Goal: Task Accomplishment & Management: Complete application form

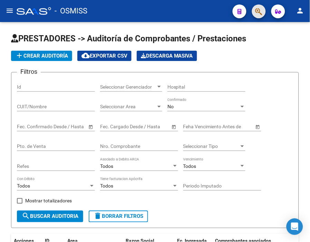
click at [263, 11] on button "button" at bounding box center [259, 11] width 14 height 14
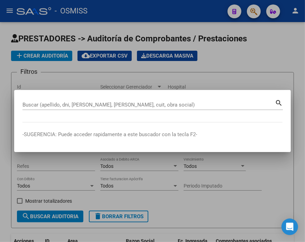
click at [79, 101] on div "Buscar (apellido, dni, [PERSON_NAME], [PERSON_NAME], cuit, obra social)" at bounding box center [148, 105] width 252 height 10
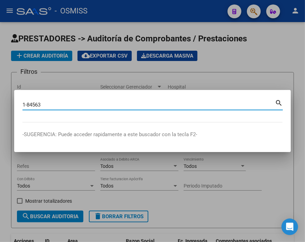
type input "1-84563"
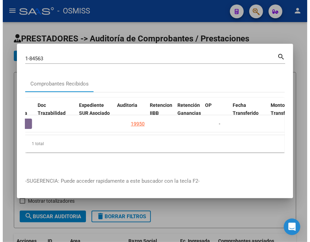
scroll to position [0, 462]
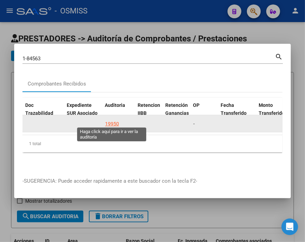
click at [113, 121] on div "19950" at bounding box center [112, 124] width 14 height 8
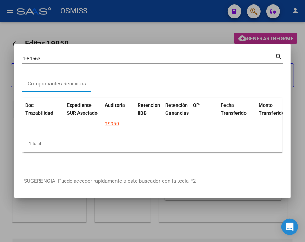
click at [121, 30] on div at bounding box center [152, 121] width 305 height 242
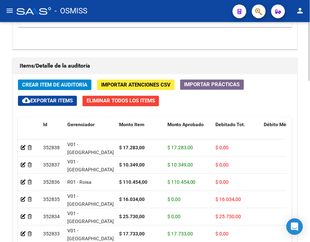
scroll to position [499, 0]
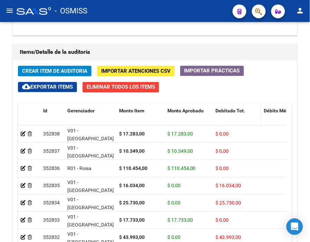
click at [223, 109] on span "Debitado Tot." at bounding box center [231, 111] width 30 height 6
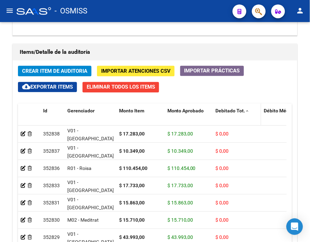
click at [223, 109] on span "Debitado Tot." at bounding box center [231, 111] width 30 height 6
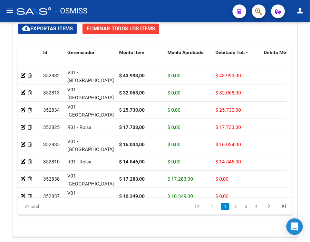
scroll to position [559, 0]
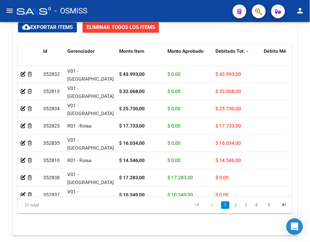
click at [310, 187] on div at bounding box center [310, 201] width 2 height 59
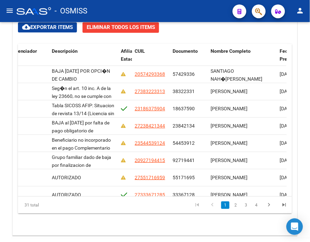
scroll to position [0, 510]
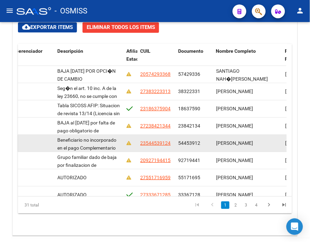
drag, startPoint x: 179, startPoint y: 144, endPoint x: 204, endPoint y: 142, distance: 25.6
click at [204, 142] on div "54453912" at bounding box center [195, 143] width 32 height 8
copy span "54453912"
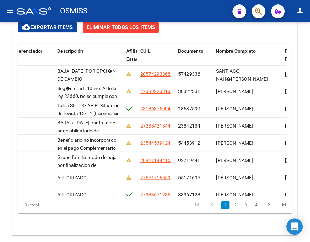
click at [173, 3] on mat-toolbar "menu - OSMISS person" at bounding box center [155, 11] width 310 height 22
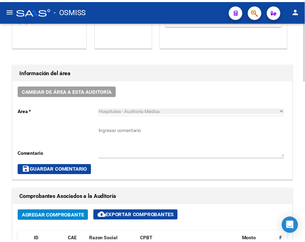
scroll to position [0, 0]
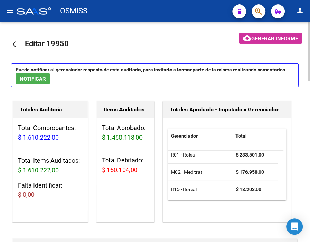
click at [16, 42] on mat-icon "arrow_back" at bounding box center [15, 44] width 8 height 8
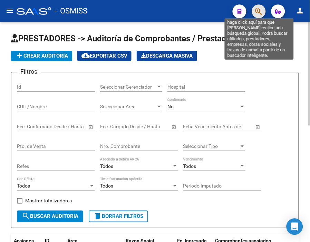
click at [257, 15] on icon "button" at bounding box center [258, 12] width 7 height 8
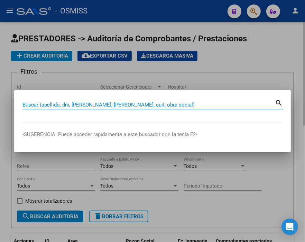
click at [84, 106] on input "Buscar (apellido, dni, [PERSON_NAME], [PERSON_NAME], cuit, obra social)" at bounding box center [148, 105] width 252 height 6
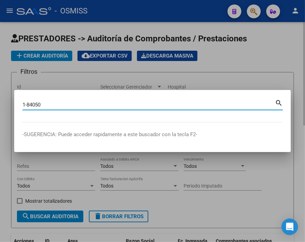
type input "1-84050"
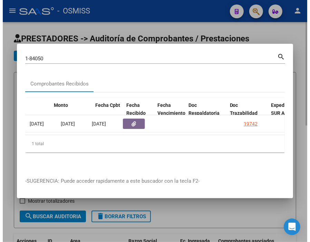
scroll to position [0, 347]
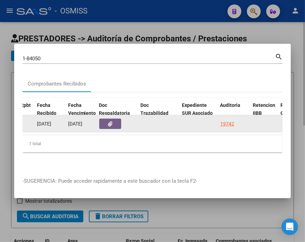
click at [226, 120] on div "19742" at bounding box center [227, 124] width 14 height 8
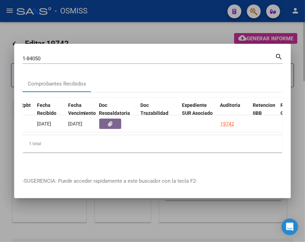
click at [157, 33] on div at bounding box center [152, 121] width 305 height 242
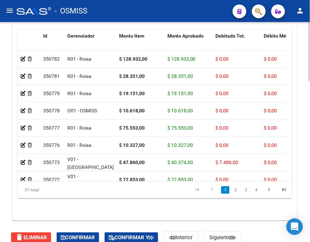
scroll to position [563, 0]
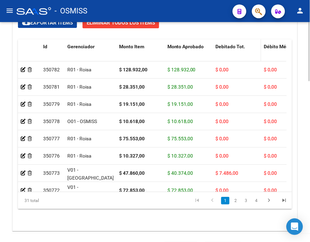
click at [225, 43] on datatable-header-cell "Debitado Tot." at bounding box center [237, 54] width 48 height 30
click at [225, 45] on span "Debitado Tot." at bounding box center [231, 47] width 30 height 6
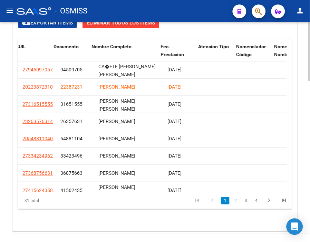
scroll to position [0, 623]
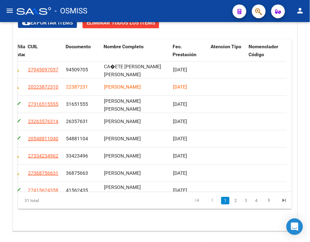
click at [189, 10] on div "- OSMISS" at bounding box center [122, 10] width 211 height 15
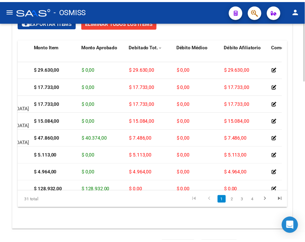
scroll to position [0, 0]
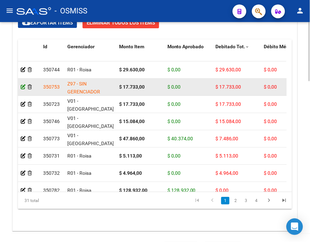
click at [21, 89] on icon at bounding box center [23, 87] width 5 height 5
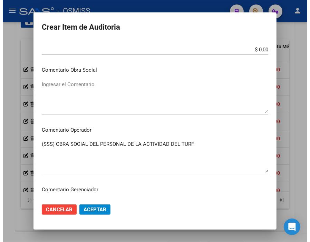
scroll to position [345, 0]
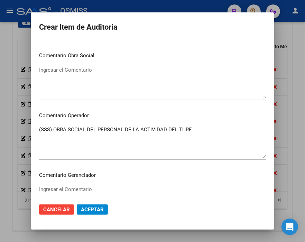
click at [129, 6] on div at bounding box center [152, 121] width 305 height 242
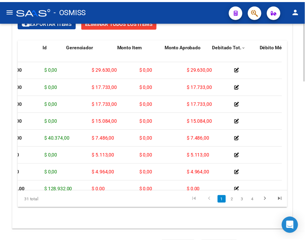
scroll to position [0, 0]
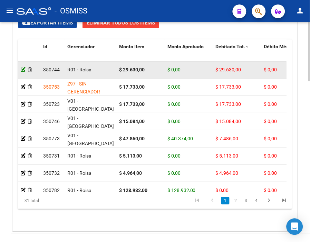
click at [22, 71] on icon at bounding box center [23, 69] width 5 height 5
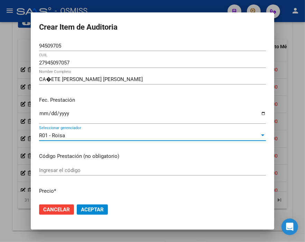
click at [63, 136] on div "R01 - Roisa" at bounding box center [149, 136] width 220 height 6
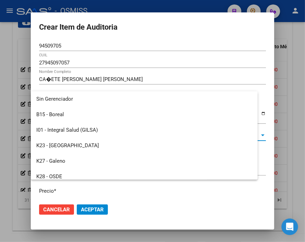
scroll to position [119, 0]
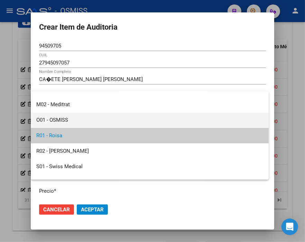
click at [57, 116] on span "O01 - OSMISS" at bounding box center [149, 121] width 226 height 16
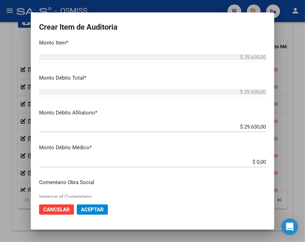
scroll to position [230, 0]
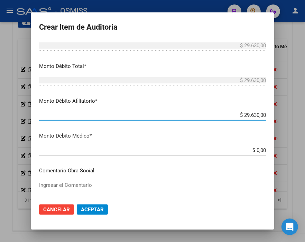
drag, startPoint x: 223, startPoint y: 114, endPoint x: 305, endPoint y: 121, distance: 81.4
click at [300, 118] on div "Crear Item de Auditoria 94509705 Nro Documento 27945097057 CUIL CA�ETE [PERSON_…" at bounding box center [152, 121] width 305 height 242
type input "$ 0,00"
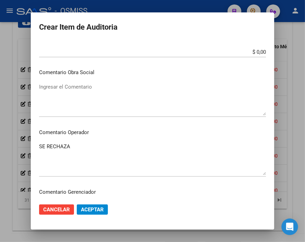
scroll to position [345, 0]
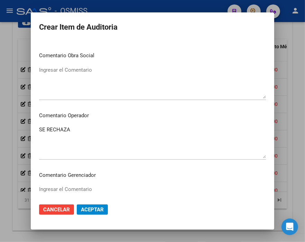
drag, startPoint x: 76, startPoint y: 125, endPoint x: 4, endPoint y: 127, distance: 71.8
click at [4, 127] on div "Crear Item de Auditoria 94509705 Nro Documento 27945097057 CUIL CA�ETE [PERSON_…" at bounding box center [152, 121] width 305 height 242
click at [68, 129] on textarea "SE RECHAZA" at bounding box center [152, 142] width 226 height 32
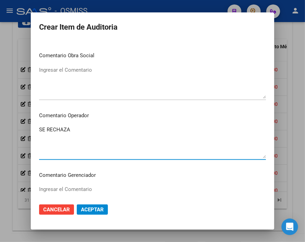
drag, startPoint x: 97, startPoint y: 132, endPoint x: 12, endPoint y: 133, distance: 84.2
click at [12, 133] on div "Crear Item de Auditoria 94509705 Nro Documento 27945097057 CUIL CA�ETE [PERSON_…" at bounding box center [152, 121] width 305 height 242
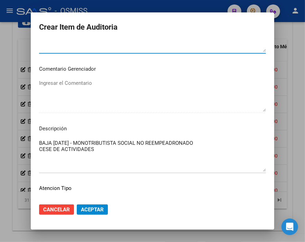
scroll to position [460, 0]
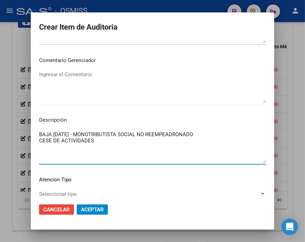
drag, startPoint x: 117, startPoint y: 138, endPoint x: 25, endPoint y: 123, distance: 94.1
click at [25, 134] on div "Crear Item de Auditoria 94509705 Nro Documento 27945097057 CUIL CA�ETE [PERSON_…" at bounding box center [152, 121] width 305 height 242
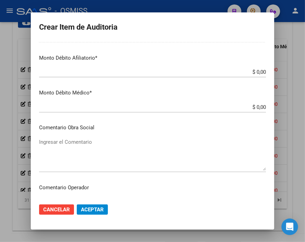
scroll to position [307, 0]
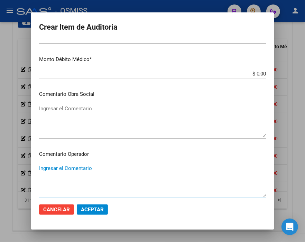
click at [62, 166] on textarea "Ingresar el Comentario" at bounding box center [152, 181] width 226 height 32
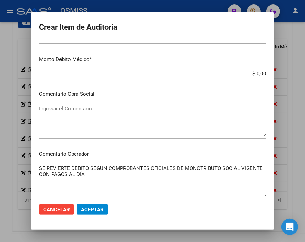
click at [199, 126] on textarea "Ingresar el Comentario" at bounding box center [152, 121] width 226 height 32
click at [97, 174] on textarea "SE REVIERTE DEBITO SEGUN COMPROBANTES OFICIALES DE MONOTRIBUTO SOCIAL VIGENTE C…" at bounding box center [152, 181] width 226 height 32
click at [173, 175] on textarea "SE REVIERTE DEBITO SEGUN COMPROBANTES OFICIALES DE MONOTRIBUTO SOCIAL VIGENTE C…" at bounding box center [152, 181] width 226 height 32
click at [173, 176] on textarea "SE REVIERTE DEBITO SEGUN COMPROBANTES OFICIALES DE MONOTRIBUTO SOCIAL VIGENTE C…" at bounding box center [152, 181] width 226 height 32
click at [166, 173] on textarea "SE REVIERTE DEBITO SEGUN COMPROBANTES OFICIALES DE MONOTRIBUTO SOCIAL VIGENTE C…" at bounding box center [152, 181] width 226 height 32
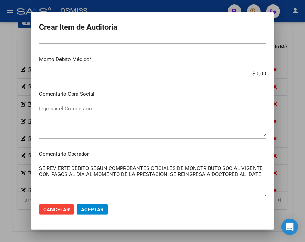
type textarea "SE REVIERTE DEBITO SEGUN COMPROBANTES OFICIALES DE MONOTRIBUTO SOCIAL VIGENTE C…"
click at [94, 208] on span "Aceptar" at bounding box center [92, 210] width 23 height 6
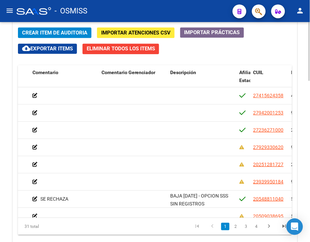
scroll to position [0, 544]
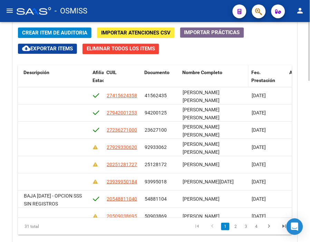
click at [196, 70] on span "Nombre Completo" at bounding box center [202, 73] width 40 height 6
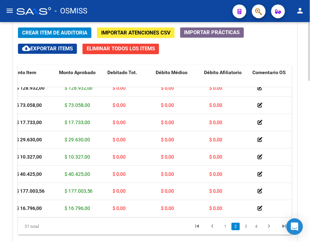
scroll to position [77, 96]
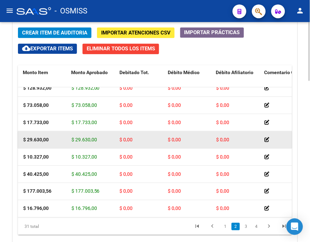
drag, startPoint x: 75, startPoint y: 141, endPoint x: 107, endPoint y: 141, distance: 32.5
click at [107, 141] on datatable-body-cell "$ 29.630,00" at bounding box center [93, 140] width 48 height 17
copy span "$ 29.630,00"
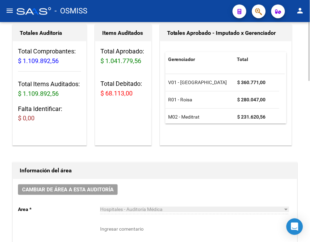
scroll to position [0, 0]
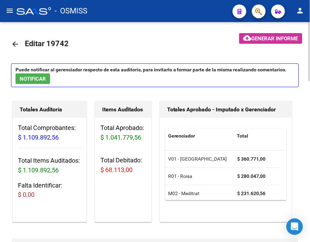
click at [15, 41] on mat-icon "arrow_back" at bounding box center [15, 44] width 8 height 8
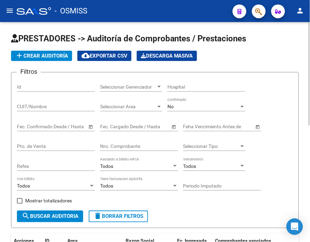
click at [60, 58] on span "add Crear Auditoría" at bounding box center [41, 56] width 53 height 6
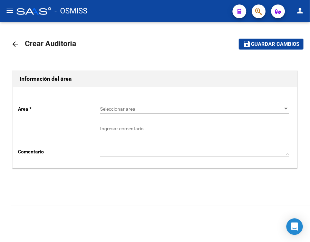
click at [132, 108] on span "Seleccionar area" at bounding box center [191, 109] width 183 height 6
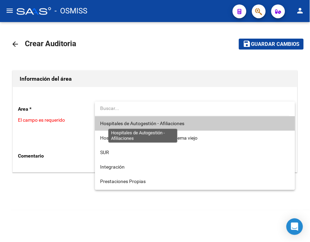
click at [142, 124] on span "Hospitales de Autogestión - Afiliaciones" at bounding box center [142, 124] width 84 height 6
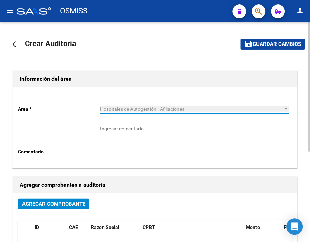
click at [75, 205] on span "Agregar Comprobante" at bounding box center [53, 204] width 63 height 6
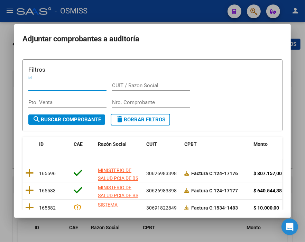
click at [125, 101] on input "Nro. Comprobante" at bounding box center [151, 102] width 78 height 6
click at [136, 105] on input "Nro. Comprobante" at bounding box center [151, 102] width 78 height 6
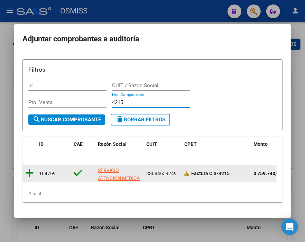
type input "4215"
click at [29, 171] on icon at bounding box center [29, 173] width 9 height 10
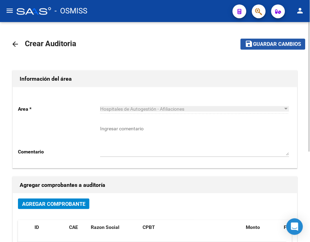
click at [286, 46] on span "Guardar cambios" at bounding box center [277, 44] width 48 height 6
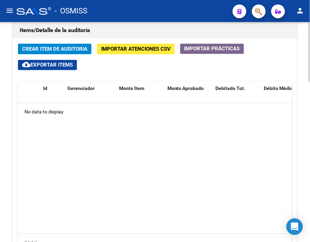
scroll to position [499, 0]
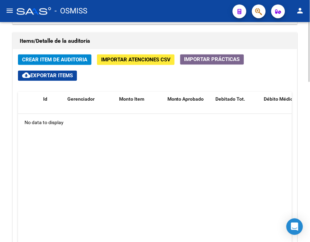
drag, startPoint x: 307, startPoint y: 203, endPoint x: 307, endPoint y: 213, distance: 10.0
click at [62, 58] on span "Crear Item de Auditoria" at bounding box center [54, 60] width 65 height 6
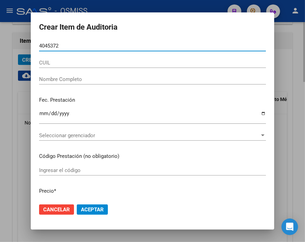
type input "40453723"
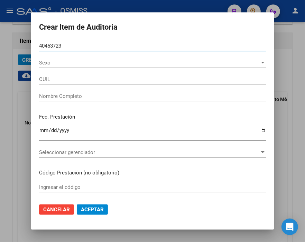
type input "20404537238"
type input "[PERSON_NAME]"
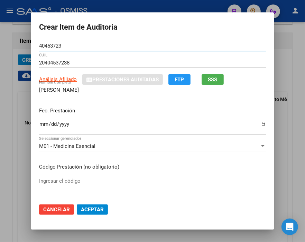
type input "40453723"
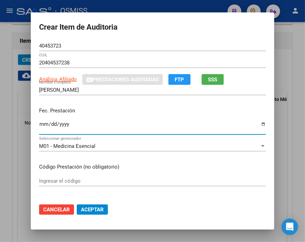
click at [41, 122] on input "Ingresar la fecha" at bounding box center [152, 127] width 226 height 11
type input "[DATE]"
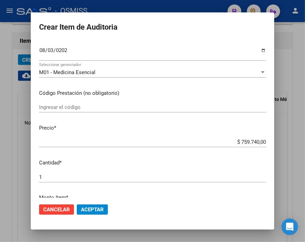
scroll to position [77, 0]
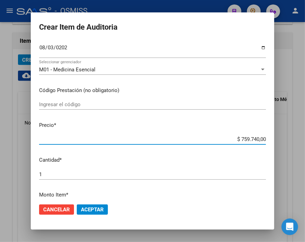
drag, startPoint x: 222, startPoint y: 139, endPoint x: 302, endPoint y: 136, distance: 80.5
click at [302, 136] on div "Crear Item de Auditoria 40453723 Nro Documento 20404537238 CUIL Análisis Afilia…" at bounding box center [152, 121] width 305 height 242
type input "$ 0,02"
type input "$ 0,24"
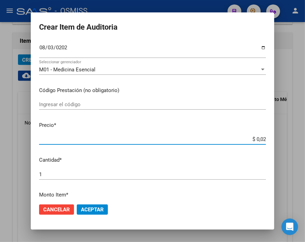
type input "$ 0,24"
type input "$ 2,45"
type input "$ 24,58"
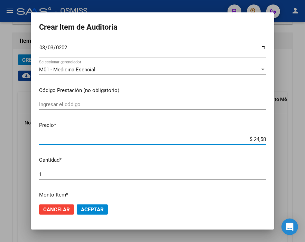
type input "$ 245,86"
type input "$ 2.458,60"
type input "$ 24.586,00"
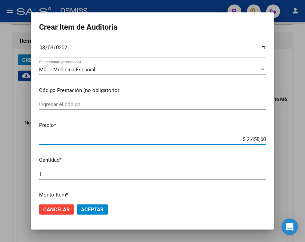
type input "$ 24.586,00"
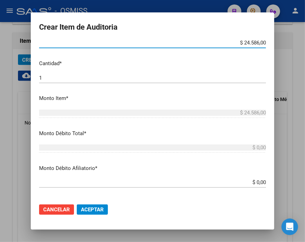
scroll to position [192, 0]
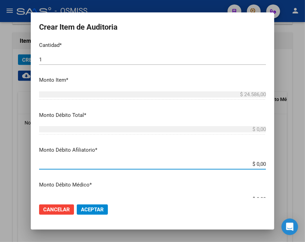
drag, startPoint x: 240, startPoint y: 163, endPoint x: 299, endPoint y: 171, distance: 59.5
click at [299, 171] on div "Crear Item de Auditoria 40453723 Nro Documento 20404537238 CUIL Análisis Afilia…" at bounding box center [152, 121] width 305 height 242
type input "$ 0,02"
type input "$ 0,24"
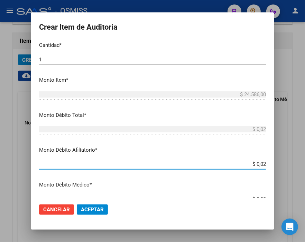
type input "$ 0,24"
type input "$ 2,45"
type input "$ 24,58"
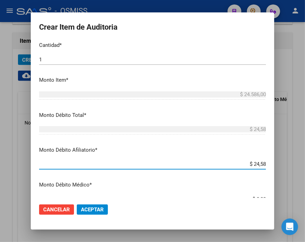
type input "$ 245,86"
type input "$ 2.458,60"
type input "$ 24.586,00"
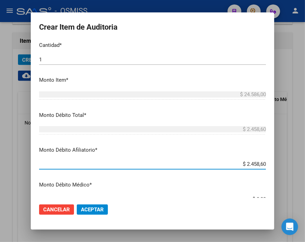
type input "$ 24.586,00"
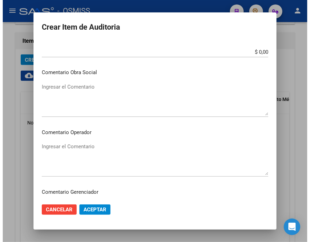
scroll to position [345, 0]
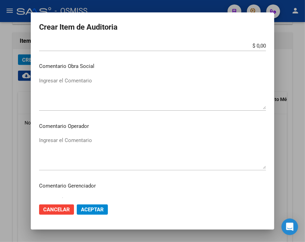
click at [67, 142] on textarea "Ingresar el Comentario" at bounding box center [152, 153] width 226 height 32
type textarea "b"
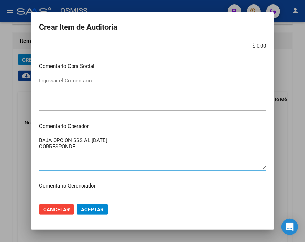
paste textarea "OBRA SOCIAL DEL PERSONAL DE LA INDUSTRIA FIDEERA"
type textarea "BAJA OPCION SSS AL [DATE] CORRESPONDE OBRA SOCIAL DEL PERSONAL DE LA INDUSTRIA …"
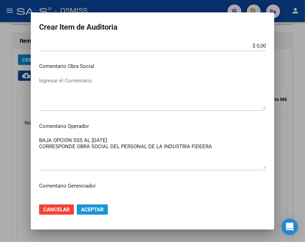
click at [94, 209] on span "Aceptar" at bounding box center [92, 210] width 23 height 6
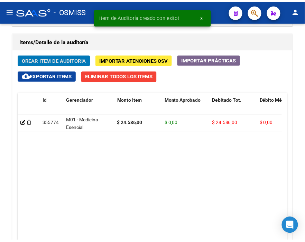
scroll to position [510, 0]
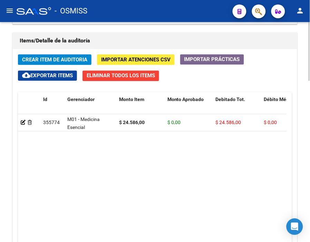
click at [73, 58] on span "Crear Item de Auditoria" at bounding box center [54, 60] width 65 height 6
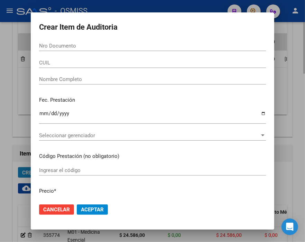
scroll to position [623, 0]
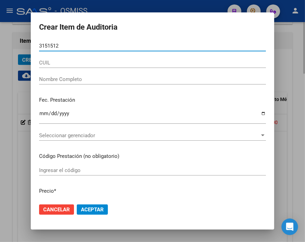
type input "31515126"
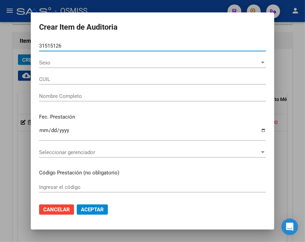
type input "27315151266"
type input "[PERSON_NAME]"
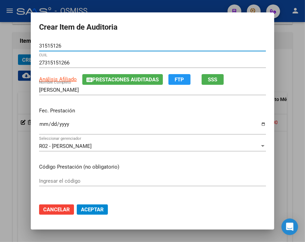
type input "31515126"
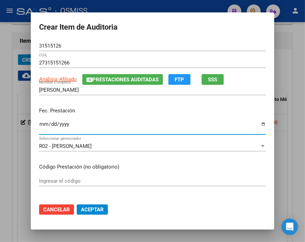
click at [39, 125] on input "Ingresar la fecha" at bounding box center [152, 127] width 226 height 11
type input "0225-08-03"
type input "[DATE]"
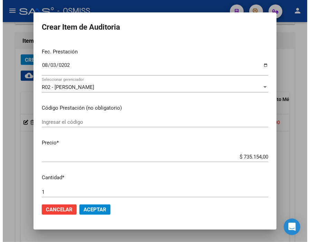
scroll to position [77, 0]
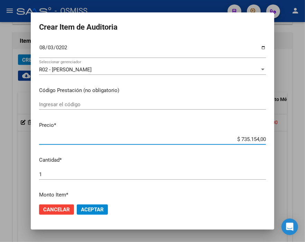
drag, startPoint x: 223, startPoint y: 138, endPoint x: 291, endPoint y: 140, distance: 68.4
click at [291, 140] on div "Crear Item de Auditoria 31515126 Nro Documento 27315151266 CUIL Análisis Afilia…" at bounding box center [152, 121] width 305 height 242
type input "$ 0,02"
type input "$ 0,24"
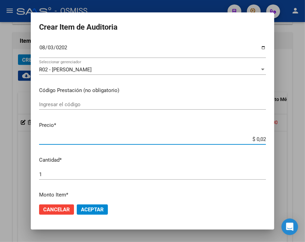
type input "$ 0,24"
type input "$ 2,45"
type input "$ 24,58"
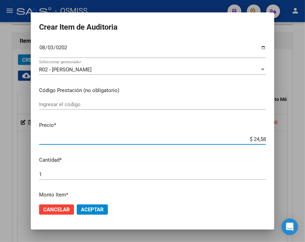
type input "$ 245,86"
type input "$ 2.458,60"
type input "$ 24.586,00"
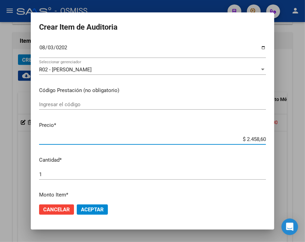
type input "$ 24.586,00"
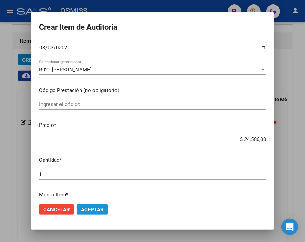
click at [100, 208] on span "Aceptar" at bounding box center [92, 210] width 23 height 6
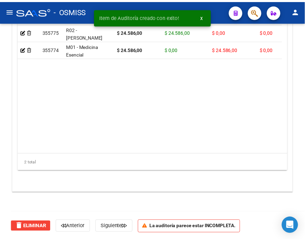
scroll to position [510, 0]
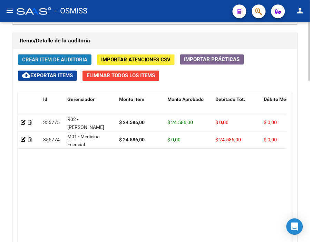
click at [66, 60] on span "Crear Item de Auditoria" at bounding box center [54, 60] width 65 height 6
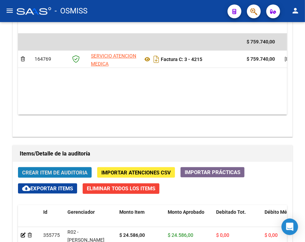
scroll to position [623, 0]
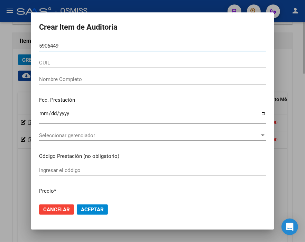
type input "59064492"
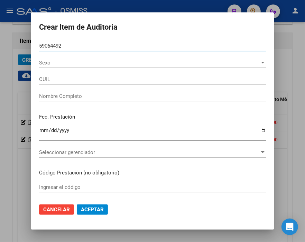
type input "27590644922"
type input "[PERSON_NAME]"
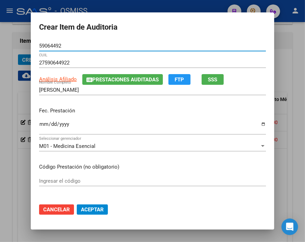
type input "59064492"
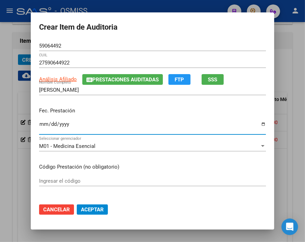
click at [44, 125] on input "Ingresar la fecha" at bounding box center [152, 127] width 226 height 11
type input "[DATE]"
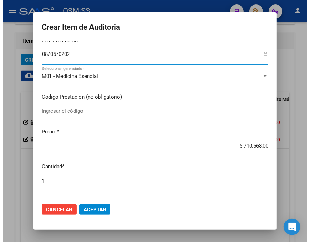
scroll to position [77, 0]
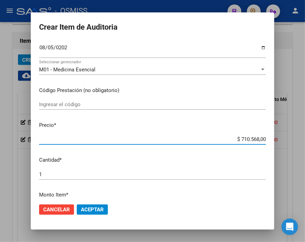
drag, startPoint x: 227, startPoint y: 138, endPoint x: 293, endPoint y: 143, distance: 66.1
click at [293, 143] on div "Crear Item de Auditoria 59064492 Nro Documento 27590644922 CUIL Análisis Afilia…" at bounding box center [152, 121] width 305 height 242
type input "$ 0,02"
type input "$ 0,24"
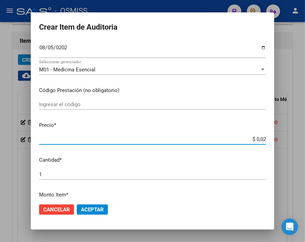
type input "$ 0,24"
type input "$ 2,45"
type input "$ 24,58"
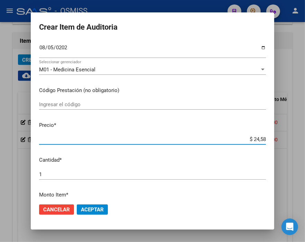
type input "$ 245,86"
type input "$ 2.458,60"
type input "$ 24.586,00"
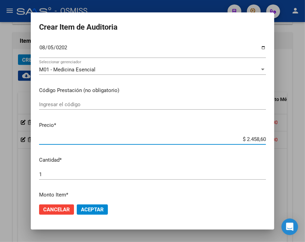
type input "$ 24.586,00"
click at [97, 212] on span "Aceptar" at bounding box center [92, 210] width 23 height 6
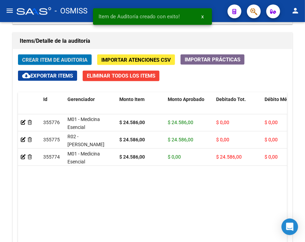
scroll to position [510, 0]
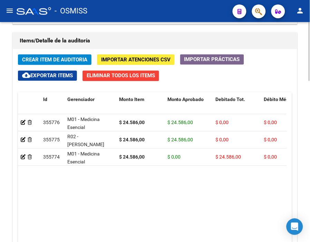
click at [147, 40] on h1 "Items/Detalle de la auditoría" at bounding box center [155, 41] width 271 height 11
click at [60, 57] on span "Crear Item de Auditoria" at bounding box center [54, 60] width 65 height 6
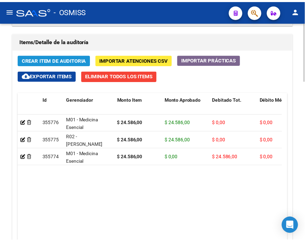
scroll to position [623, 0]
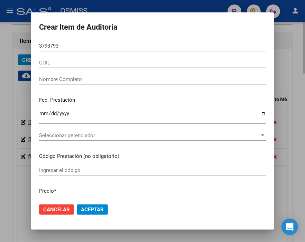
type input "37937939"
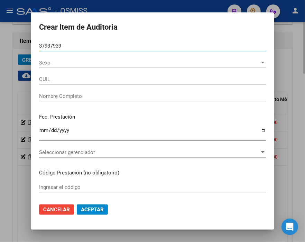
type input "27379379392"
type input "[PERSON_NAME]"
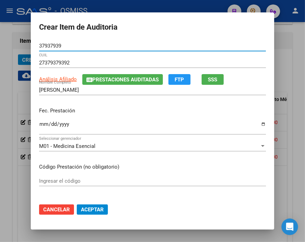
type input "37937939"
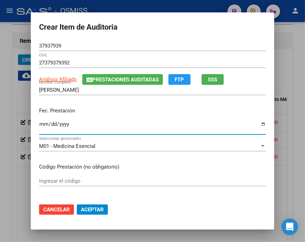
click at [39, 123] on input "Ingresar la fecha" at bounding box center [152, 127] width 226 height 11
type input "[DATE]"
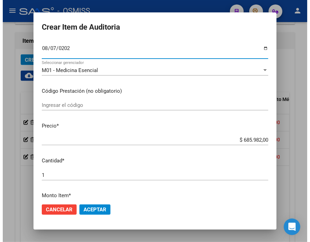
scroll to position [77, 0]
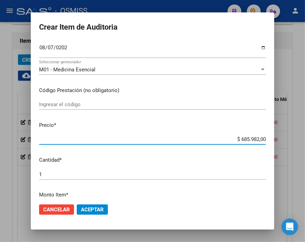
drag, startPoint x: 220, startPoint y: 139, endPoint x: 295, endPoint y: 141, distance: 74.6
click at [295, 141] on div "Crear Item de Auditoria 37937939 Nro Documento 27379379392 CUIL Análisis Afilia…" at bounding box center [152, 121] width 305 height 242
type input "$ 0,02"
type input "$ 0,24"
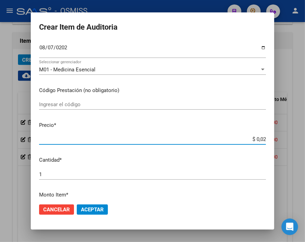
type input "$ 0,24"
type input "$ 2,45"
type input "$ 24,58"
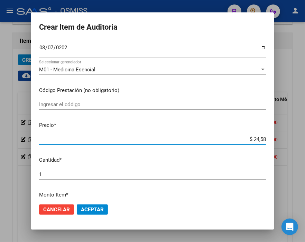
type input "$ 245,86"
type input "$ 2.458,60"
type input "$ 24.586,00"
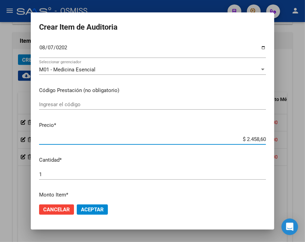
type input "$ 24.586,00"
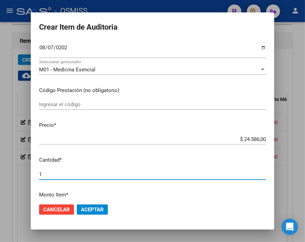
drag, startPoint x: 51, startPoint y: 173, endPoint x: 22, endPoint y: 173, distance: 29.3
click at [22, 173] on div "Crear Item de Auditoria 37937939 Nro Documento 27379379392 CUIL Análisis Afilia…" at bounding box center [152, 121] width 305 height 242
type input "2"
type input "$ 49.172,00"
type input "2"
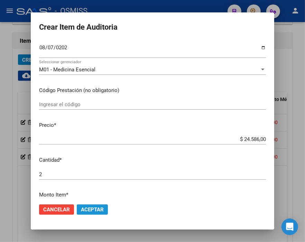
click at [95, 210] on span "Aceptar" at bounding box center [92, 210] width 23 height 6
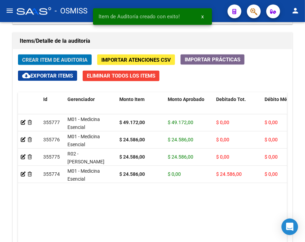
scroll to position [510, 0]
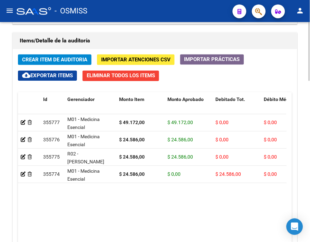
click at [153, 35] on div "Items/Detalle de la auditoría" at bounding box center [155, 41] width 284 height 17
click at [67, 58] on span "Crear Item de Auditoria" at bounding box center [54, 60] width 65 height 6
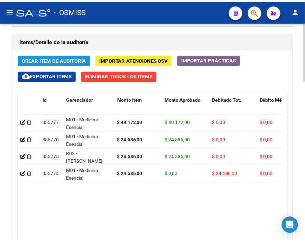
scroll to position [623, 0]
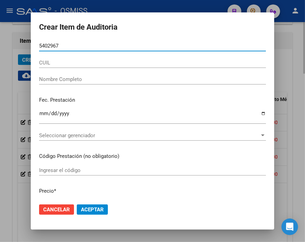
type input "54029678"
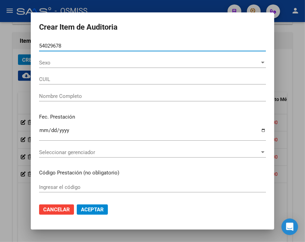
type input "27540296788"
type input "[PERSON_NAME]"
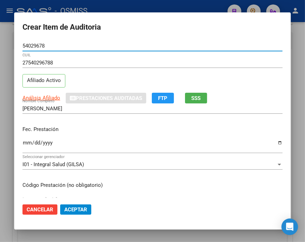
type input "54029678"
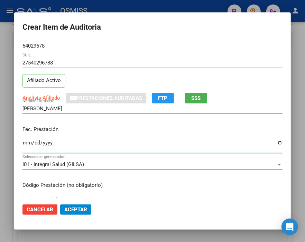
click at [25, 142] on input "Ingresar la fecha" at bounding box center [152, 145] width 260 height 11
type input "[DATE]"
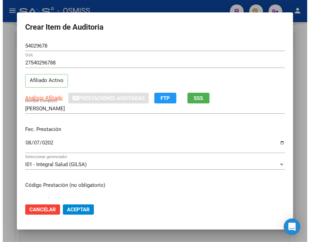
scroll to position [77, 0]
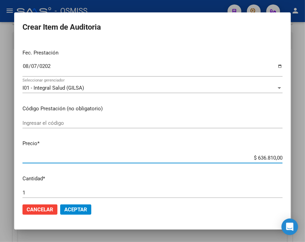
drag, startPoint x: 230, startPoint y: 160, endPoint x: 258, endPoint y: 112, distance: 55.0
click at [305, 153] on html "menu - OSMISS person Firma Express Inicio Calendario SSS Instructivos Contacto …" at bounding box center [152, 121] width 305 height 242
type input "$ 0,02"
type input "$ 0,24"
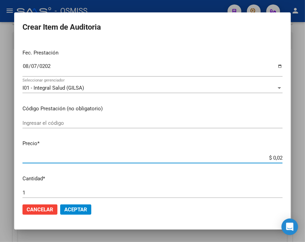
type input "$ 0,24"
type input "$ 2,45"
type input "$ 24,58"
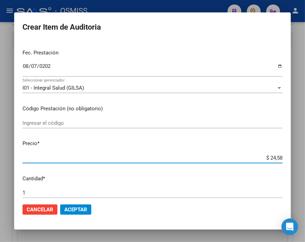
type input "$ 245,86"
type input "$ 2.458,60"
type input "$ 24.586,00"
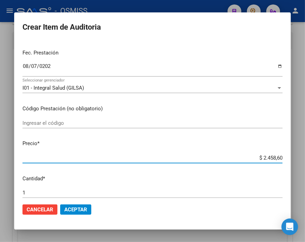
type input "$ 24.586,00"
click at [78, 214] on button "Aceptar" at bounding box center [75, 210] width 31 height 10
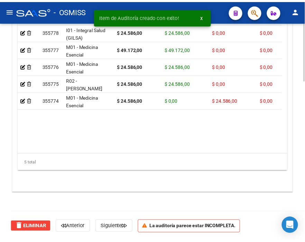
scroll to position [510, 0]
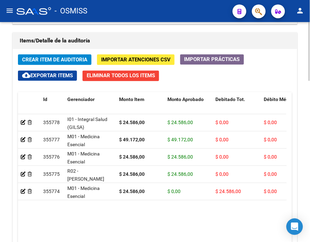
click at [146, 33] on div "Items/Detalle de la auditoría" at bounding box center [155, 41] width 284 height 17
click at [67, 57] on span "Crear Item de Auditoria" at bounding box center [54, 60] width 65 height 6
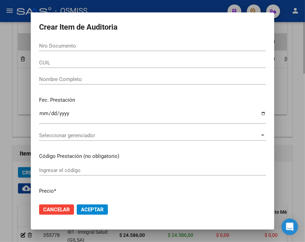
scroll to position [623, 0]
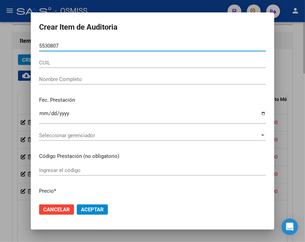
type input "55308076"
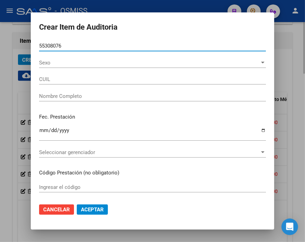
type input "27553080768"
type input "[PERSON_NAME]"
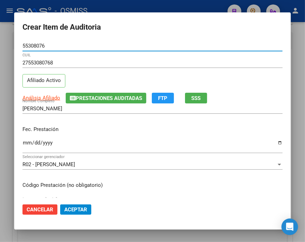
type input "55308076"
click at [25, 142] on input "Ingresar la fecha" at bounding box center [152, 145] width 260 height 11
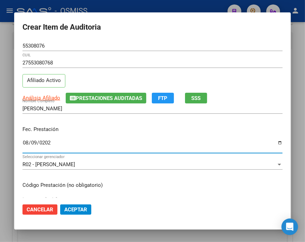
type input "[DATE]"
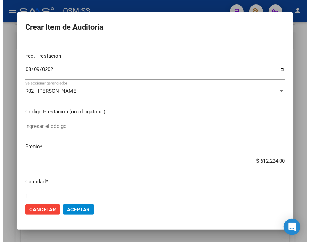
scroll to position [77, 0]
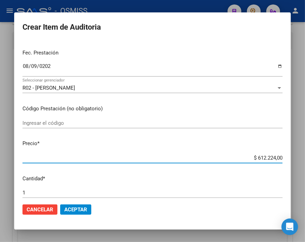
drag, startPoint x: 239, startPoint y: 158, endPoint x: 303, endPoint y: 158, distance: 64.2
click at [303, 158] on div "Crear Item de Auditoria 55308076 Nro Documento 27553080768 CUIL Afiliado Activo…" at bounding box center [152, 121] width 305 height 242
type input "$ 0,02"
type input "$ 0,24"
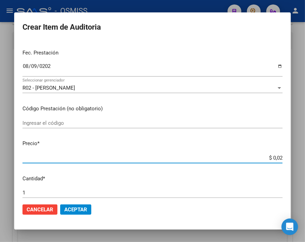
type input "$ 0,24"
type input "$ 2,45"
type input "$ 24,58"
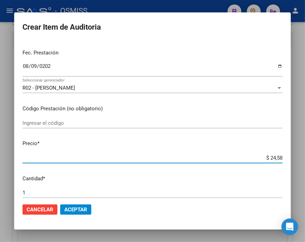
type input "$ 245,86"
type input "$ 2.458,60"
type input "$ 24.586,00"
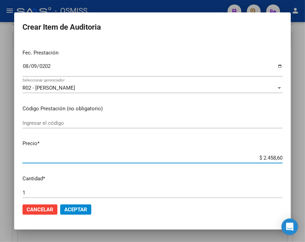
type input "$ 24.586,00"
click at [85, 209] on span "Aceptar" at bounding box center [75, 210] width 23 height 6
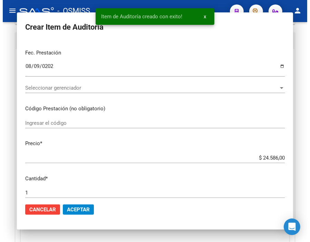
scroll to position [510, 0]
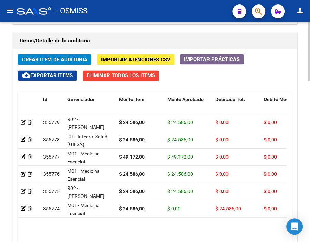
click at [163, 42] on h1 "Items/Detalle de la auditoría" at bounding box center [155, 41] width 271 height 11
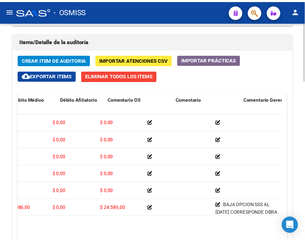
scroll to position [0, 0]
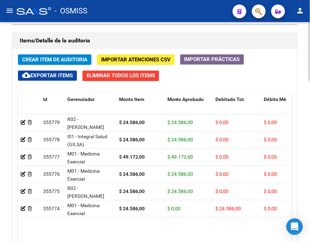
drag, startPoint x: 173, startPoint y: 39, endPoint x: 101, endPoint y: 56, distance: 73.9
click at [173, 39] on h1 "Items/Detalle de la auditoría" at bounding box center [155, 41] width 271 height 11
click at [60, 60] on span "Crear Item de Auditoria" at bounding box center [54, 60] width 65 height 6
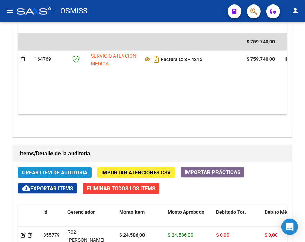
scroll to position [623, 0]
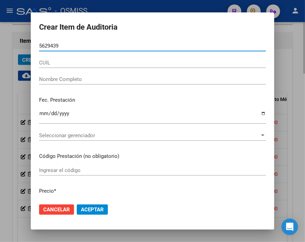
type input "56294392"
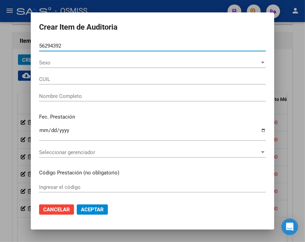
type input "20562943928"
type input "[PERSON_NAME] ATUEL"
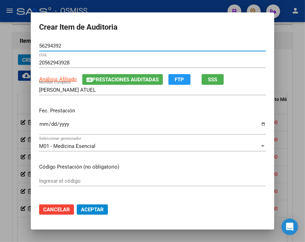
type input "56294392"
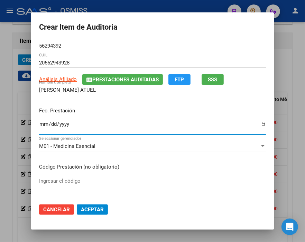
click at [39, 124] on input "Ingresar la fecha" at bounding box center [152, 127] width 226 height 11
type input "[DATE]"
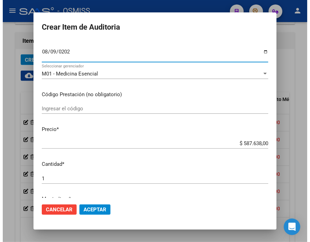
scroll to position [77, 0]
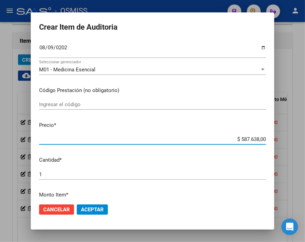
drag, startPoint x: 228, startPoint y: 139, endPoint x: 161, endPoint y: 130, distance: 67.2
click at [305, 140] on html "menu - OSMISS person Firma Express Inicio Calendario SSS Instructivos Contacto …" at bounding box center [152, 121] width 305 height 242
type input "$ 0,04"
type input "$ 0,47"
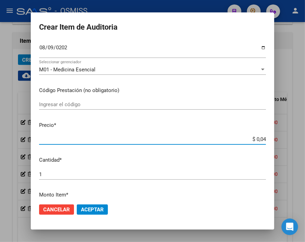
type input "$ 0,47"
type input "$ 4,77"
type input "$ 47,72"
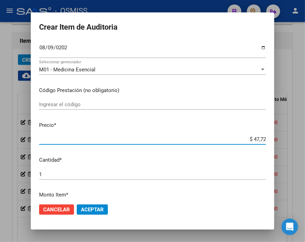
type input "$ 477,20"
type input "$ 4.772,00"
type input "$ 47.720,00"
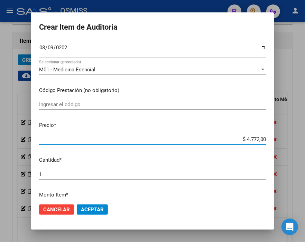
type input "$ 47.720,00"
click at [95, 208] on span "Aceptar" at bounding box center [92, 210] width 23 height 6
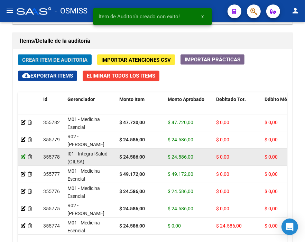
scroll to position [510, 0]
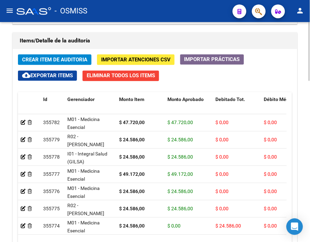
click at [134, 36] on h1 "Items/Detalle de la auditoría" at bounding box center [155, 41] width 271 height 11
click at [73, 57] on span "Crear Item de Auditoria" at bounding box center [54, 60] width 65 height 6
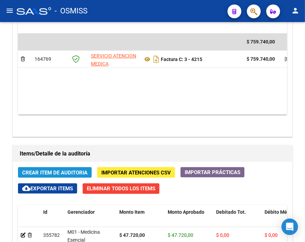
scroll to position [623, 0]
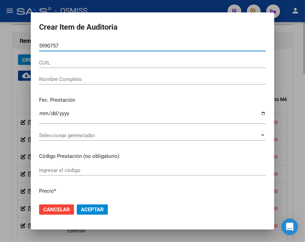
type input "59907575"
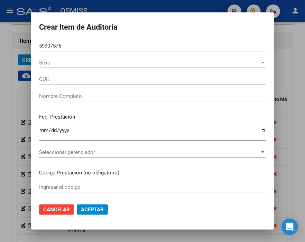
type input "27599075750"
type input "[PERSON_NAME]"
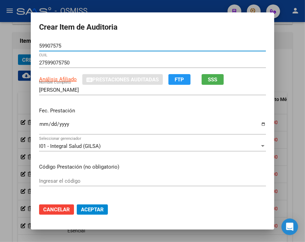
type input "59907575"
click at [40, 125] on input "Ingresar la fecha" at bounding box center [152, 127] width 226 height 11
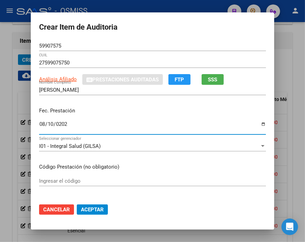
type input "[DATE]"
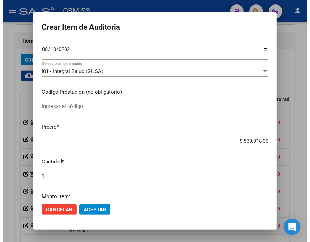
scroll to position [77, 0]
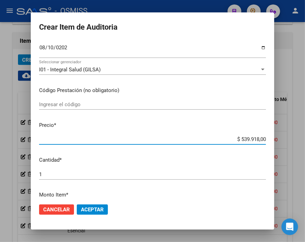
drag, startPoint x: 215, startPoint y: 140, endPoint x: 294, endPoint y: 142, distance: 79.4
click at [294, 142] on div "Crear Item de Auditoria 59907575 Nro Documento 27599075750 CUIL Análisis Afilia…" at bounding box center [152, 121] width 305 height 242
type input "$ 0,02"
type input "$ 0,24"
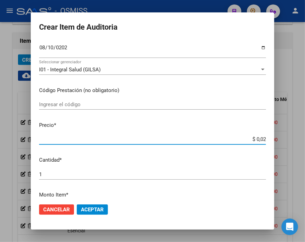
type input "$ 0,24"
type input "$ 2,45"
type input "$ 24,58"
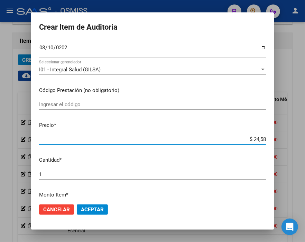
type input "$ 245,86"
type input "$ 2.458,60"
type input "$ 24.586,00"
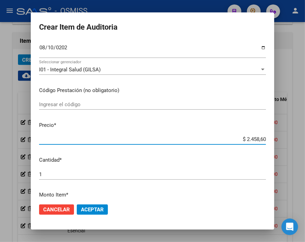
type input "$ 24.586,00"
click at [97, 213] on button "Aceptar" at bounding box center [92, 210] width 31 height 10
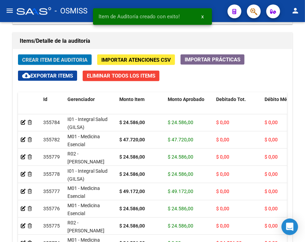
scroll to position [510, 0]
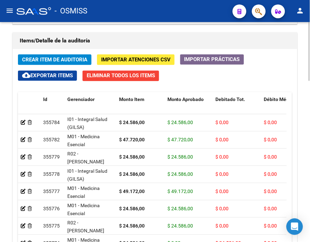
click at [167, 38] on h1 "Items/Detalle de la auditoría" at bounding box center [155, 41] width 271 height 11
click at [72, 56] on button "Crear Item de Auditoria" at bounding box center [55, 60] width 74 height 11
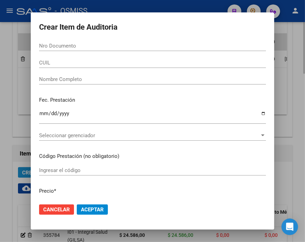
scroll to position [623, 0]
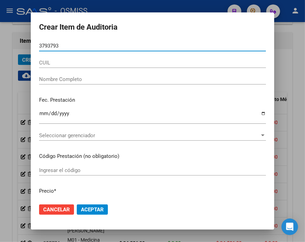
type input "37937939"
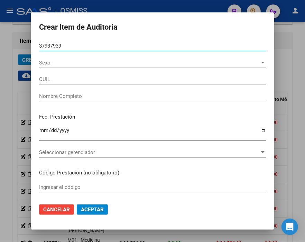
type input "27379379392"
type input "[PERSON_NAME]"
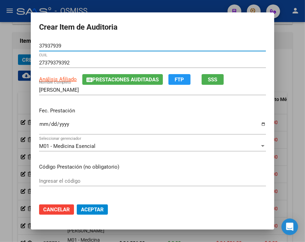
type input "37937939"
click at [42, 123] on input "Ingresar la fecha" at bounding box center [152, 127] width 226 height 11
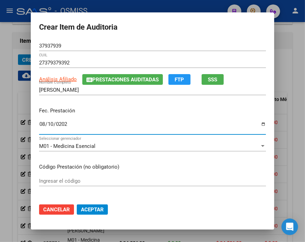
type input "[DATE]"
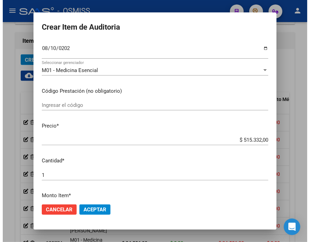
scroll to position [77, 0]
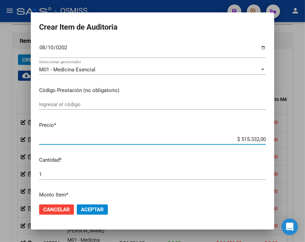
drag, startPoint x: 226, startPoint y: 137, endPoint x: 292, endPoint y: 139, distance: 66.0
click at [292, 139] on div "Crear Item de Auditoria 37937939 Nro Documento 27379379392 CUIL Análisis Afilia…" at bounding box center [152, 121] width 305 height 242
type input "$ 0,02"
type input "$ 0,24"
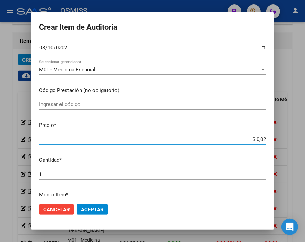
type input "$ 0,24"
type input "$ 2,45"
type input "$ 24,58"
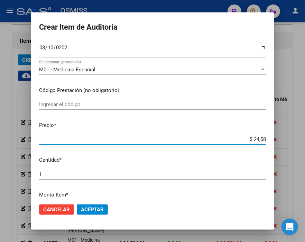
type input "$ 245,86"
type input "$ 2.458,60"
type input "$ 24.586,00"
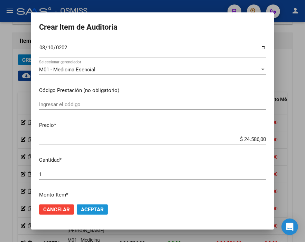
click at [93, 209] on span "Aceptar" at bounding box center [92, 210] width 23 height 6
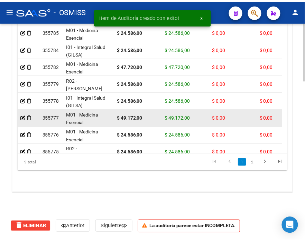
scroll to position [510, 0]
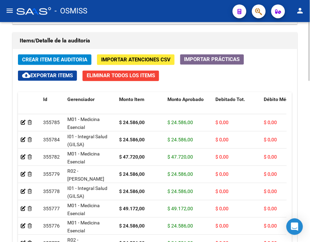
click at [153, 36] on h1 "Items/Detalle de la auditoría" at bounding box center [155, 41] width 271 height 11
click at [61, 57] on span "Crear Item de Auditoria" at bounding box center [54, 60] width 65 height 6
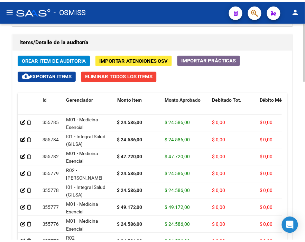
scroll to position [623, 0]
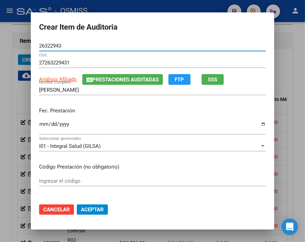
click at [39, 123] on input "Ingresar la fecha" at bounding box center [152, 127] width 226 height 11
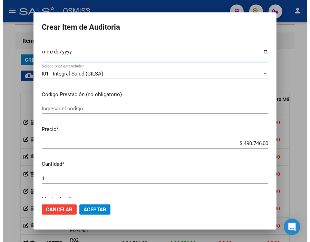
scroll to position [77, 0]
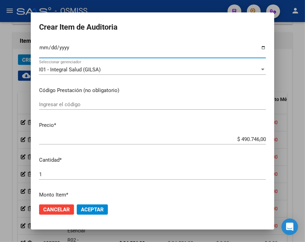
drag, startPoint x: 221, startPoint y: 142, endPoint x: 298, endPoint y: 141, distance: 76.7
click at [298, 141] on div "Crear Item de Auditoria 26322943 Nro Documento 27263229431 CUIL Análisis Afilia…" at bounding box center [152, 121] width 305 height 242
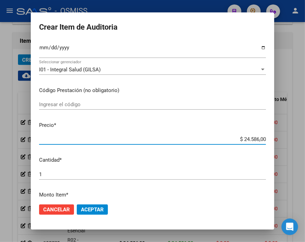
click at [93, 205] on button "Aceptar" at bounding box center [92, 210] width 31 height 10
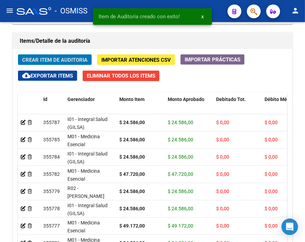
scroll to position [510, 0]
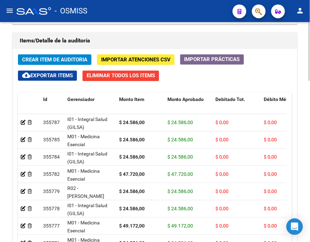
click at [141, 36] on h1 "Items/Detalle de la auditoría" at bounding box center [155, 41] width 271 height 11
click at [75, 58] on span "Crear Item de Auditoria" at bounding box center [54, 60] width 65 height 6
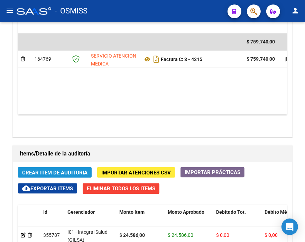
scroll to position [623, 0]
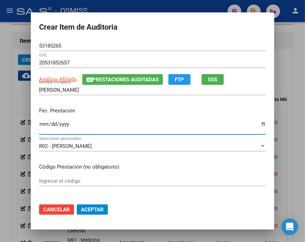
click at [39, 126] on input "Ingresar la fecha" at bounding box center [152, 127] width 226 height 11
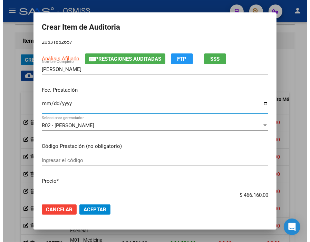
scroll to position [77, 0]
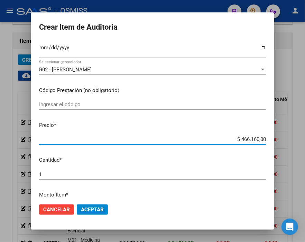
drag, startPoint x: 216, startPoint y: 141, endPoint x: 289, endPoint y: 146, distance: 73.1
click at [289, 146] on div "Crear Item de Auditoria 53185265 Nro Documento 20531852657 CUIL Análisis Afilia…" at bounding box center [152, 121] width 305 height 242
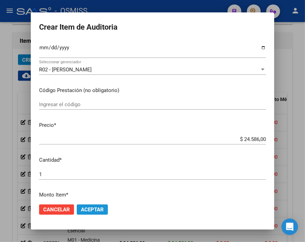
click at [100, 206] on button "Aceptar" at bounding box center [92, 210] width 31 height 10
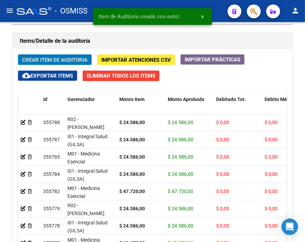
scroll to position [510, 0]
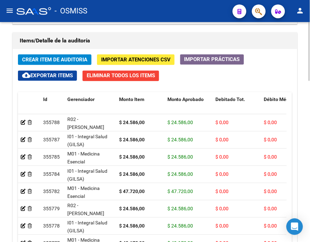
click at [166, 44] on h1 "Items/Detalle de la auditoría" at bounding box center [155, 41] width 271 height 11
click at [56, 59] on span "Crear Item de Auditoria" at bounding box center [54, 60] width 65 height 6
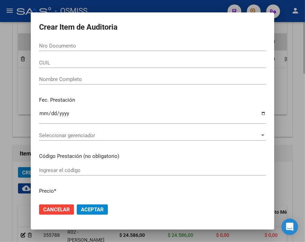
scroll to position [623, 0]
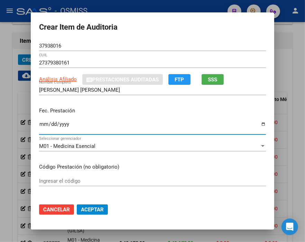
click at [41, 124] on input "Ingresar la fecha" at bounding box center [152, 127] width 226 height 11
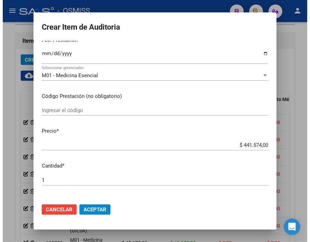
scroll to position [77, 0]
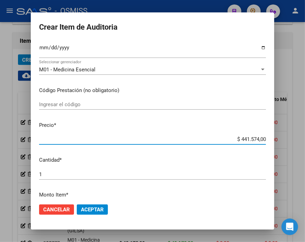
drag, startPoint x: 226, startPoint y: 138, endPoint x: 286, endPoint y: 138, distance: 59.7
click at [286, 138] on div "Crear Item de Auditoria 37938016 Nro Documento 27379380161 CUIL Análisis Afilia…" at bounding box center [152, 121] width 305 height 242
click at [93, 205] on button "Aceptar" at bounding box center [92, 210] width 31 height 10
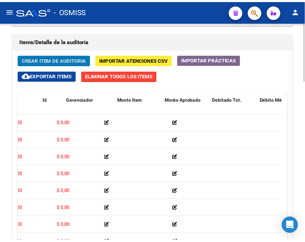
scroll to position [0, 0]
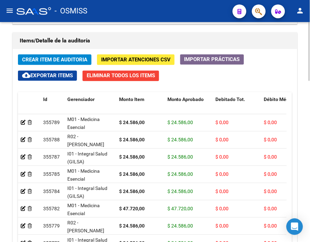
click at [126, 36] on h1 "Items/Detalle de la auditoría" at bounding box center [155, 41] width 271 height 11
click at [52, 60] on span "Crear Item de Auditoria" at bounding box center [54, 60] width 65 height 6
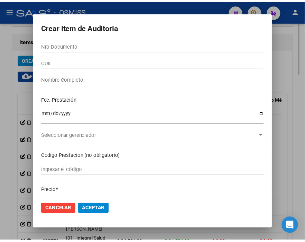
scroll to position [623, 0]
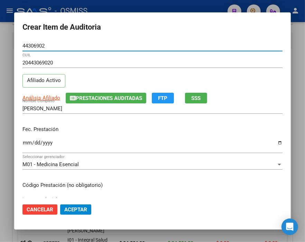
click at [26, 143] on input "Ingresar la fecha" at bounding box center [152, 145] width 260 height 11
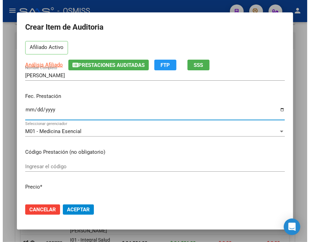
scroll to position [77, 0]
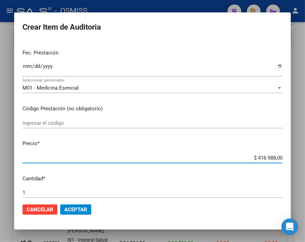
drag, startPoint x: 240, startPoint y: 156, endPoint x: 307, endPoint y: 157, distance: 67.3
click at [305, 157] on html "menu - OSMISS person Firma Express Inicio Calendario SSS Instructivos Contacto …" at bounding box center [152, 121] width 305 height 242
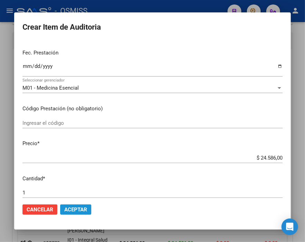
click at [74, 209] on span "Aceptar" at bounding box center [75, 210] width 23 height 6
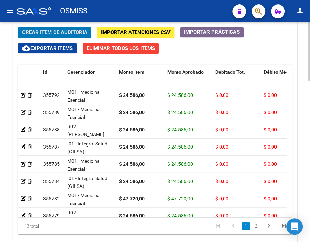
scroll to position [539, 0]
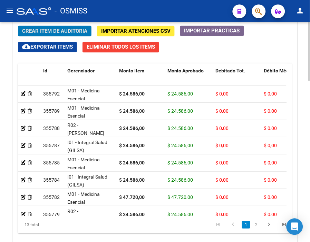
click at [310, 182] on html "menu - OSMISS person Firma Express Inicio Calendario SSS Instructivos Contacto …" at bounding box center [155, 121] width 310 height 242
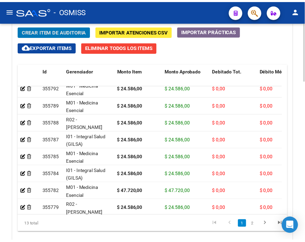
scroll to position [0, 0]
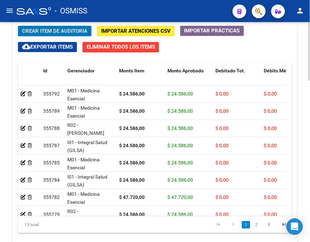
click at [56, 32] on span "Crear Item de Auditoria" at bounding box center [54, 31] width 65 height 6
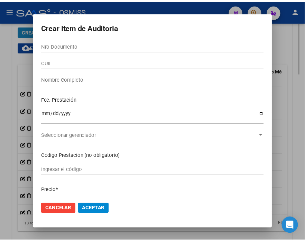
scroll to position [652, 0]
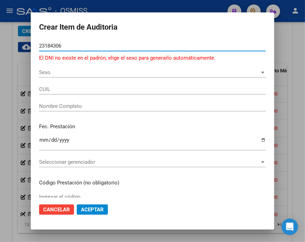
click at [43, 76] on div "Sexo Sexo" at bounding box center [152, 72] width 226 height 10
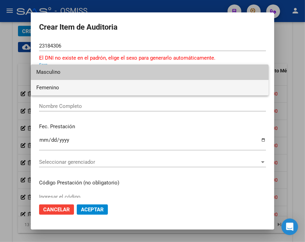
click at [45, 87] on span "Femenino" at bounding box center [149, 88] width 226 height 16
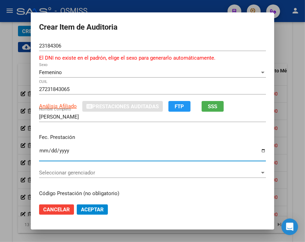
click at [42, 151] on input "Ingresar la fecha" at bounding box center [152, 153] width 226 height 11
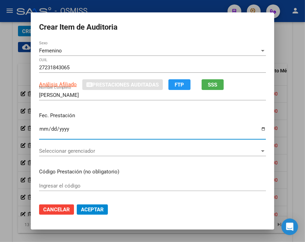
scroll to position [77, 0]
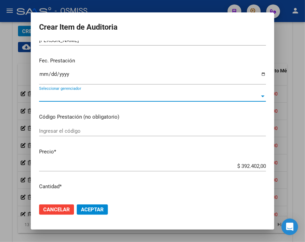
click at [67, 94] on span "Seleccionar gerenciador" at bounding box center [149, 96] width 220 height 6
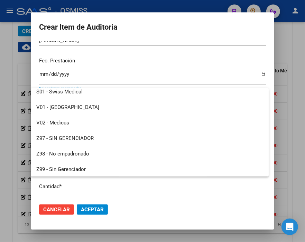
scroll to position [191, 0]
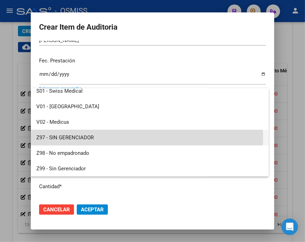
click at [84, 137] on span "Z97 - SIN GERENCIADOR" at bounding box center [149, 138] width 226 height 16
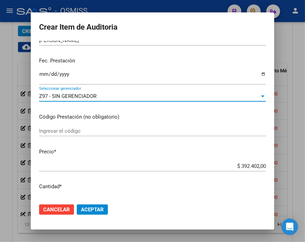
scroll to position [115, 0]
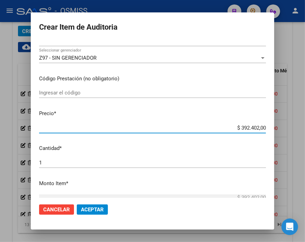
drag, startPoint x: 220, startPoint y: 126, endPoint x: 303, endPoint y: 126, distance: 82.9
click at [303, 126] on div "Crear Item de Auditoria 23184306 Nro Documento El DNI no existe en el padrón, e…" at bounding box center [152, 121] width 305 height 242
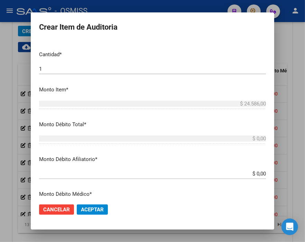
scroll to position [230, 0]
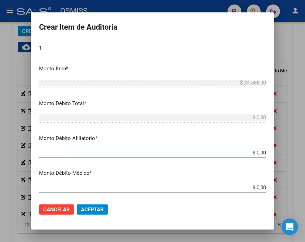
drag, startPoint x: 235, startPoint y: 154, endPoint x: 288, endPoint y: 154, distance: 53.2
click at [288, 154] on div "Crear Item de Auditoria 23184306 Nro Documento El DNI no existe en el padrón, e…" at bounding box center [152, 121] width 305 height 242
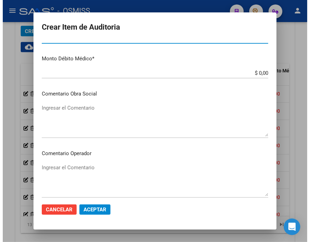
scroll to position [345, 0]
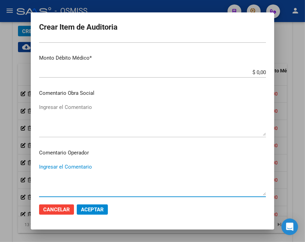
click at [73, 165] on textarea "Ingresar el Comentario" at bounding box center [152, 179] width 226 height 32
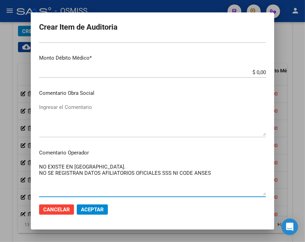
click at [187, 173] on textarea "NO EXISTE EN [GEOGRAPHIC_DATA]. NO SE REGISTRAN DATOS AFILIATORIOS OFICIALES SS…" at bounding box center [152, 179] width 226 height 32
click at [231, 173] on textarea "NO EXISTE EN [GEOGRAPHIC_DATA]. NO SE REGISTRAN DATOS AFILIATORIOS OFICIALES SS…" at bounding box center [152, 179] width 226 height 32
click at [99, 206] on button "Aceptar" at bounding box center [92, 210] width 31 height 10
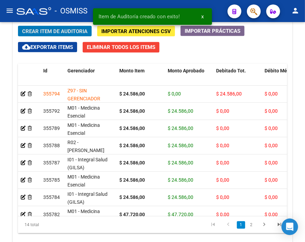
scroll to position [539, 0]
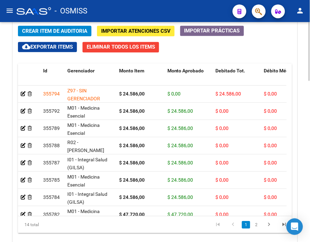
click at [75, 32] on span "Crear Item de Auditoria" at bounding box center [54, 31] width 65 height 6
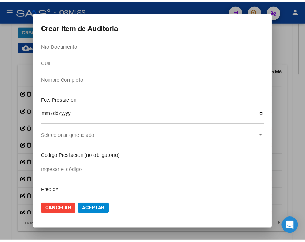
scroll to position [652, 0]
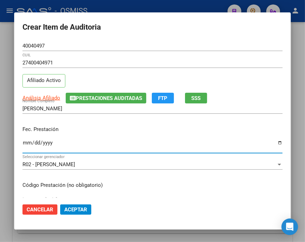
click at [27, 143] on input "Ingresar la fecha" at bounding box center [152, 145] width 260 height 11
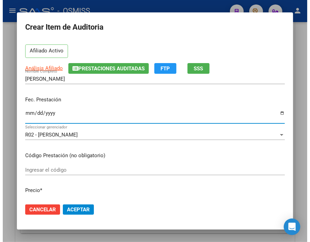
scroll to position [77, 0]
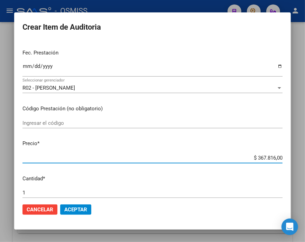
drag, startPoint x: 236, startPoint y: 157, endPoint x: 305, endPoint y: 158, distance: 68.4
click at [305, 158] on html "menu - OSMISS person Firma Express Inicio Calendario SSS Instructivos Contacto …" at bounding box center [152, 121] width 305 height 242
click at [79, 208] on span "Aceptar" at bounding box center [75, 210] width 23 height 6
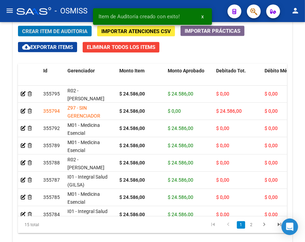
scroll to position [539, 0]
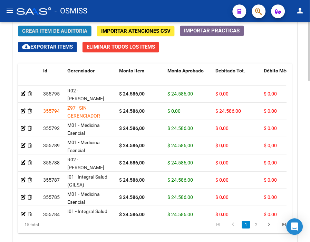
click at [63, 34] on span "Crear Item de Auditoria" at bounding box center [54, 31] width 65 height 6
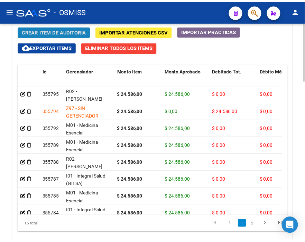
scroll to position [652, 0]
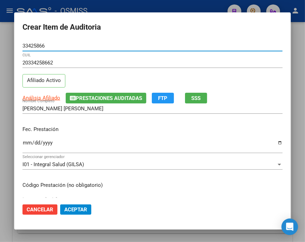
click at [29, 144] on input "Ingresar la fecha" at bounding box center [152, 145] width 260 height 11
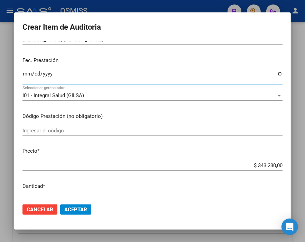
scroll to position [77, 0]
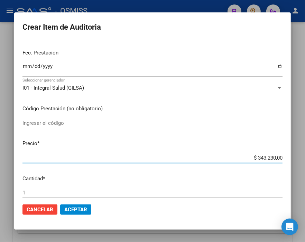
drag, startPoint x: 239, startPoint y: 157, endPoint x: 310, endPoint y: 162, distance: 71.6
click at [305, 162] on html "menu - OSMISS person Firma Express Inicio Calendario SSS Instructivos Contacto …" at bounding box center [152, 121] width 305 height 242
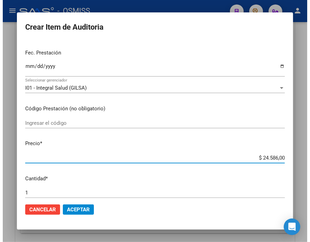
scroll to position [153, 0]
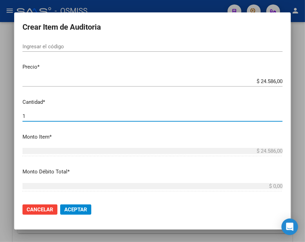
drag, startPoint x: 46, startPoint y: 115, endPoint x: -27, endPoint y: 111, distance: 73.6
click at [0, 111] on html "menu - OSMISS person Firma Express Inicio Calendario SSS Instructivos Contacto …" at bounding box center [152, 121] width 305 height 242
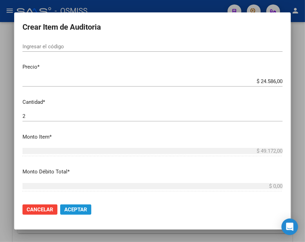
click at [81, 209] on span "Aceptar" at bounding box center [75, 210] width 23 height 6
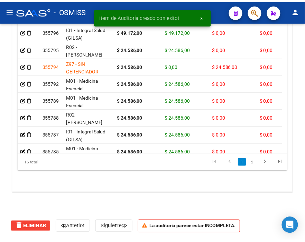
scroll to position [539, 0]
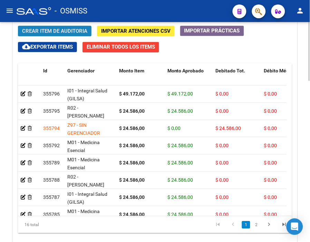
click at [79, 33] on span "Crear Item de Auditoria" at bounding box center [54, 31] width 65 height 6
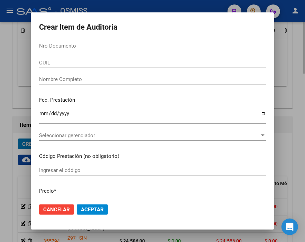
scroll to position [652, 0]
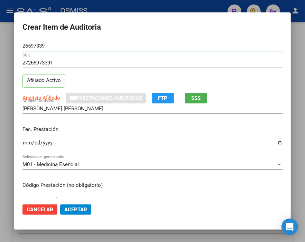
click at [25, 144] on input "Ingresar la fecha" at bounding box center [152, 145] width 260 height 11
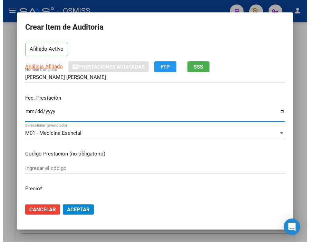
scroll to position [115, 0]
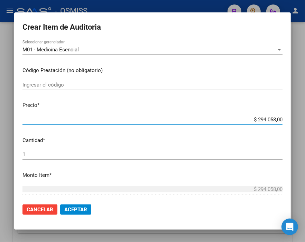
drag, startPoint x: 236, startPoint y: 120, endPoint x: 295, endPoint y: 118, distance: 58.7
click at [295, 118] on div "Crear Item de Auditoria 26597339 Nro Documento 27265973391 CUIL Afiliado Activo…" at bounding box center [152, 121] width 305 height 242
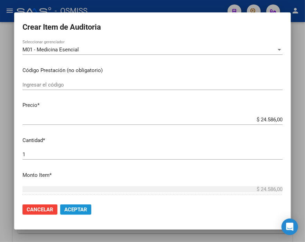
click at [74, 208] on span "Aceptar" at bounding box center [75, 210] width 23 height 6
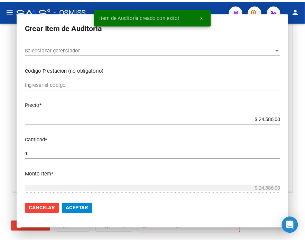
scroll to position [539, 0]
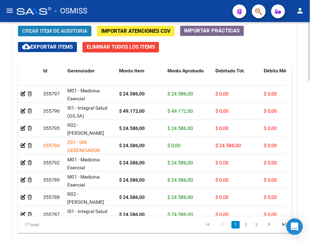
click at [51, 29] on span "Crear Item de Auditoria" at bounding box center [54, 31] width 65 height 6
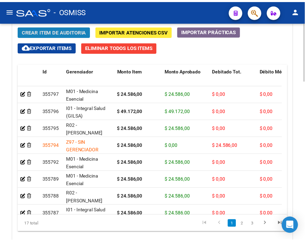
scroll to position [652, 0]
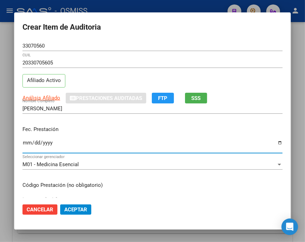
click at [27, 142] on input "Ingresar la fecha" at bounding box center [152, 145] width 260 height 11
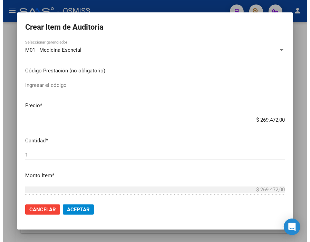
scroll to position [115, 0]
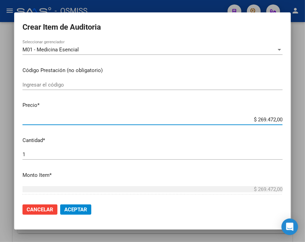
drag, startPoint x: 242, startPoint y: 119, endPoint x: 298, endPoint y: 119, distance: 56.3
click at [298, 119] on div "Crear Item de Auditoria 33070560 Nro Documento 20330705605 CUIL Afiliado Activo…" at bounding box center [152, 121] width 305 height 242
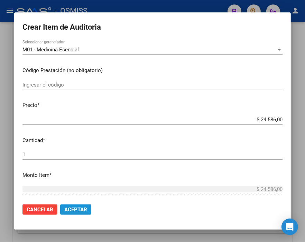
click at [76, 209] on span "Aceptar" at bounding box center [75, 210] width 23 height 6
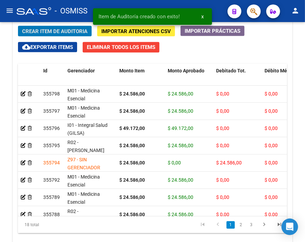
scroll to position [539, 0]
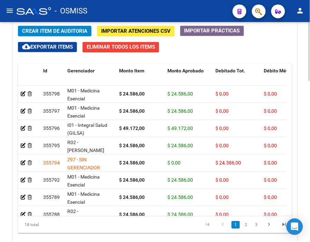
click at [71, 31] on span "Crear Item de Auditoria" at bounding box center [54, 31] width 65 height 6
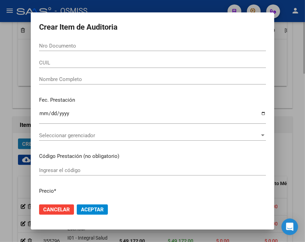
scroll to position [652, 0]
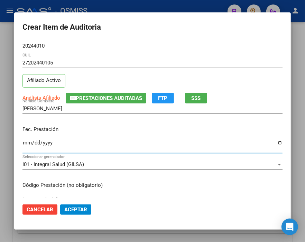
click at [25, 143] on input "Ingresar la fecha" at bounding box center [152, 145] width 260 height 11
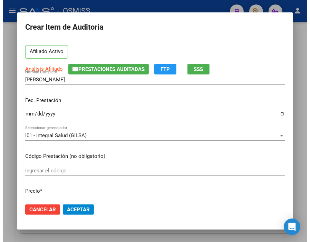
scroll to position [77, 0]
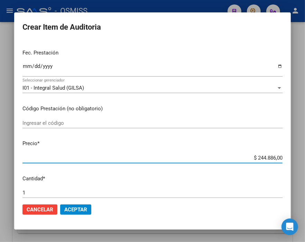
drag, startPoint x: 240, startPoint y: 157, endPoint x: 289, endPoint y: 159, distance: 49.1
click at [289, 159] on mat-dialog-content "20244010 Nro Documento 27202440105 CUIL Afiliado Activo Análisis Afiliado Prest…" at bounding box center [152, 119] width 276 height 157
click at [256, 159] on input "$ 27.720,00" at bounding box center [152, 158] width 260 height 6
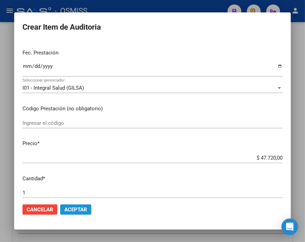
click at [76, 211] on span "Aceptar" at bounding box center [75, 210] width 23 height 6
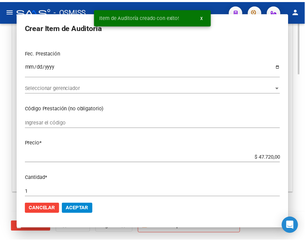
scroll to position [539, 0]
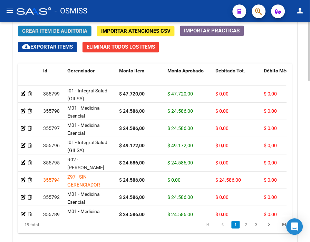
click at [71, 31] on span "Crear Item de Auditoria" at bounding box center [54, 31] width 65 height 6
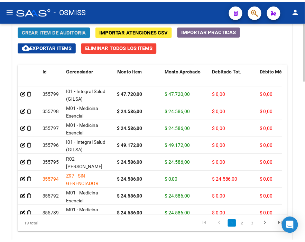
scroll to position [652, 0]
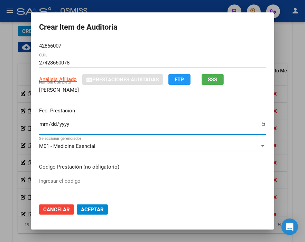
click at [39, 126] on input "Ingresar la fecha" at bounding box center [152, 127] width 226 height 11
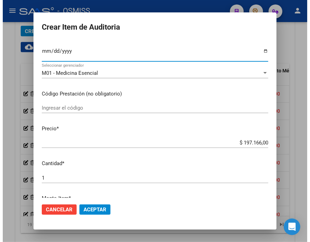
scroll to position [77, 0]
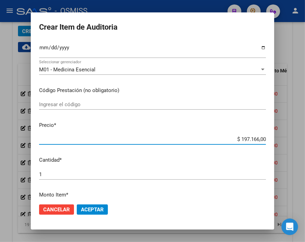
drag, startPoint x: 224, startPoint y: 139, endPoint x: 302, endPoint y: 144, distance: 78.2
click at [302, 144] on div "Crear Item de Auditoria 42866007 Nro Documento 27428660078 CUIL Análisis Afilia…" at bounding box center [152, 121] width 305 height 242
click at [97, 206] on button "Aceptar" at bounding box center [92, 210] width 31 height 10
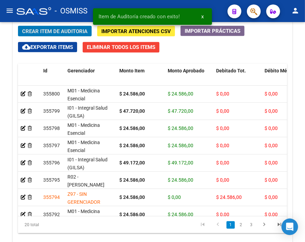
scroll to position [539, 0]
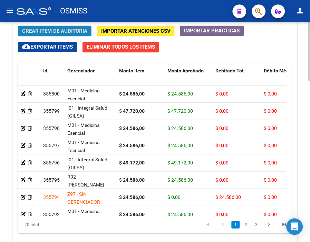
click at [68, 29] on span "Crear Item de Auditoria" at bounding box center [54, 31] width 65 height 6
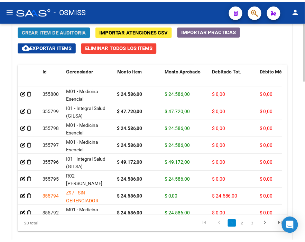
scroll to position [652, 0]
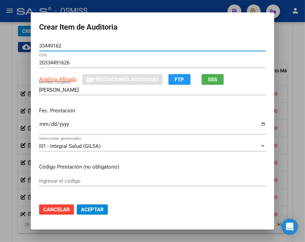
click at [39, 127] on input "Ingresar la fecha" at bounding box center [152, 127] width 226 height 11
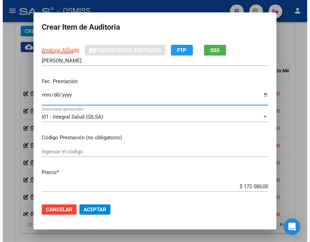
scroll to position [77, 0]
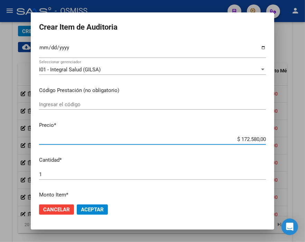
drag, startPoint x: 231, startPoint y: 139, endPoint x: 294, endPoint y: 144, distance: 63.4
click at [294, 144] on div "Crear Item de Auditoria 33449162 Nro Documento 20334491626 CUIL Análisis Afilia…" at bounding box center [152, 121] width 305 height 242
click at [82, 207] on span "Aceptar" at bounding box center [92, 210] width 23 height 6
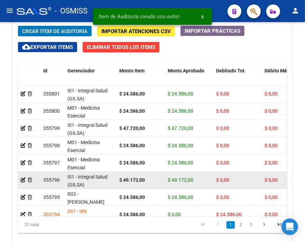
scroll to position [539, 0]
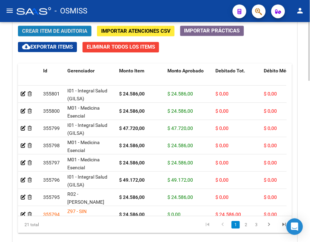
click at [64, 34] on span "Crear Item de Auditoria" at bounding box center [54, 31] width 65 height 6
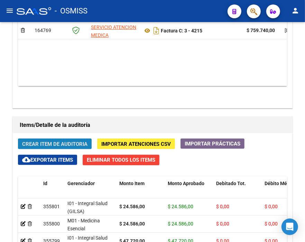
scroll to position [652, 0]
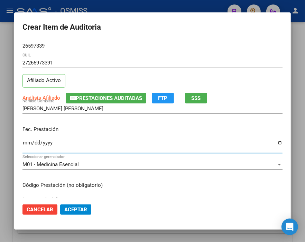
click at [26, 143] on input "Ingresar la fecha" at bounding box center [152, 145] width 260 height 11
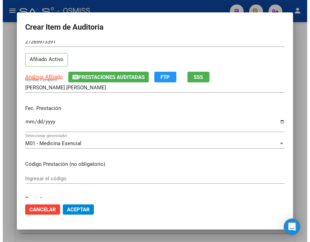
scroll to position [115, 0]
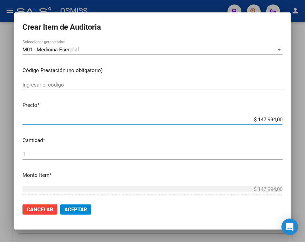
drag, startPoint x: 239, startPoint y: 119, endPoint x: 308, endPoint y: 123, distance: 68.4
click at [305, 123] on html "menu - OSMISS person Firma Express Inicio Calendario SSS Instructivos Contacto …" at bounding box center [152, 121] width 305 height 242
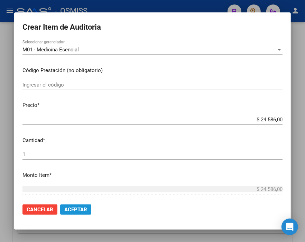
click at [81, 209] on span "Aceptar" at bounding box center [75, 210] width 23 height 6
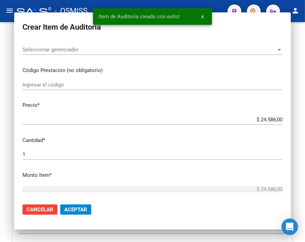
scroll to position [539, 0]
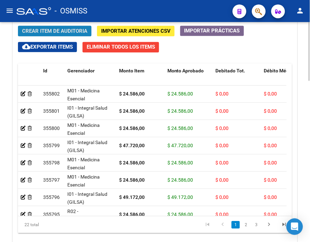
click at [60, 32] on span "Crear Item de Auditoria" at bounding box center [54, 31] width 65 height 6
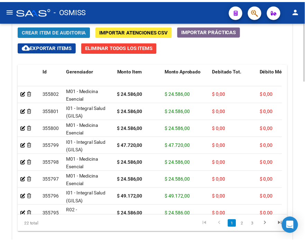
scroll to position [652, 0]
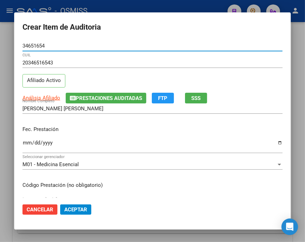
click at [26, 144] on input "Ingresar la fecha" at bounding box center [152, 145] width 260 height 11
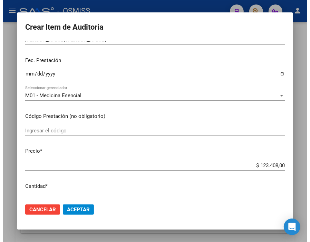
scroll to position [77, 0]
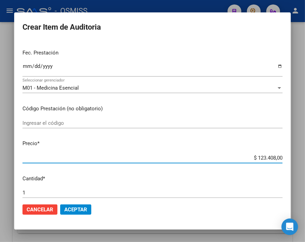
drag, startPoint x: 232, startPoint y: 159, endPoint x: 296, endPoint y: 156, distance: 64.0
click at [296, 156] on div "Crear Item de Auditoria 34651654 Nro Documento 20346516543 CUIL Afiliado Activo…" at bounding box center [152, 121] width 305 height 242
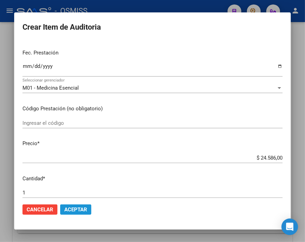
click at [77, 206] on button "Aceptar" at bounding box center [75, 210] width 31 height 10
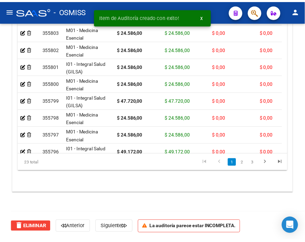
scroll to position [539, 0]
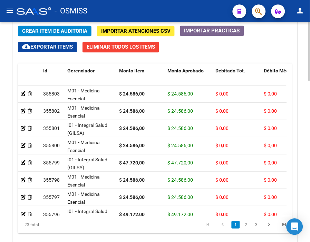
click at [62, 28] on button "Crear Item de Auditoria" at bounding box center [55, 31] width 74 height 11
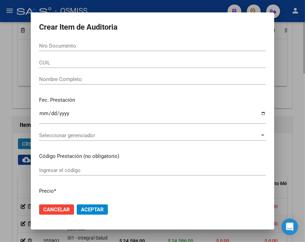
scroll to position [652, 0]
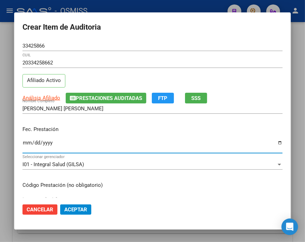
click at [24, 144] on input "Ingresar la fecha" at bounding box center [152, 145] width 260 height 11
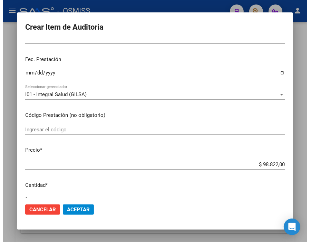
scroll to position [77, 0]
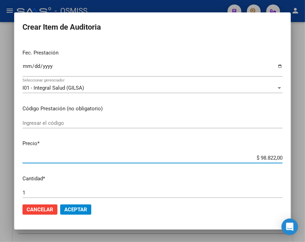
drag, startPoint x: 231, startPoint y: 156, endPoint x: 303, endPoint y: 157, distance: 71.5
click at [303, 157] on div "Crear Item de Auditoria 33425866 Nro Documento 20334258662 CUIL Afiliado Activo…" at bounding box center [152, 121] width 305 height 242
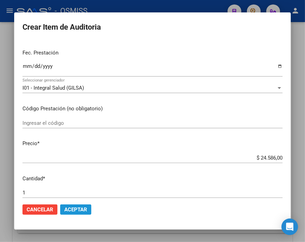
click at [75, 208] on span "Aceptar" at bounding box center [75, 210] width 23 height 6
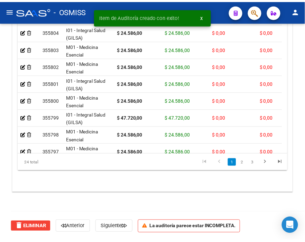
scroll to position [539, 0]
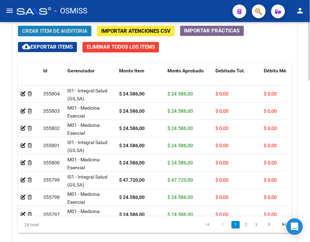
click at [68, 32] on span "Crear Item de Auditoria" at bounding box center [54, 31] width 65 height 6
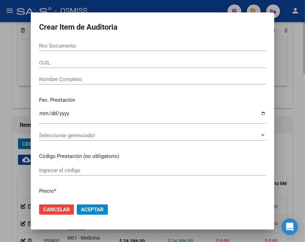
scroll to position [652, 0]
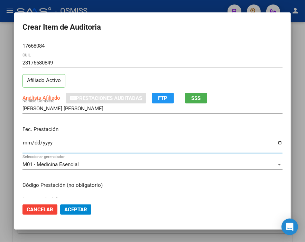
click at [23, 141] on input "Ingresar la fecha" at bounding box center [152, 145] width 260 height 11
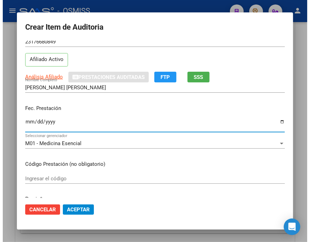
scroll to position [77, 0]
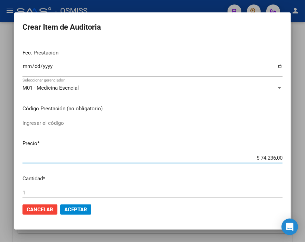
drag, startPoint x: 233, startPoint y: 159, endPoint x: 310, endPoint y: 157, distance: 76.7
click at [305, 157] on html "menu - OSMISS person Firma Express Inicio Calendario SSS Instructivos Contacto …" at bounding box center [152, 121] width 305 height 242
click at [77, 206] on button "Aceptar" at bounding box center [75, 210] width 31 height 10
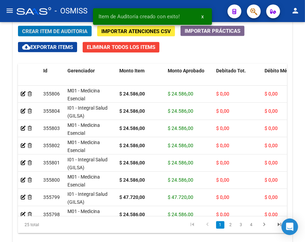
scroll to position [539, 0]
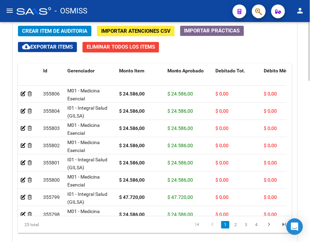
click at [64, 33] on span "Crear Item de Auditoria" at bounding box center [54, 31] width 65 height 6
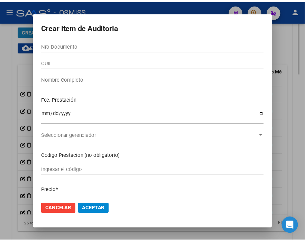
scroll to position [652, 0]
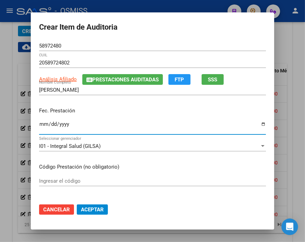
click at [39, 127] on input "Ingresar la fecha" at bounding box center [152, 127] width 226 height 11
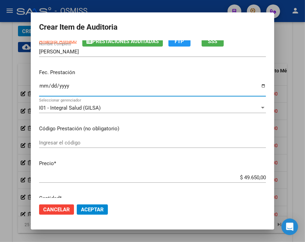
click at [47, 84] on input "[DATE]" at bounding box center [152, 88] width 226 height 11
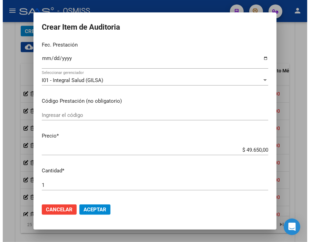
scroll to position [115, 0]
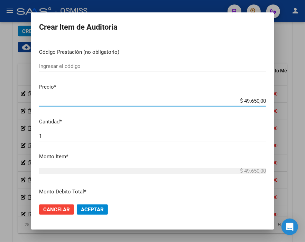
drag, startPoint x: 215, startPoint y: 103, endPoint x: 296, endPoint y: 102, distance: 80.4
click at [296, 102] on div "Crear Item de Auditoria 58972480 Nro Documento 20589724802 CUIL Análisis Afilia…" at bounding box center [152, 121] width 305 height 242
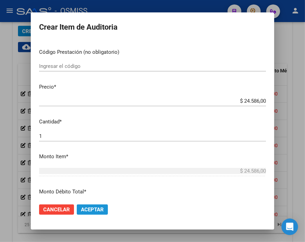
click at [87, 210] on span "Aceptar" at bounding box center [92, 210] width 23 height 6
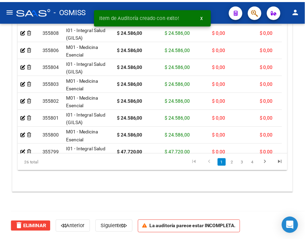
scroll to position [539, 0]
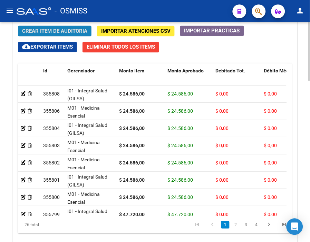
click at [56, 31] on span "Crear Item de Auditoria" at bounding box center [54, 31] width 65 height 6
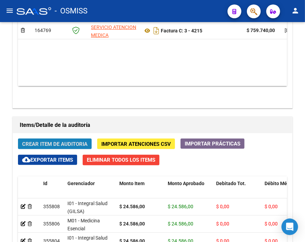
scroll to position [652, 0]
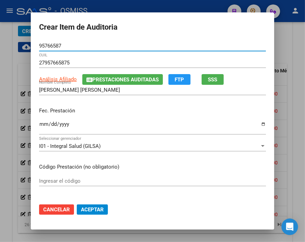
click at [43, 125] on input "Ingresar la fecha" at bounding box center [152, 127] width 226 height 11
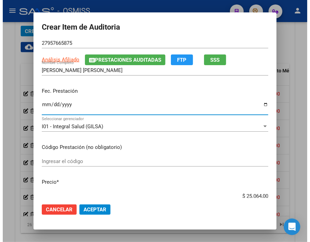
scroll to position [38, 0]
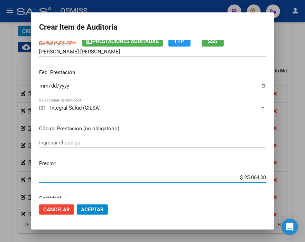
drag, startPoint x: 225, startPoint y: 179, endPoint x: 272, endPoint y: 175, distance: 46.4
click at [272, 175] on mat-dialog-content "95766587 Nro Documento 27957665875 CUIL Análisis Afiliado Prestaciones Auditada…" at bounding box center [152, 119] width 243 height 157
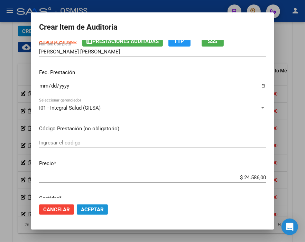
click at [94, 207] on span "Aceptar" at bounding box center [92, 210] width 23 height 6
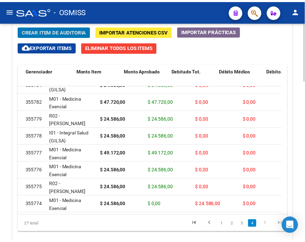
scroll to position [344, 0]
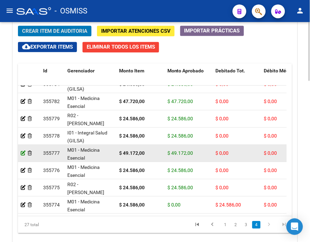
click at [21, 151] on icon at bounding box center [23, 153] width 5 height 5
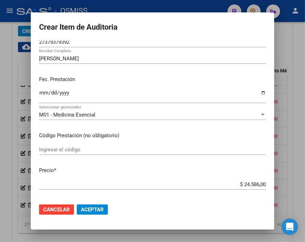
scroll to position [115, 0]
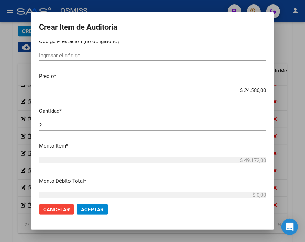
drag, startPoint x: 50, startPoint y: 125, endPoint x: 22, endPoint y: 125, distance: 28.0
click at [22, 125] on div "Crear Item de Auditoria 37937939 Nro Documento 27379379392 CUIL [PERSON_NAME] N…" at bounding box center [152, 121] width 305 height 242
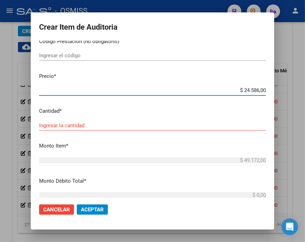
drag, startPoint x: 218, startPoint y: 91, endPoint x: 288, endPoint y: 92, distance: 70.8
click at [288, 92] on div "Crear Item de Auditoria 37937939 Nro Documento 27379379392 CUIL [PERSON_NAME] N…" at bounding box center [152, 121] width 305 height 242
click at [44, 125] on input "Ingresar la cantidad" at bounding box center [152, 126] width 226 height 6
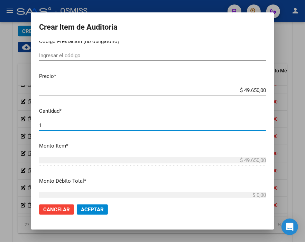
click at [92, 210] on span "Aceptar" at bounding box center [92, 210] width 23 height 6
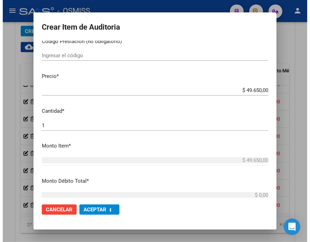
scroll to position [0, 0]
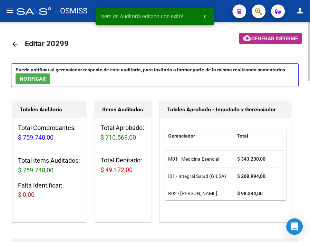
click at [254, 37] on span "Generar informe" at bounding box center [275, 39] width 47 height 6
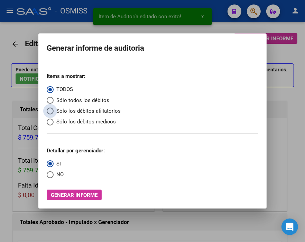
click at [88, 113] on span "Sólo los débitos afiliatorios" at bounding box center [87, 111] width 67 height 8
click at [54, 113] on input "Sólo los débitos afiliatorios" at bounding box center [50, 111] width 7 height 7
click at [61, 174] on span "NO" at bounding box center [59, 175] width 10 height 8
click at [54, 174] on input "NO" at bounding box center [50, 175] width 7 height 7
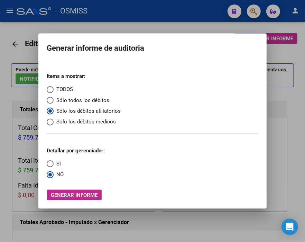
click at [73, 196] on span "Generar informe" at bounding box center [74, 195] width 47 height 6
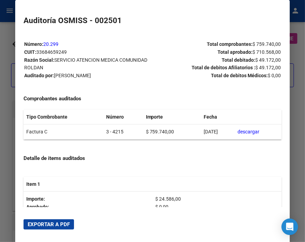
click at [53, 226] on span "Exportar a PDF" at bounding box center [49, 225] width 42 height 6
click at [4, 35] on div at bounding box center [152, 121] width 305 height 242
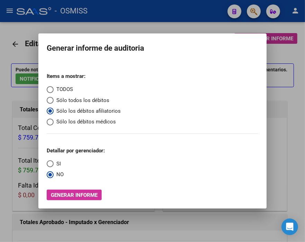
click at [4, 35] on div at bounding box center [152, 121] width 305 height 242
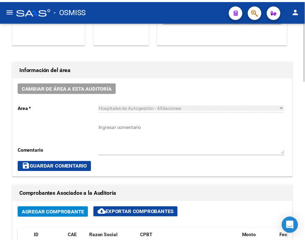
scroll to position [192, 0]
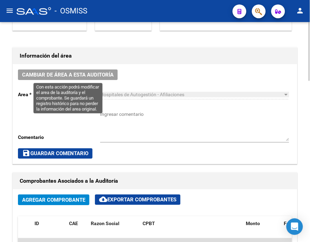
click at [74, 75] on span "Cambiar de área a esta auditoría" at bounding box center [67, 75] width 91 height 6
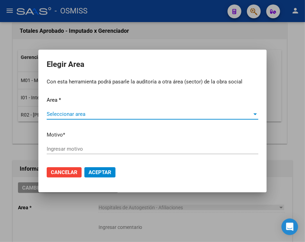
click at [70, 115] on span "Seleccionar area" at bounding box center [149, 114] width 205 height 6
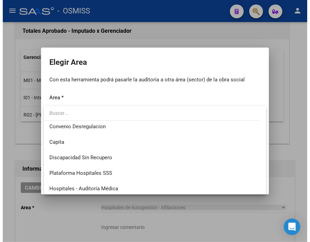
scroll to position [77, 0]
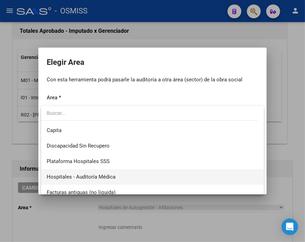
click at [105, 171] on span "Hospitales - Auditoría Médica" at bounding box center [152, 178] width 211 height 16
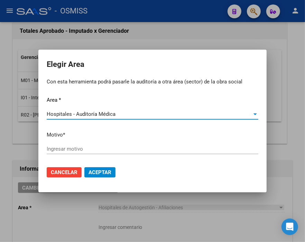
click at [82, 150] on input "Ingresar motivo" at bounding box center [152, 149] width 211 height 6
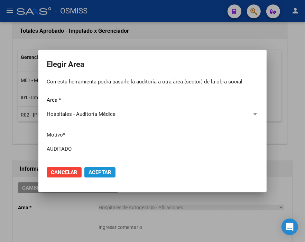
click at [101, 167] on button "Aceptar" at bounding box center [99, 172] width 31 height 10
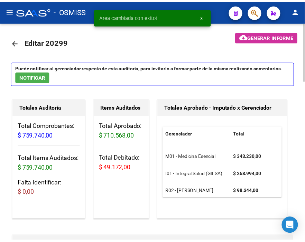
scroll to position [0, 0]
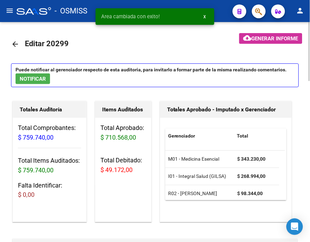
click at [14, 43] on mat-icon "arrow_back" at bounding box center [15, 44] width 8 height 8
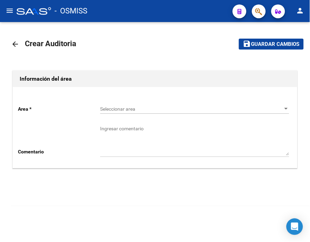
click at [257, 10] on icon "button" at bounding box center [258, 12] width 7 height 8
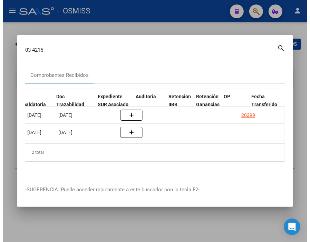
scroll to position [0, 506]
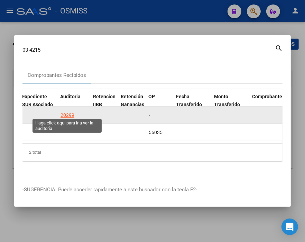
click at [68, 112] on div "20299" at bounding box center [67, 116] width 14 height 8
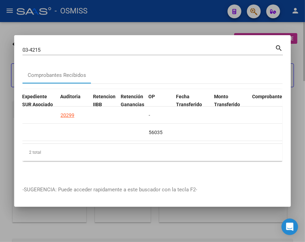
click at [128, 23] on div at bounding box center [152, 121] width 305 height 242
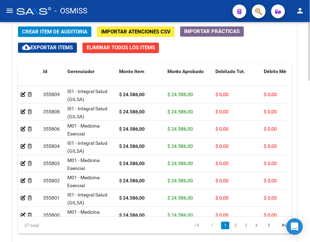
scroll to position [525, 0]
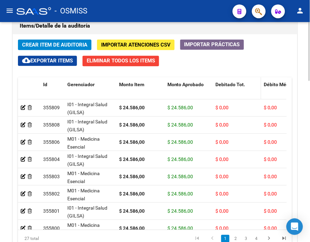
click at [231, 86] on span "Debitado Tot." at bounding box center [231, 85] width 30 height 6
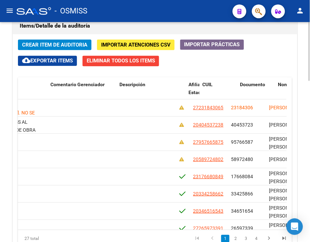
scroll to position [0, 525]
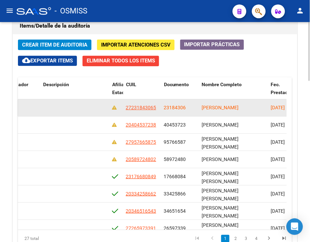
drag, startPoint x: 163, startPoint y: 108, endPoint x: 189, endPoint y: 109, distance: 25.2
click at [189, 109] on datatable-body-cell "23184306" at bounding box center [180, 108] width 38 height 17
copy span "23184306"
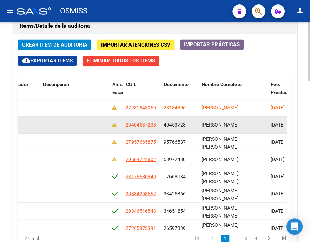
drag, startPoint x: 164, startPoint y: 125, endPoint x: 190, endPoint y: 125, distance: 26.2
click at [190, 125] on div "40453723" at bounding box center [180, 126] width 32 height 8
copy span "40453723"
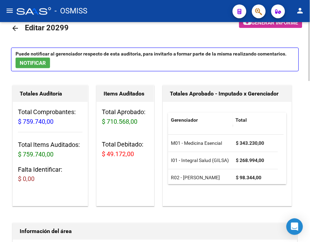
scroll to position [0, 0]
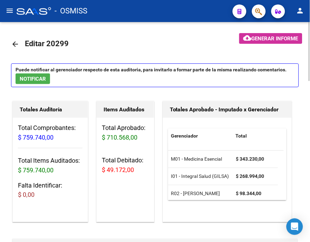
click at [16, 43] on mat-icon "arrow_back" at bounding box center [15, 44] width 8 height 8
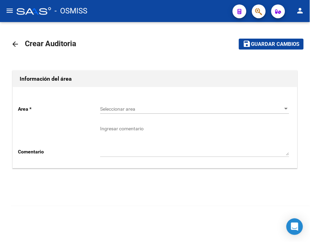
click at [113, 108] on span "Seleccionar area" at bounding box center [191, 109] width 183 height 6
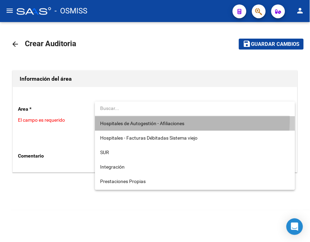
click at [123, 118] on span "Hospitales de Autogestión - Afiliaciones" at bounding box center [194, 123] width 189 height 15
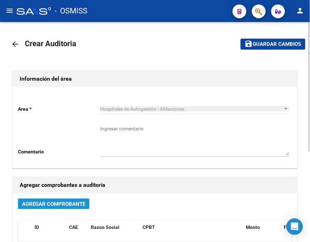
click at [76, 209] on button "Agregar Comprobante" at bounding box center [53, 204] width 71 height 11
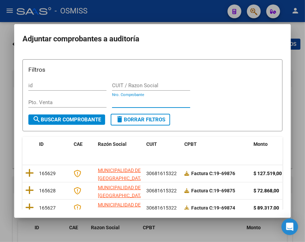
click at [127, 101] on input "Nro. Comprobante" at bounding box center [151, 102] width 78 height 6
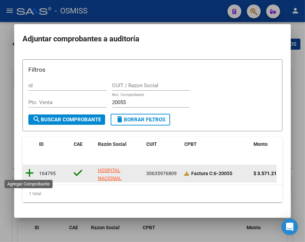
click at [29, 172] on icon at bounding box center [29, 173] width 9 height 10
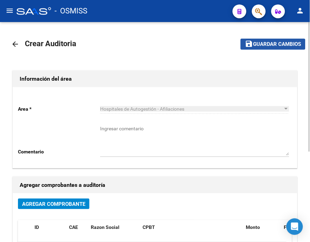
click at [257, 47] on span "Guardar cambios" at bounding box center [277, 44] width 48 height 6
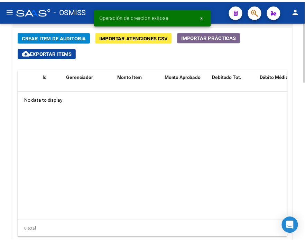
scroll to position [527, 0]
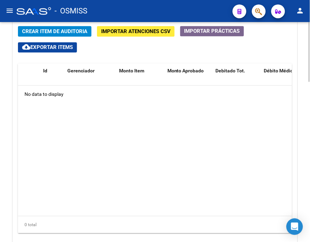
click at [309, 185] on div at bounding box center [310, 195] width 2 height 60
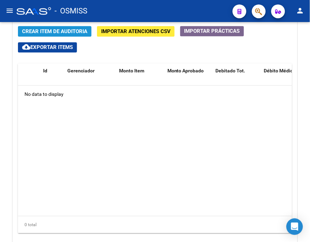
click at [80, 30] on span "Crear Item de Auditoria" at bounding box center [54, 32] width 65 height 6
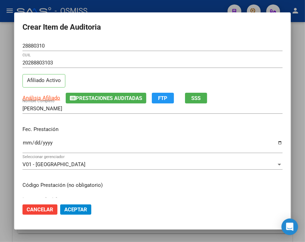
click at [81, 104] on div "[PERSON_NAME] Nombre Completo" at bounding box center [152, 109] width 260 height 10
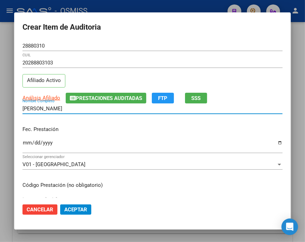
click at [84, 98] on span "Prestaciones Auditadas" at bounding box center [109, 98] width 66 height 6
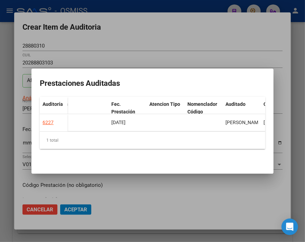
scroll to position [0, 341]
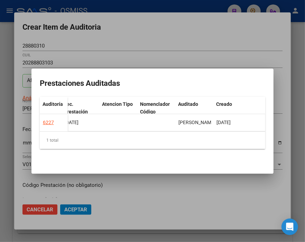
click at [148, 38] on div at bounding box center [152, 121] width 305 height 242
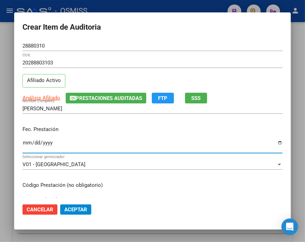
click at [27, 143] on input "Ingresar la fecha" at bounding box center [152, 145] width 260 height 11
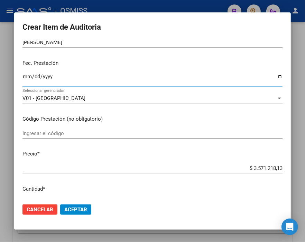
scroll to position [77, 0]
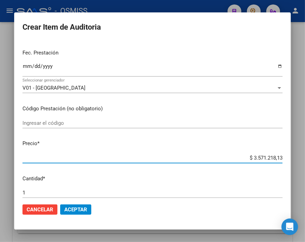
drag, startPoint x: 261, startPoint y: 160, endPoint x: 310, endPoint y: 160, distance: 48.7
click at [305, 160] on html "menu - OSMISS person Firma Express Inicio Calendario SSS Instructivos Contacto …" at bounding box center [152, 121] width 305 height 242
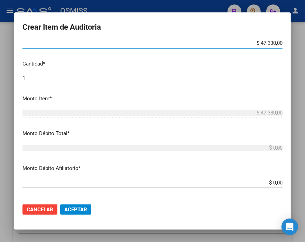
scroll to position [230, 0]
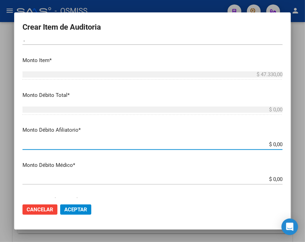
drag, startPoint x: 275, startPoint y: 148, endPoint x: 310, endPoint y: 148, distance: 35.2
click at [305, 148] on html "menu - OSMISS person Firma Express Inicio Calendario SSS Instructivos Contacto …" at bounding box center [152, 121] width 305 height 242
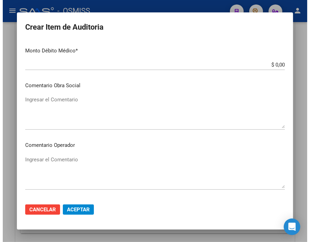
scroll to position [345, 0]
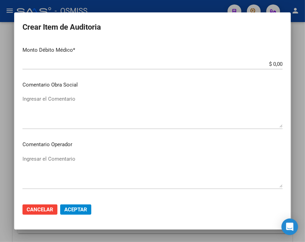
click at [46, 157] on textarea "Ingresar el Comentario" at bounding box center [152, 171] width 260 height 32
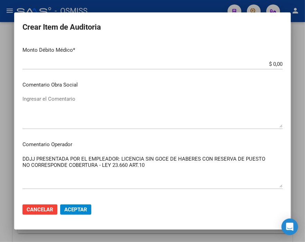
click at [65, 202] on mat-dialog-actions "Cancelar Aceptar" at bounding box center [152, 209] width 260 height 23
click at [87, 210] on button "Aceptar" at bounding box center [75, 210] width 31 height 10
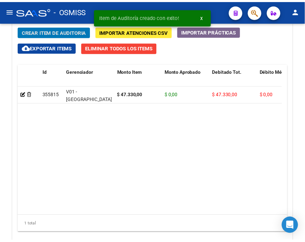
scroll to position [539, 0]
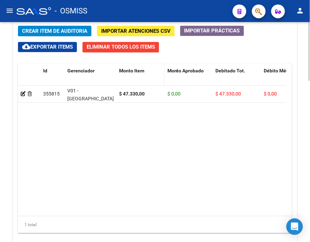
drag, startPoint x: 264, startPoint y: 150, endPoint x: 119, endPoint y: 80, distance: 161.1
click at [264, 150] on datatable-body "355815 V01 - [PERSON_NAME] $ 47.330,00 $ 0,00 $ 47.330,00 $ 0,00 $ 47.330,00 DD…" at bounding box center [152, 151] width 269 height 131
click at [74, 35] on button "Crear Item de Auditoria" at bounding box center [55, 31] width 74 height 11
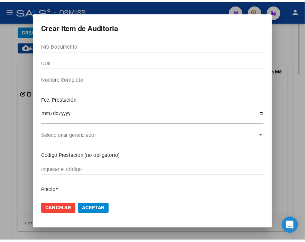
scroll to position [652, 0]
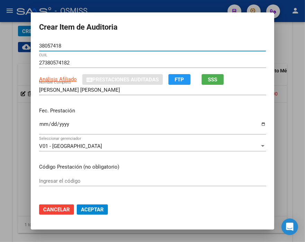
click at [39, 123] on input "Ingresar la fecha" at bounding box center [152, 127] width 226 height 11
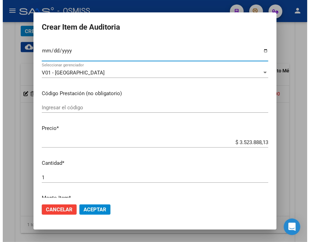
scroll to position [77, 0]
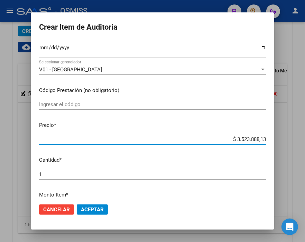
drag, startPoint x: 223, startPoint y: 138, endPoint x: 285, endPoint y: 138, distance: 62.1
click at [285, 138] on div "Crear Item de Auditoria 38057418 Nro Documento 27380574182 CUIL Análisis Afilia…" at bounding box center [152, 121] width 305 height 242
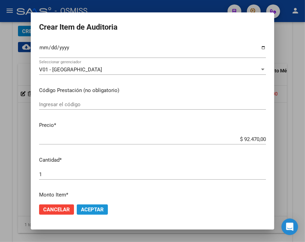
click at [97, 209] on span "Aceptar" at bounding box center [92, 210] width 23 height 6
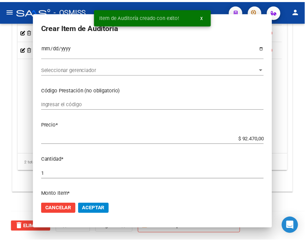
scroll to position [539, 0]
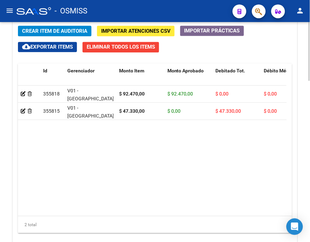
click at [77, 30] on span "Crear Item de Auditoria" at bounding box center [54, 31] width 65 height 6
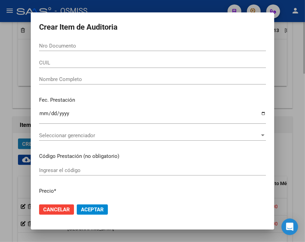
scroll to position [652, 0]
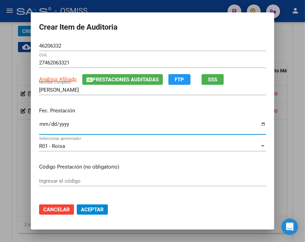
click at [39, 124] on input "Ingresar la fecha" at bounding box center [152, 127] width 226 height 11
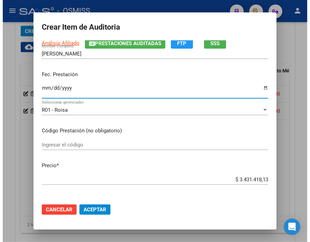
scroll to position [77, 0]
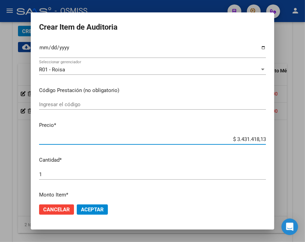
drag, startPoint x: 218, startPoint y: 139, endPoint x: 282, endPoint y: 137, distance: 63.9
click at [282, 137] on div "Crear Item de Auditoria 46206332 Nro Documento 27462063321 CUIL Análisis Afilia…" at bounding box center [152, 121] width 305 height 242
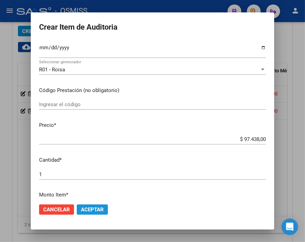
click at [93, 207] on span "Aceptar" at bounding box center [92, 210] width 23 height 6
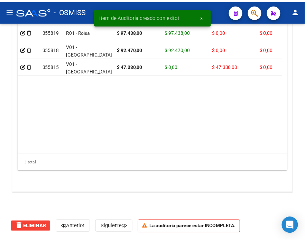
scroll to position [539, 0]
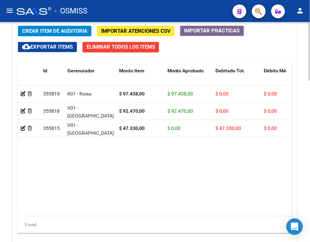
click at [73, 33] on span "Crear Item de Auditoria" at bounding box center [54, 31] width 65 height 6
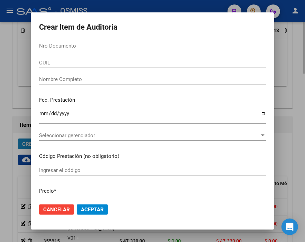
scroll to position [652, 0]
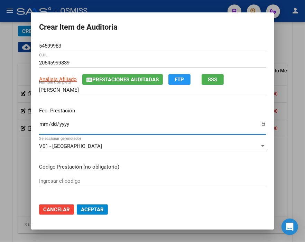
click at [39, 126] on input "Ingresar la fecha" at bounding box center [152, 127] width 226 height 11
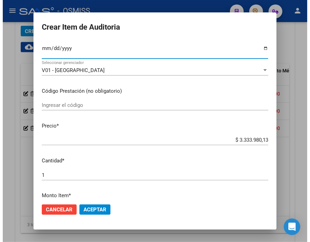
scroll to position [77, 0]
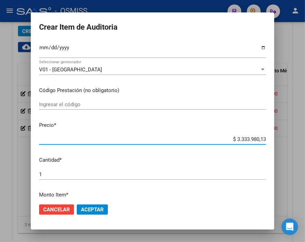
drag, startPoint x: 229, startPoint y: 137, endPoint x: 283, endPoint y: 121, distance: 56.3
click at [282, 134] on div "Crear Item de Auditoria 54599983 Nro Documento 20545999839 CUIL Análisis Afilia…" at bounding box center [152, 121] width 305 height 242
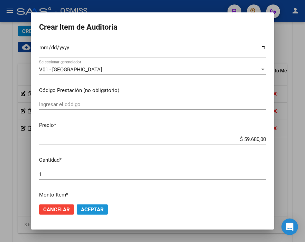
click at [85, 209] on span "Aceptar" at bounding box center [92, 210] width 23 height 6
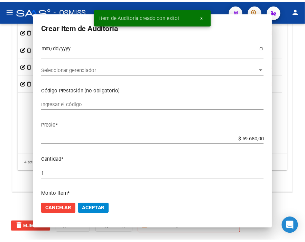
scroll to position [539, 0]
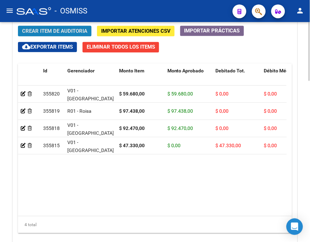
click at [73, 32] on span "Crear Item de Auditoria" at bounding box center [54, 31] width 65 height 6
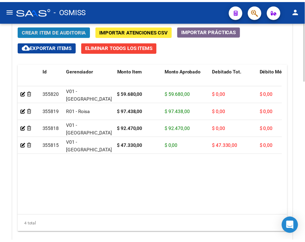
scroll to position [652, 0]
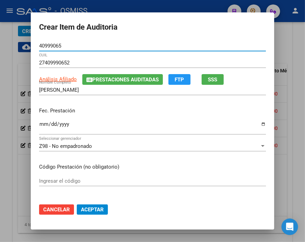
click at [40, 124] on input "Ingresar la fecha" at bounding box center [152, 127] width 226 height 11
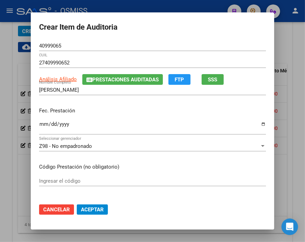
click at [213, 105] on div "Fec. Prestación [DATE] Ingresar la fecha" at bounding box center [152, 121] width 226 height 39
click at [90, 145] on div "Z98 - No empadronado" at bounding box center [149, 146] width 220 height 6
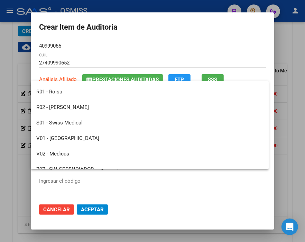
scroll to position [115, 0]
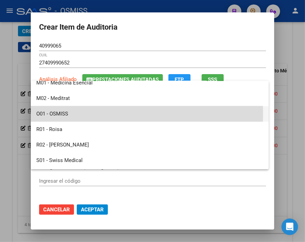
click at [57, 114] on span "O01 - OSMISS" at bounding box center [149, 114] width 226 height 16
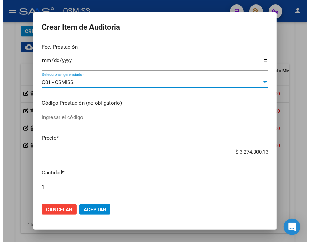
scroll to position [77, 0]
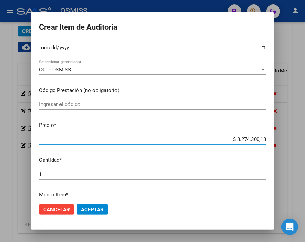
drag, startPoint x: 211, startPoint y: 139, endPoint x: 298, endPoint y: 139, distance: 87.0
click at [298, 139] on div "Crear Item de Auditoria 40999065 Nro Documento 27409990652 CUIL Análisis Afilia…" at bounding box center [152, 121] width 305 height 242
click at [95, 206] on button "Aceptar" at bounding box center [92, 210] width 31 height 10
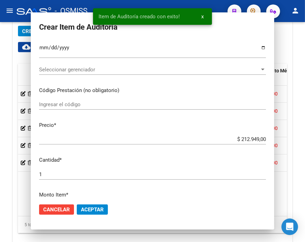
scroll to position [539, 0]
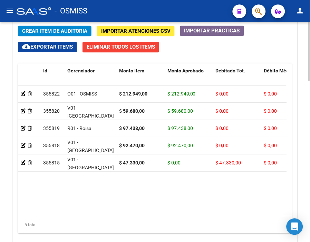
click at [68, 32] on span "Crear Item de Auditoria" at bounding box center [54, 31] width 65 height 6
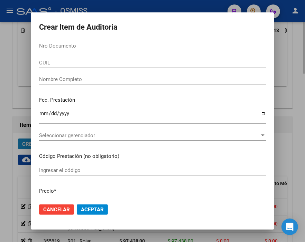
scroll to position [652, 0]
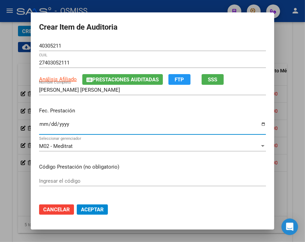
click at [40, 124] on input "Ingresar la fecha" at bounding box center [152, 127] width 226 height 11
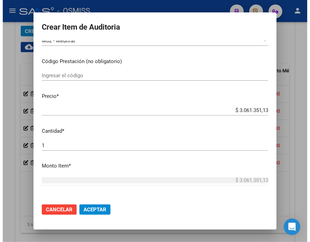
scroll to position [115, 0]
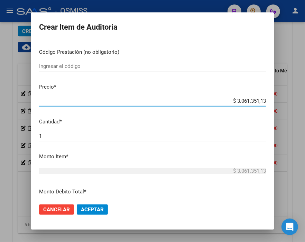
drag, startPoint x: 221, startPoint y: 101, endPoint x: 284, endPoint y: 105, distance: 63.3
click at [284, 105] on div "Crear Item de Auditoria 40305211 Nro Documento 27403052111 CUIL Análisis Afilia…" at bounding box center [152, 121] width 305 height 242
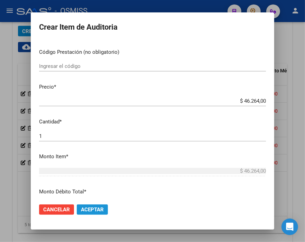
click at [89, 209] on span "Aceptar" at bounding box center [92, 210] width 23 height 6
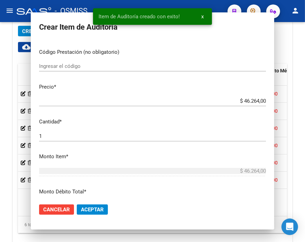
scroll to position [539, 0]
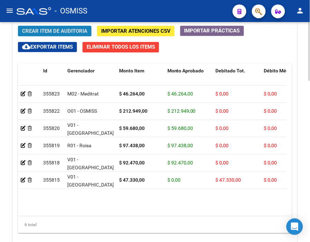
click at [62, 32] on span "Crear Item de Auditoria" at bounding box center [54, 31] width 65 height 6
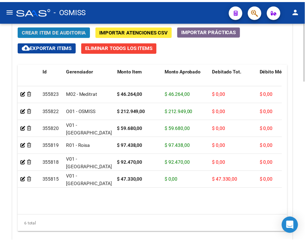
scroll to position [652, 0]
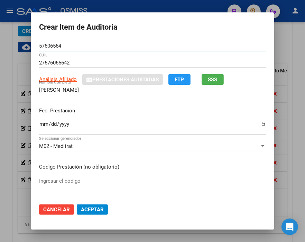
click at [39, 124] on input "Ingresar la fecha" at bounding box center [152, 127] width 226 height 11
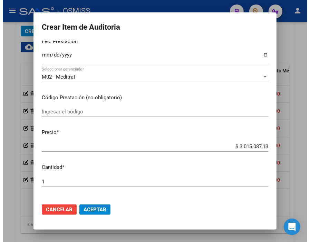
scroll to position [77, 0]
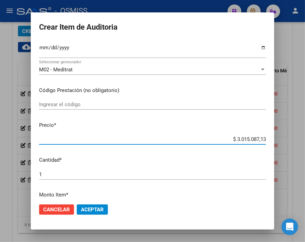
drag, startPoint x: 220, startPoint y: 138, endPoint x: 280, endPoint y: 139, distance: 60.1
click at [280, 139] on div "Crear Item de Auditoria 57606564 Nro Documento 27576065642 CUIL Análisis Afilia…" at bounding box center [152, 121] width 305 height 242
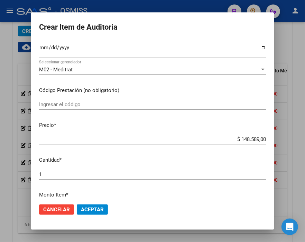
drag, startPoint x: 228, startPoint y: 136, endPoint x: 303, endPoint y: 137, distance: 74.9
click at [303, 137] on div "Crear Item de Auditoria 57606564 Nro Documento 27576065642 CUIL Análisis Afilia…" at bounding box center [152, 121] width 305 height 242
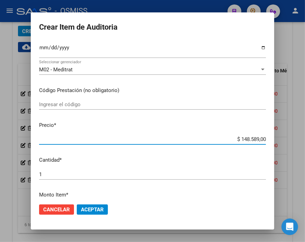
drag, startPoint x: 233, startPoint y: 142, endPoint x: 291, endPoint y: 142, distance: 58.0
click at [291, 142] on div "Crear Item de Auditoria 57606564 Nro Documento 27576065642 CUIL Análisis Afilia…" at bounding box center [152, 121] width 305 height 242
click at [98, 210] on span "Aceptar" at bounding box center [92, 210] width 23 height 6
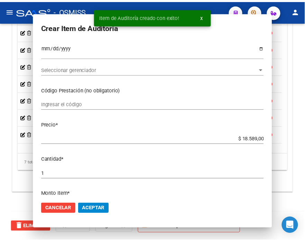
scroll to position [539, 0]
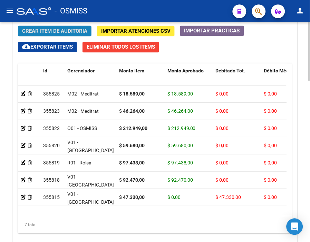
click at [74, 28] on button "Crear Item de Auditoria" at bounding box center [55, 31] width 74 height 11
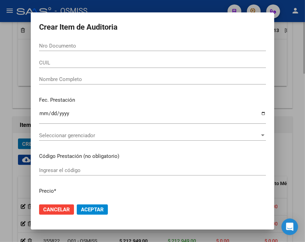
scroll to position [652, 0]
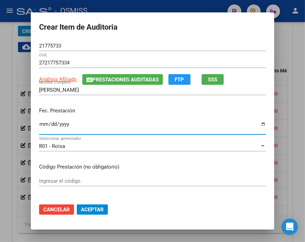
click at [39, 124] on input "Ingresar la fecha" at bounding box center [152, 127] width 226 height 11
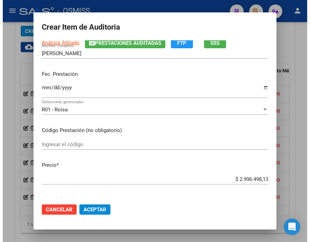
scroll to position [77, 0]
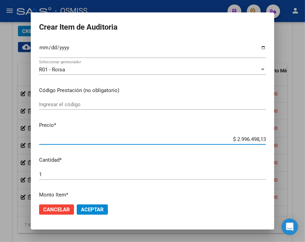
drag, startPoint x: 223, startPoint y: 137, endPoint x: 277, endPoint y: 140, distance: 54.0
click at [277, 140] on div "Crear Item de Auditoria 21775733 Nro Documento 27217757334 CUIL Análisis Afilia…" at bounding box center [152, 121] width 305 height 242
click at [91, 212] on span "Aceptar" at bounding box center [92, 210] width 23 height 6
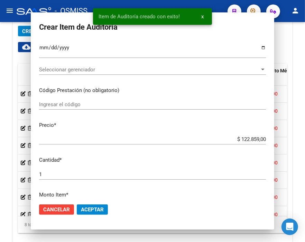
scroll to position [539, 0]
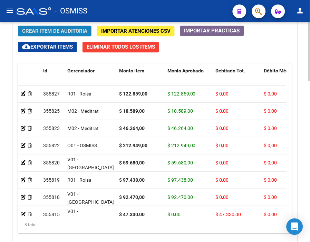
click at [70, 33] on span "Crear Item de Auditoria" at bounding box center [54, 31] width 65 height 6
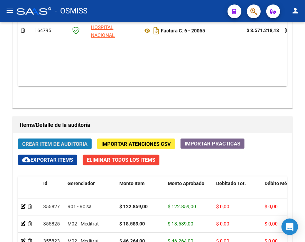
scroll to position [652, 0]
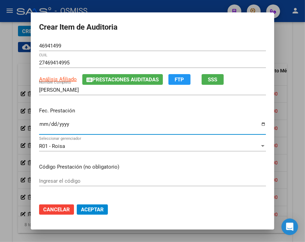
click at [42, 126] on input "Ingresar la fecha" at bounding box center [152, 127] width 226 height 11
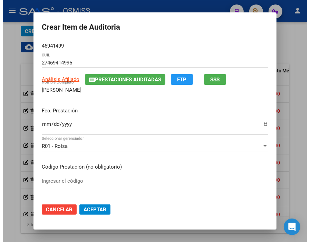
scroll to position [77, 0]
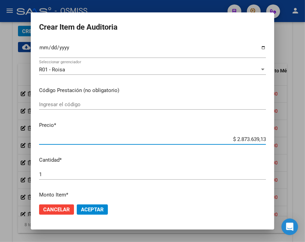
drag, startPoint x: 218, startPoint y: 138, endPoint x: 296, endPoint y: 138, distance: 77.7
click at [296, 138] on div "Crear Item de Auditoria 46941499 Nro Documento 27469414995 CUIL Análisis Afilia…" at bounding box center [152, 121] width 305 height 242
click at [95, 208] on span "Aceptar" at bounding box center [92, 210] width 23 height 6
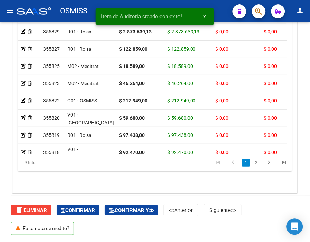
scroll to position [539, 0]
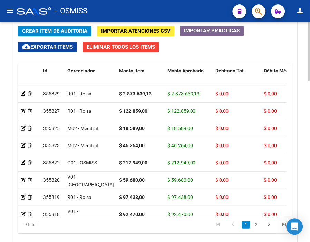
click at [214, 53] on div "Crear Item de Auditoria Importar Atenciones CSV Importar Prácticas cloud_downlo…" at bounding box center [155, 138] width 284 height 234
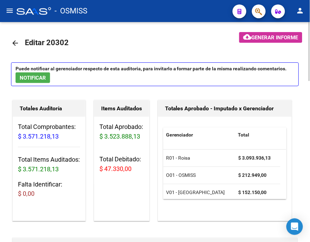
scroll to position [0, 0]
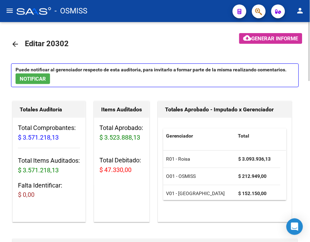
click at [259, 39] on span "Generar informe" at bounding box center [275, 39] width 47 height 6
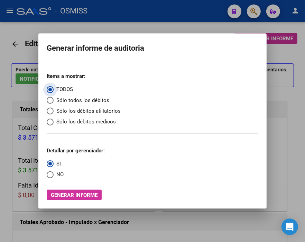
click at [84, 113] on span "Sólo los débitos afiliatorios" at bounding box center [87, 111] width 67 height 8
click at [54, 113] on input "Sólo los débitos afiliatorios" at bounding box center [50, 111] width 7 height 7
drag, startPoint x: 47, startPoint y: 175, endPoint x: 80, endPoint y: 181, distance: 33.7
click at [47, 175] on span "Select an option" at bounding box center [50, 175] width 7 height 7
click at [47, 175] on input "NO" at bounding box center [50, 175] width 7 height 7
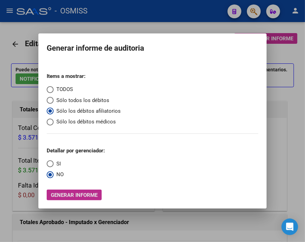
click at [81, 194] on span "Generar informe" at bounding box center [74, 195] width 47 height 6
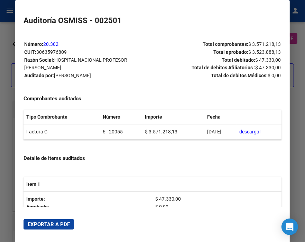
click at [59, 222] on span "Exportar a PDF" at bounding box center [49, 225] width 42 height 6
click at [4, 31] on div at bounding box center [152, 121] width 305 height 242
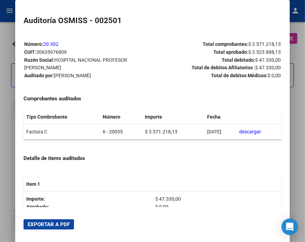
click at [4, 31] on div at bounding box center [152, 121] width 305 height 242
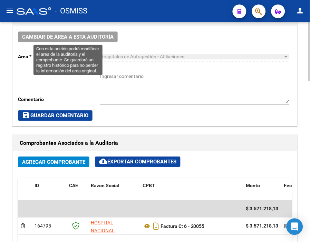
click at [78, 35] on span "Cambiar de área a esta auditoría" at bounding box center [67, 37] width 91 height 6
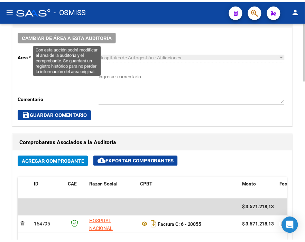
scroll to position [343, 0]
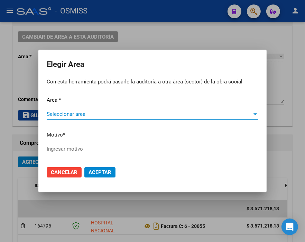
click at [67, 114] on span "Seleccionar area" at bounding box center [149, 114] width 205 height 6
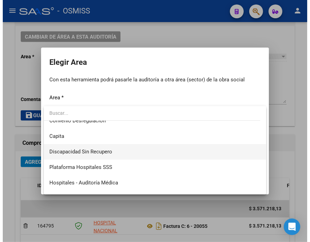
scroll to position [77, 0]
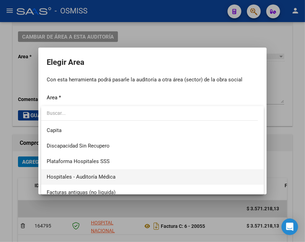
click at [111, 173] on span "Hospitales - Auditoría Médica" at bounding box center [152, 178] width 211 height 16
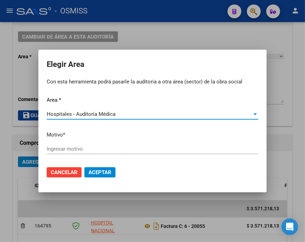
click at [77, 144] on div "Ingresar motivo" at bounding box center [152, 149] width 211 height 10
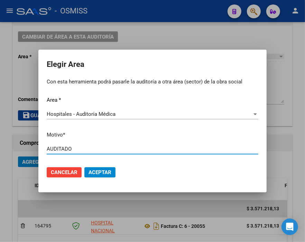
click at [106, 175] on span "Aceptar" at bounding box center [99, 173] width 23 height 6
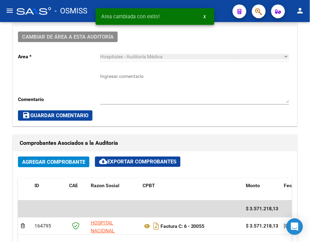
scroll to position [0, 0]
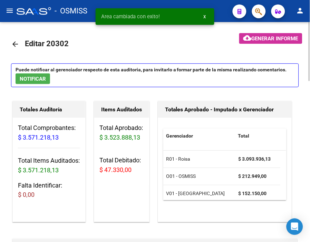
click at [13, 43] on mat-icon "arrow_back" at bounding box center [15, 44] width 8 height 8
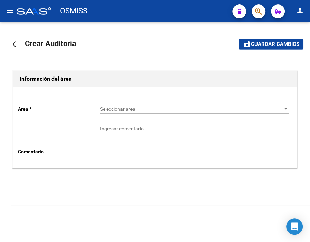
click at [119, 106] on span "Seleccionar area" at bounding box center [191, 109] width 183 height 6
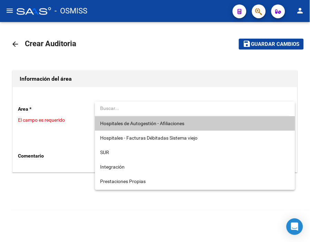
click at [122, 119] on span "Hospitales de Autogestión - Afiliaciones" at bounding box center [194, 123] width 189 height 15
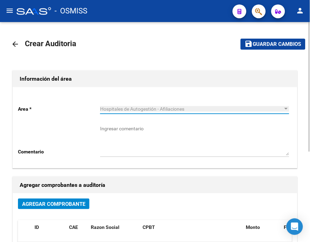
click at [66, 193] on div "Agregar comprobantes a auditoría" at bounding box center [155, 185] width 284 height 17
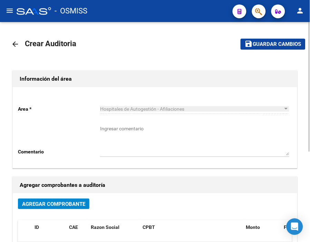
click at [70, 202] on span "Agregar Comprobante" at bounding box center [53, 204] width 63 height 6
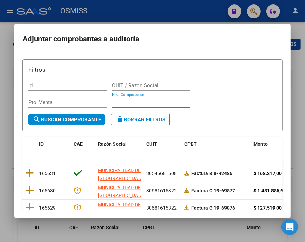
click at [126, 102] on input "Nro. Comprobante" at bounding box center [151, 102] width 78 height 6
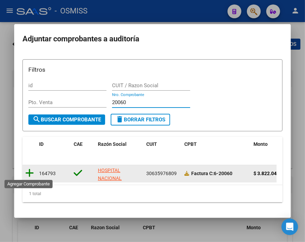
click at [29, 170] on icon at bounding box center [29, 173] width 9 height 10
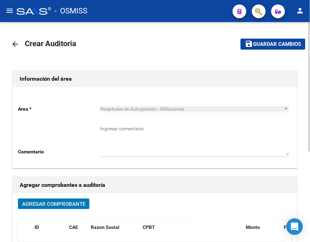
click at [259, 43] on span "Guardar cambios" at bounding box center [277, 44] width 48 height 6
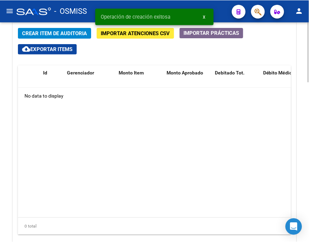
scroll to position [537, 0]
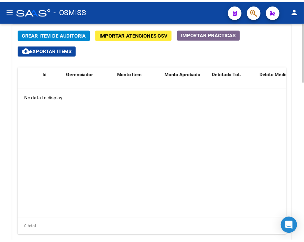
scroll to position [527, 0]
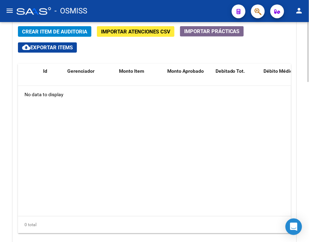
click at [309, 181] on div at bounding box center [309, 195] width 2 height 60
click at [70, 30] on span "Crear Item de Auditoria" at bounding box center [54, 32] width 65 height 6
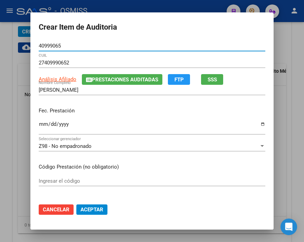
click at [43, 123] on input "Ingresar la fecha" at bounding box center [152, 127] width 226 height 11
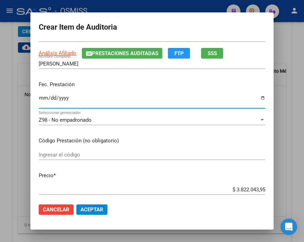
scroll to position [38, 0]
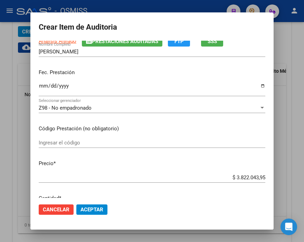
click at [208, 87] on input "[DATE]" at bounding box center [152, 88] width 226 height 11
click at [70, 104] on div "Z98 - No empadronado Seleccionar gerenciador" at bounding box center [152, 108] width 226 height 10
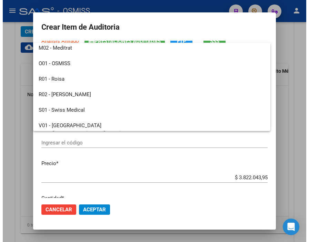
scroll to position [115, 0]
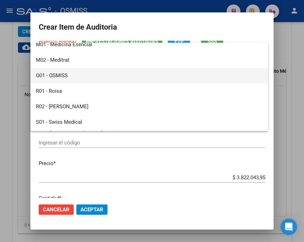
click at [68, 72] on span "O01 - OSMISS" at bounding box center [149, 76] width 226 height 16
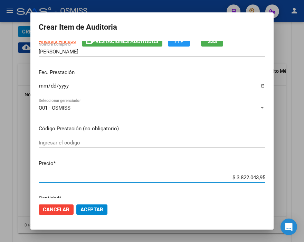
drag, startPoint x: 220, startPoint y: 180, endPoint x: 288, endPoint y: 179, distance: 68.0
click at [288, 179] on div "Crear Item de Auditoria 40999065 Nro Documento 27409990652 CUIL Análisis Afilia…" at bounding box center [152, 121] width 304 height 242
click at [100, 208] on span "Aceptar" at bounding box center [91, 210] width 23 height 6
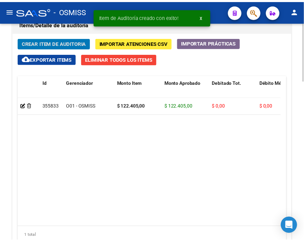
scroll to position [539, 0]
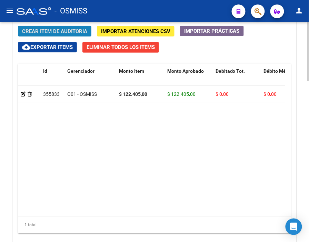
click at [58, 30] on span "Crear Item de Auditoria" at bounding box center [54, 31] width 65 height 6
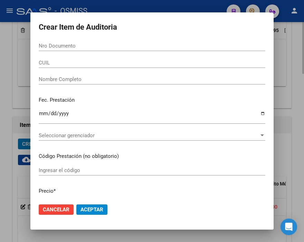
scroll to position [652, 0]
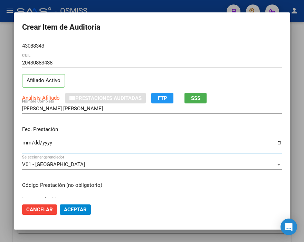
click at [25, 142] on input "Ingresar la fecha" at bounding box center [152, 145] width 260 height 11
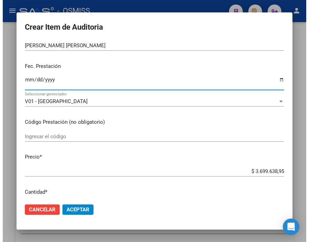
scroll to position [77, 0]
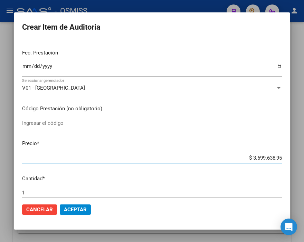
drag, startPoint x: 233, startPoint y: 159, endPoint x: 296, endPoint y: 157, distance: 63.2
click at [296, 157] on div "Crear Item de Auditoria 43088343 Nro Documento 20430883438 CUIL Afiliado Activo…" at bounding box center [152, 121] width 304 height 242
click at [71, 212] on span "Aceptar" at bounding box center [75, 210] width 23 height 6
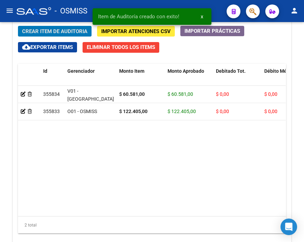
scroll to position [539, 0]
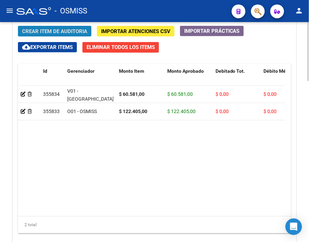
click at [62, 29] on span "Crear Item de Auditoria" at bounding box center [54, 31] width 65 height 6
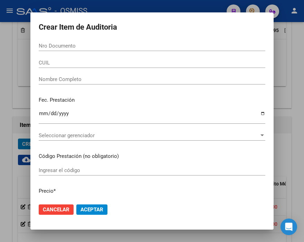
scroll to position [652, 0]
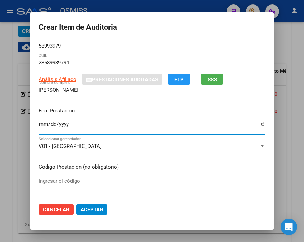
click at [40, 123] on input "Ingresar la fecha" at bounding box center [152, 127] width 226 height 11
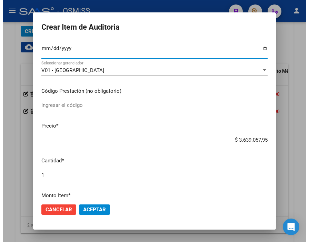
scroll to position [77, 0]
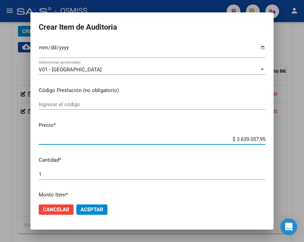
drag, startPoint x: 212, startPoint y: 141, endPoint x: 281, endPoint y: 144, distance: 69.5
click at [281, 144] on div "Crear Item de Auditoria 58993979 Nro Documento 23589939794 CUIL Análisis Afilia…" at bounding box center [152, 121] width 304 height 242
click at [94, 212] on span "Aceptar" at bounding box center [91, 210] width 23 height 6
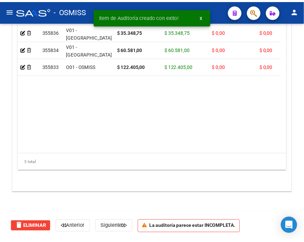
scroll to position [539, 0]
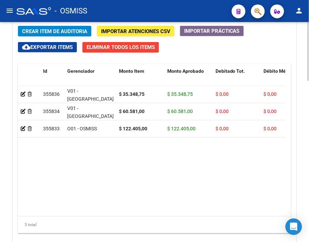
click at [79, 29] on span "Crear Item de Auditoria" at bounding box center [54, 31] width 65 height 6
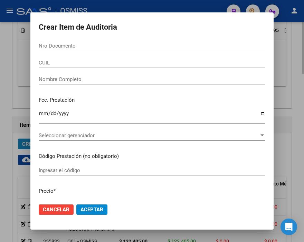
scroll to position [652, 0]
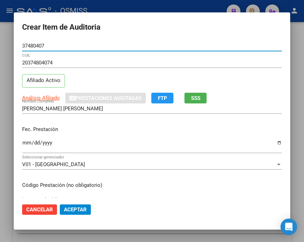
click at [28, 141] on input "Ingresar la fecha" at bounding box center [152, 145] width 260 height 11
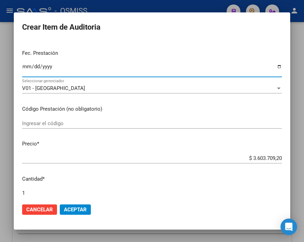
scroll to position [77, 0]
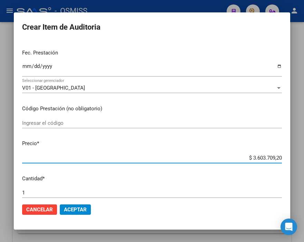
drag, startPoint x: 233, startPoint y: 157, endPoint x: 310, endPoint y: 155, distance: 77.4
click at [304, 155] on html "menu - OSMISS person Firma Express Inicio Calendario SSS Instructivos Contacto …" at bounding box center [152, 121] width 304 height 242
click at [84, 209] on span "Aceptar" at bounding box center [75, 210] width 23 height 6
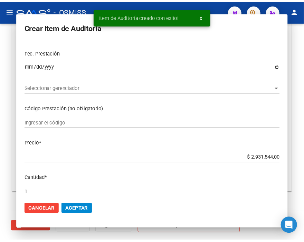
scroll to position [539, 0]
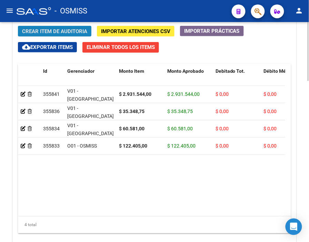
click at [70, 30] on span "Crear Item de Auditoria" at bounding box center [54, 31] width 65 height 6
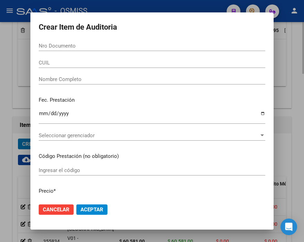
scroll to position [652, 0]
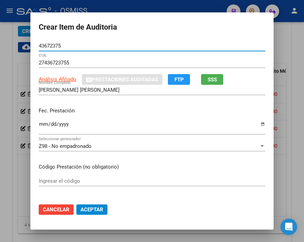
click at [41, 123] on input "Ingresar la fecha" at bounding box center [152, 127] width 226 height 11
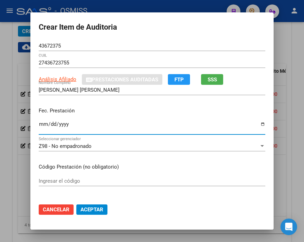
scroll to position [77, 0]
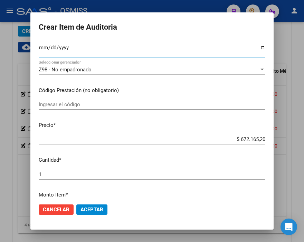
click at [81, 68] on span "Z98 - No empadronado" at bounding box center [65, 70] width 53 height 6
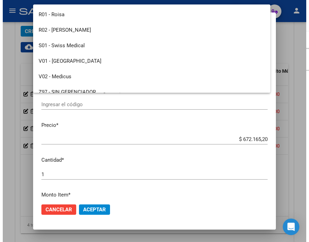
scroll to position [115, 0]
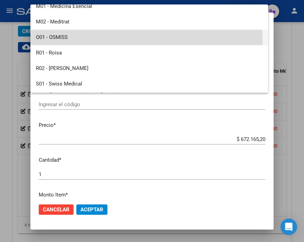
click at [76, 40] on span "O01 - OSMISS" at bounding box center [149, 38] width 226 height 16
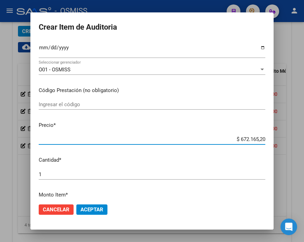
drag, startPoint x: 220, startPoint y: 137, endPoint x: 293, endPoint y: 141, distance: 72.9
click at [293, 141] on div "Crear Item de Auditoria 43672375 Nro Documento 27436723755 CUIL Análisis Afilia…" at bounding box center [152, 121] width 304 height 242
click at [101, 205] on button "Aceptar" at bounding box center [91, 210] width 31 height 10
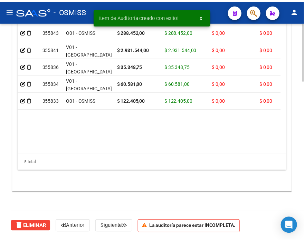
scroll to position [539, 0]
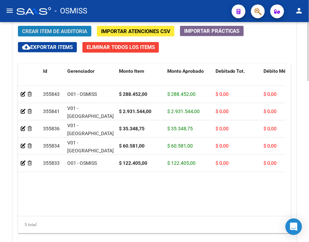
click at [69, 31] on span "Crear Item de Auditoria" at bounding box center [54, 31] width 65 height 6
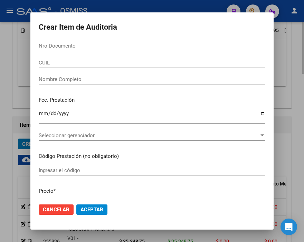
scroll to position [652, 0]
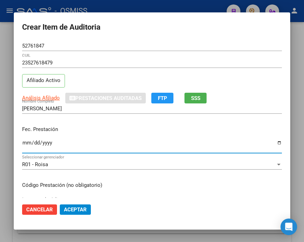
click at [25, 141] on input "Ingresar la fecha" at bounding box center [152, 145] width 260 height 11
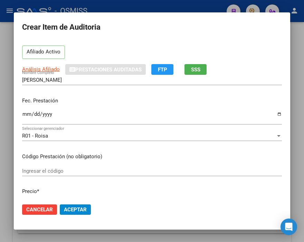
scroll to position [77, 0]
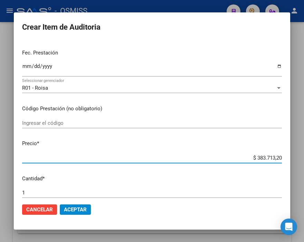
drag, startPoint x: 229, startPoint y: 157, endPoint x: 310, endPoint y: 156, distance: 80.8
click at [304, 156] on html "menu - OSMISS person Firma Express Inicio Calendario SSS Instructivos Contacto …" at bounding box center [152, 121] width 304 height 242
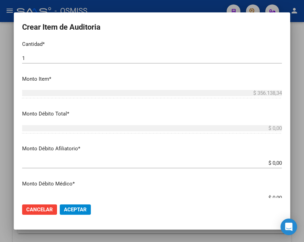
scroll to position [230, 0]
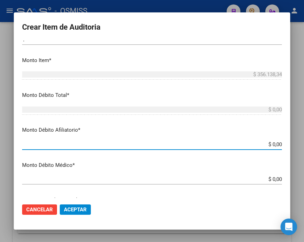
drag, startPoint x: 242, startPoint y: 144, endPoint x: 310, endPoint y: 147, distance: 68.1
click at [304, 147] on html "menu - OSMISS person Firma Express Inicio Calendario SSS Instructivos Contacto …" at bounding box center [152, 121] width 304 height 242
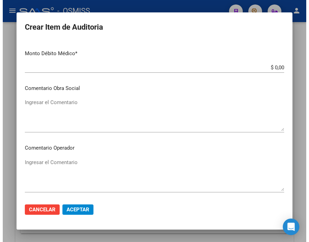
scroll to position [345, 0]
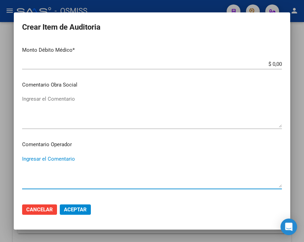
click at [66, 158] on textarea "Ingresar el Comentario" at bounding box center [152, 171] width 260 height 32
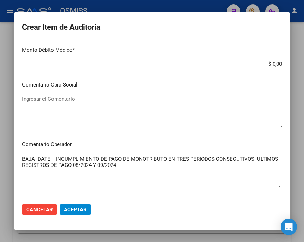
drag, startPoint x: 38, startPoint y: 165, endPoint x: 15, endPoint y: 165, distance: 22.8
click at [15, 165] on mat-dialog-content "52761847 Nro Documento 23527618479 CUIL Afiliado Activo Análisis Afiliado Prest…" at bounding box center [152, 119] width 276 height 157
click at [142, 165] on textarea "BAJA [DATE] - INCUMPLIMIENTO DE PAGO DE MONOTRIBUTO EN TRES PERIODOS CONSECUTIV…" at bounding box center [152, 171] width 260 height 32
click at [78, 211] on span "Aceptar" at bounding box center [75, 210] width 23 height 6
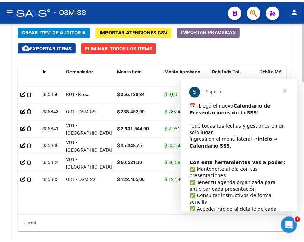
scroll to position [0, 0]
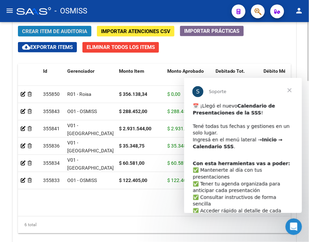
click at [79, 34] on span "Crear Item de Auditoria" at bounding box center [54, 31] width 65 height 6
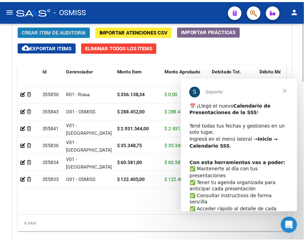
scroll to position [652, 0]
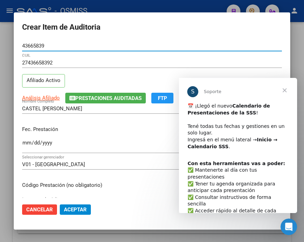
click at [27, 142] on input "Ingresar la fecha" at bounding box center [152, 145] width 260 height 11
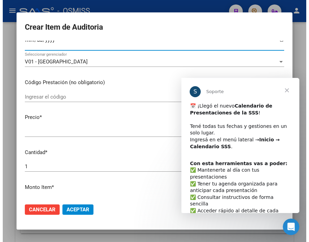
scroll to position [153, 0]
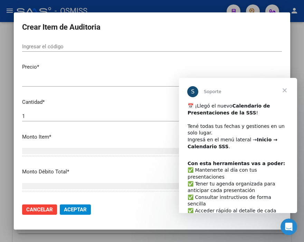
click at [284, 89] on span "Cerrar" at bounding box center [284, 90] width 25 height 25
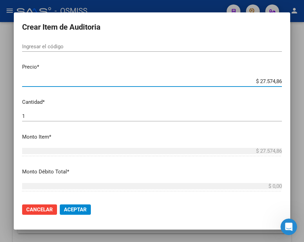
drag, startPoint x: 243, startPoint y: 81, endPoint x: 296, endPoint y: 81, distance: 52.8
click at [296, 81] on div "Crear Item de Auditoria 43665839 Nro Documento 27436658392 CUIL Afiliado Activo…" at bounding box center [152, 121] width 304 height 242
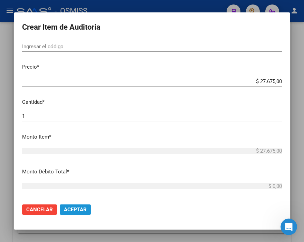
click at [78, 212] on span "Aceptar" at bounding box center [75, 210] width 23 height 6
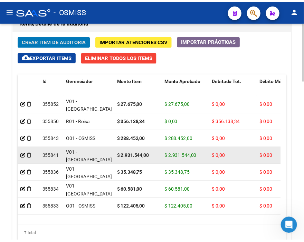
scroll to position [539, 0]
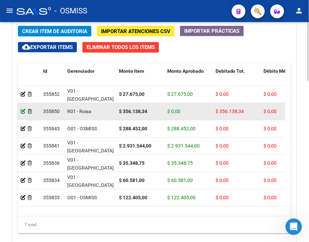
click at [23, 110] on icon at bounding box center [23, 111] width 5 height 5
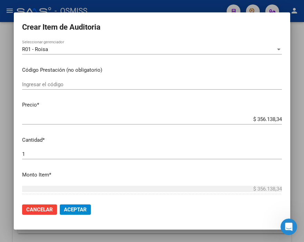
scroll to position [115, 0]
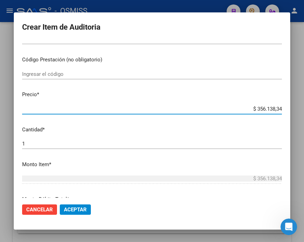
drag, startPoint x: 242, startPoint y: 110, endPoint x: 310, endPoint y: 110, distance: 68.0
click at [304, 110] on html "menu - OSMISS person Firma Express Inicio Calendario SSS Instructivos Contacto …" at bounding box center [152, 121] width 304 height 242
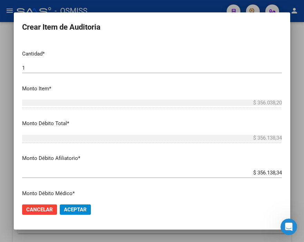
scroll to position [192, 0]
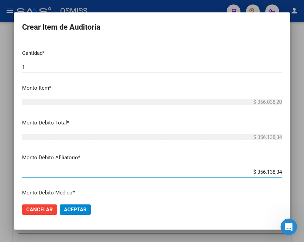
drag, startPoint x: 235, startPoint y: 170, endPoint x: 310, endPoint y: 171, distance: 74.6
click at [304, 171] on html "menu - OSMISS person Firma Express Inicio Calendario SSS Instructivos Contacto …" at bounding box center [152, 121] width 304 height 242
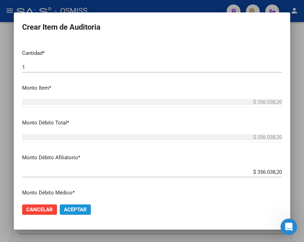
click at [77, 213] on button "Aceptar" at bounding box center [75, 210] width 31 height 10
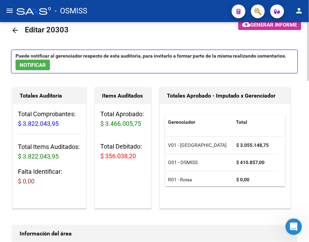
scroll to position [0, 0]
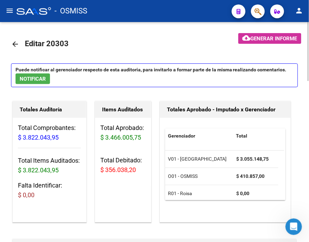
click at [263, 39] on span "Generar informe" at bounding box center [274, 39] width 47 height 6
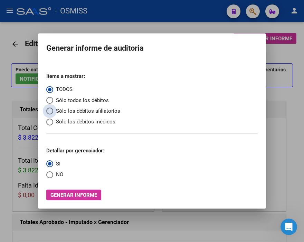
click at [71, 112] on span "Sólo los débitos afiliatorios" at bounding box center [86, 111] width 67 height 8
click at [53, 112] on input "Sólo los débitos afiliatorios" at bounding box center [49, 111] width 7 height 7
click at [50, 179] on span "Select an option" at bounding box center [49, 175] width 7 height 7
click at [50, 179] on input "NO" at bounding box center [49, 175] width 7 height 7
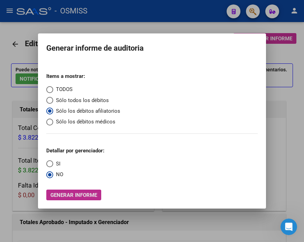
click at [74, 193] on span "Generar informe" at bounding box center [73, 195] width 47 height 6
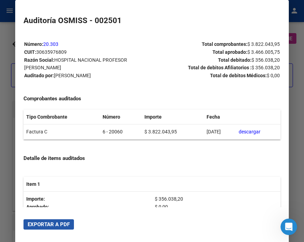
click at [50, 228] on button "Exportar a PDF" at bounding box center [48, 225] width 50 height 10
click at [5, 95] on div at bounding box center [152, 121] width 304 height 242
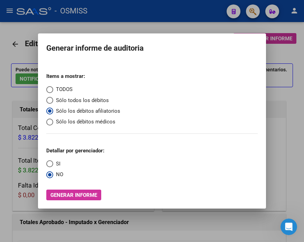
click at [278, 102] on div at bounding box center [152, 121] width 304 height 242
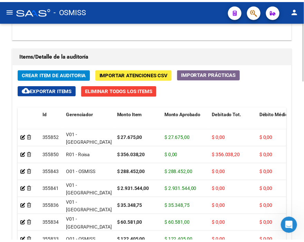
scroll to position [499, 0]
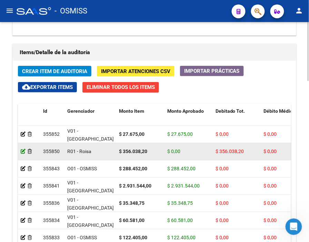
click at [23, 150] on icon at bounding box center [23, 151] width 5 height 5
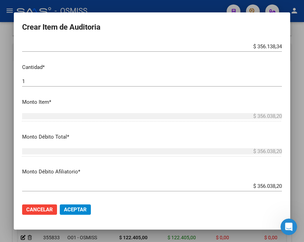
scroll to position [192, 0]
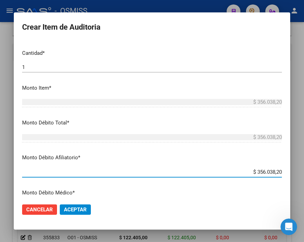
drag, startPoint x: 243, startPoint y: 173, endPoint x: 240, endPoint y: 153, distance: 20.6
click at [295, 171] on div "Crear Item de Auditoria 52761847 Nro Documento 23527618479 CUIL Afiliado Activo…" at bounding box center [152, 121] width 304 height 242
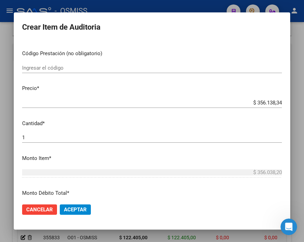
scroll to position [115, 0]
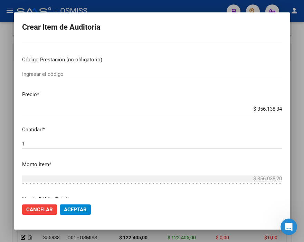
drag, startPoint x: 237, startPoint y: 104, endPoint x: 282, endPoint y: 106, distance: 46.0
click at [282, 106] on mat-dialog-content "52761847 Nro Documento 23527618479 CUIL Afiliado Activo [PERSON_NAME] Nombre Co…" at bounding box center [152, 119] width 276 height 157
click at [243, 108] on input "$ 356.138,34" at bounding box center [152, 109] width 260 height 6
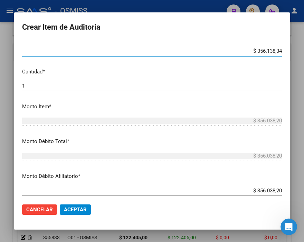
scroll to position [192, 0]
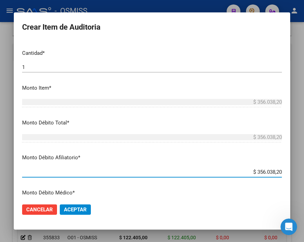
drag, startPoint x: 245, startPoint y: 172, endPoint x: 289, endPoint y: 170, distance: 43.9
click at [289, 170] on mat-dialog-content "52761847 Nro Documento 23527618479 CUIL Afiliado Activo [PERSON_NAME] Nombre Co…" at bounding box center [152, 119] width 276 height 157
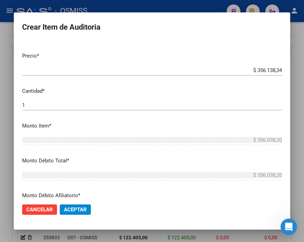
scroll to position [153, 0]
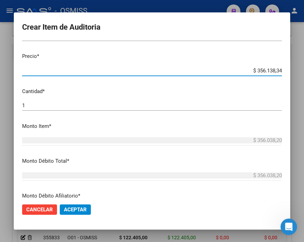
drag, startPoint x: 250, startPoint y: 70, endPoint x: 283, endPoint y: 67, distance: 33.6
click at [283, 67] on mat-dialog-content "52761847 Nro Documento 23527618479 CUIL Afiliado Activo [PERSON_NAME] Nombre Co…" at bounding box center [152, 119] width 276 height 157
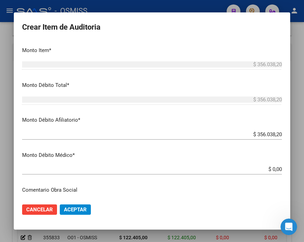
scroll to position [230, 0]
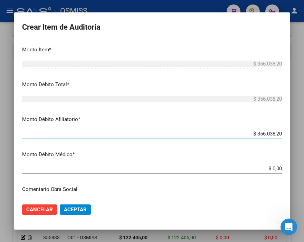
drag, startPoint x: 235, startPoint y: 133, endPoint x: 310, endPoint y: 136, distance: 74.6
click at [304, 136] on html "menu - OSMISS person Firma Express Inicio Calendario SSS Instructivos Contacto …" at bounding box center [152, 121] width 304 height 242
paste input "356.138,34"
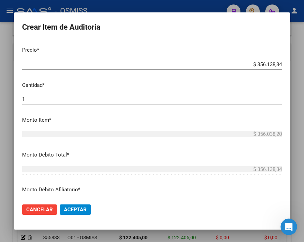
scroll to position [153, 0]
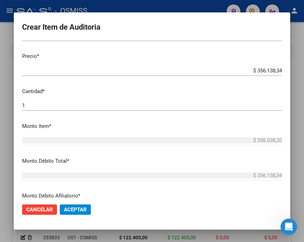
drag, startPoint x: 237, startPoint y: 67, endPoint x: 283, endPoint y: 68, distance: 46.3
click at [283, 68] on mat-dialog-content "52761847 Nro Documento 23527618479 CUIL Afiliado Activo [PERSON_NAME] Nombre Co…" at bounding box center [152, 119] width 276 height 157
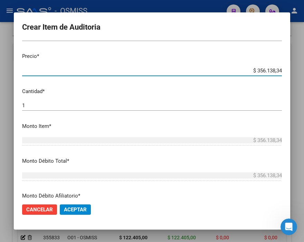
click at [77, 208] on span "Aceptar" at bounding box center [75, 210] width 23 height 6
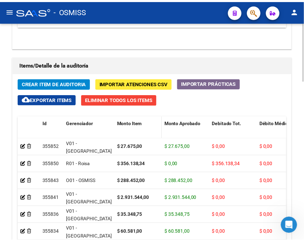
scroll to position [499, 0]
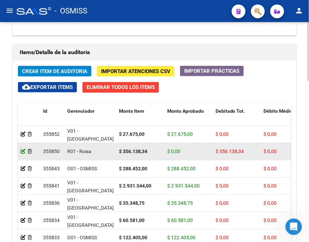
click at [24, 151] on icon at bounding box center [23, 151] width 5 height 5
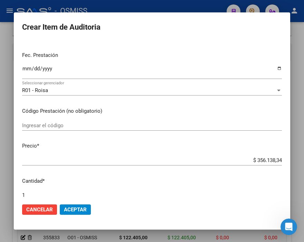
scroll to position [77, 0]
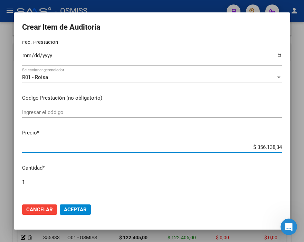
click at [272, 145] on input "$ 356.138,34" at bounding box center [152, 147] width 260 height 6
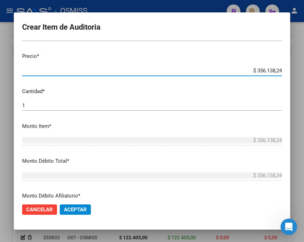
scroll to position [192, 0]
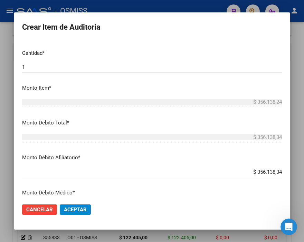
click at [274, 171] on input "$ 356.138,34" at bounding box center [152, 172] width 260 height 6
click at [81, 208] on span "Aceptar" at bounding box center [75, 210] width 23 height 6
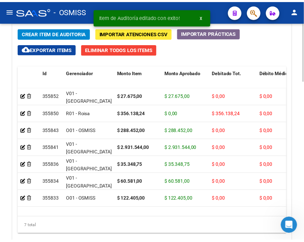
scroll to position [575, 0]
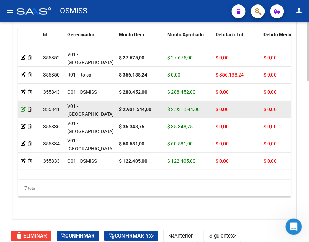
click at [22, 109] on icon at bounding box center [23, 109] width 5 height 5
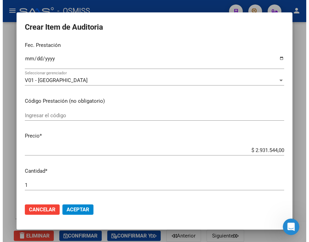
scroll to position [77, 0]
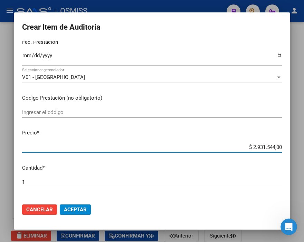
drag, startPoint x: 243, startPoint y: 146, endPoint x: 306, endPoint y: 144, distance: 63.2
click at [304, 144] on html "menu - OSMISS person Firma Express Inicio Calendario SSS Instructivos Contacto …" at bounding box center [152, 121] width 304 height 242
click at [135, 6] on div at bounding box center [152, 121] width 304 height 242
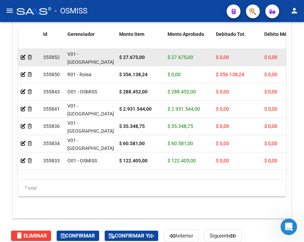
scroll to position [575, 0]
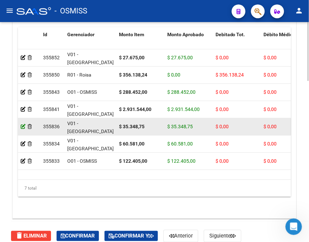
click at [23, 125] on icon at bounding box center [23, 126] width 5 height 5
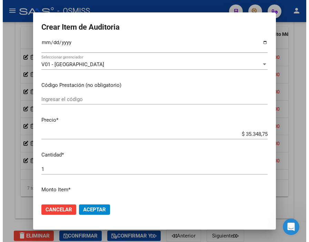
scroll to position [115, 0]
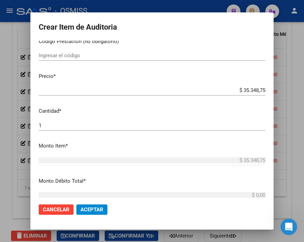
click at [192, 7] on div at bounding box center [152, 121] width 304 height 242
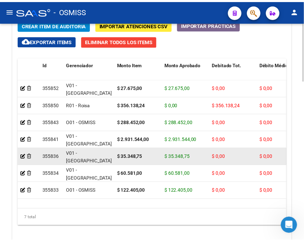
scroll to position [563, 0]
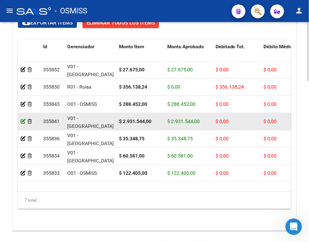
click at [21, 122] on icon at bounding box center [23, 121] width 5 height 5
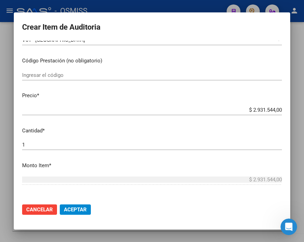
scroll to position [115, 0]
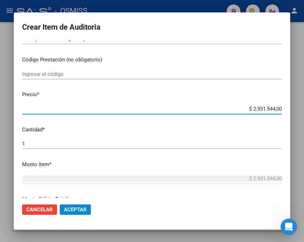
drag, startPoint x: 230, startPoint y: 112, endPoint x: 310, endPoint y: 111, distance: 80.4
click at [304, 111] on html "menu - OSMISS person Firma Express Inicio Calendario SSS Instructivos Contacto …" at bounding box center [152, 121] width 304 height 242
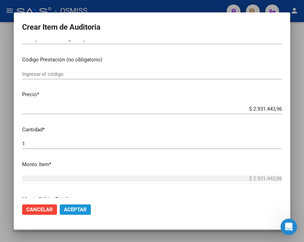
click at [81, 209] on span "Aceptar" at bounding box center [75, 210] width 23 height 6
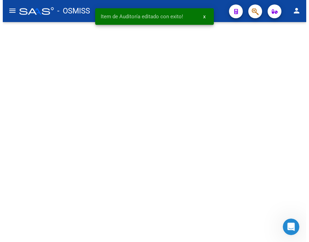
scroll to position [0, 0]
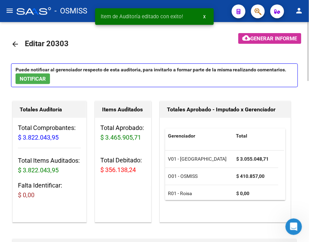
click at [259, 34] on button "cloud_download Generar informe" at bounding box center [270, 38] width 63 height 11
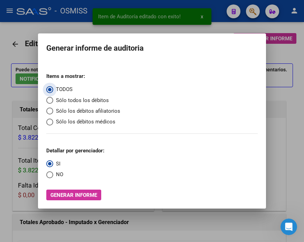
click at [77, 109] on span "Sólo los débitos afiliatorios" at bounding box center [86, 111] width 67 height 8
click at [53, 109] on input "Sólo los débitos afiliatorios" at bounding box center [49, 111] width 7 height 7
click at [58, 172] on span "NO" at bounding box center [58, 175] width 10 height 8
click at [53, 172] on input "NO" at bounding box center [49, 175] width 7 height 7
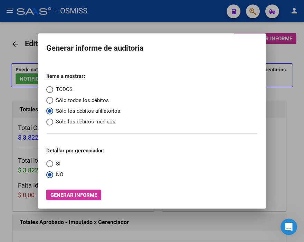
click at [69, 196] on span "Generar informe" at bounding box center [73, 195] width 47 height 6
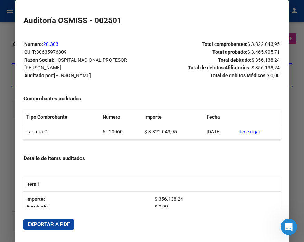
click at [51, 226] on span "Exportar a PDF" at bounding box center [49, 225] width 42 height 6
click at [8, 36] on div at bounding box center [152, 121] width 304 height 242
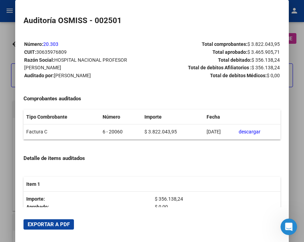
click at [8, 36] on div at bounding box center [152, 121] width 304 height 242
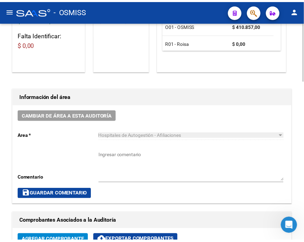
scroll to position [153, 0]
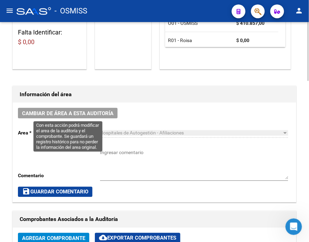
click at [89, 108] on button "Cambiar de área a esta auditoría" at bounding box center [68, 113] width 100 height 11
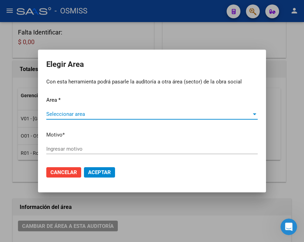
click at [66, 115] on span "Seleccionar area" at bounding box center [148, 114] width 205 height 6
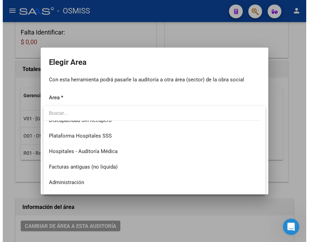
scroll to position [115, 0]
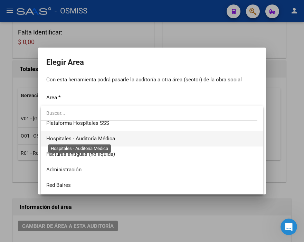
click at [112, 136] on span "Hospitales - Auditoría Médica" at bounding box center [80, 139] width 69 height 6
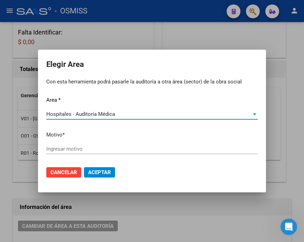
click at [74, 149] on input "Ingresar motivo" at bounding box center [151, 149] width 211 height 6
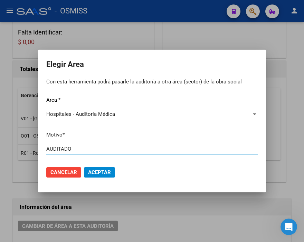
click at [97, 171] on span "Aceptar" at bounding box center [99, 173] width 23 height 6
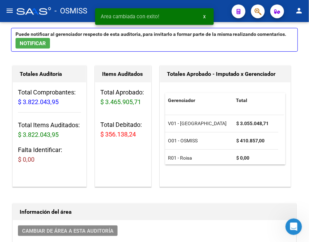
scroll to position [0, 0]
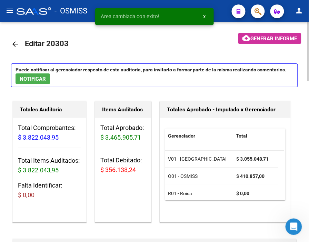
click at [14, 45] on mat-icon "arrow_back" at bounding box center [15, 44] width 8 height 8
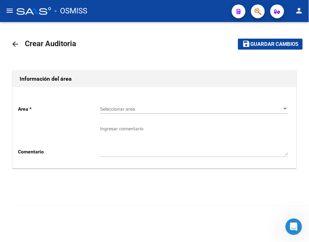
click at [109, 107] on span "Seleccionar area" at bounding box center [191, 109] width 182 height 6
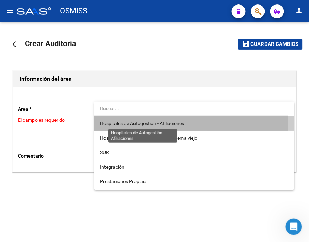
click at [116, 123] on span "Hospitales de Autogestión - Afiliaciones" at bounding box center [142, 124] width 84 height 6
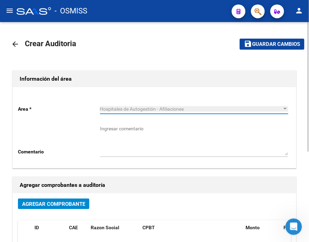
click at [65, 206] on span "Agregar Comprobante" at bounding box center [53, 204] width 63 height 6
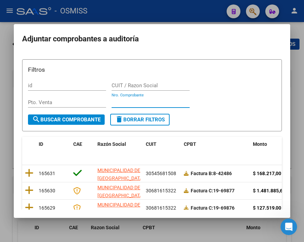
click at [125, 101] on input "Nro. Comprobante" at bounding box center [151, 102] width 78 height 6
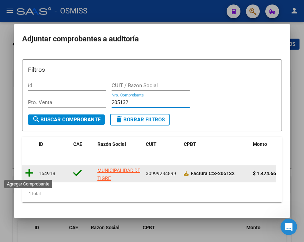
click at [31, 172] on icon at bounding box center [29, 173] width 9 height 10
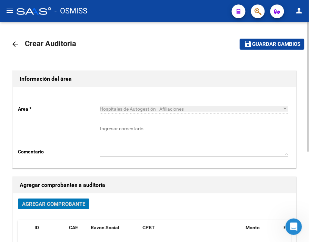
click at [272, 43] on span "Guardar cambios" at bounding box center [276, 44] width 48 height 6
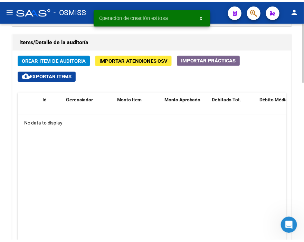
scroll to position [507, 0]
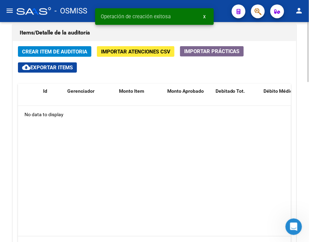
click at [309, 164] on div at bounding box center [309, 190] width 2 height 60
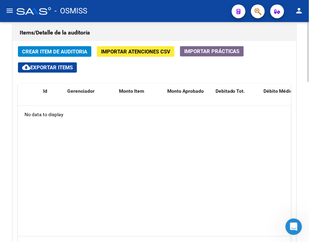
drag, startPoint x: 136, startPoint y: 26, endPoint x: 84, endPoint y: 39, distance: 53.5
click at [136, 26] on div "Items/Detalle de la auditoría" at bounding box center [155, 33] width 284 height 17
click at [60, 50] on span "Crear Item de Auditoria" at bounding box center [54, 52] width 65 height 6
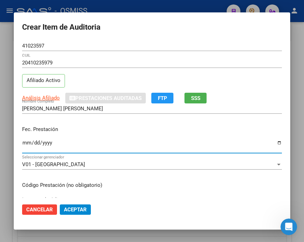
click at [27, 141] on input "Ingresar la fecha" at bounding box center [152, 145] width 260 height 11
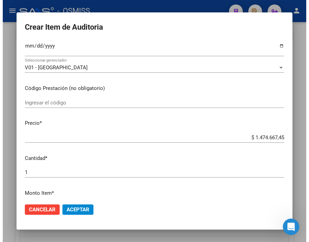
scroll to position [115, 0]
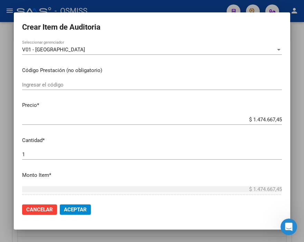
click at [69, 208] on span "Aceptar" at bounding box center [75, 210] width 23 height 6
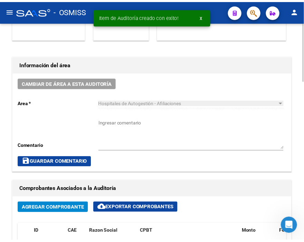
scroll to position [173, 0]
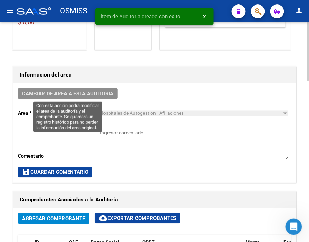
click at [91, 91] on span "Cambiar de área a esta auditoría" at bounding box center [67, 94] width 91 height 6
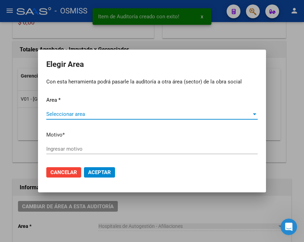
click at [54, 113] on span "Seleccionar area" at bounding box center [148, 114] width 205 height 6
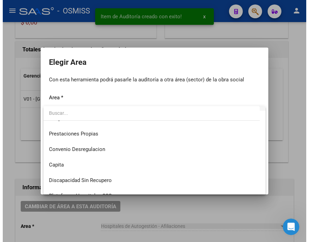
scroll to position [77, 0]
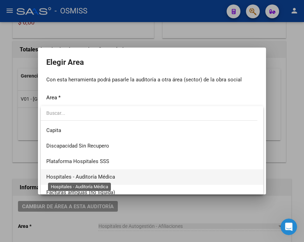
click at [110, 175] on span "Hospitales - Auditoría Médica" at bounding box center [80, 177] width 69 height 6
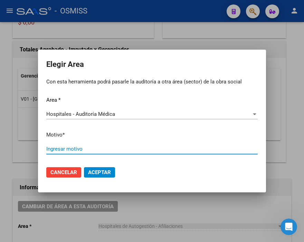
click at [71, 149] on input "Ingresar motivo" at bounding box center [151, 149] width 211 height 6
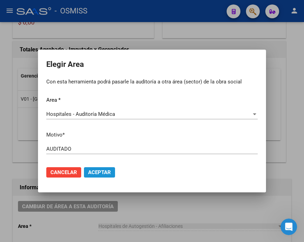
click at [101, 175] on button "Aceptar" at bounding box center [99, 172] width 31 height 10
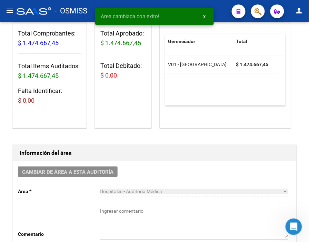
scroll to position [0, 0]
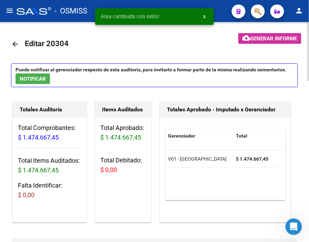
click at [17, 42] on mat-icon "arrow_back" at bounding box center [15, 44] width 8 height 8
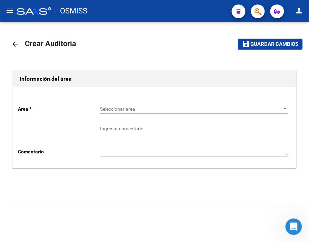
click at [114, 113] on div "Seleccionar area Seleccionar area" at bounding box center [194, 107] width 189 height 14
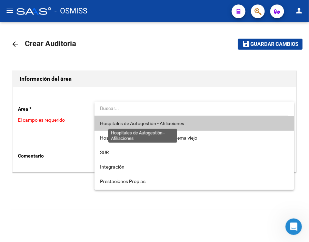
click at [123, 123] on span "Hospitales de Autogestión - Afiliaciones" at bounding box center [142, 124] width 84 height 6
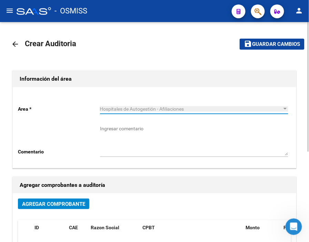
click at [75, 205] on span "Agregar Comprobante" at bounding box center [53, 204] width 63 height 6
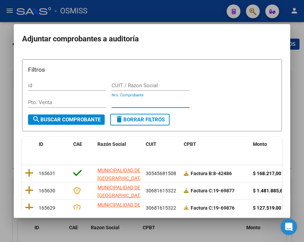
click at [128, 100] on input "Nro. Comprobante" at bounding box center [151, 102] width 78 height 6
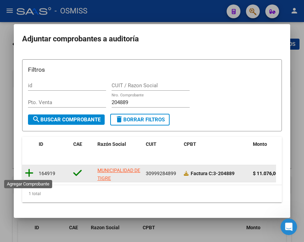
click at [29, 172] on icon at bounding box center [29, 173] width 9 height 10
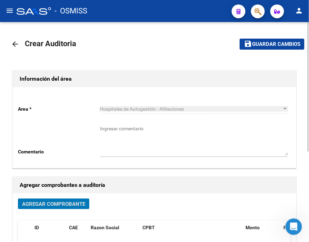
click at [263, 44] on span "Guardar cambios" at bounding box center [276, 44] width 48 height 6
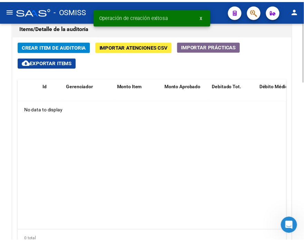
scroll to position [499, 0]
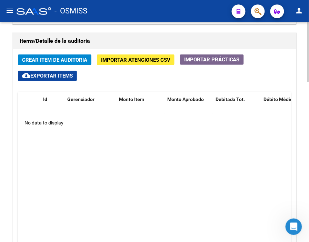
click at [138, 40] on h1 "Items/Detalle de la auditoría" at bounding box center [155, 41] width 270 height 11
click at [61, 57] on span "Crear Item de Auditoria" at bounding box center [54, 60] width 65 height 6
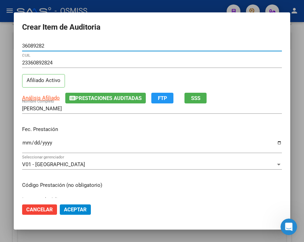
click at [28, 141] on input "Ingresar la fecha" at bounding box center [152, 145] width 260 height 11
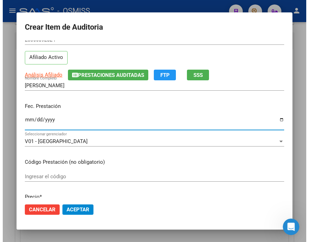
scroll to position [77, 0]
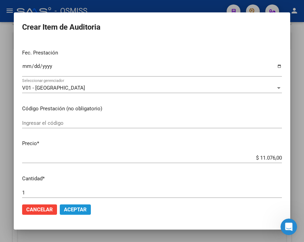
click at [81, 212] on span "Aceptar" at bounding box center [75, 210] width 23 height 6
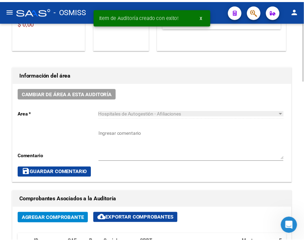
scroll to position [165, 0]
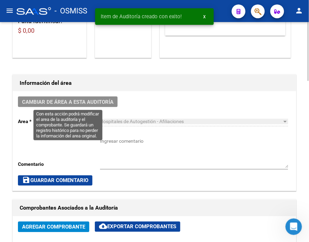
click at [80, 102] on span "Cambiar de área a esta auditoría" at bounding box center [67, 102] width 91 height 6
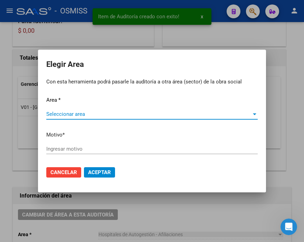
click at [66, 114] on span "Seleccionar area" at bounding box center [148, 114] width 205 height 6
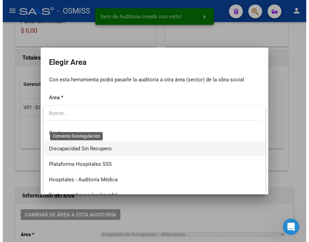
scroll to position [77, 0]
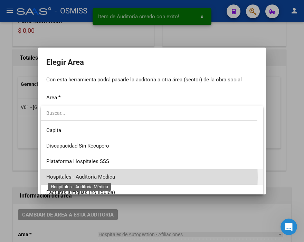
click at [99, 177] on span "Hospitales - Auditoría Médica" at bounding box center [80, 177] width 69 height 6
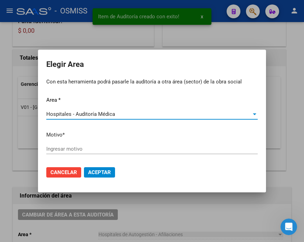
click at [71, 146] on input "Ingresar motivo" at bounding box center [151, 149] width 211 height 6
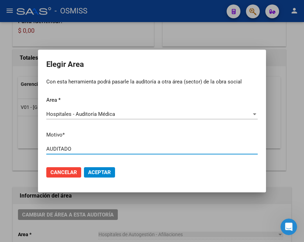
click at [110, 173] on span "Aceptar" at bounding box center [99, 173] width 23 height 6
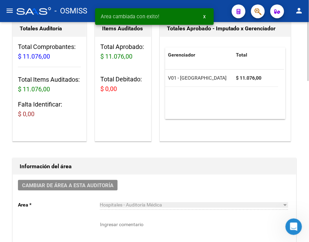
scroll to position [0, 0]
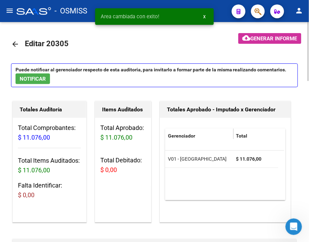
click at [12, 43] on mat-icon "arrow_back" at bounding box center [15, 44] width 8 height 8
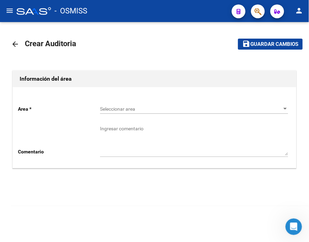
click at [116, 104] on div "Seleccionar area Seleccionar area" at bounding box center [194, 107] width 189 height 14
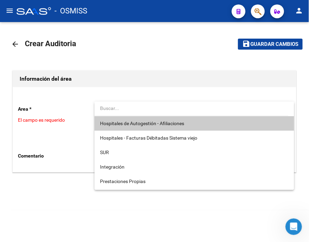
click at [133, 122] on span "Hospitales de Autogestión - Afiliaciones" at bounding box center [142, 124] width 84 height 6
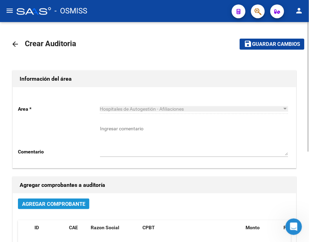
click at [73, 205] on span "Agregar Comprobante" at bounding box center [53, 204] width 63 height 6
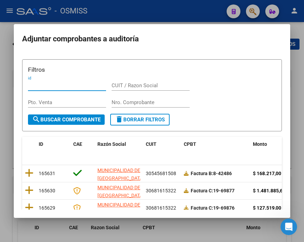
click at [129, 100] on input "Nro. Comprobante" at bounding box center [151, 102] width 78 height 6
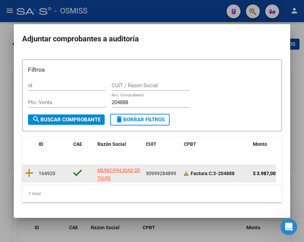
click at [33, 171] on datatable-body-cell at bounding box center [29, 173] width 14 height 17
click at [28, 171] on icon at bounding box center [29, 173] width 9 height 10
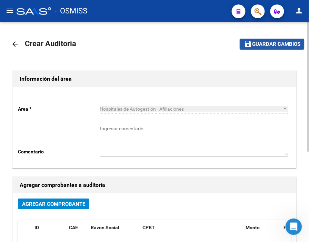
click at [270, 43] on span "Guardar cambios" at bounding box center [276, 44] width 48 height 6
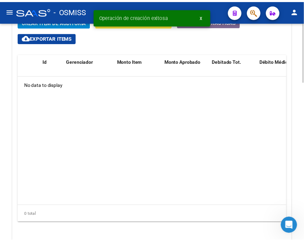
scroll to position [499, 0]
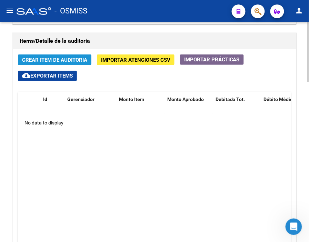
click at [61, 58] on span "Crear Item de Auditoria" at bounding box center [54, 60] width 65 height 6
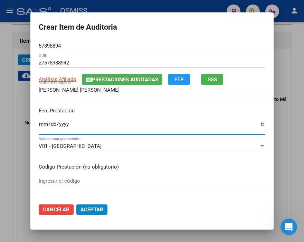
click at [39, 126] on input "Ingresar la fecha" at bounding box center [152, 127] width 226 height 11
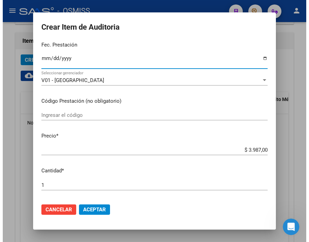
scroll to position [77, 0]
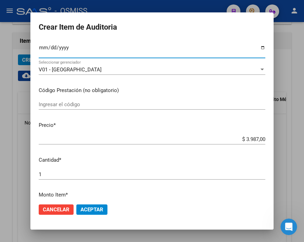
click at [95, 209] on span "Aceptar" at bounding box center [91, 210] width 23 height 6
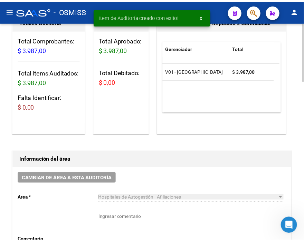
scroll to position [165, 0]
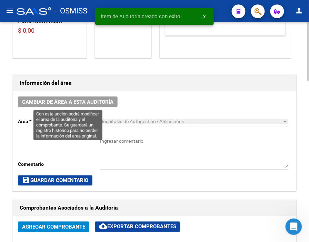
click at [89, 99] on span "Cambiar de área a esta auditoría" at bounding box center [67, 102] width 91 height 6
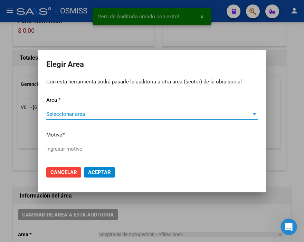
click at [63, 116] on span "Seleccionar area" at bounding box center [148, 114] width 205 height 6
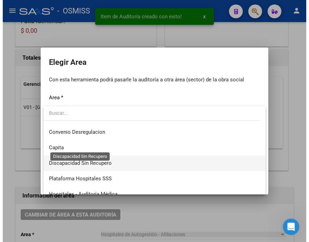
scroll to position [77, 0]
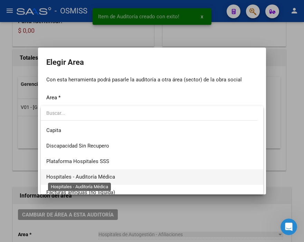
click at [105, 177] on span "Hospitales - Auditoría Médica" at bounding box center [80, 177] width 69 height 6
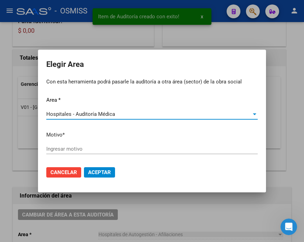
click at [74, 150] on input "Ingresar motivo" at bounding box center [151, 149] width 211 height 6
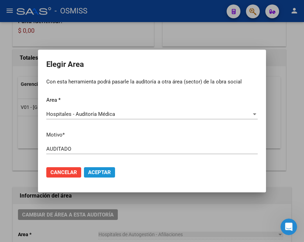
click at [105, 171] on span "Aceptar" at bounding box center [99, 173] width 23 height 6
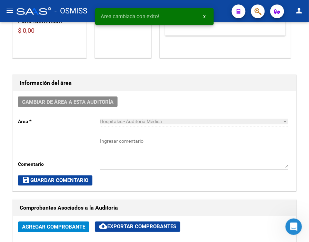
scroll to position [0, 0]
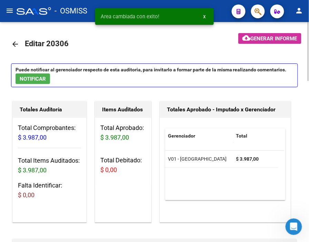
click at [14, 42] on mat-icon "arrow_back" at bounding box center [15, 44] width 8 height 8
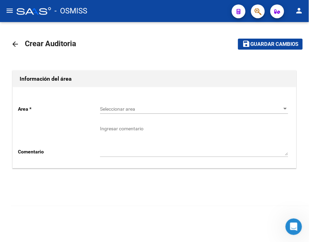
click at [132, 109] on span "Seleccionar area" at bounding box center [191, 109] width 182 height 6
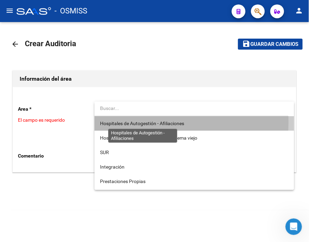
click at [142, 122] on span "Hospitales de Autogestión - Afiliaciones" at bounding box center [142, 124] width 84 height 6
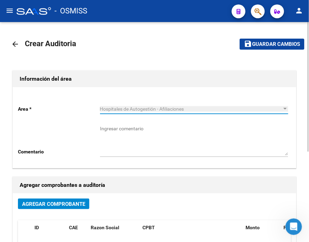
click at [73, 204] on span "Agregar Comprobante" at bounding box center [53, 204] width 63 height 6
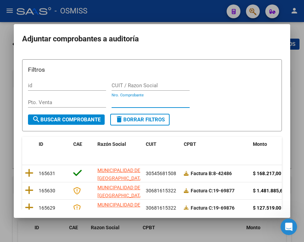
click at [126, 99] on input "Nro. Comprobante" at bounding box center [151, 102] width 78 height 6
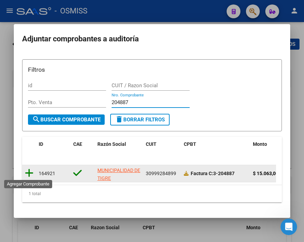
click at [28, 170] on icon at bounding box center [29, 173] width 9 height 10
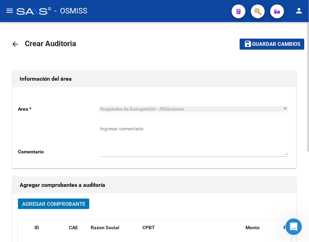
click at [257, 41] on span "Guardar cambios" at bounding box center [276, 44] width 48 height 6
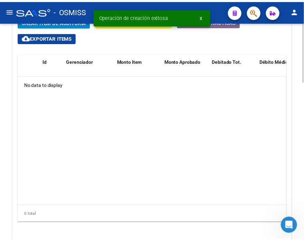
scroll to position [499, 0]
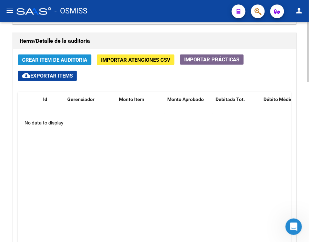
click at [68, 57] on span "Crear Item de Auditoria" at bounding box center [54, 60] width 65 height 6
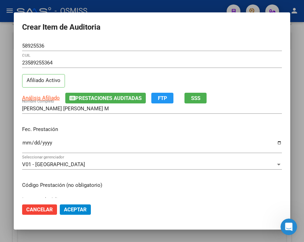
click at [25, 139] on div "Ingresar la fecha" at bounding box center [152, 145] width 260 height 15
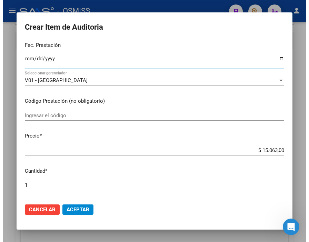
scroll to position [115, 0]
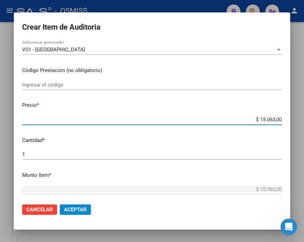
drag, startPoint x: 244, startPoint y: 122, endPoint x: 301, endPoint y: 120, distance: 57.7
click at [301, 120] on div "Crear Item de Auditoria 58925536 Nro Documento 23589255364 CUIL Afiliado Activo…" at bounding box center [152, 121] width 304 height 242
click at [73, 211] on span "Aceptar" at bounding box center [75, 210] width 23 height 6
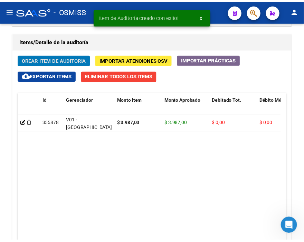
scroll to position [510, 0]
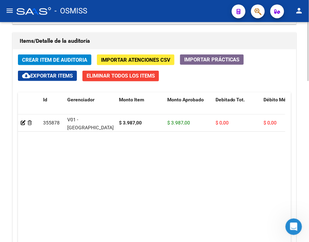
click at [136, 40] on h1 "Items/Detalle de la auditoría" at bounding box center [155, 41] width 270 height 11
click at [58, 58] on span "Crear Item de Auditoria" at bounding box center [54, 60] width 65 height 6
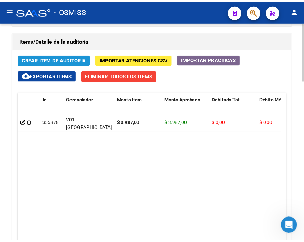
scroll to position [623, 0]
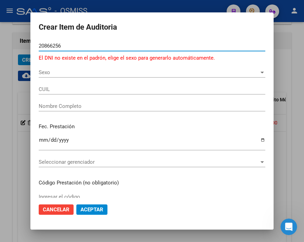
click at [50, 45] on input "20866256" at bounding box center [152, 46] width 226 height 6
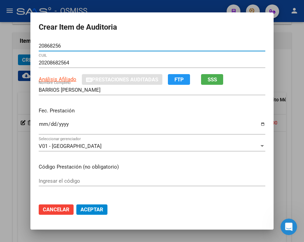
click at [39, 123] on input "Ingresar la fecha" at bounding box center [152, 127] width 226 height 11
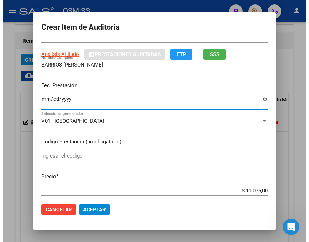
scroll to position [38, 0]
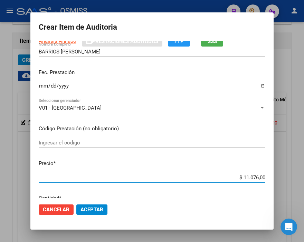
drag, startPoint x: 221, startPoint y: 177, endPoint x: 298, endPoint y: 176, distance: 77.0
click at [298, 176] on div "Crear Item de Auditoria 20868256 Nro Documento 20208682564 CUIL Análisis Afilia…" at bounding box center [152, 121] width 304 height 242
click at [151, 148] on div "Ingresar el código" at bounding box center [152, 146] width 226 height 17
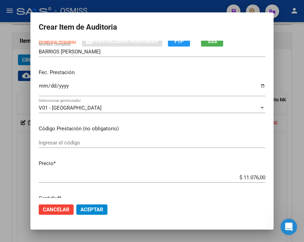
click at [99, 211] on span "Aceptar" at bounding box center [91, 210] width 23 height 6
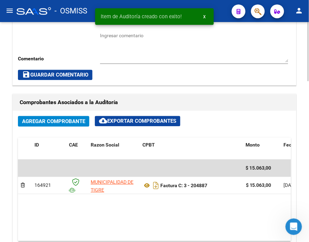
scroll to position [242, 0]
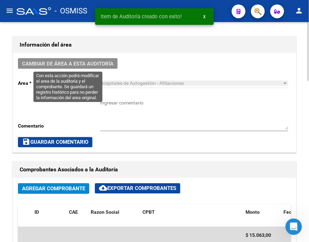
click at [83, 64] on span "Cambiar de área a esta auditoría" at bounding box center [67, 64] width 91 height 6
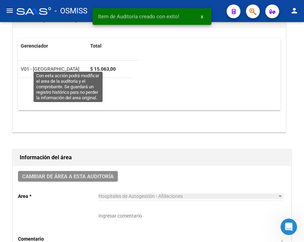
scroll to position [316, 0]
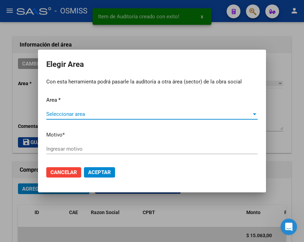
click at [61, 113] on span "Seleccionar area" at bounding box center [148, 114] width 205 height 6
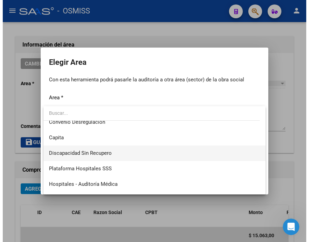
scroll to position [77, 0]
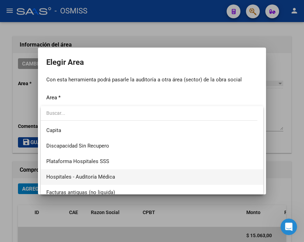
click at [115, 176] on span "Hospitales - Auditoría Médica" at bounding box center [151, 178] width 211 height 16
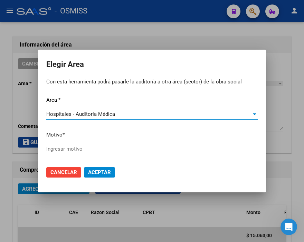
click at [74, 150] on input "Ingresar motivo" at bounding box center [151, 149] width 211 height 6
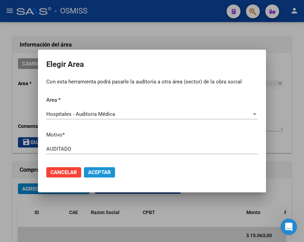
click at [103, 167] on button "Aceptar" at bounding box center [99, 172] width 31 height 10
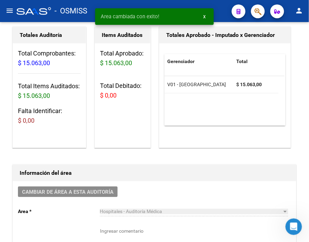
scroll to position [0, 0]
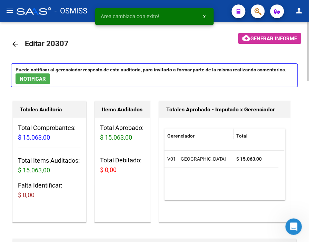
click at [13, 44] on mat-icon "arrow_back" at bounding box center [15, 44] width 8 height 8
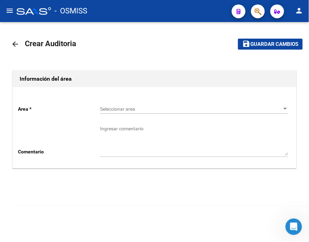
click at [115, 111] on span "Seleccionar area" at bounding box center [191, 109] width 182 height 6
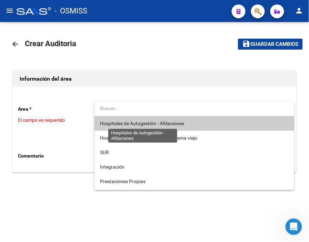
click at [126, 122] on span "Hospitales de Autogestión - Afiliaciones" at bounding box center [142, 124] width 84 height 6
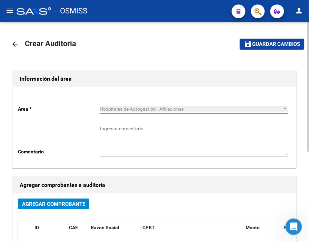
click at [66, 202] on span "Agregar Comprobante" at bounding box center [53, 204] width 63 height 6
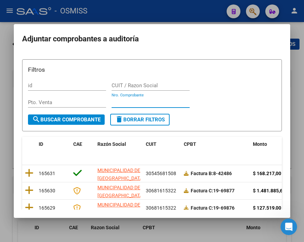
click at [123, 100] on input "Nro. Comprobante" at bounding box center [151, 102] width 78 height 6
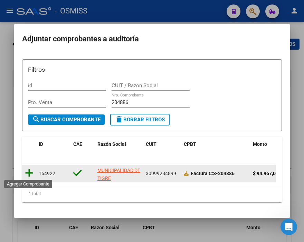
click at [27, 171] on icon at bounding box center [29, 173] width 9 height 10
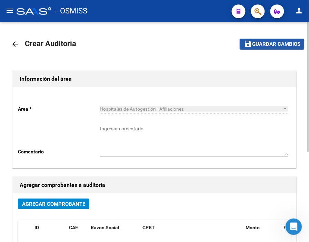
click at [273, 42] on span "Guardar cambios" at bounding box center [276, 44] width 48 height 6
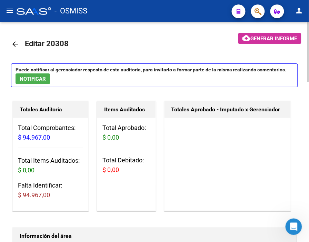
click at [153, 14] on div "- OSMISS" at bounding box center [122, 10] width 210 height 15
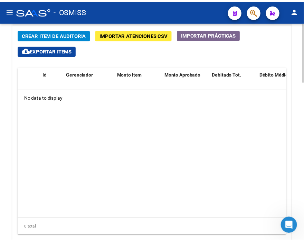
scroll to position [532, 0]
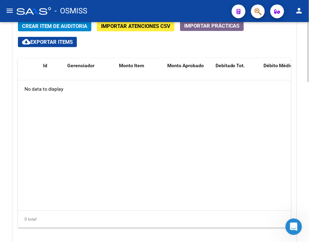
click at [309, 174] on html "menu - OSMISS person Firma Express Inicio Calendario SSS Instructivos Contacto …" at bounding box center [154, 121] width 309 height 242
click at [68, 26] on span "Crear Item de Auditoria" at bounding box center [54, 26] width 65 height 6
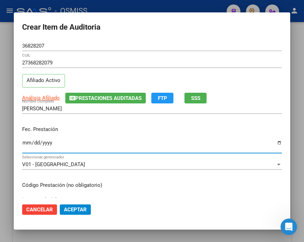
click at [25, 142] on input "Ingresar la fecha" at bounding box center [152, 145] width 260 height 11
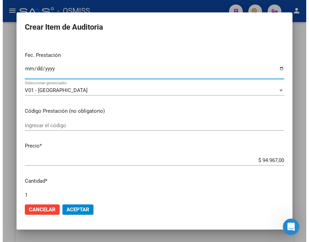
scroll to position [77, 0]
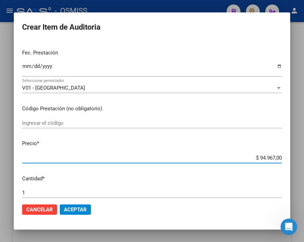
drag, startPoint x: 247, startPoint y: 160, endPoint x: 306, endPoint y: 160, distance: 59.0
click at [304, 160] on html "menu - OSMISS person Firma Express Inicio Calendario SSS Instructivos Contacto …" at bounding box center [152, 121] width 304 height 242
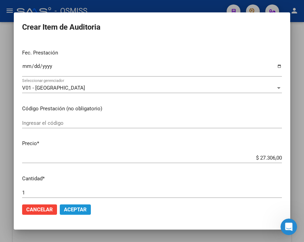
click at [74, 207] on span "Aceptar" at bounding box center [75, 210] width 23 height 6
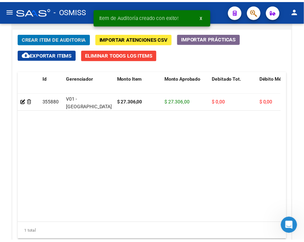
scroll to position [543, 0]
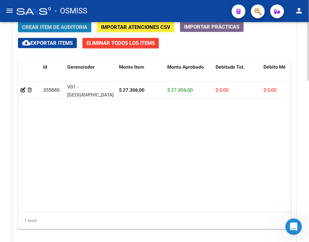
click at [68, 26] on span "Crear Item de Auditoria" at bounding box center [54, 27] width 65 height 6
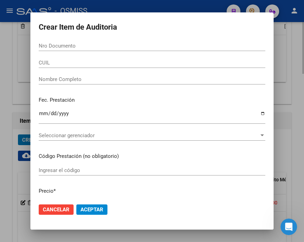
scroll to position [656, 0]
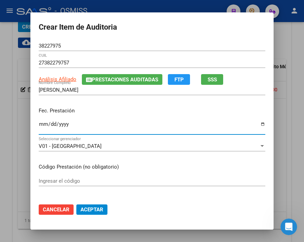
click at [40, 126] on input "Ingresar la fecha" at bounding box center [152, 127] width 226 height 11
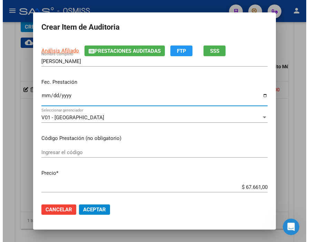
scroll to position [115, 0]
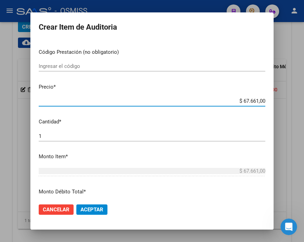
drag, startPoint x: 221, startPoint y: 100, endPoint x: 292, endPoint y: 100, distance: 70.8
click at [292, 100] on div "Crear Item de Auditoria 38227975 Nro Documento 27382279757 CUIL Análisis Afilia…" at bounding box center [152, 121] width 304 height 242
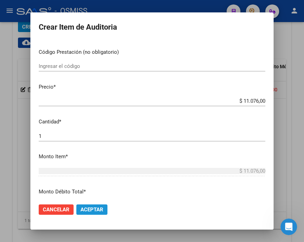
click at [91, 209] on span "Aceptar" at bounding box center [91, 210] width 23 height 6
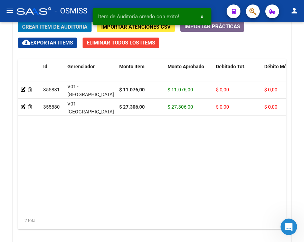
scroll to position [543, 0]
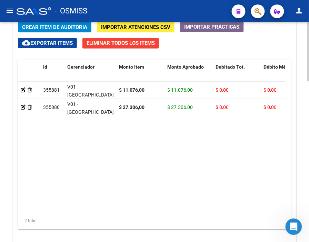
click at [70, 28] on span "Crear Item de Auditoria" at bounding box center [54, 27] width 65 height 6
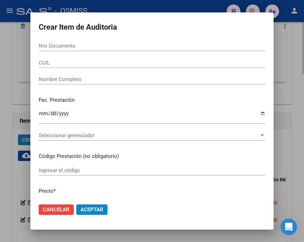
scroll to position [656, 0]
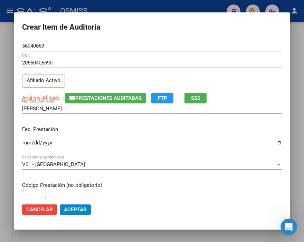
click at [27, 141] on input "Ingresar la fecha" at bounding box center [152, 145] width 260 height 11
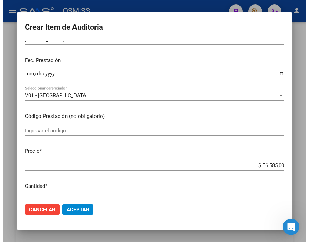
scroll to position [77, 0]
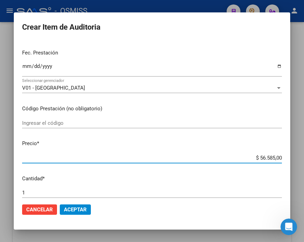
click at [240, 155] on input "$ 56.585,00" at bounding box center [152, 158] width 260 height 6
drag, startPoint x: 240, startPoint y: 159, endPoint x: 310, endPoint y: 164, distance: 69.9
click at [304, 164] on html "menu - OSMISS person Firma Express Inicio Calendario SSS Instructivos Contacto …" at bounding box center [152, 121] width 304 height 242
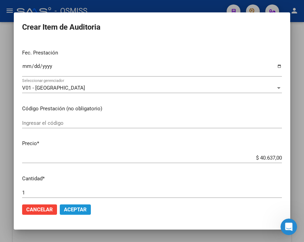
click at [81, 210] on span "Aceptar" at bounding box center [75, 210] width 23 height 6
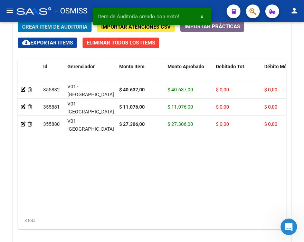
scroll to position [543, 0]
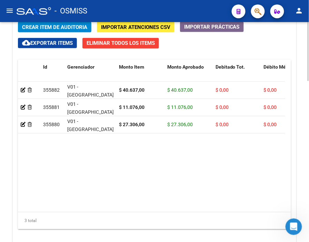
click at [69, 28] on span "Crear Item de Auditoria" at bounding box center [54, 27] width 65 height 6
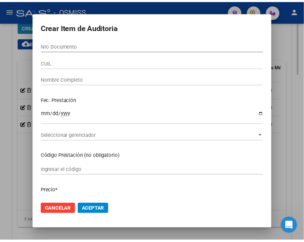
scroll to position [656, 0]
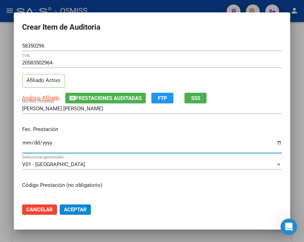
click at [25, 142] on input "Ingresar la fecha" at bounding box center [152, 145] width 260 height 11
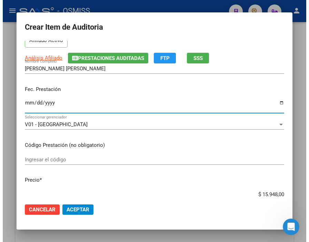
scroll to position [77, 0]
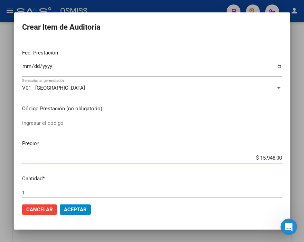
drag, startPoint x: 242, startPoint y: 157, endPoint x: 293, endPoint y: 153, distance: 50.6
click at [304, 153] on html "menu - OSMISS person Firma Express Inicio Calendario SSS Instructivos Contacto …" at bounding box center [152, 121] width 304 height 242
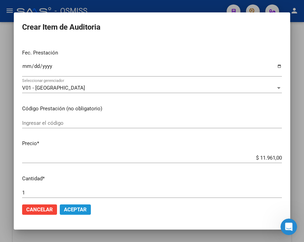
click at [78, 209] on span "Aceptar" at bounding box center [75, 210] width 23 height 6
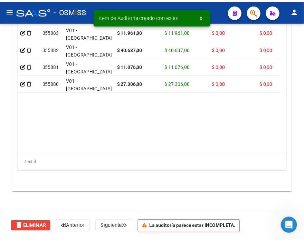
scroll to position [543, 0]
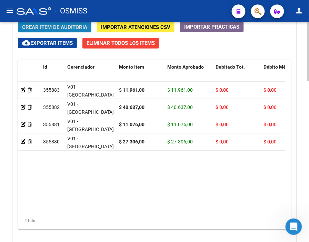
click at [65, 26] on span "Crear Item de Auditoria" at bounding box center [54, 27] width 65 height 6
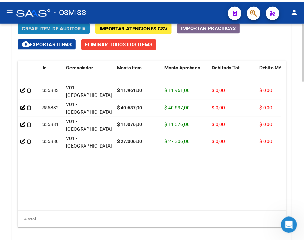
scroll to position [656, 0]
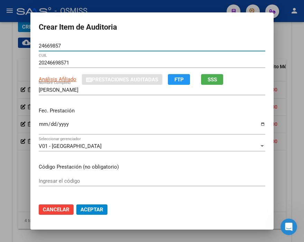
click at [40, 125] on input "Ingresar la fecha" at bounding box center [152, 127] width 226 height 11
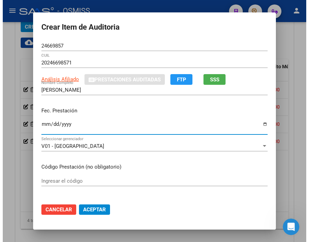
scroll to position [77, 0]
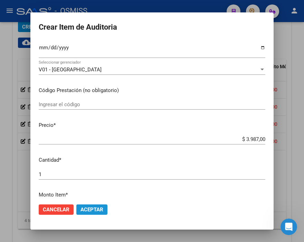
click at [95, 208] on span "Aceptar" at bounding box center [91, 210] width 23 height 6
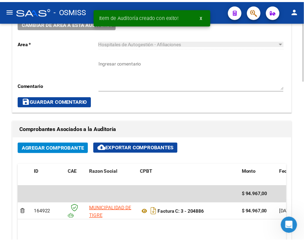
scroll to position [197, 0]
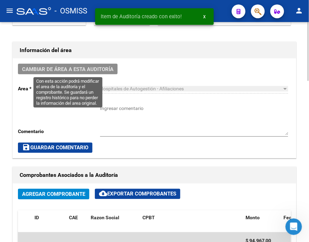
click at [96, 73] on span "Cambiar de área a esta auditoría" at bounding box center [67, 69] width 91 height 6
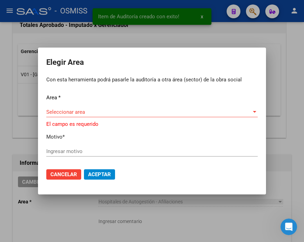
click at [62, 109] on div "Seleccionar area Seleccionar area" at bounding box center [151, 112] width 211 height 10
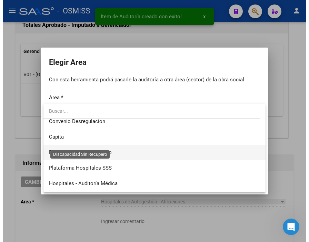
scroll to position [77, 0]
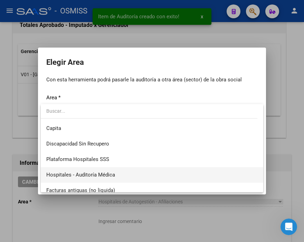
click at [94, 176] on span "Hospitales - Auditoría Médica" at bounding box center [80, 175] width 69 height 6
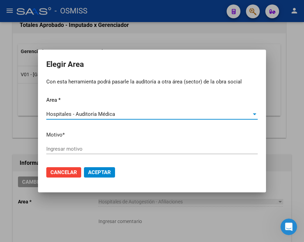
click at [61, 148] on input "Ingresar motivo" at bounding box center [151, 149] width 211 height 6
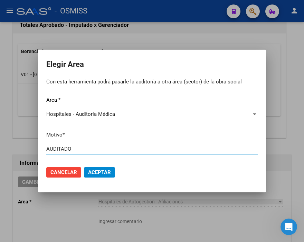
click at [105, 177] on button "Aceptar" at bounding box center [99, 172] width 31 height 10
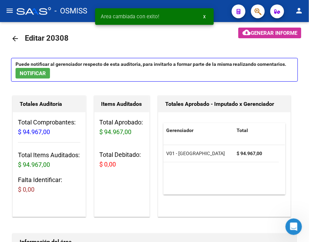
scroll to position [0, 0]
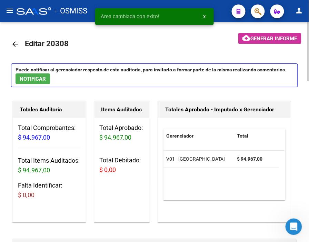
click at [12, 40] on mat-icon "arrow_back" at bounding box center [15, 44] width 8 height 8
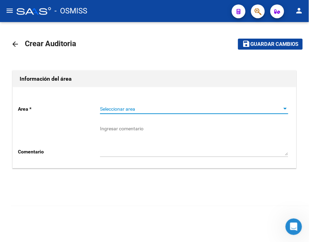
click at [114, 112] on span "Seleccionar area" at bounding box center [191, 109] width 182 height 6
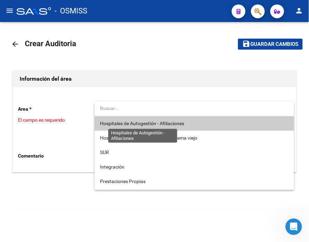
click at [136, 122] on span "Hospitales de Autogestión - Afiliaciones" at bounding box center [142, 124] width 84 height 6
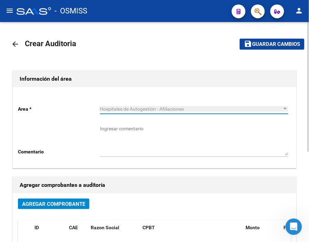
click at [53, 201] on span "Agregar Comprobante" at bounding box center [53, 204] width 63 height 6
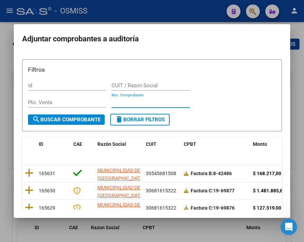
click at [125, 99] on input "Nro. Comprobante" at bounding box center [151, 102] width 78 height 6
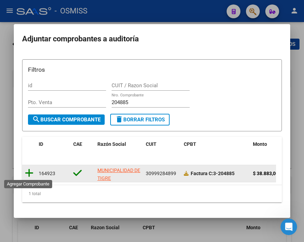
click at [31, 173] on icon at bounding box center [29, 173] width 9 height 10
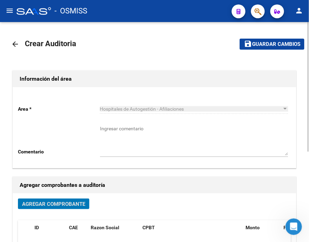
click at [257, 47] on span "Guardar cambios" at bounding box center [276, 44] width 48 height 6
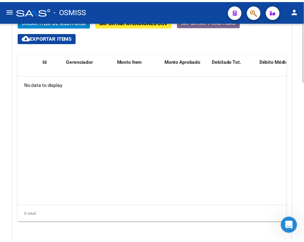
scroll to position [499, 0]
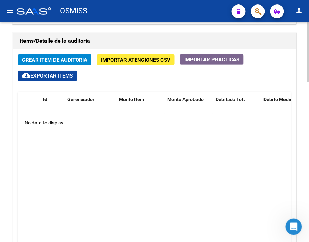
click at [134, 29] on div "Información del área Cambiar de área a esta auditoría Area * Hospitales de Auto…" at bounding box center [154, 15] width 287 height 586
click at [68, 57] on span "Crear Item de Auditoria" at bounding box center [54, 60] width 65 height 6
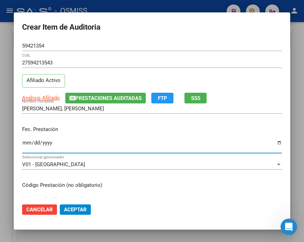
click at [26, 143] on input "Ingresar la fecha" at bounding box center [152, 145] width 260 height 11
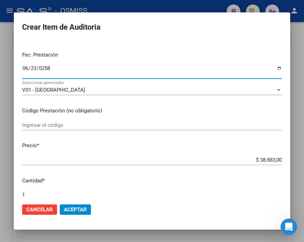
scroll to position [77, 0]
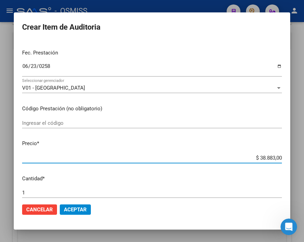
drag, startPoint x: 246, startPoint y: 158, endPoint x: 306, endPoint y: 159, distance: 60.4
click at [304, 159] on html "menu - OSMISS person Firma Express Inicio Calendario SSS Instructivos Contacto …" at bounding box center [152, 121] width 304 height 242
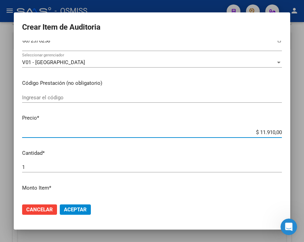
scroll to position [115, 0]
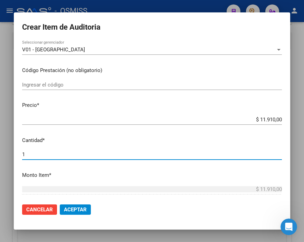
drag, startPoint x: 49, startPoint y: 156, endPoint x: 0, endPoint y: 153, distance: 48.5
click at [0, 153] on div "Crear Item de Auditoria 59421354 Nro Documento 27594213543 CUIL Afiliado Activo…" at bounding box center [152, 121] width 304 height 242
click at [71, 212] on span "Aceptar" at bounding box center [75, 210] width 23 height 6
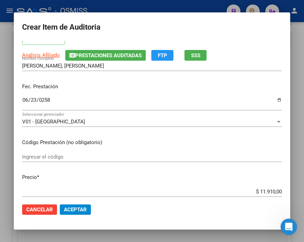
scroll to position [38, 0]
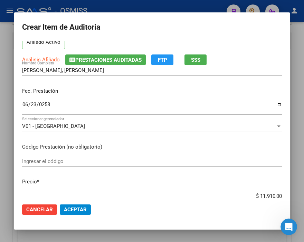
click at [46, 104] on input "0258-06-23" at bounding box center [152, 107] width 260 height 11
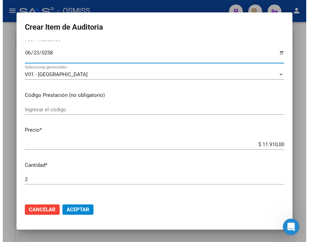
scroll to position [192, 0]
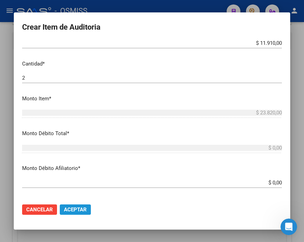
click at [85, 209] on span "Aceptar" at bounding box center [75, 210] width 23 height 6
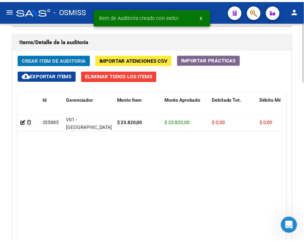
scroll to position [510, 0]
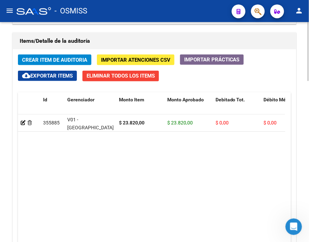
click at [138, 32] on div "Items/Detalle de la auditoría Crear Item de Auditoria Importar Atenciones CSV I…" at bounding box center [154, 158] width 284 height 252
click at [70, 61] on span "Crear Item de Auditoria" at bounding box center [54, 60] width 65 height 6
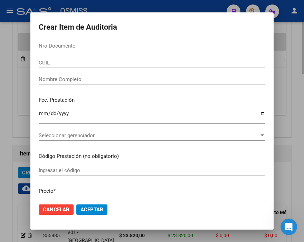
scroll to position [623, 0]
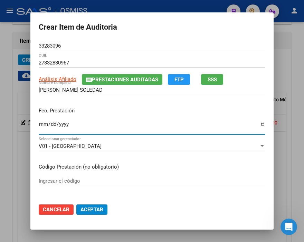
click at [39, 126] on input "Ingresar la fecha" at bounding box center [152, 127] width 226 height 11
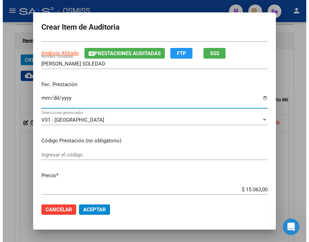
scroll to position [38, 0]
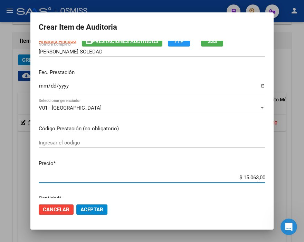
drag, startPoint x: 225, startPoint y: 180, endPoint x: 301, endPoint y: 184, distance: 76.1
click at [301, 184] on div "Crear Item de Auditoria 33283096 Nro Documento 27332830967 CUIL Análisis Afilia…" at bounding box center [152, 121] width 304 height 242
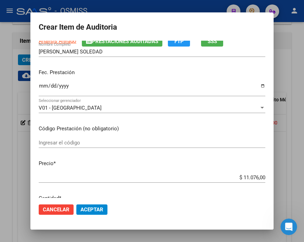
click at [90, 216] on mat-dialog-actions "Cancelar Aceptar" at bounding box center [152, 209] width 226 height 23
click at [91, 208] on span "Aceptar" at bounding box center [91, 210] width 23 height 6
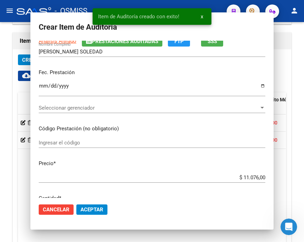
scroll to position [510, 0]
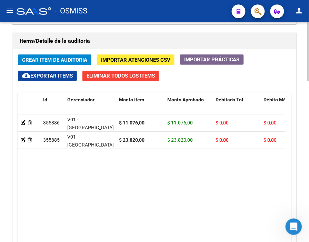
click at [142, 42] on h1 "Items/Detalle de la auditoría" at bounding box center [155, 41] width 270 height 11
click at [73, 60] on span "Crear Item de Auditoria" at bounding box center [54, 60] width 65 height 6
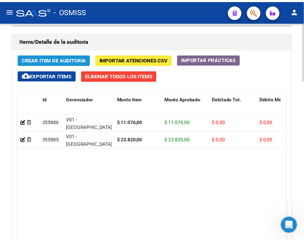
scroll to position [623, 0]
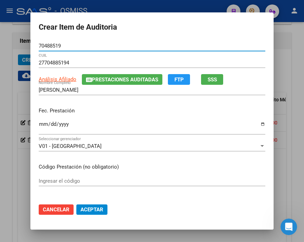
click at [39, 123] on input "Ingresar la fecha" at bounding box center [152, 127] width 226 height 11
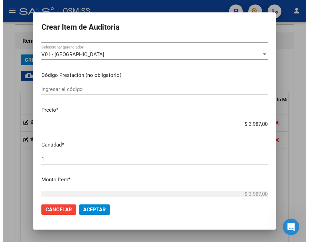
scroll to position [115, 0]
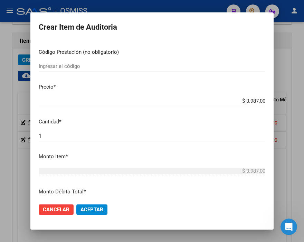
click at [93, 208] on span "Aceptar" at bounding box center [91, 210] width 23 height 6
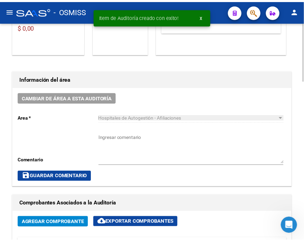
scroll to position [165, 0]
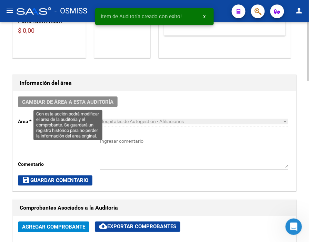
click at [90, 103] on span "Cambiar de área a esta auditoría" at bounding box center [67, 102] width 91 height 6
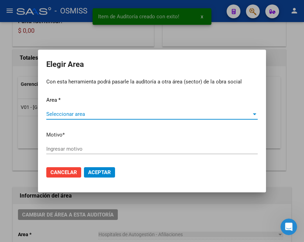
click at [58, 116] on span "Seleccionar area" at bounding box center [148, 114] width 205 height 6
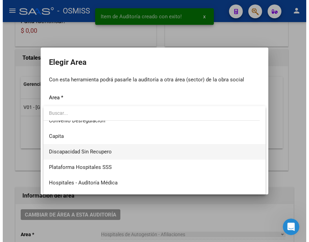
scroll to position [77, 0]
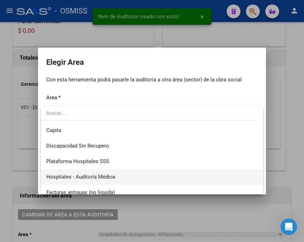
click at [108, 172] on span "Hospitales - Auditoría Médica" at bounding box center [151, 178] width 211 height 16
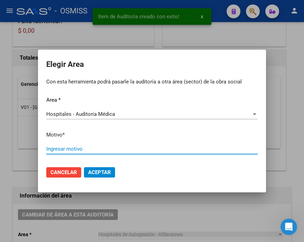
click at [75, 150] on input "Ingresar motivo" at bounding box center [151, 149] width 211 height 6
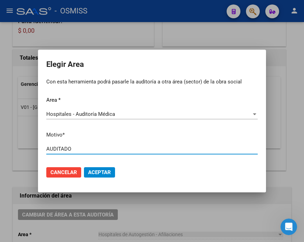
click at [96, 170] on span "Aceptar" at bounding box center [99, 173] width 23 height 6
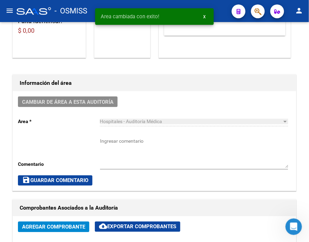
scroll to position [0, 0]
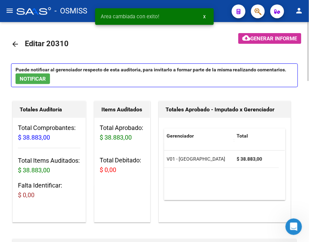
click at [13, 42] on mat-icon "arrow_back" at bounding box center [15, 44] width 8 height 8
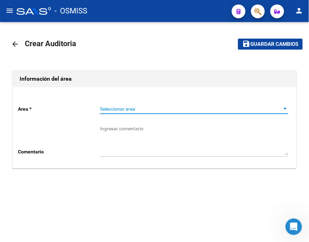
click at [119, 109] on span "Seleccionar area" at bounding box center [191, 109] width 182 height 6
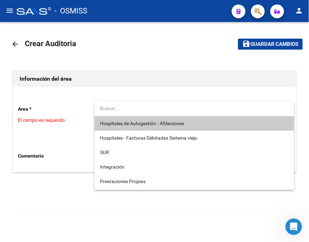
click at [130, 121] on span "Hospitales de Autogestión - Afiliaciones" at bounding box center [142, 124] width 84 height 6
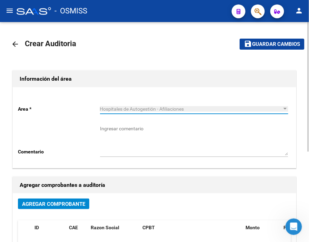
click at [68, 204] on span "Agregar Comprobante" at bounding box center [53, 204] width 63 height 6
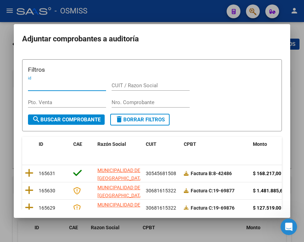
click at [127, 102] on input "Nro. Comprobante" at bounding box center [151, 102] width 78 height 6
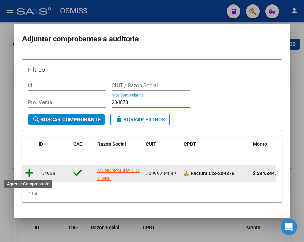
click at [29, 174] on icon at bounding box center [29, 173] width 9 height 10
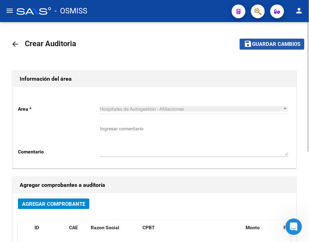
click at [263, 44] on span "Guardar cambios" at bounding box center [276, 44] width 48 height 6
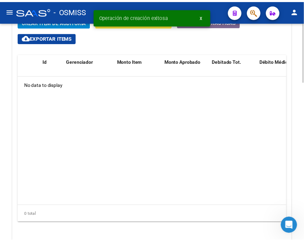
scroll to position [499, 0]
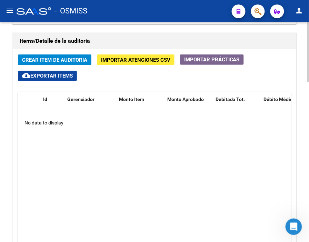
click at [155, 31] on div "Items/Detalle de la auditoría Crear Item de Auditoria Importar Atenciones CSV I…" at bounding box center [154, 158] width 287 height 254
click at [66, 60] on span "Crear Item de Auditoria" at bounding box center [54, 60] width 65 height 6
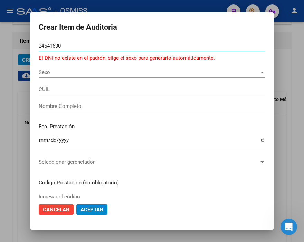
click at [51, 46] on input "24541630" at bounding box center [152, 46] width 226 height 6
click at [54, 44] on input "24541630" at bounding box center [152, 46] width 226 height 6
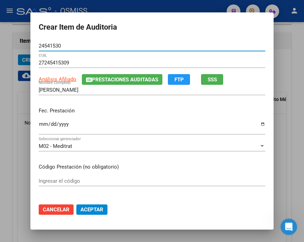
click at [39, 122] on input "Ingresar la fecha" at bounding box center [152, 127] width 226 height 11
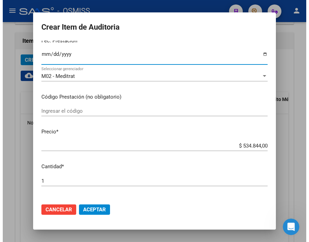
scroll to position [77, 0]
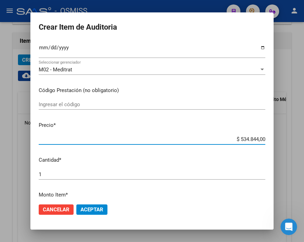
drag, startPoint x: 219, startPoint y: 137, endPoint x: 291, endPoint y: 137, distance: 71.8
click at [291, 137] on div "Crear Item de Auditoria 24541530 Nro Documento 27245415309 CUIL Análisis Afilia…" at bounding box center [152, 121] width 304 height 242
click at [86, 209] on span "Aceptar" at bounding box center [91, 210] width 23 height 6
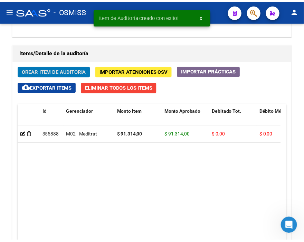
scroll to position [510, 0]
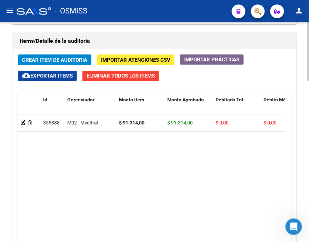
click at [119, 36] on h1 "Items/Detalle de la auditoría" at bounding box center [155, 41] width 270 height 11
click at [56, 62] on span "Crear Item de Auditoria" at bounding box center [54, 60] width 65 height 6
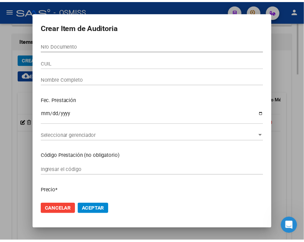
scroll to position [623, 0]
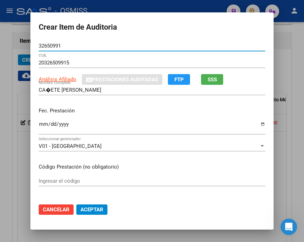
click at [41, 125] on input "Ingresar la fecha" at bounding box center [152, 127] width 226 height 11
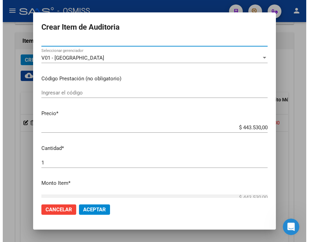
scroll to position [115, 0]
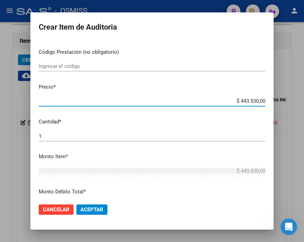
drag, startPoint x: 226, startPoint y: 101, endPoint x: 215, endPoint y: 102, distance: 11.5
click at [294, 101] on div "Crear Item de Auditoria 32650991 Nro Documento 20326509915 CUIL Análisis Afilia…" at bounding box center [152, 121] width 304 height 242
click at [85, 205] on button "Aceptar" at bounding box center [91, 210] width 31 height 10
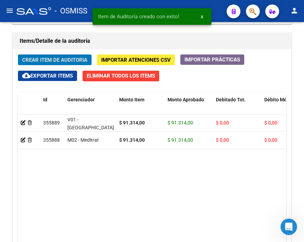
scroll to position [510, 0]
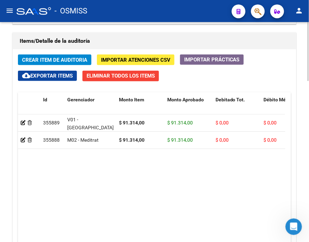
click at [105, 39] on h1 "Items/Detalle de la auditoría" at bounding box center [155, 41] width 270 height 11
click at [68, 57] on span "Crear Item de Auditoria" at bounding box center [54, 60] width 65 height 6
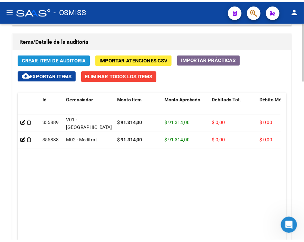
scroll to position [623, 0]
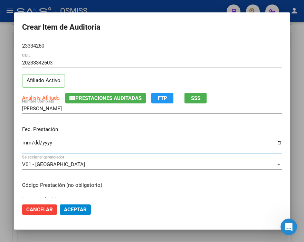
click at [28, 142] on input "Ingresar la fecha" at bounding box center [152, 145] width 260 height 11
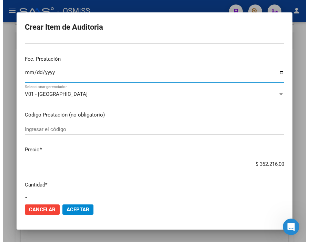
scroll to position [77, 0]
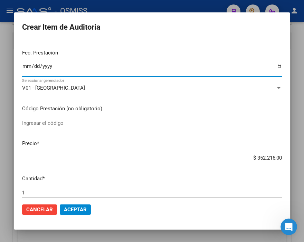
drag, startPoint x: 240, startPoint y: 160, endPoint x: 310, endPoint y: 157, distance: 70.5
click at [304, 157] on html "menu - OSMISS person Firma Express Inicio Calendario SSS Instructivos Contacto …" at bounding box center [152, 121] width 304 height 242
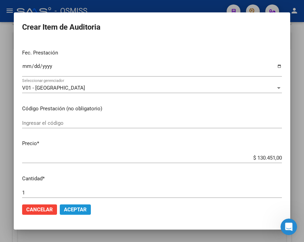
click at [83, 207] on span "Aceptar" at bounding box center [75, 210] width 23 height 6
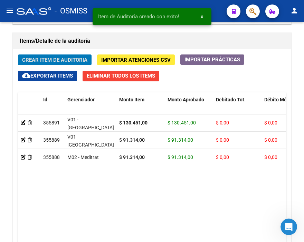
scroll to position [510, 0]
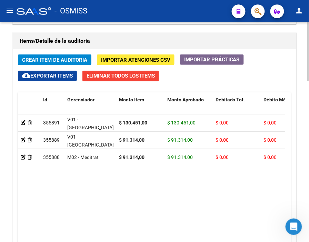
click at [117, 36] on h1 "Items/Detalle de la auditoría" at bounding box center [155, 41] width 270 height 11
click at [66, 61] on span "Crear Item de Auditoria" at bounding box center [54, 60] width 65 height 6
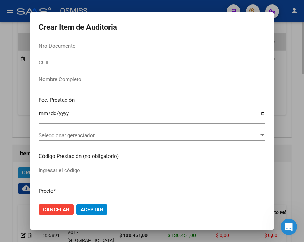
scroll to position [623, 0]
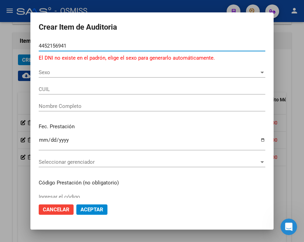
drag, startPoint x: 77, startPoint y: 44, endPoint x: 9, endPoint y: 47, distance: 68.1
click at [9, 47] on div "Crear Item de Auditoria 4452156941 Nro Documento El DNI no existe en el padrón,…" at bounding box center [152, 121] width 304 height 242
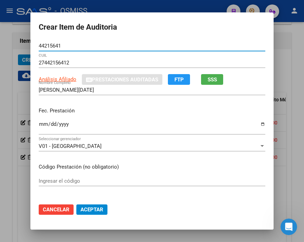
click at [40, 126] on input "Ingresar la fecha" at bounding box center [152, 127] width 226 height 11
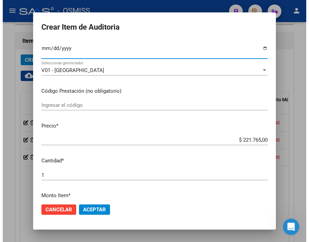
scroll to position [77, 0]
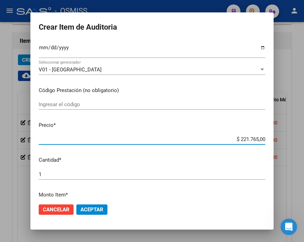
drag, startPoint x: 219, startPoint y: 141, endPoint x: 227, endPoint y: 138, distance: 8.3
click at [304, 145] on html "menu - OSMISS person Firma Express Inicio Calendario SSS Instructivos Contacto …" at bounding box center [152, 121] width 304 height 242
click at [98, 213] on button "Aceptar" at bounding box center [91, 210] width 31 height 10
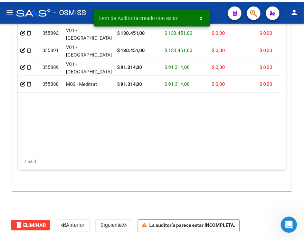
scroll to position [510, 0]
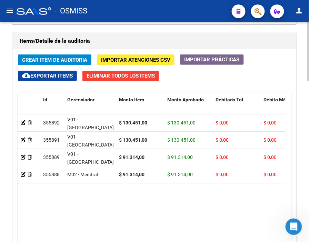
click at [125, 36] on h1 "Items/Detalle de la auditoría" at bounding box center [155, 41] width 270 height 11
click at [63, 58] on span "Crear Item de Auditoria" at bounding box center [54, 60] width 65 height 6
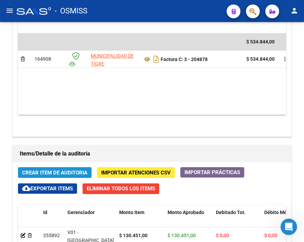
scroll to position [623, 0]
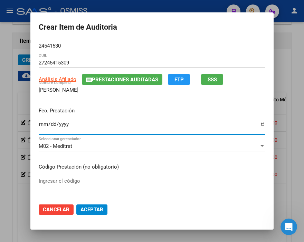
click at [39, 126] on input "Ingresar la fecha" at bounding box center [152, 127] width 226 height 11
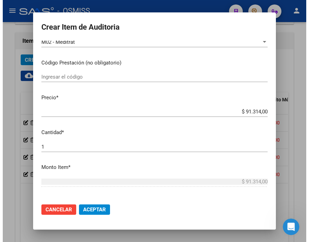
scroll to position [115, 0]
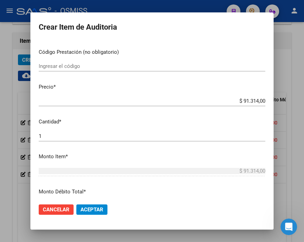
click at [94, 211] on span "Aceptar" at bounding box center [91, 210] width 23 height 6
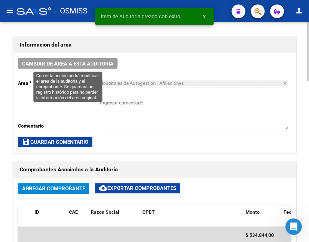
click at [92, 65] on span "Cambiar de área a esta auditoría" at bounding box center [67, 64] width 91 height 6
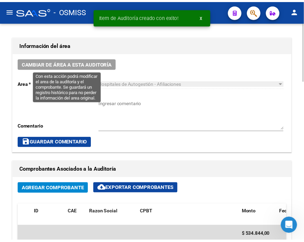
scroll to position [316, 0]
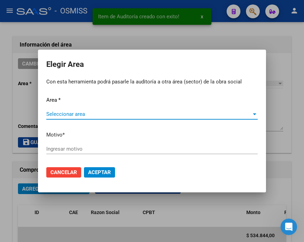
click at [62, 114] on span "Seleccionar area" at bounding box center [148, 114] width 205 height 6
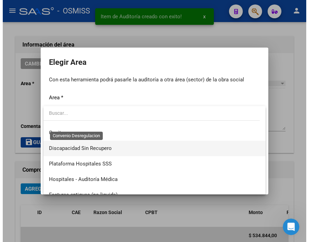
scroll to position [77, 0]
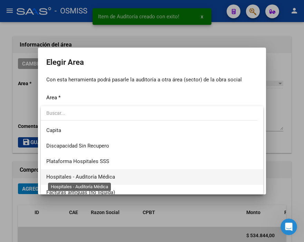
click at [91, 175] on span "Hospitales - Auditoría Médica" at bounding box center [80, 177] width 69 height 6
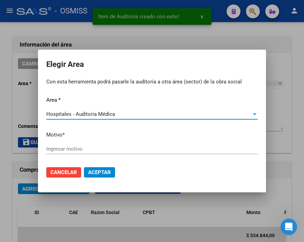
click at [68, 149] on input "Ingresar motivo" at bounding box center [151, 149] width 211 height 6
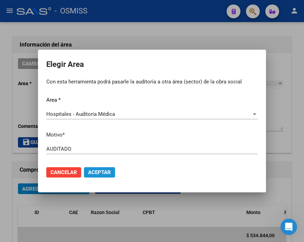
click at [101, 171] on span "Aceptar" at bounding box center [99, 173] width 23 height 6
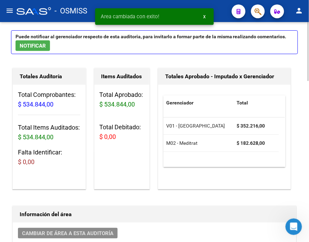
scroll to position [0, 0]
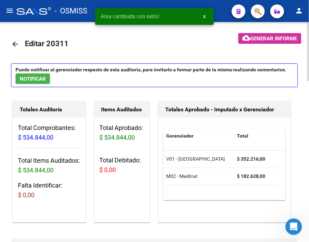
click at [15, 44] on mat-icon "arrow_back" at bounding box center [15, 44] width 8 height 8
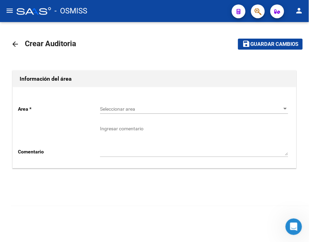
click at [110, 108] on span "Seleccionar area" at bounding box center [191, 109] width 182 height 6
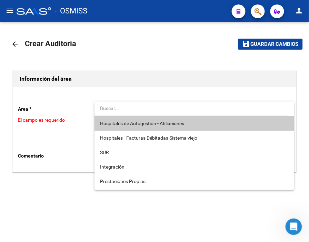
click at [126, 122] on span "Hospitales de Autogestión - Afiliaciones" at bounding box center [142, 124] width 84 height 6
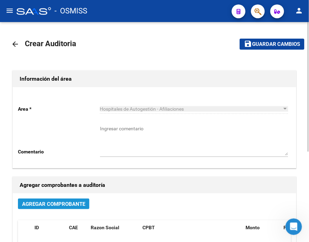
click at [79, 204] on span "Agregar Comprobante" at bounding box center [53, 204] width 63 height 6
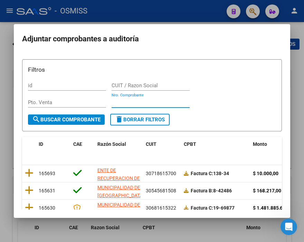
click at [129, 105] on input "Nro. Comprobante" at bounding box center [151, 102] width 78 height 6
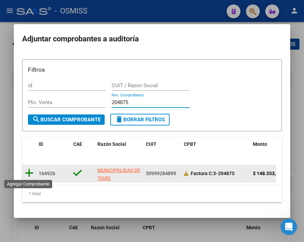
click at [32, 173] on icon at bounding box center [29, 173] width 9 height 10
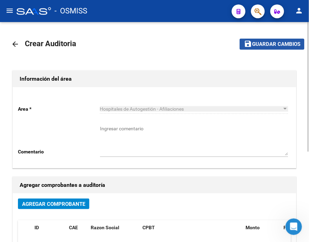
click at [258, 45] on span "Guardar cambios" at bounding box center [276, 44] width 48 height 6
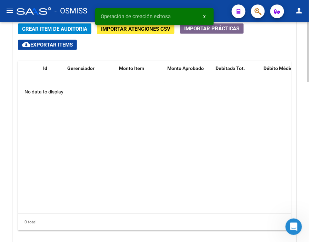
scroll to position [532, 0]
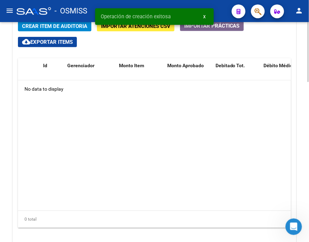
click at [308, 171] on div at bounding box center [309, 197] width 2 height 60
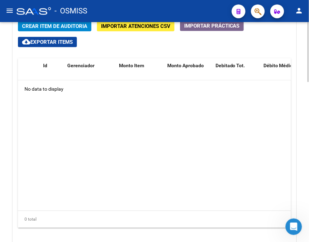
click at [68, 27] on span "Crear Item de Auditoria" at bounding box center [54, 26] width 65 height 6
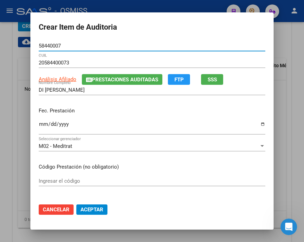
click at [40, 125] on input "Ingresar la fecha" at bounding box center [152, 127] width 226 height 11
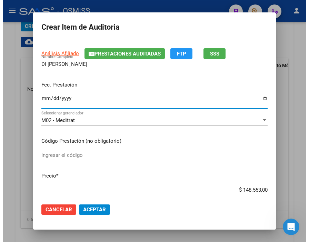
scroll to position [38, 0]
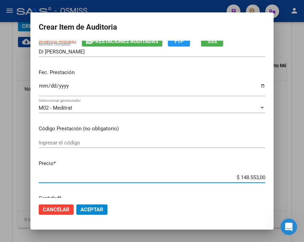
drag, startPoint x: 230, startPoint y: 175, endPoint x: 277, endPoint y: 176, distance: 47.0
click at [277, 176] on div "Crear Item de Auditoria 58440007 Nro Documento 20584400073 CUIL Análisis Afilia…" at bounding box center [152, 121] width 304 height 242
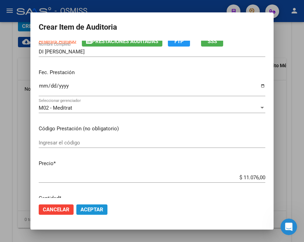
click at [88, 209] on span "Aceptar" at bounding box center [91, 210] width 23 height 6
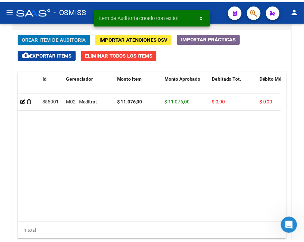
scroll to position [543, 0]
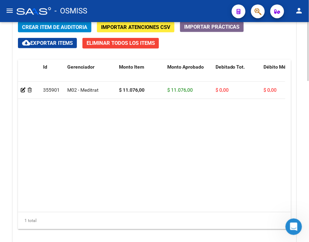
click at [61, 27] on span "Crear Item de Auditoria" at bounding box center [54, 27] width 65 height 6
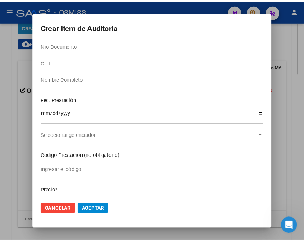
scroll to position [656, 0]
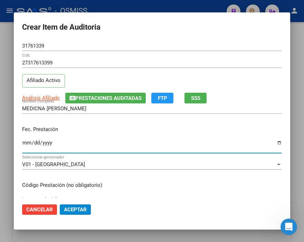
click at [26, 143] on input "Ingresar la fecha" at bounding box center [152, 145] width 260 height 11
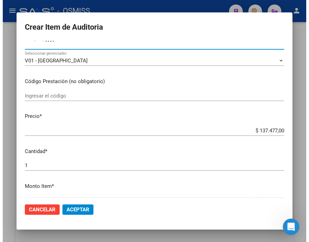
scroll to position [115, 0]
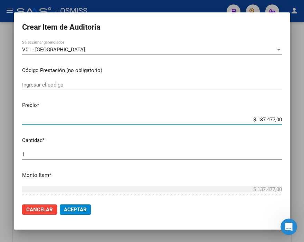
drag, startPoint x: 237, startPoint y: 122, endPoint x: 297, endPoint y: 123, distance: 60.4
click at [297, 123] on div "Crear Item de Auditoria 31761339 Nro Documento 27317613399 CUIL Afiliado Activo…" at bounding box center [152, 121] width 304 height 242
click at [73, 209] on span "Aceptar" at bounding box center [75, 210] width 23 height 6
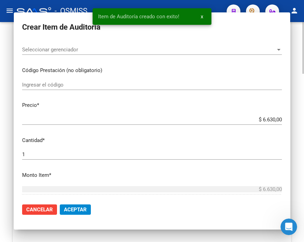
scroll to position [543, 0]
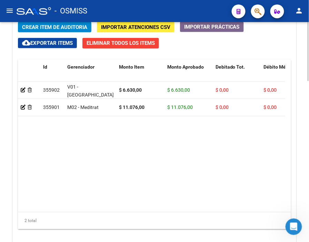
click at [58, 26] on span "Crear Item de Auditoria" at bounding box center [54, 27] width 65 height 6
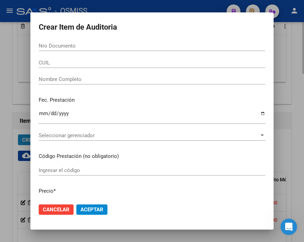
scroll to position [656, 0]
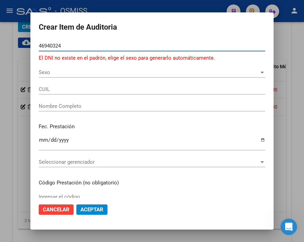
click at [51, 45] on input "46940324" at bounding box center [152, 46] width 226 height 6
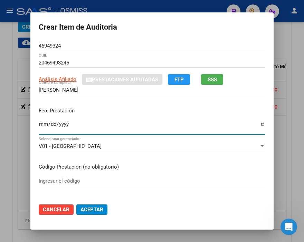
click at [40, 123] on input "Ingresar la fecha" at bounding box center [152, 127] width 226 height 11
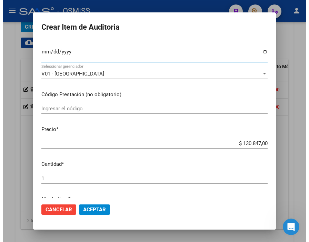
scroll to position [77, 0]
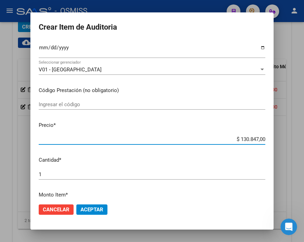
drag, startPoint x: 218, startPoint y: 138, endPoint x: 296, endPoint y: 137, distance: 78.0
click at [296, 137] on div "Crear Item de Auditoria 46949324 Nro Documento 20469493246 CUIL Análisis Afilia…" at bounding box center [152, 121] width 304 height 242
click at [80, 209] on span "Aceptar" at bounding box center [91, 210] width 23 height 6
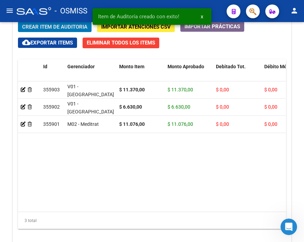
scroll to position [543, 0]
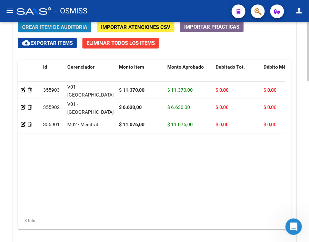
click at [66, 27] on span "Crear Item de Auditoria" at bounding box center [54, 27] width 65 height 6
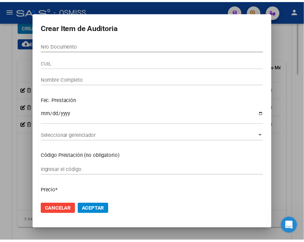
scroll to position [656, 0]
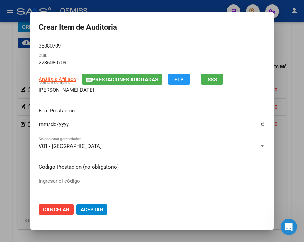
click at [41, 122] on input "Ingresar la fecha" at bounding box center [152, 127] width 226 height 11
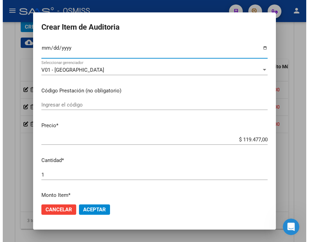
scroll to position [77, 0]
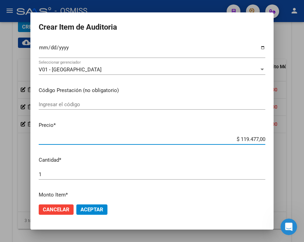
drag, startPoint x: 225, startPoint y: 140, endPoint x: 307, endPoint y: 145, distance: 82.0
click at [304, 145] on html "menu - OSMISS person Firma Express Inicio Calendario SSS Instructivos Contacto …" at bounding box center [152, 121] width 304 height 242
click at [95, 209] on span "Aceptar" at bounding box center [91, 210] width 23 height 6
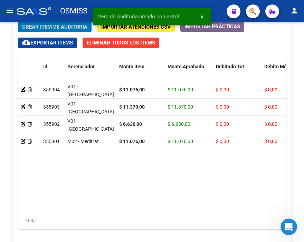
scroll to position [543, 0]
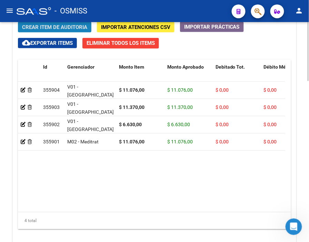
click at [56, 23] on button "Crear Item de Auditoria" at bounding box center [55, 27] width 74 height 11
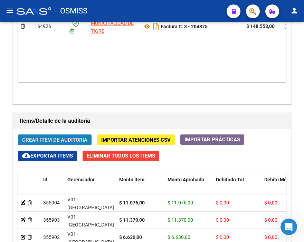
scroll to position [656, 0]
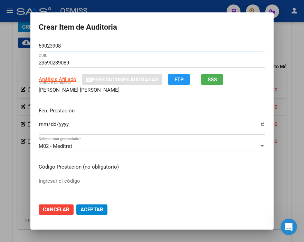
click at [41, 126] on input "Ingresar la fecha" at bounding box center [152, 127] width 226 height 11
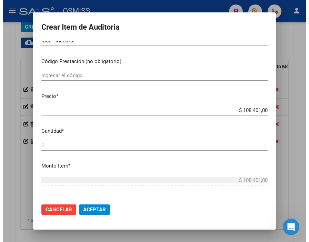
scroll to position [115, 0]
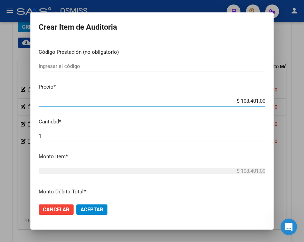
drag, startPoint x: 225, startPoint y: 99, endPoint x: 310, endPoint y: 107, distance: 85.6
click at [304, 107] on html "menu - OSMISS person Firma Express Inicio Calendario SSS Instructivos Contacto …" at bounding box center [152, 121] width 304 height 242
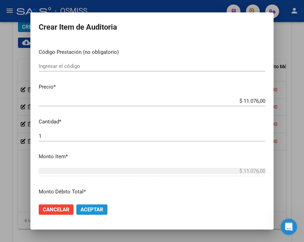
click at [93, 207] on span "Aceptar" at bounding box center [91, 210] width 23 height 6
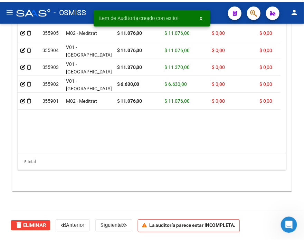
scroll to position [543, 0]
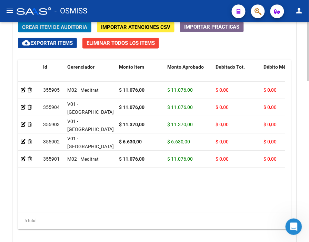
click at [66, 28] on span "Crear Item de Auditoria" at bounding box center [54, 27] width 65 height 6
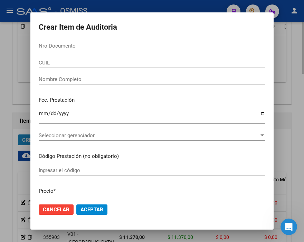
scroll to position [656, 0]
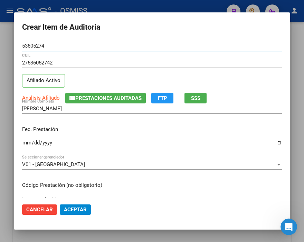
click at [24, 142] on input "Ingresar la fecha" at bounding box center [152, 145] width 260 height 11
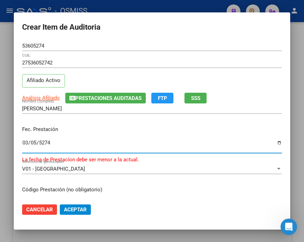
click at [26, 143] on input "5274-03-05" at bounding box center [152, 145] width 260 height 11
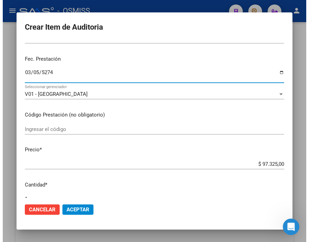
scroll to position [77, 0]
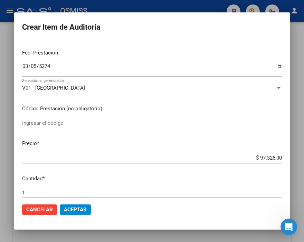
drag, startPoint x: 243, startPoint y: 157, endPoint x: 297, endPoint y: 160, distance: 53.9
click at [296, 160] on div "Crear Item de Auditoria 53605274 Nro Documento 27536052742 CUIL Afiliado Activo…" at bounding box center [152, 121] width 304 height 242
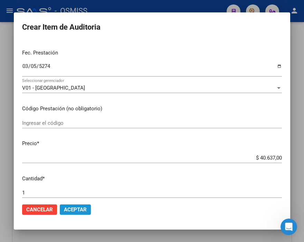
click at [81, 207] on span "Aceptar" at bounding box center [75, 210] width 23 height 6
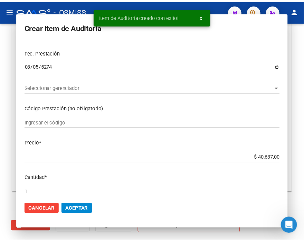
scroll to position [543, 0]
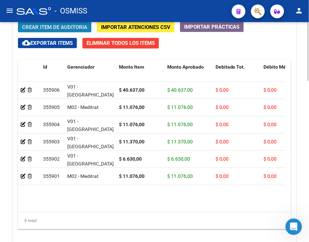
click at [64, 26] on span "Crear Item de Auditoria" at bounding box center [54, 27] width 65 height 6
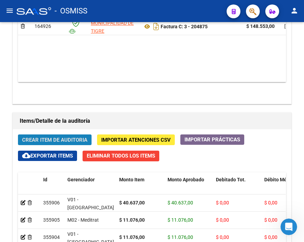
scroll to position [656, 0]
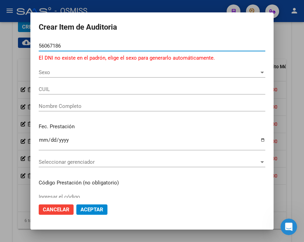
click at [41, 46] on input "56067186" at bounding box center [152, 46] width 226 height 6
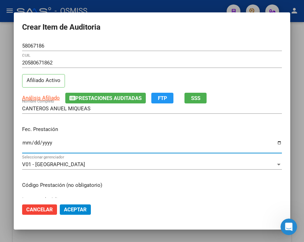
click at [27, 144] on input "Ingresar la fecha" at bounding box center [152, 145] width 260 height 11
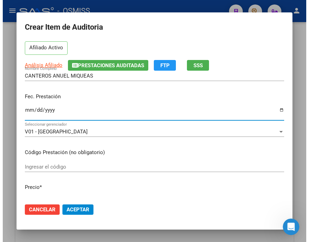
scroll to position [77, 0]
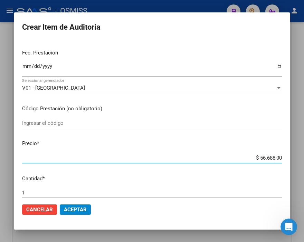
drag, startPoint x: 246, startPoint y: 160, endPoint x: 302, endPoint y: 164, distance: 56.8
click at [302, 164] on div "Crear Item de Auditoria 58067186 Nro Documento 20580671862 CUIL Afiliado Activo…" at bounding box center [152, 121] width 304 height 242
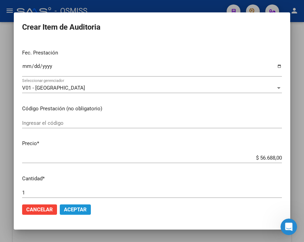
click at [85, 213] on button "Aceptar" at bounding box center [75, 210] width 31 height 10
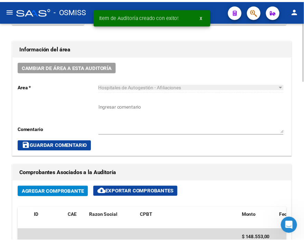
scroll to position [197, 0]
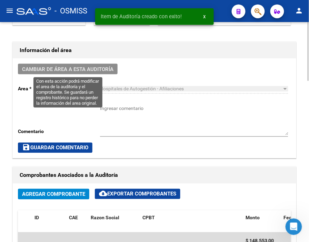
click at [92, 68] on span "Cambiar de área a esta auditoría" at bounding box center [67, 69] width 91 height 6
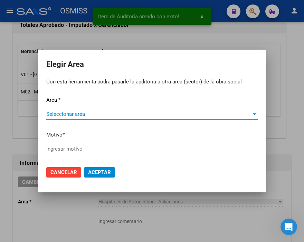
click at [65, 110] on div "Seleccionar area Seleccionar area" at bounding box center [151, 114] width 211 height 10
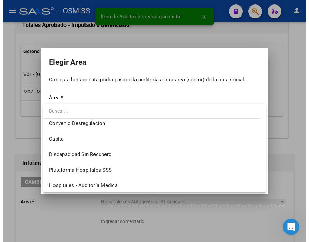
scroll to position [77, 0]
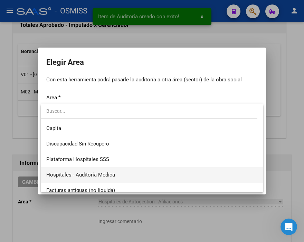
click at [114, 173] on span "Hospitales - Auditoría Médica" at bounding box center [151, 175] width 211 height 16
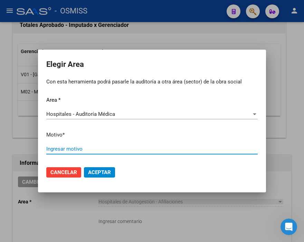
click at [77, 146] on input "Ingresar motivo" at bounding box center [151, 149] width 211 height 6
click at [98, 174] on span "Aceptar" at bounding box center [99, 173] width 23 height 6
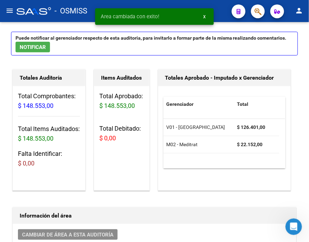
scroll to position [0, 0]
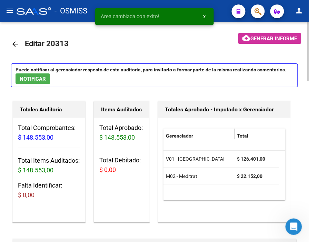
click at [14, 42] on mat-icon "arrow_back" at bounding box center [15, 44] width 8 height 8
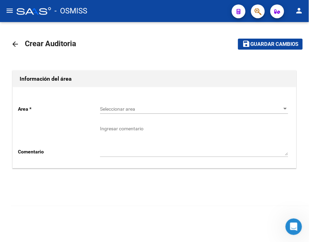
click at [117, 111] on span "Seleccionar area" at bounding box center [191, 109] width 182 height 6
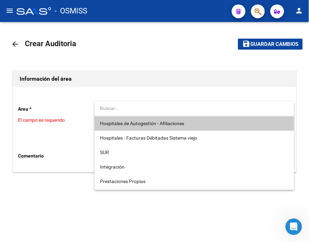
click at [139, 124] on span "Hospitales de Autogestión - Afiliaciones" at bounding box center [142, 124] width 84 height 6
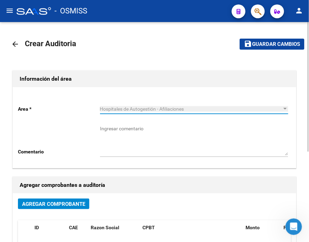
click at [76, 201] on span "Agregar Comprobante" at bounding box center [53, 204] width 63 height 6
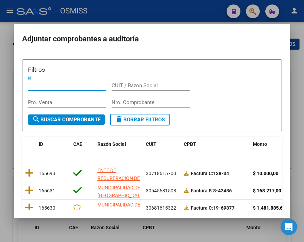
click at [127, 102] on input "Nro. Comprobante" at bounding box center [151, 102] width 78 height 6
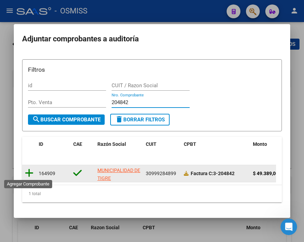
click at [28, 173] on icon at bounding box center [29, 173] width 9 height 10
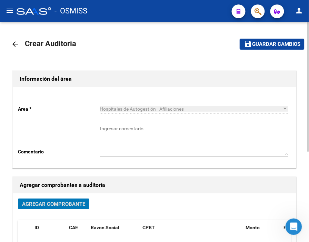
click at [259, 42] on span "Guardar cambios" at bounding box center [276, 44] width 48 height 6
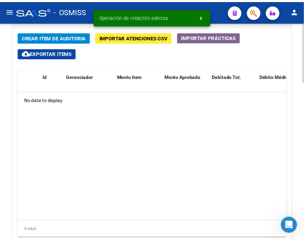
scroll to position [527, 0]
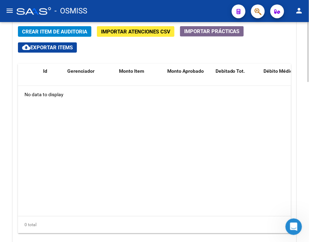
click at [308, 168] on div at bounding box center [309, 195] width 2 height 60
click at [65, 33] on span "Crear Item de Auditoria" at bounding box center [54, 32] width 65 height 6
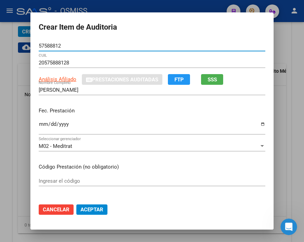
click at [41, 126] on input "Ingresar la fecha" at bounding box center [152, 127] width 226 height 11
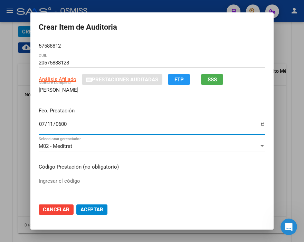
click at [41, 126] on input "0600-07-11" at bounding box center [152, 127] width 226 height 11
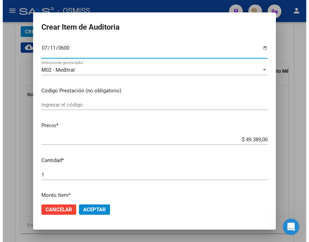
scroll to position [77, 0]
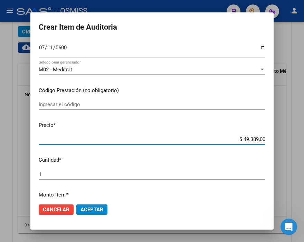
drag, startPoint x: 227, startPoint y: 139, endPoint x: 302, endPoint y: 143, distance: 74.6
click at [302, 143] on div "Crear Item de Auditoria 57588812 Nro Documento 20575888128 CUIL Análisis Afilia…" at bounding box center [152, 121] width 304 height 242
click at [90, 209] on span "Aceptar" at bounding box center [91, 210] width 23 height 6
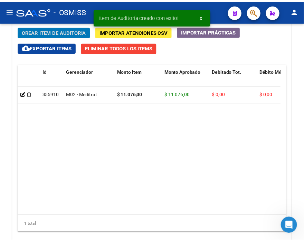
scroll to position [539, 0]
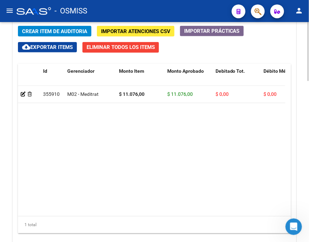
click at [71, 30] on span "Crear Item de Auditoria" at bounding box center [54, 31] width 65 height 6
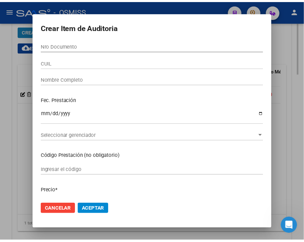
scroll to position [652, 0]
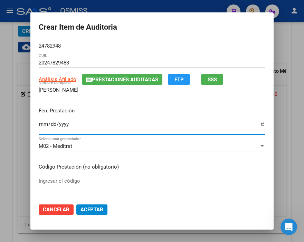
click at [39, 123] on input "Ingresar la fecha" at bounding box center [152, 127] width 226 height 11
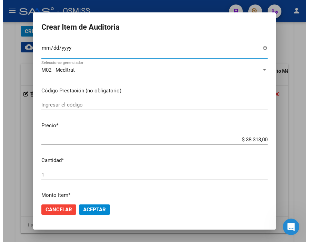
scroll to position [77, 0]
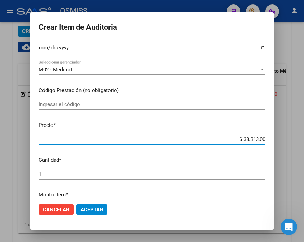
drag, startPoint x: 251, startPoint y: 136, endPoint x: 294, endPoint y: 139, distance: 42.5
click at [294, 138] on div "Crear Item de Auditoria 24782948 Nro Documento 20247829483 CUIL Análisis Afilia…" at bounding box center [152, 121] width 304 height 242
click at [94, 207] on span "Aceptar" at bounding box center [91, 210] width 23 height 6
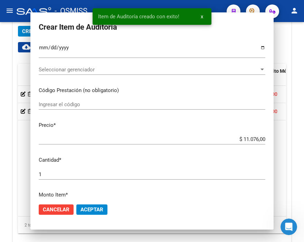
scroll to position [539, 0]
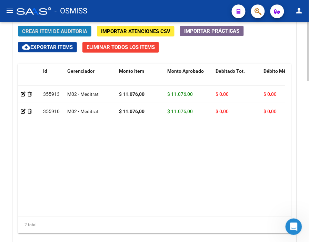
click at [66, 30] on span "Crear Item de Auditoria" at bounding box center [54, 31] width 65 height 6
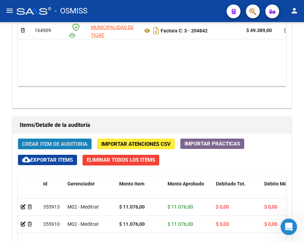
scroll to position [652, 0]
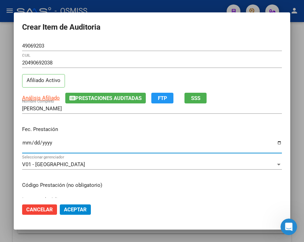
click at [26, 142] on input "Ingresar la fecha" at bounding box center [152, 145] width 260 height 11
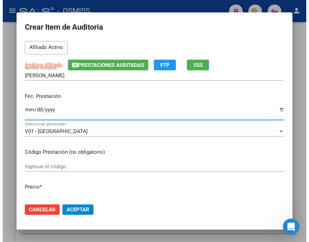
scroll to position [77, 0]
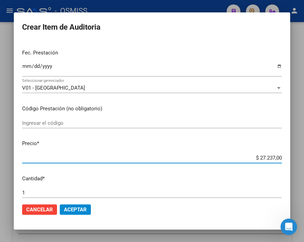
drag, startPoint x: 247, startPoint y: 157, endPoint x: 306, endPoint y: 163, distance: 58.9
click at [304, 163] on html "menu - OSMISS person Firma Express Inicio Calendario SSS Instructivos Contacto …" at bounding box center [152, 121] width 304 height 242
click at [81, 209] on span "Aceptar" at bounding box center [75, 210] width 23 height 6
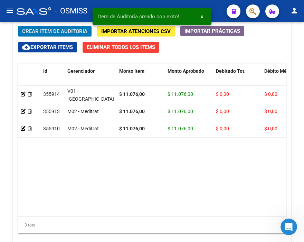
scroll to position [539, 0]
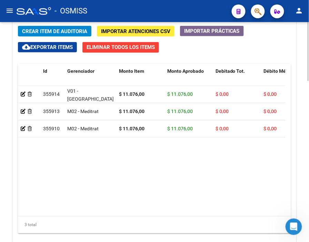
click at [70, 29] on span "Crear Item de Auditoria" at bounding box center [54, 31] width 65 height 6
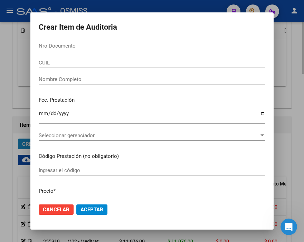
scroll to position [652, 0]
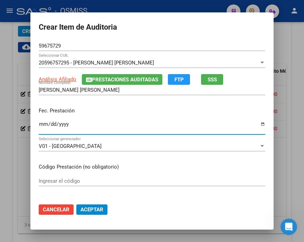
click at [39, 125] on input "Ingresar la fecha" at bounding box center [152, 127] width 226 height 11
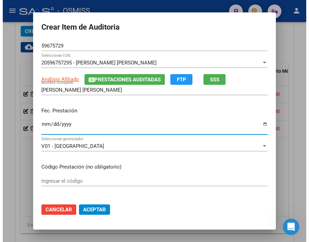
scroll to position [38, 0]
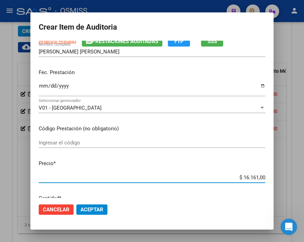
drag, startPoint x: 225, startPoint y: 178, endPoint x: 309, endPoint y: 181, distance: 84.3
click at [304, 181] on html "menu - OSMISS person Firma Express Inicio Calendario SSS Instructivos Contacto …" at bounding box center [152, 121] width 304 height 242
click at [99, 207] on span "Aceptar" at bounding box center [91, 210] width 23 height 6
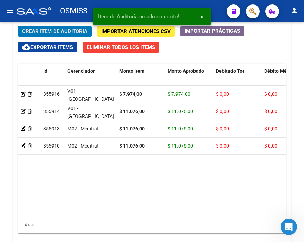
scroll to position [539, 0]
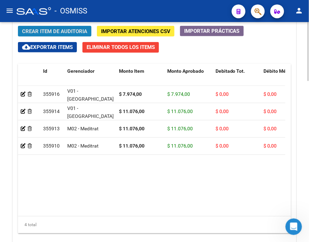
click at [73, 30] on span "Crear Item de Auditoria" at bounding box center [54, 31] width 65 height 6
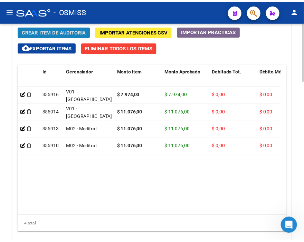
scroll to position [652, 0]
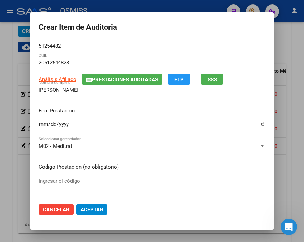
click at [40, 123] on input "Ingresar la fecha" at bounding box center [152, 127] width 226 height 11
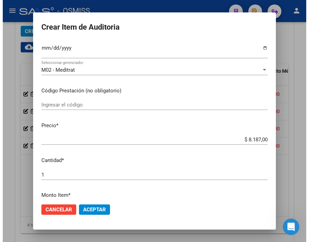
scroll to position [77, 0]
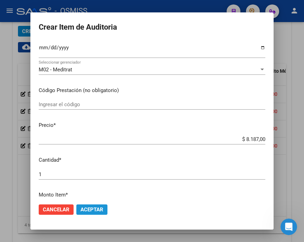
click at [91, 208] on span "Aceptar" at bounding box center [91, 210] width 23 height 6
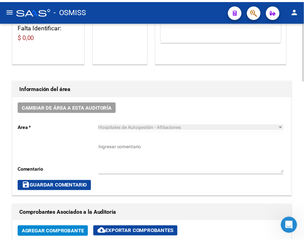
scroll to position [155, 0]
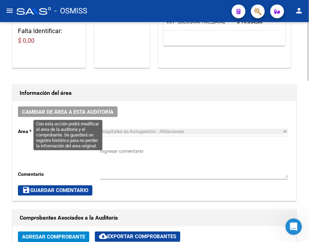
click at [80, 107] on button "Cambiar de área a esta auditoría" at bounding box center [68, 112] width 100 height 11
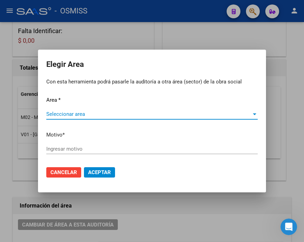
click at [73, 112] on span "Seleccionar area" at bounding box center [148, 114] width 205 height 6
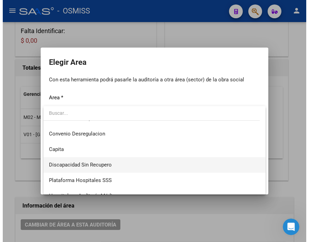
scroll to position [77, 0]
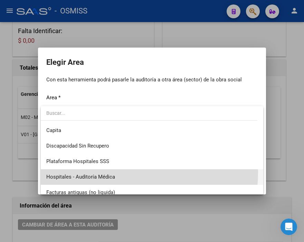
click at [112, 173] on span "Hospitales - Auditoría Médica" at bounding box center [151, 178] width 211 height 16
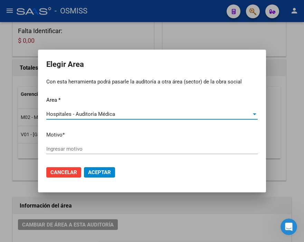
click at [79, 151] on input "Ingresar motivo" at bounding box center [151, 149] width 211 height 6
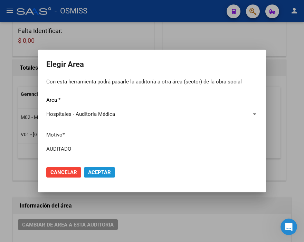
click at [102, 175] on span "Aceptar" at bounding box center [99, 173] width 23 height 6
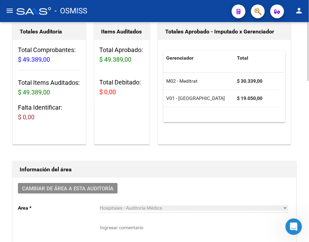
scroll to position [0, 0]
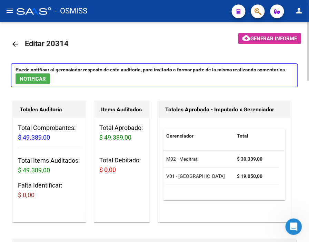
click at [13, 43] on mat-icon "arrow_back" at bounding box center [15, 44] width 8 height 8
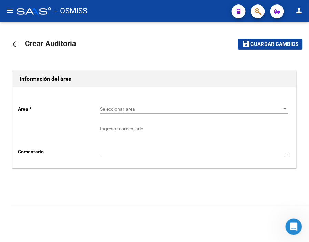
click at [119, 107] on span "Seleccionar area" at bounding box center [191, 109] width 182 height 6
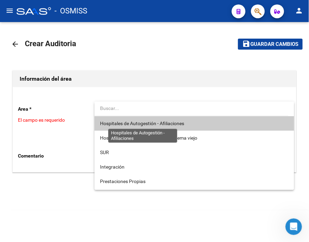
click at [135, 121] on span "Hospitales de Autogestión - Afiliaciones" at bounding box center [142, 124] width 84 height 6
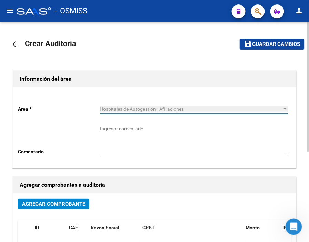
click at [54, 205] on span "Agregar Comprobante" at bounding box center [53, 204] width 63 height 6
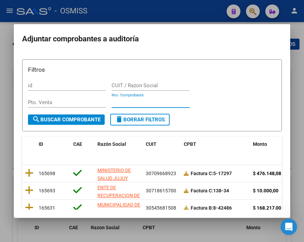
click at [127, 99] on input "Nro. Comprobante" at bounding box center [151, 102] width 78 height 6
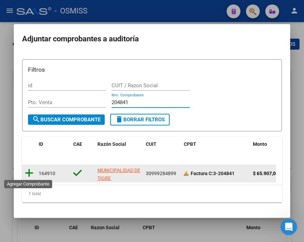
click at [29, 174] on icon at bounding box center [29, 173] width 9 height 10
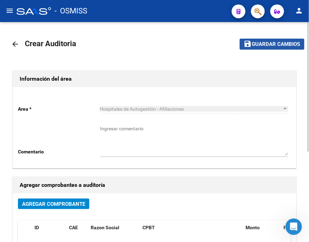
click at [271, 49] on button "save Guardar cambios" at bounding box center [272, 44] width 65 height 11
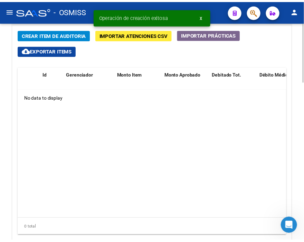
scroll to position [531, 0]
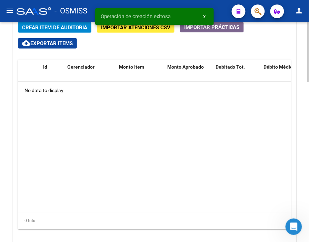
click at [309, 170] on div at bounding box center [309, 197] width 2 height 60
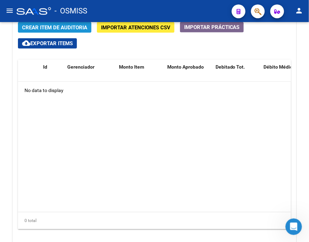
click at [59, 26] on span "Crear Item de Auditoria" at bounding box center [54, 28] width 65 height 6
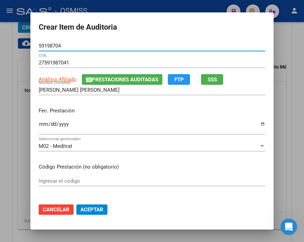
click at [44, 125] on input "Ingresar la fecha" at bounding box center [152, 127] width 226 height 11
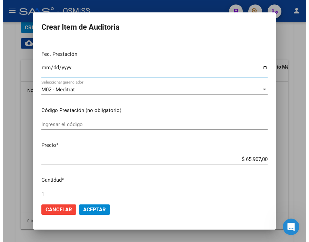
scroll to position [77, 0]
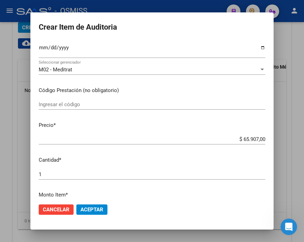
drag, startPoint x: 216, startPoint y: 136, endPoint x: 281, endPoint y: 141, distance: 65.1
click at [281, 141] on div "Crear Item de Auditoria 59198704 Nro Documento 27591987041 CUIL Análisis Afilia…" at bounding box center [152, 121] width 304 height 242
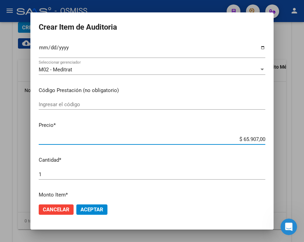
click at [242, 140] on input "$ 65.907,00" at bounding box center [152, 139] width 226 height 6
drag, startPoint x: 226, startPoint y: 140, endPoint x: 281, endPoint y: 140, distance: 55.2
click at [281, 140] on div "Crear Item de Auditoria 59198704 Nro Documento 27591987041 CUIL Análisis Afilia…" at bounding box center [152, 121] width 304 height 242
click at [89, 216] on mat-dialog-actions "Cancelar Aceptar" at bounding box center [152, 209] width 226 height 23
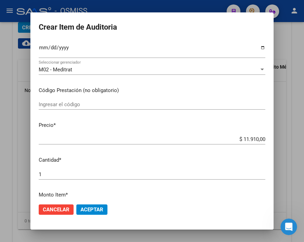
click at [91, 215] on button "Aceptar" at bounding box center [91, 210] width 31 height 10
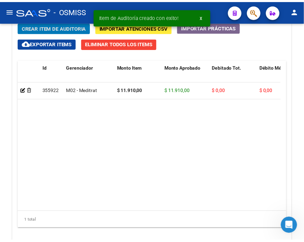
scroll to position [543, 0]
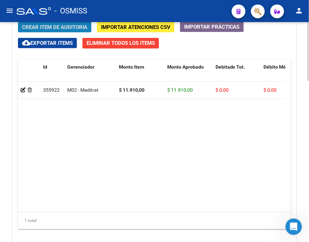
click at [67, 25] on span "Crear Item de Auditoria" at bounding box center [54, 27] width 65 height 6
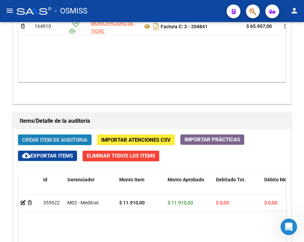
scroll to position [656, 0]
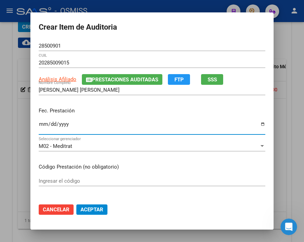
click at [39, 129] on input "Ingresar la fecha" at bounding box center [152, 127] width 226 height 11
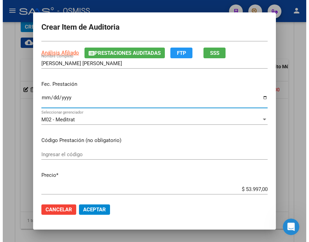
scroll to position [77, 0]
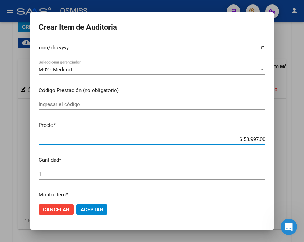
drag, startPoint x: 227, startPoint y: 139, endPoint x: 287, endPoint y: 143, distance: 59.8
click at [287, 143] on div "Crear Item de Auditoria 28500901 Nro Documento 20285009015 CUIL Análisis Afilia…" at bounding box center [152, 121] width 304 height 242
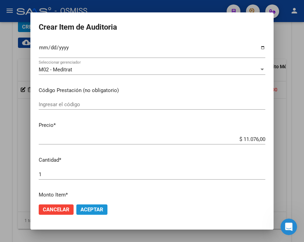
click at [91, 213] on button "Aceptar" at bounding box center [91, 210] width 31 height 10
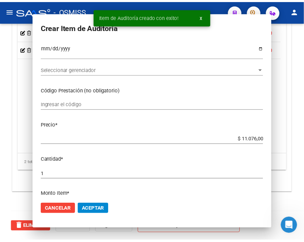
scroll to position [543, 0]
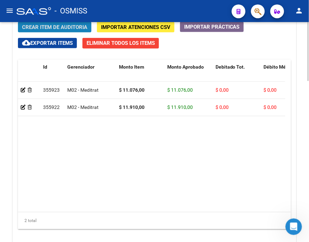
click at [64, 25] on span "Crear Item de Auditoria" at bounding box center [54, 27] width 65 height 6
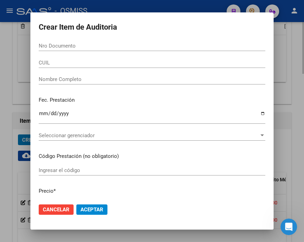
scroll to position [656, 0]
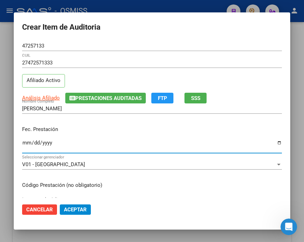
click at [23, 142] on input "Ingresar la fecha" at bounding box center [152, 145] width 260 height 11
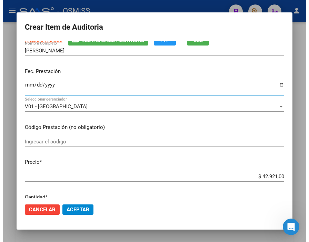
scroll to position [77, 0]
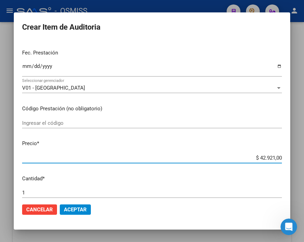
drag, startPoint x: 244, startPoint y: 158, endPoint x: 309, endPoint y: 158, distance: 65.3
click at [304, 158] on html "menu - OSMISS person Firma Express Inicio Calendario SSS Instructivos Contacto …" at bounding box center [152, 121] width 304 height 242
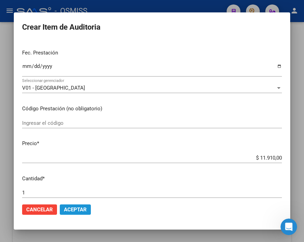
click at [67, 211] on span "Aceptar" at bounding box center [75, 210] width 23 height 6
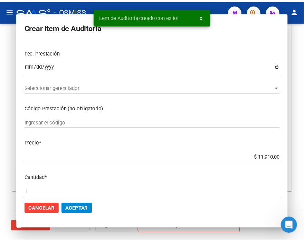
scroll to position [543, 0]
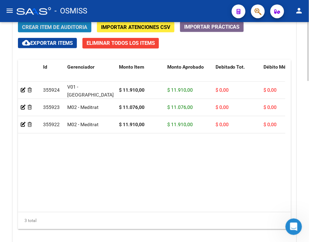
click at [75, 30] on span "Crear Item de Auditoria" at bounding box center [54, 27] width 65 height 6
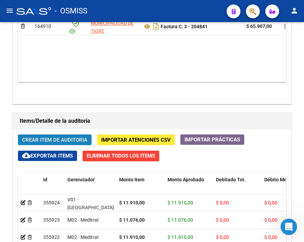
scroll to position [656, 0]
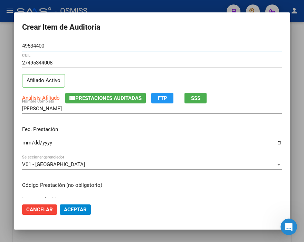
click at [25, 140] on input "Ingresar la fecha" at bounding box center [152, 145] width 260 height 11
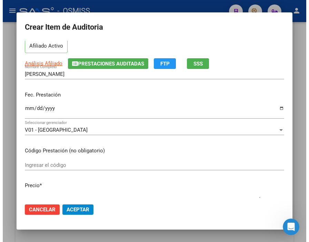
scroll to position [77, 0]
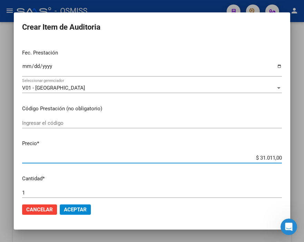
drag, startPoint x: 242, startPoint y: 156, endPoint x: 310, endPoint y: 160, distance: 68.1
click at [304, 160] on html "menu - OSMISS person Firma Express Inicio Calendario SSS Instructivos Contacto …" at bounding box center [152, 121] width 304 height 242
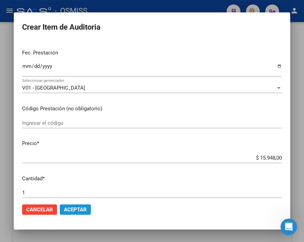
click at [77, 209] on span "Aceptar" at bounding box center [75, 210] width 23 height 6
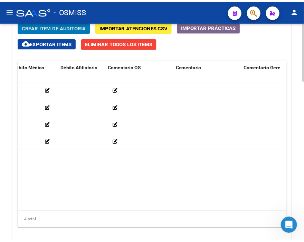
scroll to position [0, 0]
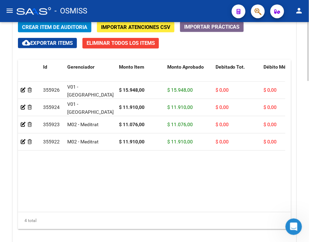
click at [64, 25] on span "Crear Item de Auditoria" at bounding box center [54, 27] width 65 height 6
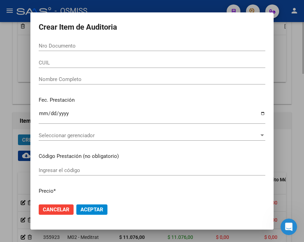
scroll to position [656, 0]
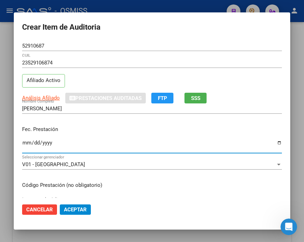
click at [22, 141] on input "Ingresar la fecha" at bounding box center [152, 145] width 260 height 11
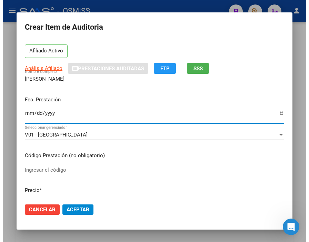
scroll to position [77, 0]
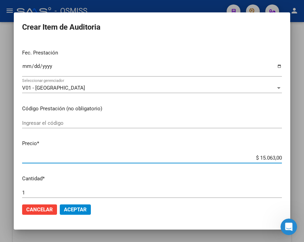
drag, startPoint x: 239, startPoint y: 158, endPoint x: 308, endPoint y: 162, distance: 69.2
click at [304, 162] on html "menu - OSMISS person Firma Express Inicio Calendario SSS Instructivos Contacto …" at bounding box center [152, 121] width 304 height 242
click at [77, 209] on span "Aceptar" at bounding box center [75, 210] width 23 height 6
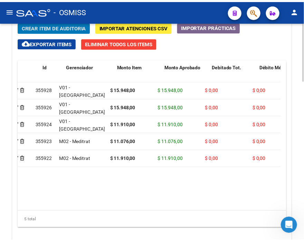
scroll to position [0, 0]
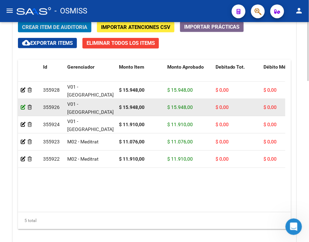
click at [22, 110] on icon at bounding box center [23, 107] width 5 height 5
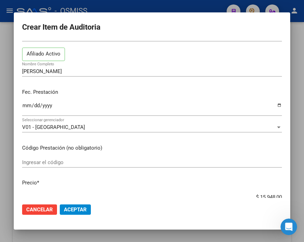
scroll to position [38, 0]
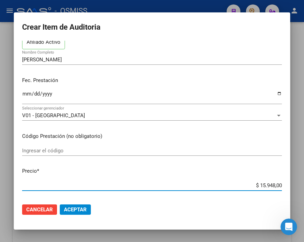
drag, startPoint x: 240, startPoint y: 187, endPoint x: 305, endPoint y: 190, distance: 64.7
click at [304, 190] on html "menu - OSMISS person Firma Express Inicio Calendario SSS Instructivos Contacto …" at bounding box center [152, 121] width 304 height 242
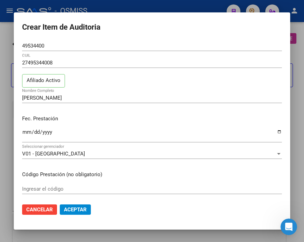
scroll to position [38, 0]
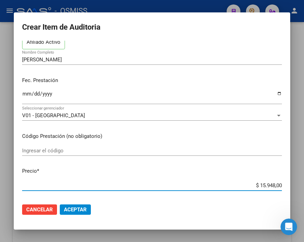
type input "$ 0,01"
type input "$ 0,11"
type input "$ 1,10"
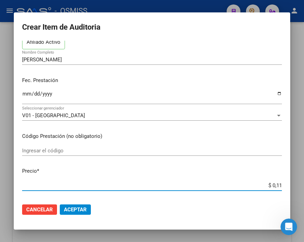
type input "$ 1,10"
type input "$ 11,07"
type input "$ 110,76"
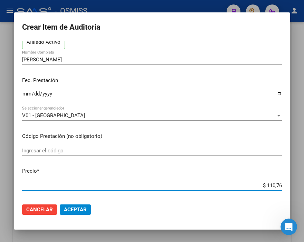
type input "$ 1.107,60"
type input "$ 11.076,00"
click at [80, 210] on span "Aceptar" at bounding box center [75, 210] width 23 height 6
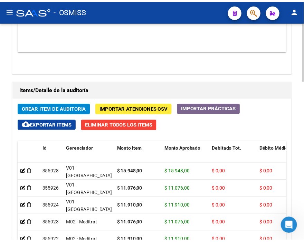
scroll to position [537, 0]
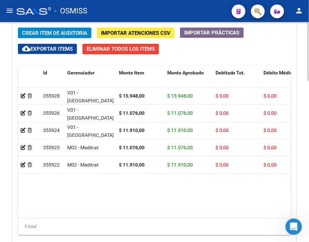
click at [71, 34] on span "Crear Item de Auditoria" at bounding box center [54, 33] width 65 height 6
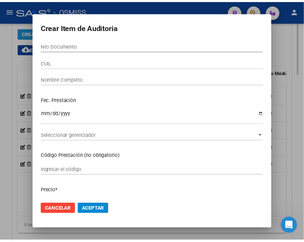
scroll to position [650, 0]
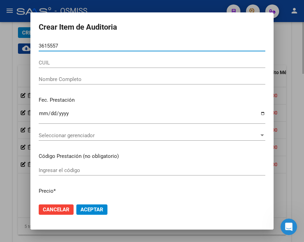
type input "36155572"
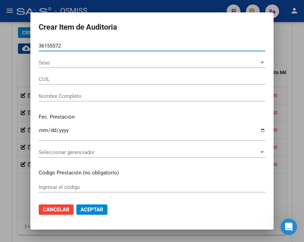
type input "23361555724"
type input "TORALES MARIA DEL ROSARIO"
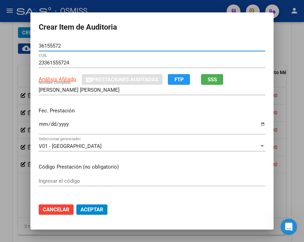
type input "36155572"
click at [40, 125] on input "Ingresar la fecha" at bounding box center [152, 127] width 226 height 11
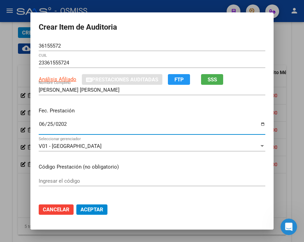
type input "[DATE]"
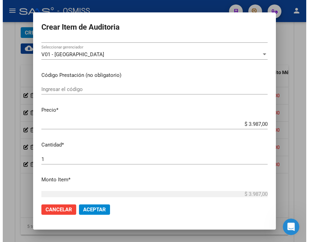
scroll to position [115, 0]
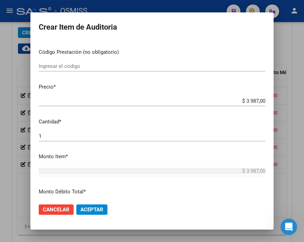
click at [98, 208] on span "Aceptar" at bounding box center [91, 210] width 23 height 6
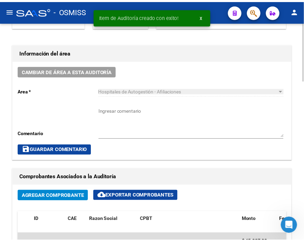
scroll to position [192, 0]
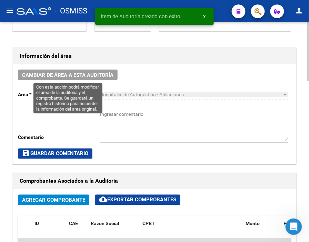
click at [73, 73] on span "Cambiar de área a esta auditoría" at bounding box center [67, 75] width 91 height 6
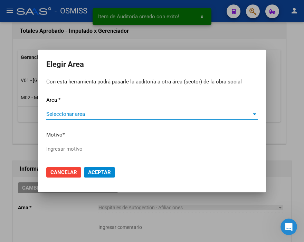
click at [70, 113] on span "Seleccionar area" at bounding box center [148, 114] width 205 height 6
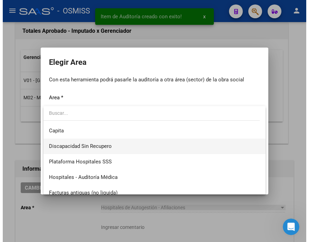
scroll to position [77, 0]
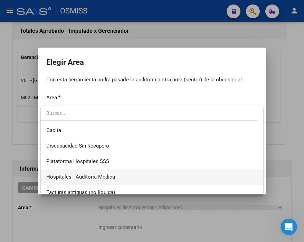
click at [115, 171] on span "Hospitales - Auditoría Médica" at bounding box center [151, 178] width 211 height 16
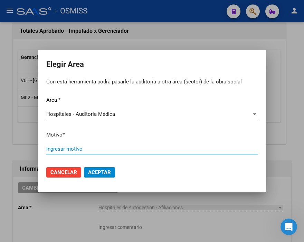
click at [85, 152] on input "Ingresar motivo" at bounding box center [151, 149] width 211 height 6
type input "AUDITADO"
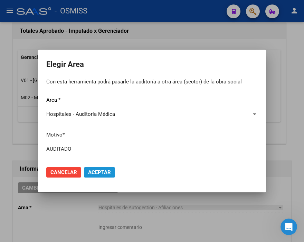
click at [105, 172] on span "Aceptar" at bounding box center [99, 173] width 23 height 6
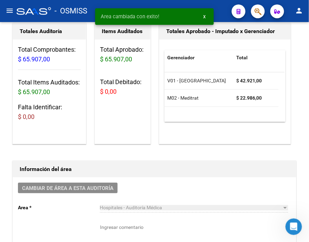
scroll to position [0, 0]
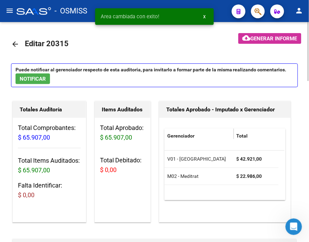
click at [16, 44] on mat-icon "arrow_back" at bounding box center [15, 44] width 8 height 8
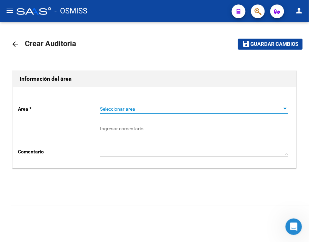
click at [117, 110] on span "Seleccionar area" at bounding box center [191, 109] width 182 height 6
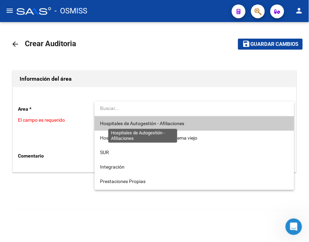
click at [125, 126] on span "Hospitales de Autogestión - Afiliaciones" at bounding box center [142, 124] width 84 height 6
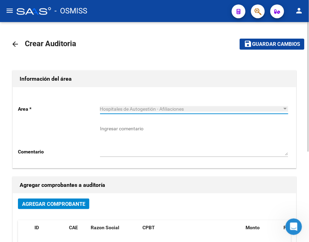
click at [68, 205] on span "Agregar Comprobante" at bounding box center [53, 204] width 63 height 6
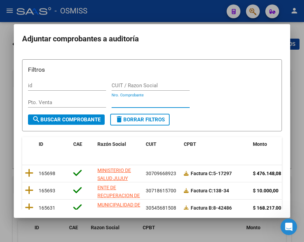
click at [113, 102] on input "Nro. Comprobante" at bounding box center [151, 102] width 78 height 6
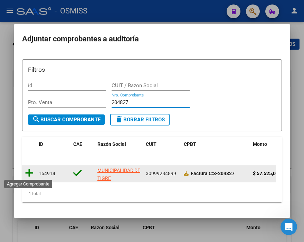
type input "204827"
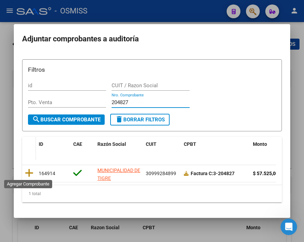
drag, startPoint x: 29, startPoint y: 171, endPoint x: 30, endPoint y: 141, distance: 30.7
click at [29, 172] on icon at bounding box center [29, 173] width 9 height 10
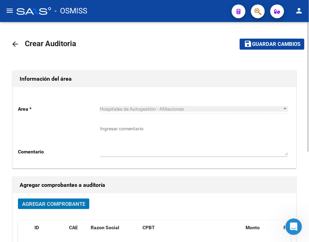
click at [257, 42] on span "Guardar cambios" at bounding box center [276, 44] width 48 height 6
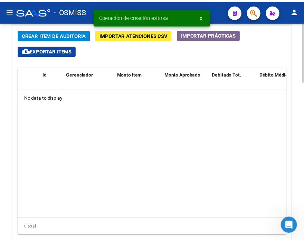
scroll to position [525, 0]
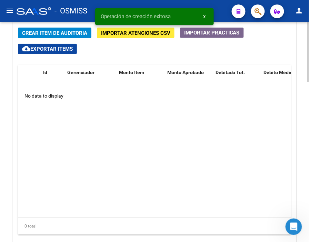
click at [303, 170] on div at bounding box center [309, 195] width 2 height 60
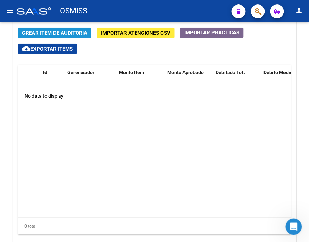
click at [74, 35] on span "Crear Item de Auditoria" at bounding box center [54, 33] width 65 height 6
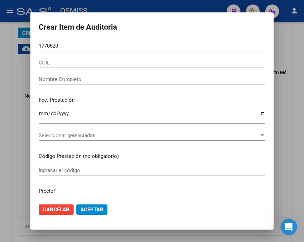
type input "17706209"
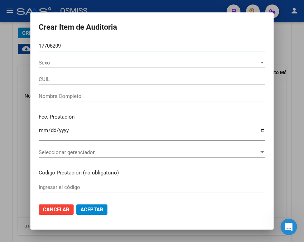
type input "20177062090"
type input "MOYANO NERI ALBERTO"
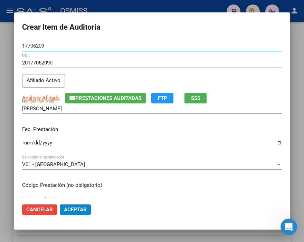
type input "17706209"
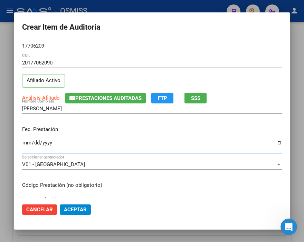
click at [26, 141] on input "Ingresar la fecha" at bounding box center [152, 145] width 260 height 11
type input "[DATE]"
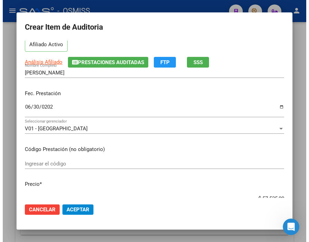
scroll to position [77, 0]
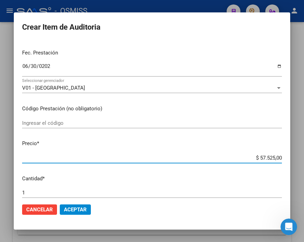
drag, startPoint x: 245, startPoint y: 157, endPoint x: 310, endPoint y: 161, distance: 64.7
click at [303, 161] on html "menu - OSMISS person Firma Express Inicio Calendario SSS Instructivos Contacto …" at bounding box center [152, 121] width 304 height 242
type input "$ 0,03"
type input "$ 0,33"
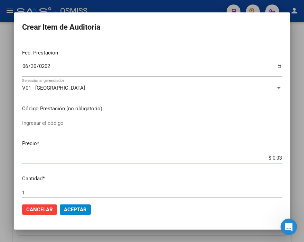
type input "$ 0,33"
type input "$ 0,03"
type input "$ 0,06"
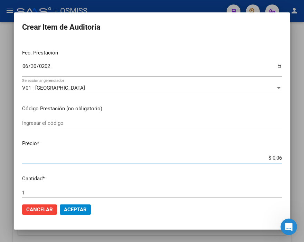
type input "$ 0,66"
type input "$ 6,63"
type input "$ 66,30"
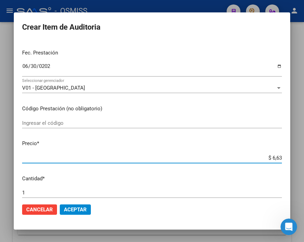
type input "$ 66,30"
type input "$ 663,00"
type input "$ 6.630,00"
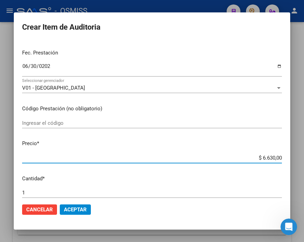
click at [75, 210] on span "Aceptar" at bounding box center [75, 210] width 23 height 6
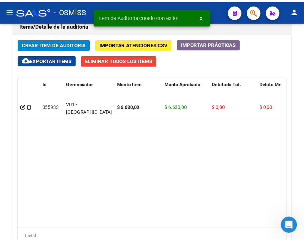
scroll to position [537, 0]
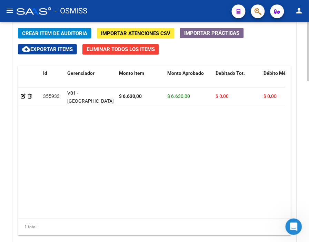
click at [70, 33] on span "Crear Item de Auditoria" at bounding box center [54, 33] width 65 height 6
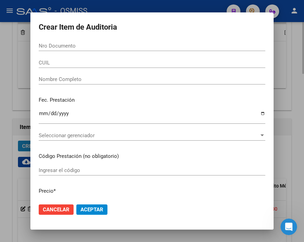
scroll to position [650, 0]
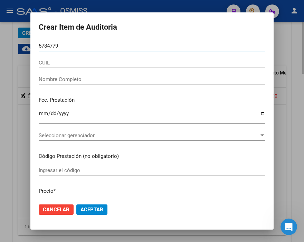
type input "57847798"
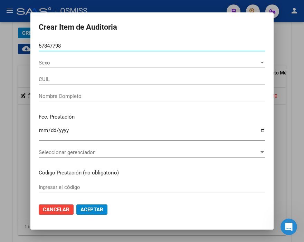
type input "20578477986"
type input "PAREDES BASTIAN DOMINIC"
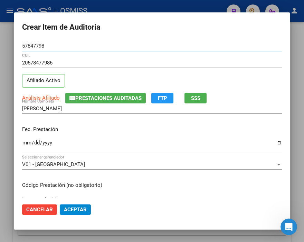
type input "57847798"
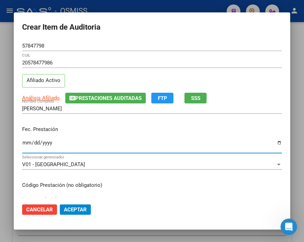
click at [27, 143] on input "Ingresar la fecha" at bounding box center [152, 145] width 260 height 11
type input "[DATE]"
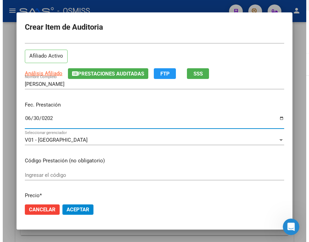
scroll to position [77, 0]
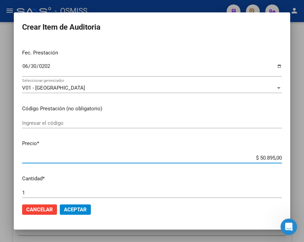
drag, startPoint x: 237, startPoint y: 156, endPoint x: 310, endPoint y: 160, distance: 73.3
click at [303, 160] on html "menu - OSMISS person Firma Express Inicio Calendario SSS Instructivos Contacto …" at bounding box center [152, 121] width 304 height 242
type input "$ 0,01"
type input "$ 0,11"
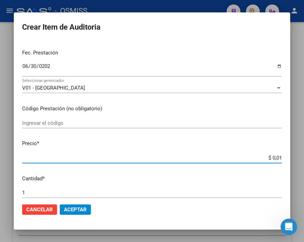
type input "$ 0,11"
type input "$ 1,10"
type input "$ 11,07"
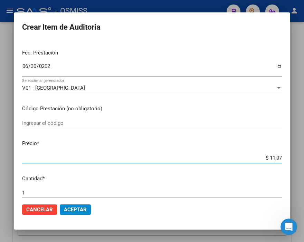
type input "$ 110,76"
type input "$ 1.107,60"
type input "$ 11.076,00"
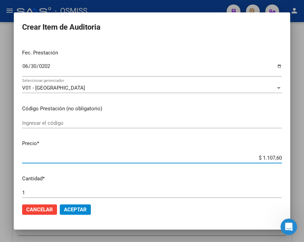
type input "$ 11.076,00"
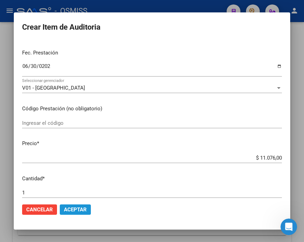
click at [75, 209] on span "Aceptar" at bounding box center [75, 210] width 23 height 6
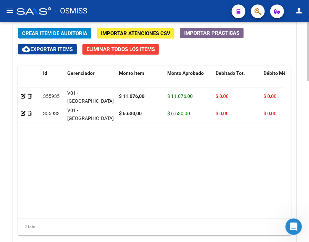
click at [55, 31] on span "Crear Item de Auditoria" at bounding box center [54, 33] width 65 height 6
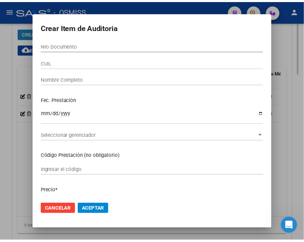
scroll to position [650, 0]
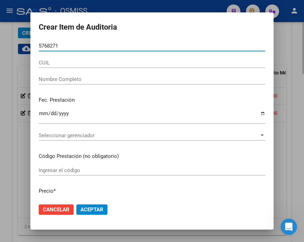
type input "57682714"
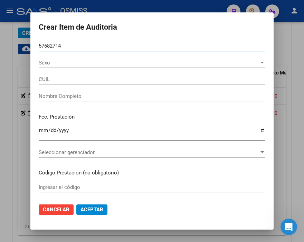
type input "27576827143"
type input "GODOY KIARA MADELYN"
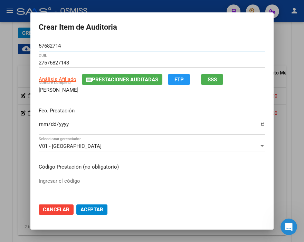
type input "57682714"
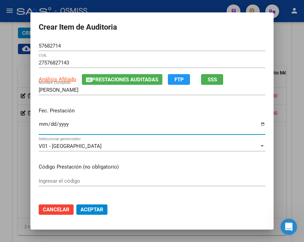
click at [39, 123] on input "Ingresar la fecha" at bounding box center [152, 127] width 226 height 11
type input "[DATE]"
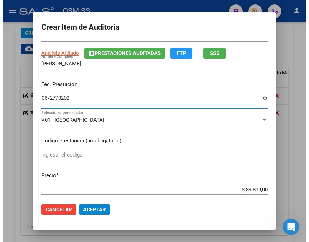
scroll to position [77, 0]
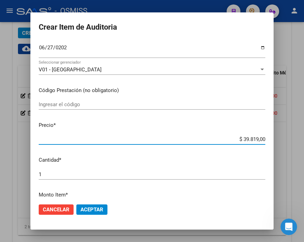
drag, startPoint x: 223, startPoint y: 143, endPoint x: 267, endPoint y: 139, distance: 44.0
click at [267, 139] on app-form-text-field "Precio * $ 39.819,00 Ingresar el precio" at bounding box center [155, 132] width 232 height 21
click at [215, 135] on div "$ 39.819,00 Ingresar el precio" at bounding box center [152, 139] width 226 height 10
click at [244, 138] on input "$ 39.819,00" at bounding box center [152, 139] width 226 height 6
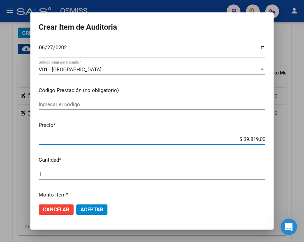
drag, startPoint x: 231, startPoint y: 138, endPoint x: 285, endPoint y: 141, distance: 53.6
click at [285, 141] on div "Crear Item de Auditoria 57682714 Nro Documento 27576827143 CUIL Análisis Afilia…" at bounding box center [152, 121] width 304 height 242
type input "$ 0,07"
type input "$ 0,79"
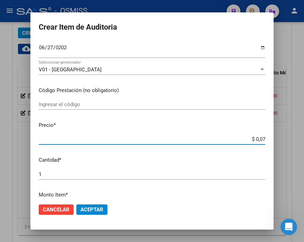
type input "$ 0,79"
type input "$ 7,97"
type input "$ 79,74"
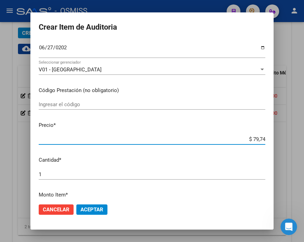
type input "$ 797,40"
type input "$ 7.974,00"
click at [96, 211] on span "Aceptar" at bounding box center [91, 210] width 23 height 6
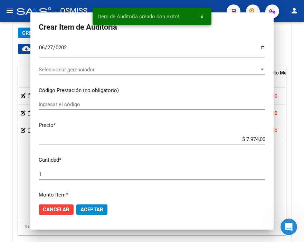
scroll to position [537, 0]
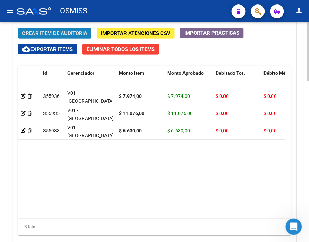
click at [74, 29] on button "Crear Item de Auditoria" at bounding box center [55, 33] width 74 height 11
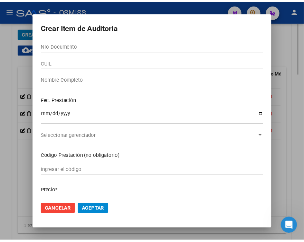
scroll to position [650, 0]
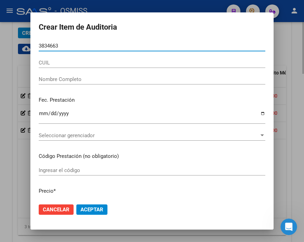
type input "38346639"
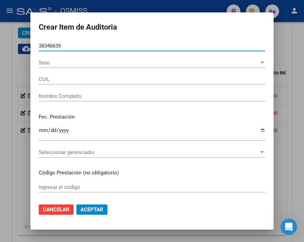
type input "27383466399"
type input "BELLI LEILA ANAHEL"
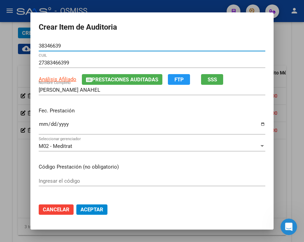
type input "38346639"
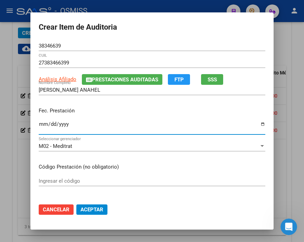
click at [39, 124] on input "Ingresar la fecha" at bounding box center [152, 127] width 226 height 11
type input "[DATE]"
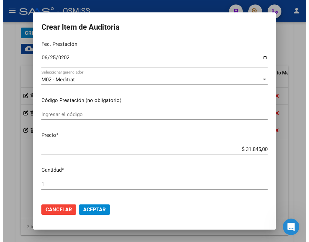
scroll to position [77, 0]
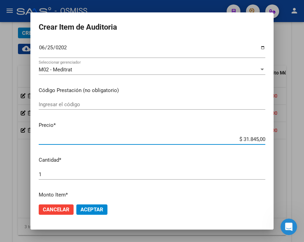
drag, startPoint x: 230, startPoint y: 141, endPoint x: 289, endPoint y: 142, distance: 59.8
click at [289, 142] on div "Crear Item de Auditoria 38346639 Nro Documento 27383466399 CUIL Análisis Afilia…" at bounding box center [152, 121] width 304 height 242
type input "$ 0,01"
type input "$ 0,19"
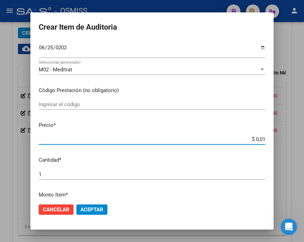
type input "$ 0,19"
type input "$ 1,99"
type input "$ 19,93"
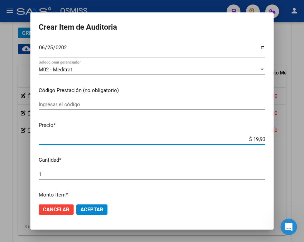
type input "$ 199,35"
type input "$ 1.993,50"
type input "$ 19.935,00"
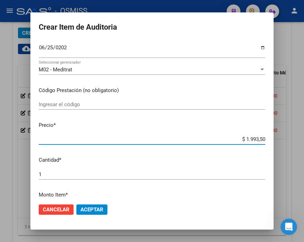
type input "$ 19.935,00"
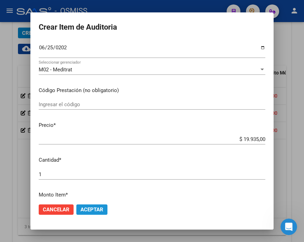
click at [86, 210] on span "Aceptar" at bounding box center [91, 210] width 23 height 6
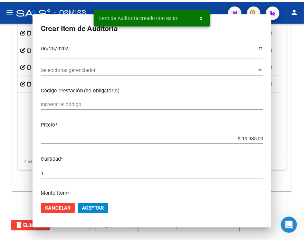
scroll to position [537, 0]
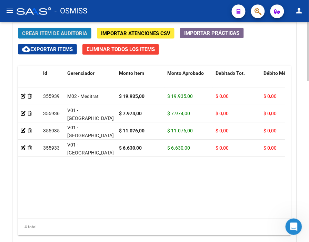
click at [76, 33] on span "Crear Item de Auditoria" at bounding box center [54, 33] width 65 height 6
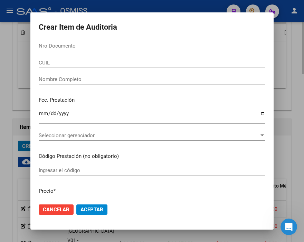
scroll to position [650, 0]
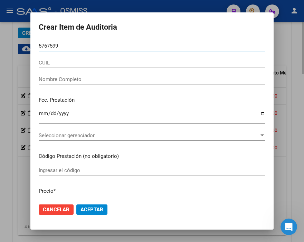
type input "57675995"
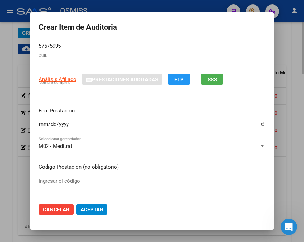
type input "27576759954"
type input "RIOS DELFINA AILIN"
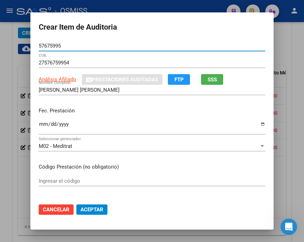
type input "57675995"
click at [40, 125] on input "Ingresar la fecha" at bounding box center [152, 127] width 226 height 11
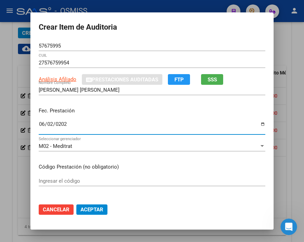
type input "2025-06-02"
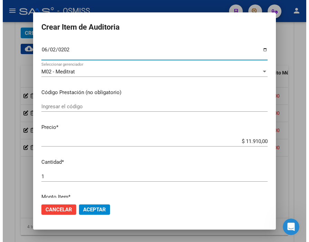
scroll to position [77, 0]
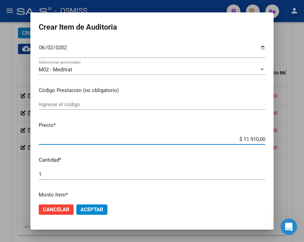
drag, startPoint x: 224, startPoint y: 141, endPoint x: 292, endPoint y: 139, distance: 68.0
click at [292, 139] on div "Crear Item de Auditoria 57675995 Nro Documento 27576759954 CUIL Análisis Afilia…" at bounding box center [152, 121] width 304 height 242
click at [107, 209] on mat-dialog-actions "Cancelar Aceptar" at bounding box center [152, 209] width 226 height 23
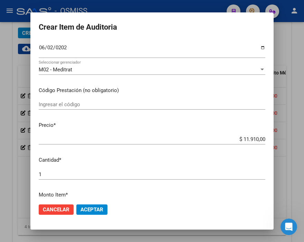
click at [97, 209] on span "Aceptar" at bounding box center [91, 210] width 23 height 6
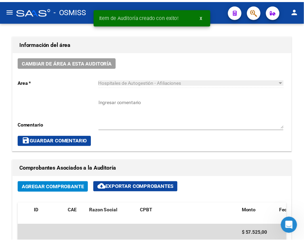
scroll to position [191, 0]
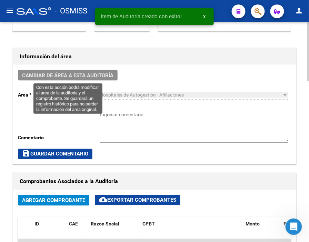
click at [66, 70] on button "Cambiar de área a esta auditoría" at bounding box center [68, 75] width 100 height 11
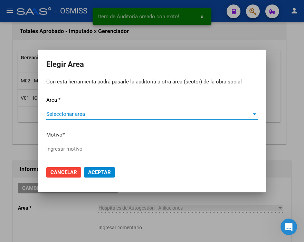
click at [56, 106] on div "Area * Seleccionar area Seleccionar area Motivo * Ingresar motivo" at bounding box center [151, 128] width 211 height 65
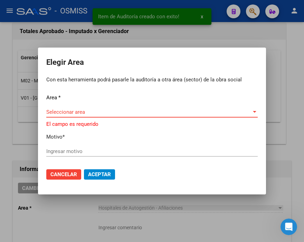
click at [59, 111] on span "Seleccionar area" at bounding box center [148, 112] width 205 height 6
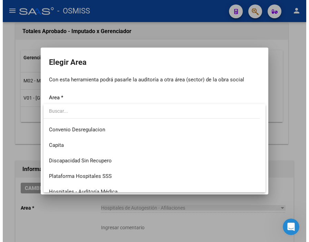
scroll to position [77, 0]
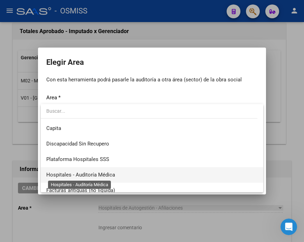
click at [103, 176] on span "Hospitales - Auditoría Médica" at bounding box center [80, 175] width 69 height 6
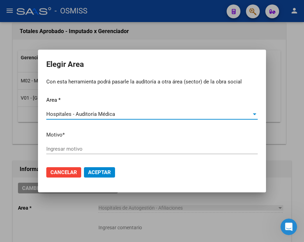
click at [57, 143] on div "Area * Hospitales - Auditoría Médica Seleccionar area Motivo * Ingresar motivo" at bounding box center [151, 128] width 211 height 65
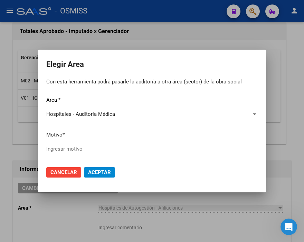
click at [57, 148] on input "Ingresar motivo" at bounding box center [151, 149] width 211 height 6
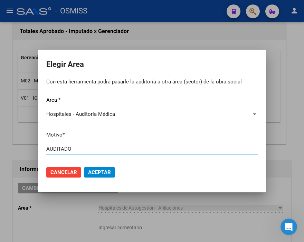
type input "AUDITADO"
click at [107, 174] on span "Aceptar" at bounding box center [99, 173] width 23 height 6
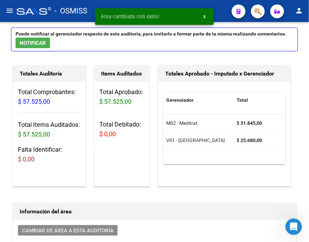
scroll to position [0, 0]
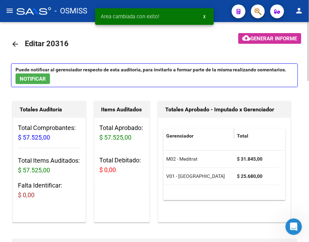
click at [14, 43] on mat-icon "arrow_back" at bounding box center [15, 44] width 8 height 8
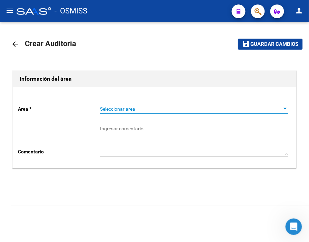
click at [118, 108] on span "Seleccionar area" at bounding box center [191, 109] width 182 height 6
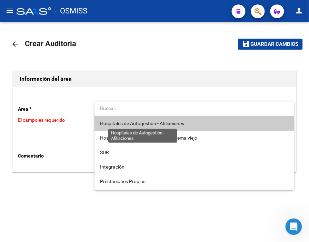
click at [133, 121] on span "Hospitales de Autogestión - Afiliaciones" at bounding box center [142, 124] width 84 height 6
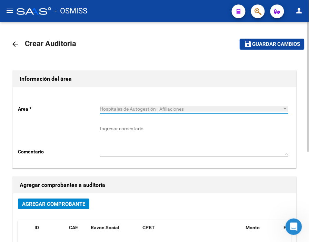
click at [80, 204] on span "Agregar Comprobante" at bounding box center [53, 204] width 63 height 6
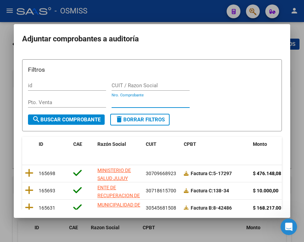
click at [132, 101] on input "Nro. Comprobante" at bounding box center [151, 102] width 78 height 6
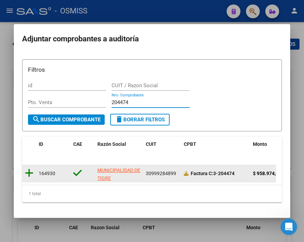
type input "204474"
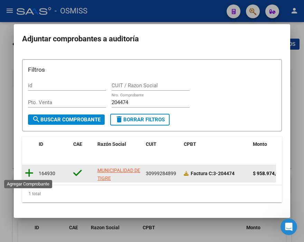
click at [29, 175] on icon at bounding box center [29, 173] width 9 height 10
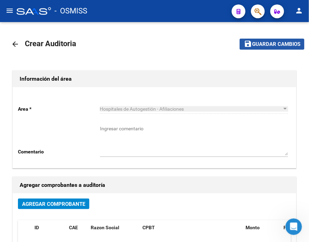
click at [273, 43] on span "Guardar cambios" at bounding box center [276, 44] width 48 height 6
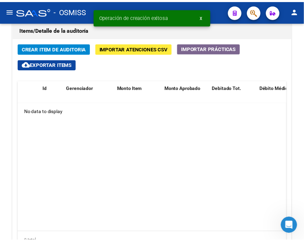
scroll to position [499, 0]
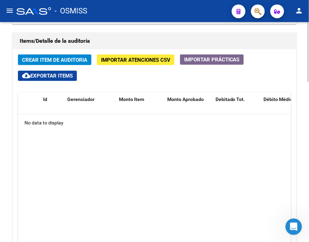
click at [175, 152] on datatable-body "No data to display" at bounding box center [154, 179] width 273 height 131
click at [211, 142] on datatable-body "No data to display" at bounding box center [154, 179] width 273 height 131
click at [71, 61] on span "Crear Item de Auditoria" at bounding box center [54, 60] width 65 height 6
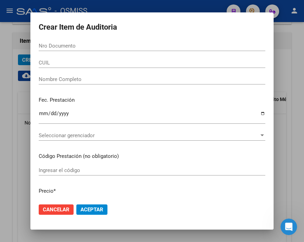
click at [65, 42] on div "Nro Documento" at bounding box center [152, 46] width 226 height 10
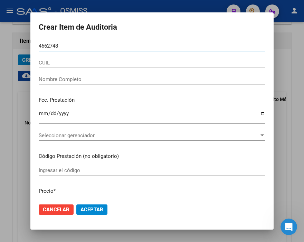
type input "46627481"
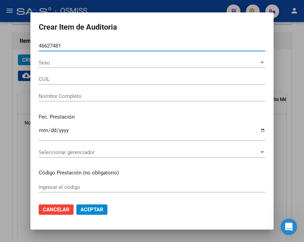
type input "27466274815"
type input "ALTAMIRANO, PRISCILA CELESTE"
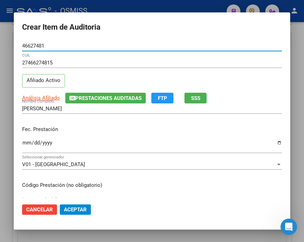
type input "46627481"
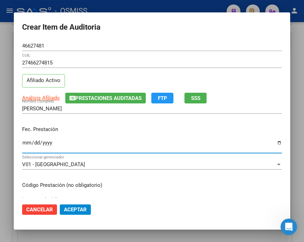
click at [25, 142] on input "Ingresar la fecha" at bounding box center [152, 145] width 260 height 11
type input "[DATE]"
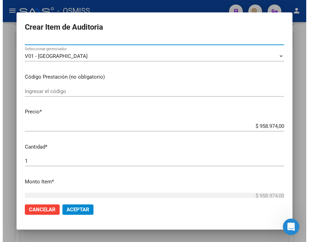
scroll to position [115, 0]
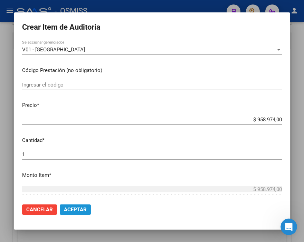
click at [84, 210] on span "Aceptar" at bounding box center [75, 210] width 23 height 6
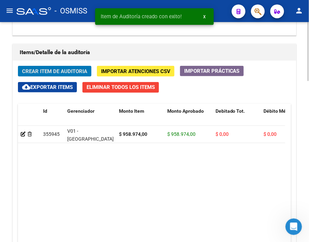
scroll to position [510, 0]
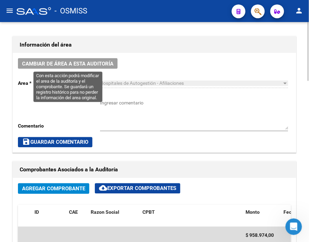
click at [75, 61] on span "Cambiar de área a esta auditoría" at bounding box center [67, 64] width 91 height 6
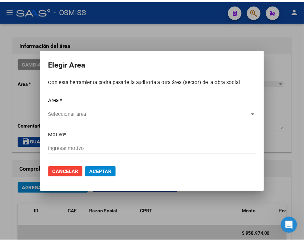
scroll to position [316, 0]
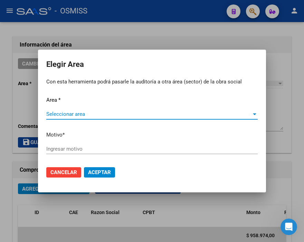
click at [63, 111] on span "Seleccionar area" at bounding box center [148, 114] width 205 height 6
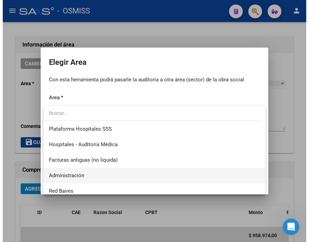
scroll to position [115, 0]
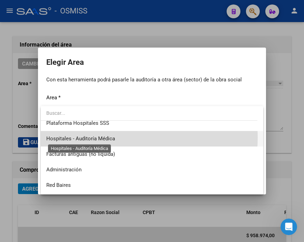
click at [106, 137] on span "Hospitales - Auditoría Médica" at bounding box center [80, 139] width 69 height 6
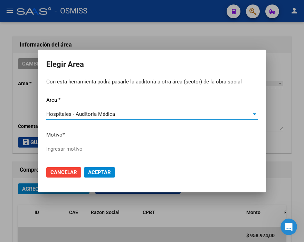
click at [73, 150] on input "Ingresar motivo" at bounding box center [151, 149] width 211 height 6
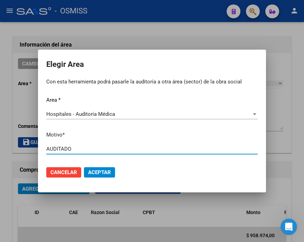
type input "AUDITADO"
click at [96, 171] on span "Aceptar" at bounding box center [99, 173] width 23 height 6
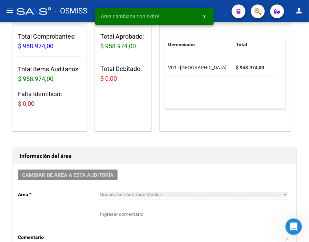
scroll to position [0, 0]
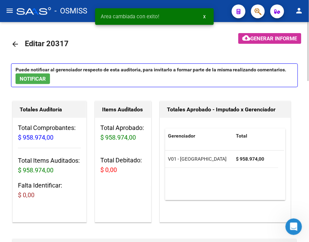
click at [15, 45] on mat-icon "arrow_back" at bounding box center [15, 44] width 8 height 8
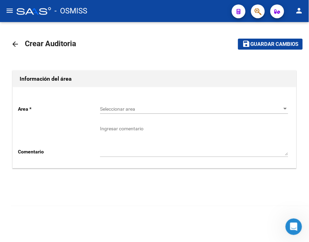
click at [118, 113] on div "Seleccionar area Seleccionar area" at bounding box center [194, 107] width 189 height 14
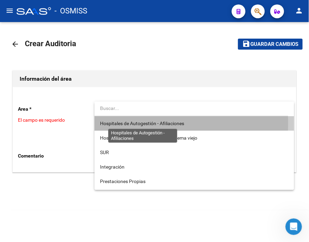
click at [134, 123] on span "Hospitales de Autogestión - Afiliaciones" at bounding box center [142, 124] width 84 height 6
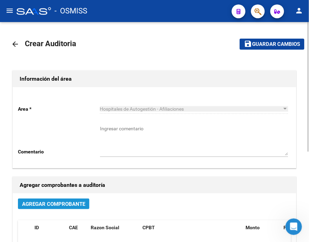
click at [73, 203] on span "Agregar Comprobante" at bounding box center [53, 204] width 63 height 6
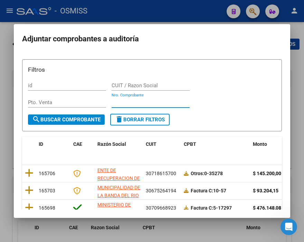
click at [123, 102] on input "Nro. Comprobante" at bounding box center [151, 102] width 78 height 6
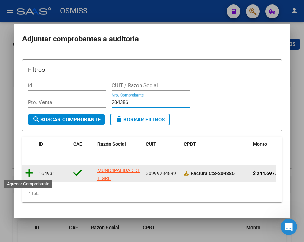
type input "204386"
click at [30, 173] on icon at bounding box center [29, 173] width 9 height 10
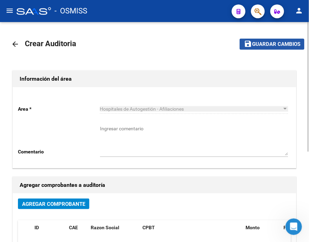
click at [262, 42] on span "Guardar cambios" at bounding box center [276, 44] width 48 height 6
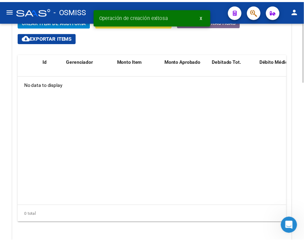
scroll to position [499, 0]
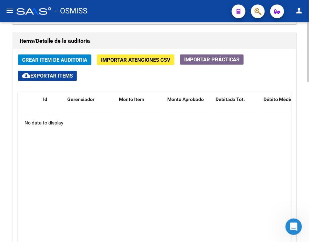
click at [123, 36] on h1 "Items/Detalle de la auditoría" at bounding box center [155, 41] width 270 height 11
click at [71, 57] on span "Crear Item de Auditoria" at bounding box center [54, 60] width 65 height 6
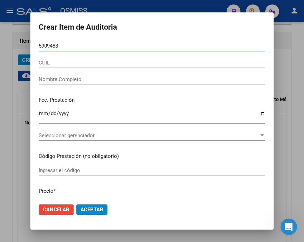
type input "59094883"
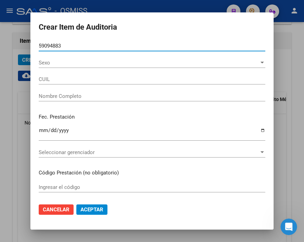
type input "27590948832"
type input "GARCIA, MILAGROS DANIELA"
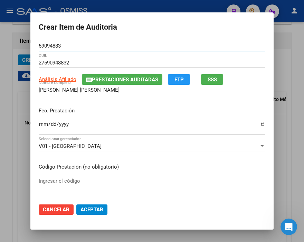
type input "59094883"
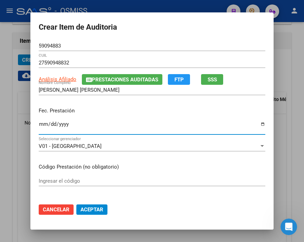
click at [41, 124] on input "Ingresar la fecha" at bounding box center [152, 127] width 226 height 11
type input "2025-06-02"
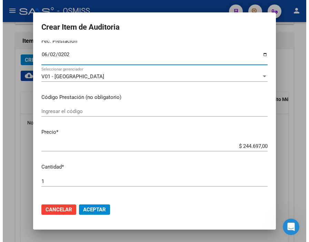
scroll to position [77, 0]
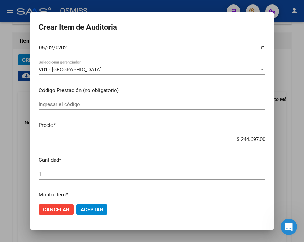
click at [93, 211] on span "Aceptar" at bounding box center [91, 210] width 23 height 6
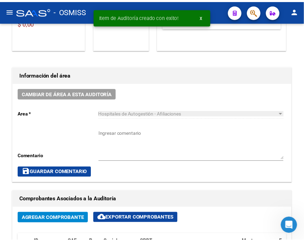
scroll to position [165, 0]
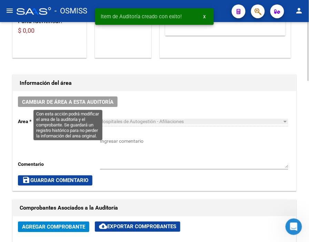
click at [73, 102] on span "Cambiar de área a esta auditoría" at bounding box center [67, 102] width 91 height 6
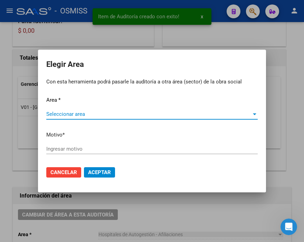
click at [54, 115] on span "Seleccionar area" at bounding box center [148, 114] width 205 height 6
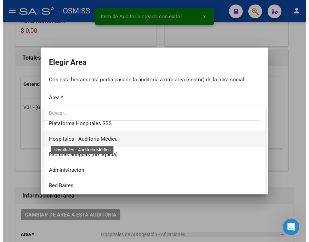
scroll to position [115, 0]
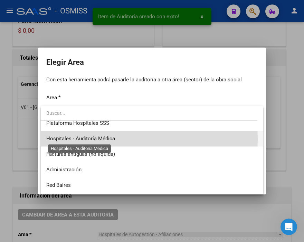
click at [101, 139] on span "Hospitales - Auditoría Médica" at bounding box center [80, 139] width 69 height 6
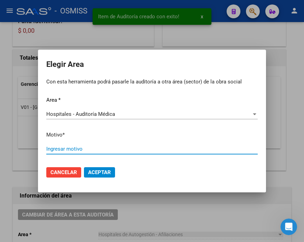
click at [72, 150] on input "Ingresar motivo" at bounding box center [151, 149] width 211 height 6
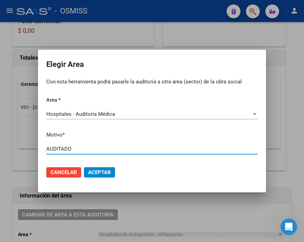
type input "AUDITADO"
click at [89, 168] on button "Aceptar" at bounding box center [99, 172] width 31 height 10
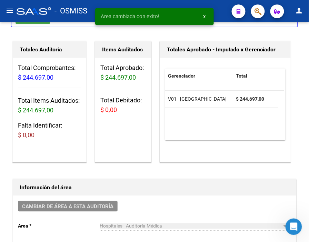
scroll to position [0, 0]
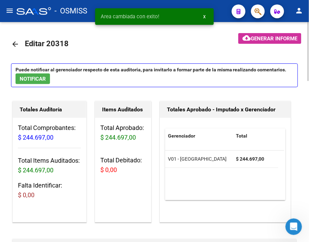
click at [13, 46] on mat-icon "arrow_back" at bounding box center [15, 44] width 8 height 8
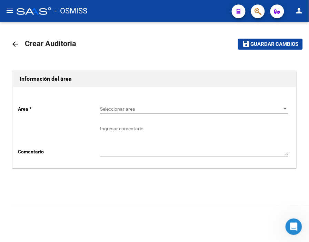
click at [109, 103] on div "Seleccionar area Seleccionar area" at bounding box center [194, 107] width 189 height 14
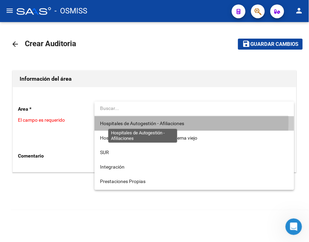
drag, startPoint x: 115, startPoint y: 122, endPoint x: 103, endPoint y: 127, distance: 13.6
click at [115, 122] on span "Hospitales de Autogestión - Afiliaciones" at bounding box center [142, 124] width 84 height 6
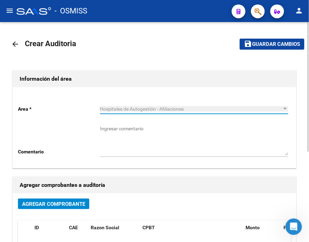
click at [77, 205] on span "Agregar Comprobante" at bounding box center [53, 204] width 63 height 6
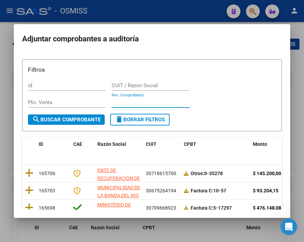
click at [122, 102] on input "Nro. Comprobante" at bounding box center [151, 102] width 78 height 6
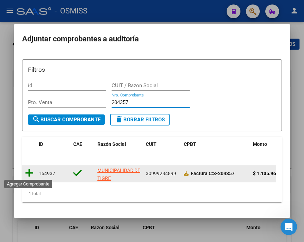
type input "204357"
click at [29, 176] on icon at bounding box center [29, 173] width 9 height 10
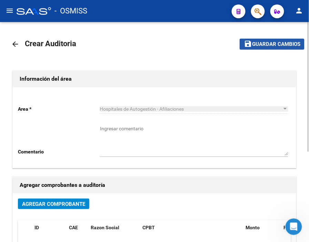
click at [257, 43] on span "Guardar cambios" at bounding box center [276, 44] width 48 height 6
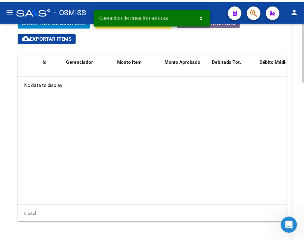
scroll to position [499, 0]
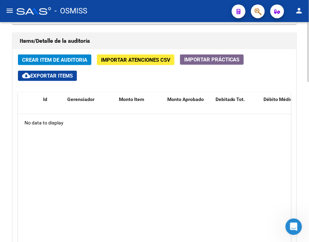
drag, startPoint x: 126, startPoint y: 32, endPoint x: 52, endPoint y: 50, distance: 75.8
click at [126, 32] on div "Items/Detalle de la auditoría Crear Item de Auditoria Importar Atenciones CSV I…" at bounding box center [154, 158] width 287 height 254
click at [46, 56] on button "Crear Item de Auditoria" at bounding box center [55, 60] width 74 height 11
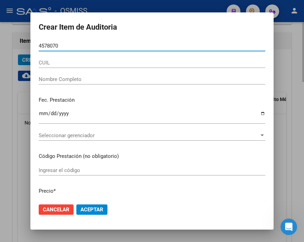
type input "45780700"
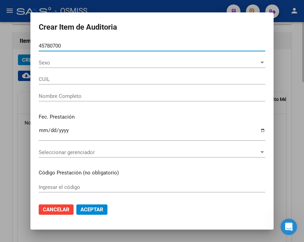
type input "27457807002"
type input "RODRIGUEZ RUTH NOELIA"
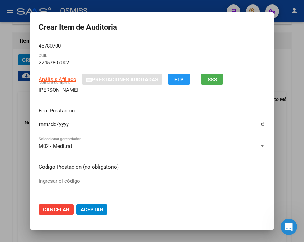
type input "45780700"
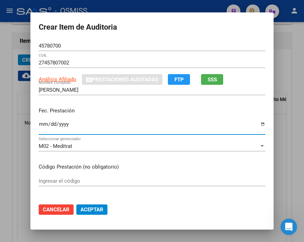
click at [41, 124] on input "Ingresar la fecha" at bounding box center [152, 127] width 226 height 11
type input "[DATE]"
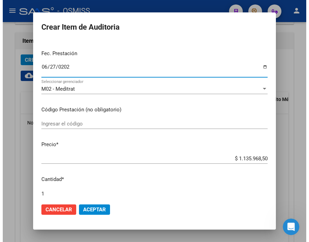
scroll to position [77, 0]
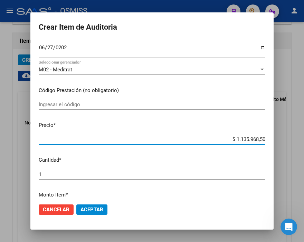
drag, startPoint x: 223, startPoint y: 139, endPoint x: 284, endPoint y: 140, distance: 61.5
click at [284, 140] on div "Crear Item de Auditoria 45780700 Nro Documento 27457807002 CUIL Análisis Afilia…" at bounding box center [152, 121] width 304 height 242
click at [147, 119] on mat-dialog-content "45780700 Nro Documento 27457807002 CUIL Análisis Afiliado Prestaciones Auditada…" at bounding box center [151, 119] width 243 height 157
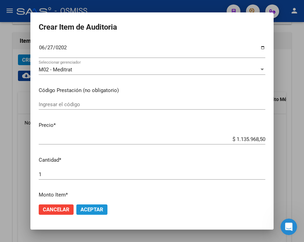
click at [98, 205] on button "Aceptar" at bounding box center [91, 210] width 31 height 10
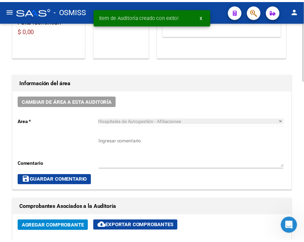
scroll to position [165, 0]
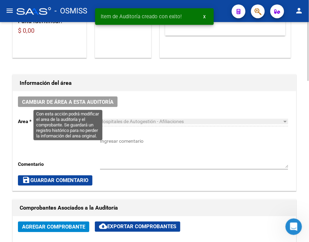
click at [75, 100] on span "Cambiar de área a esta auditoría" at bounding box center [67, 102] width 91 height 6
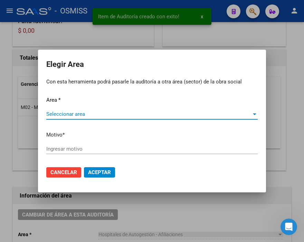
click at [70, 114] on span "Seleccionar area" at bounding box center [148, 114] width 205 height 6
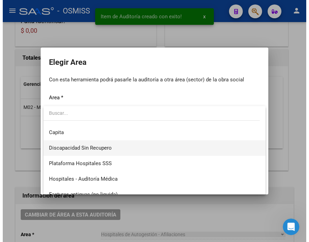
scroll to position [77, 0]
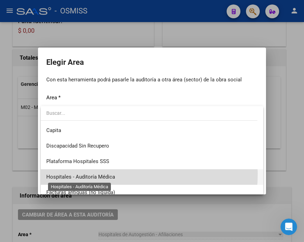
click at [98, 174] on span "Hospitales - Auditoría Médica" at bounding box center [80, 177] width 69 height 6
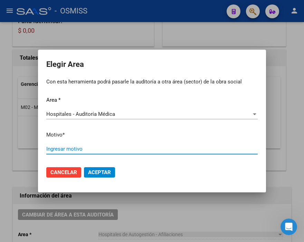
click at [66, 146] on input "Ingresar motivo" at bounding box center [151, 149] width 211 height 6
type input "AUDITADO"
click at [112, 173] on button "Aceptar" at bounding box center [99, 172] width 31 height 10
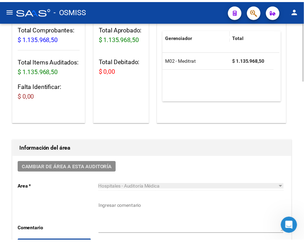
scroll to position [0, 0]
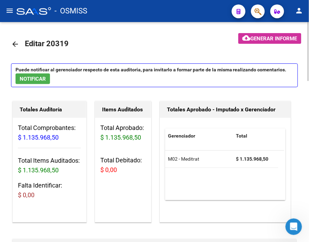
click at [15, 41] on mat-icon "arrow_back" at bounding box center [15, 44] width 8 height 8
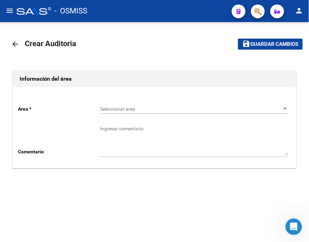
click at [104, 105] on div "Seleccionar area Seleccionar area" at bounding box center [194, 107] width 189 height 14
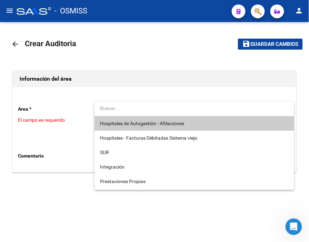
click at [129, 122] on span "Hospitales de Autogestión - Afiliaciones" at bounding box center [142, 124] width 84 height 6
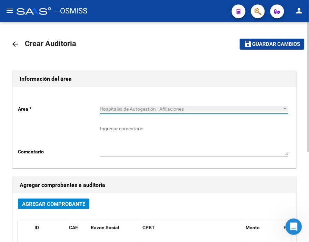
click at [84, 208] on button "Agregar Comprobante" at bounding box center [53, 204] width 71 height 11
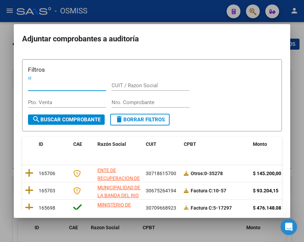
click at [123, 102] on input "Nro. Comprobante" at bounding box center [151, 102] width 78 height 6
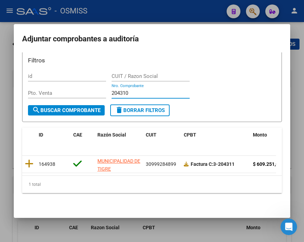
scroll to position [14, 0]
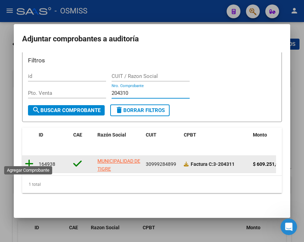
type input "204310"
click at [27, 159] on icon at bounding box center [29, 164] width 9 height 10
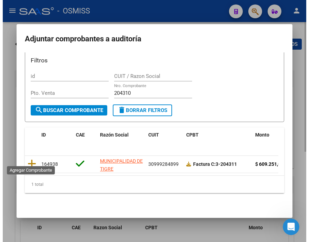
scroll to position [0, 0]
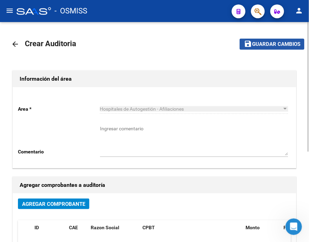
click at [256, 42] on span "Guardar cambios" at bounding box center [276, 44] width 48 height 6
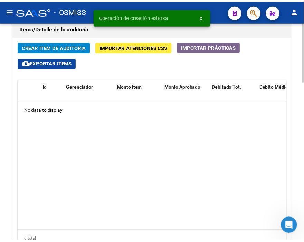
scroll to position [499, 0]
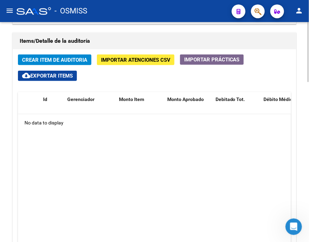
click at [112, 42] on h1 "Items/Detalle de la auditoría" at bounding box center [155, 41] width 270 height 11
click at [56, 58] on span "Crear Item de Auditoria" at bounding box center [54, 60] width 65 height 6
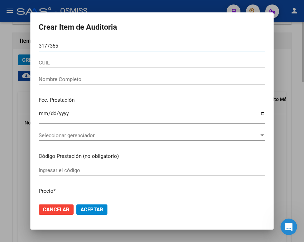
type input "31773559"
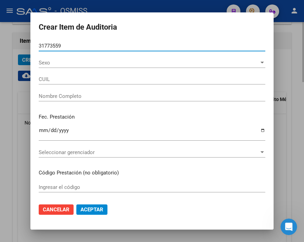
type input "27317735591"
type input "INZAURRALDE, JESICA ANALIA"
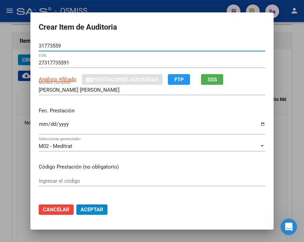
type input "31773559"
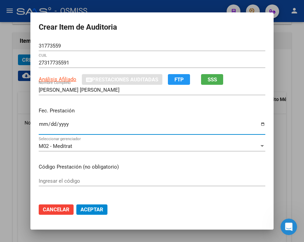
click at [40, 127] on input "Ingresar la fecha" at bounding box center [152, 127] width 226 height 11
type input "2025-07-14"
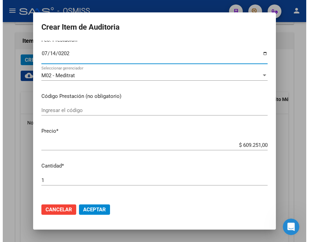
scroll to position [77, 0]
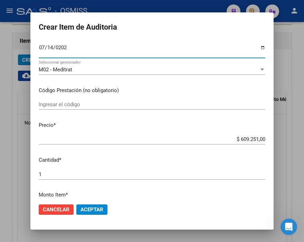
drag, startPoint x: 232, startPoint y: 139, endPoint x: 281, endPoint y: 131, distance: 49.7
click at [281, 131] on div "Crear Item de Auditoria 31773559 Nro Documento 27317735591 CUIL Análisis Afilia…" at bounding box center [152, 121] width 304 height 242
click at [98, 211] on span "Aceptar" at bounding box center [91, 210] width 23 height 6
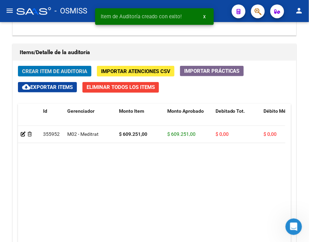
scroll to position [510, 0]
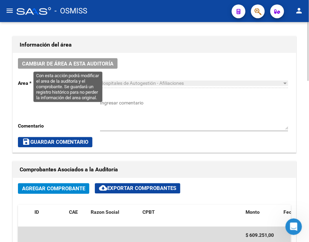
click at [84, 58] on button "Cambiar de área a esta auditoría" at bounding box center [68, 63] width 100 height 11
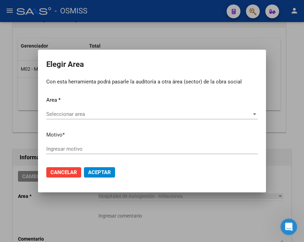
scroll to position [316, 0]
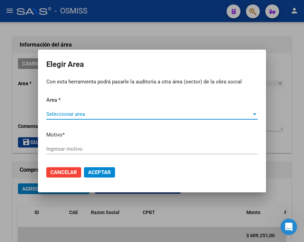
click at [67, 115] on span "Seleccionar area" at bounding box center [148, 114] width 205 height 6
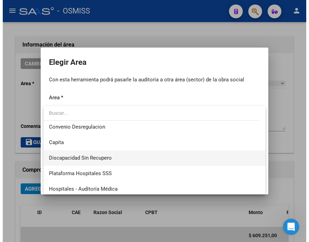
scroll to position [77, 0]
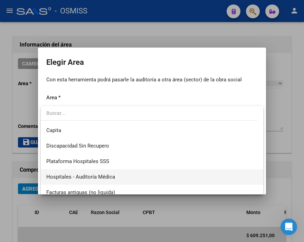
click at [108, 172] on span "Hospitales - Auditoría Médica" at bounding box center [151, 178] width 211 height 16
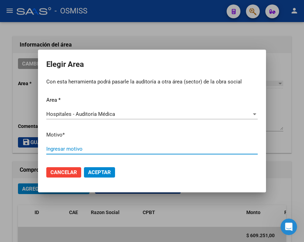
click at [78, 147] on input "Ingresar motivo" at bounding box center [151, 149] width 211 height 6
type input "AUDITADO"
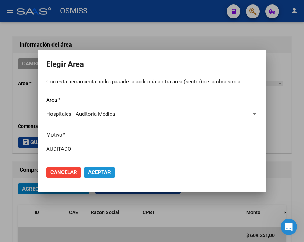
click at [98, 175] on span "Aceptar" at bounding box center [99, 173] width 23 height 6
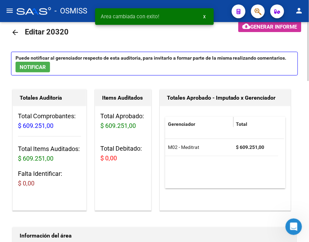
scroll to position [0, 0]
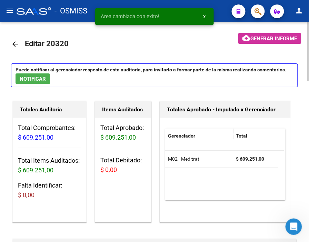
click at [16, 42] on mat-icon "arrow_back" at bounding box center [15, 44] width 8 height 8
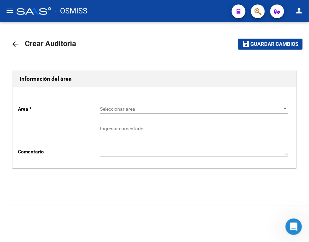
click at [124, 107] on span "Seleccionar area" at bounding box center [191, 109] width 182 height 6
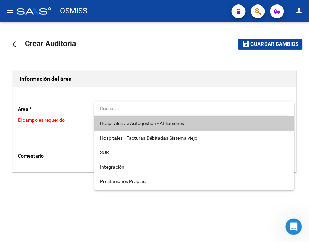
click at [134, 117] on span "Hospitales de Autogestión - Afiliaciones" at bounding box center [194, 123] width 189 height 15
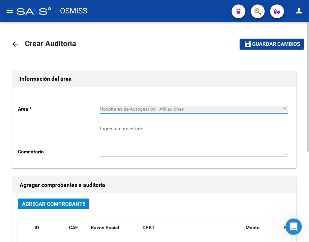
click at [66, 207] on span "Agregar Comprobante" at bounding box center [53, 204] width 63 height 6
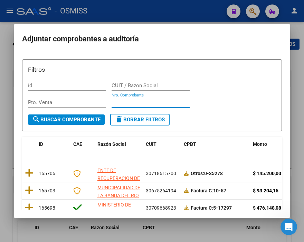
click at [123, 100] on input "Nro. Comprobante" at bounding box center [151, 102] width 78 height 6
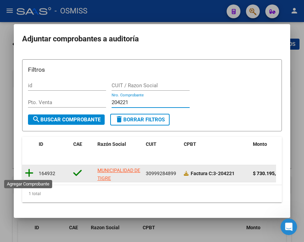
type input "204221"
click at [28, 171] on icon at bounding box center [29, 173] width 9 height 10
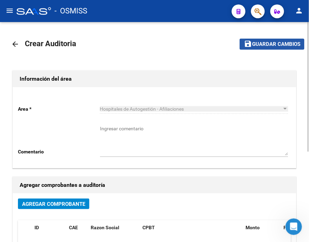
click at [246, 44] on mat-icon "save" at bounding box center [248, 44] width 8 height 8
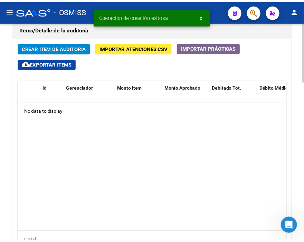
scroll to position [499, 0]
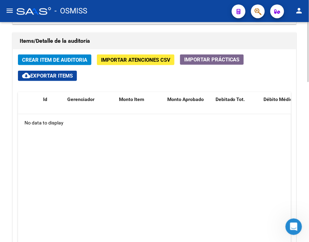
click at [212, 161] on datatable-body "No data to display" at bounding box center [154, 179] width 273 height 131
click at [122, 32] on div "Items/Detalle de la auditoría Crear Item de Auditoria Importar Atenciones CSV I…" at bounding box center [154, 158] width 287 height 254
click at [53, 60] on span "Crear Item de Auditoria" at bounding box center [54, 60] width 65 height 6
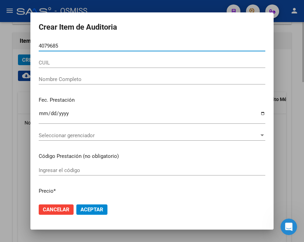
type input "40796853"
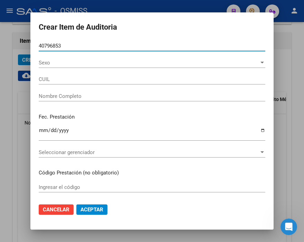
type input "27407968536"
type input "CORREIA KAREN SILVINA"
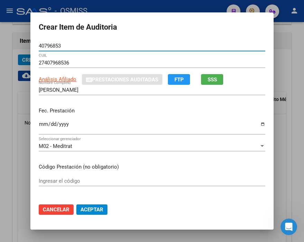
type input "40796853"
click at [40, 124] on input "Ingresar la fecha" at bounding box center [152, 127] width 226 height 11
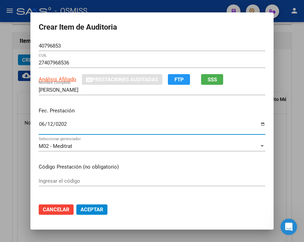
type input "2025-06-12"
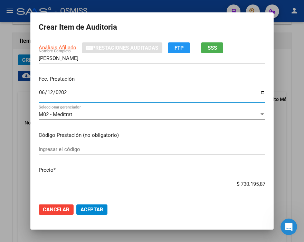
scroll to position [77, 0]
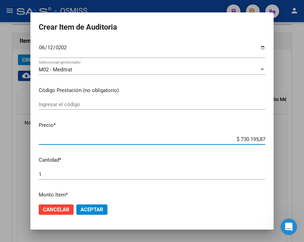
drag, startPoint x: 216, startPoint y: 139, endPoint x: 220, endPoint y: 137, distance: 4.2
click at [220, 137] on input "$ 730.195,87" at bounding box center [152, 139] width 226 height 6
click at [88, 209] on span "Aceptar" at bounding box center [91, 210] width 23 height 6
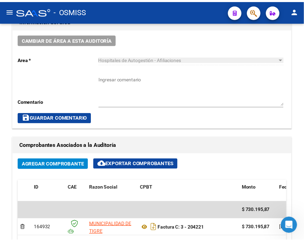
scroll to position [203, 0]
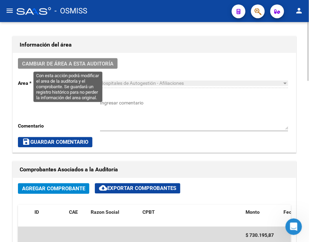
click at [75, 59] on button "Cambiar de área a esta auditoría" at bounding box center [68, 63] width 100 height 11
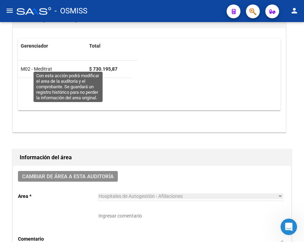
scroll to position [316, 0]
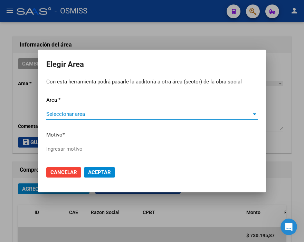
click at [66, 110] on div "Seleccionar area Seleccionar area" at bounding box center [151, 114] width 211 height 10
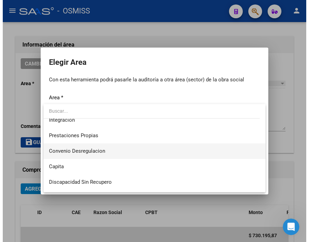
scroll to position [77, 0]
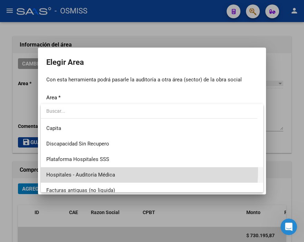
click at [108, 171] on span "Hospitales - Auditoría Médica" at bounding box center [151, 175] width 211 height 16
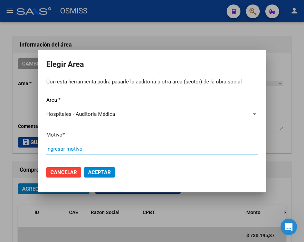
click at [71, 148] on input "Ingresar motivo" at bounding box center [151, 149] width 211 height 6
type input "AUDITADO"
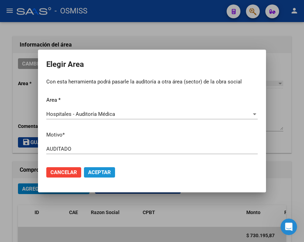
click at [97, 170] on span "Aceptar" at bounding box center [99, 173] width 23 height 6
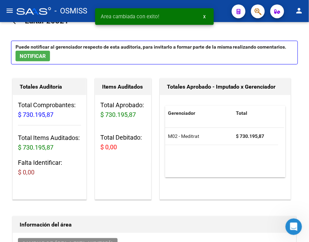
scroll to position [0, 0]
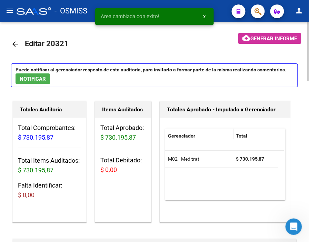
click at [16, 43] on mat-icon "arrow_back" at bounding box center [15, 44] width 8 height 8
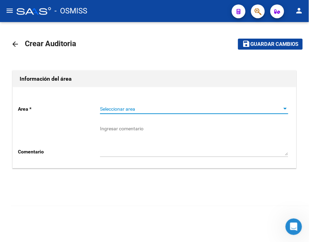
click at [111, 108] on span "Seleccionar area" at bounding box center [191, 109] width 182 height 6
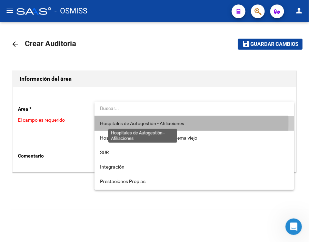
click at [123, 122] on span "Hospitales de Autogestión - Afiliaciones" at bounding box center [142, 124] width 84 height 6
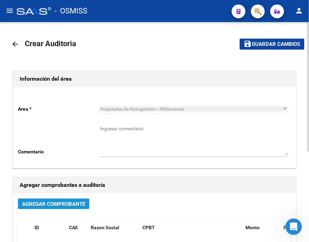
click at [63, 202] on span "Agregar Comprobante" at bounding box center [53, 204] width 63 height 6
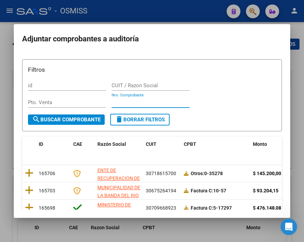
click at [139, 105] on input "Nro. Comprobante" at bounding box center [151, 102] width 78 height 6
type input "4"
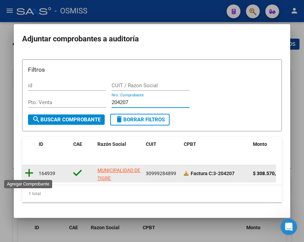
type input "204207"
click at [27, 172] on icon at bounding box center [29, 173] width 9 height 10
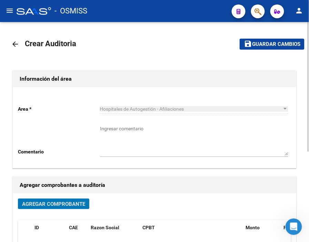
click at [257, 37] on mat-toolbar-row "save Guardar cambios" at bounding box center [258, 44] width 93 height 22
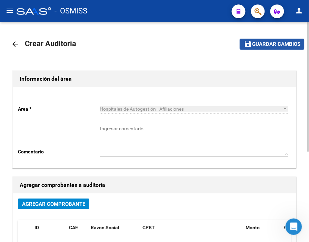
click at [259, 43] on span "Guardar cambios" at bounding box center [276, 44] width 48 height 6
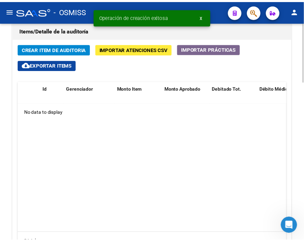
scroll to position [499, 0]
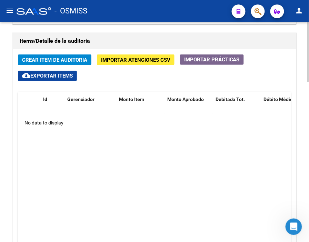
click at [52, 60] on span "Crear Item de Auditoria" at bounding box center [54, 60] width 65 height 6
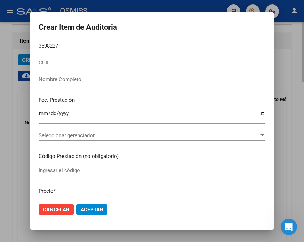
type input "35982276"
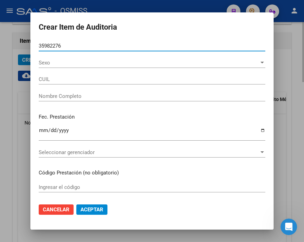
type input "20359822767"
type input "NAVARRO GONZALO ARIEL"
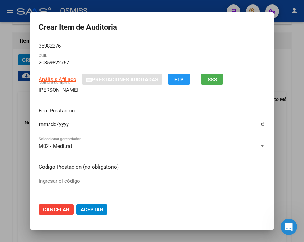
type input "35982276"
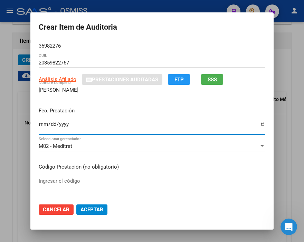
click at [39, 123] on input "Ingresar la fecha" at bounding box center [152, 127] width 226 height 11
type input "2025-06-12"
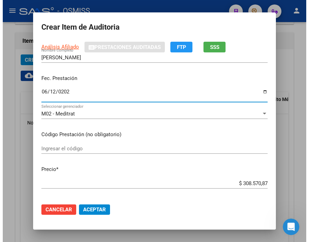
scroll to position [77, 0]
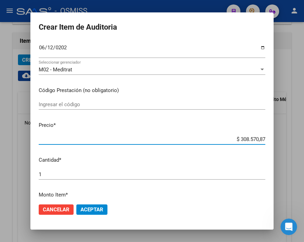
drag, startPoint x: 221, startPoint y: 139, endPoint x: 281, endPoint y: 139, distance: 60.4
click at [281, 139] on div "Crear Item de Auditoria 35982276 Nro Documento 20359822767 CUIL Análisis Afilia…" at bounding box center [152, 121] width 304 height 242
click at [125, 130] on mat-dialog-content "35982276 Nro Documento 20359822767 CUIL Análisis Afiliado Prestaciones Auditada…" at bounding box center [151, 119] width 243 height 157
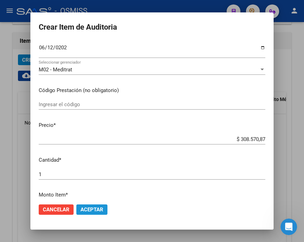
click at [91, 209] on span "Aceptar" at bounding box center [91, 210] width 23 height 6
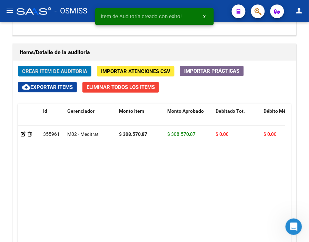
scroll to position [510, 0]
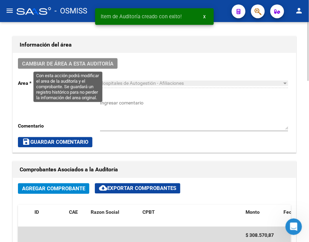
click at [77, 58] on button "Cambiar de área a esta auditoría" at bounding box center [68, 63] width 100 height 11
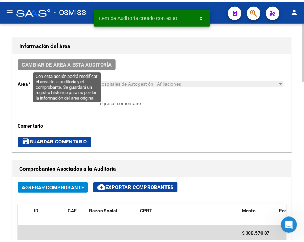
scroll to position [316, 0]
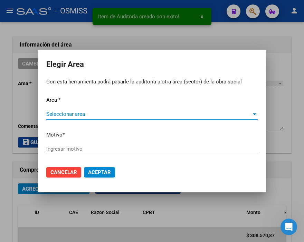
click at [61, 112] on span "Seleccionar area" at bounding box center [148, 114] width 205 height 6
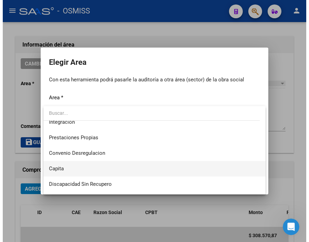
scroll to position [77, 0]
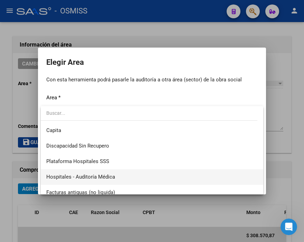
click at [116, 175] on span "Hospitales - Auditoría Médica" at bounding box center [151, 178] width 211 height 16
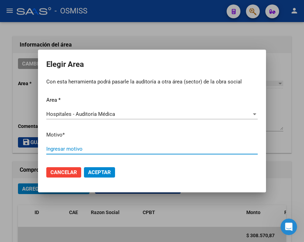
click at [74, 148] on input "Ingresar motivo" at bounding box center [151, 149] width 211 height 6
type input "AUDITADO"
click at [98, 172] on span "Aceptar" at bounding box center [99, 173] width 23 height 6
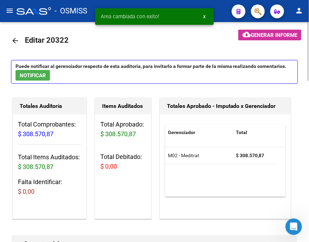
scroll to position [0, 0]
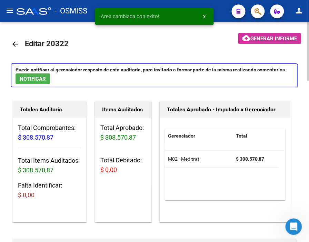
click at [18, 45] on mat-icon "arrow_back" at bounding box center [15, 44] width 8 height 8
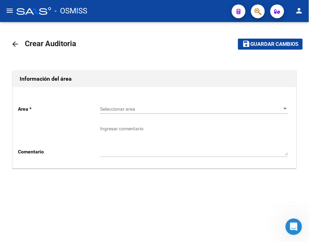
click at [116, 105] on div "Seleccionar area Seleccionar area" at bounding box center [194, 107] width 189 height 14
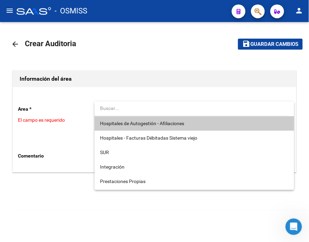
click at [123, 117] on span "Hospitales de Autogestión - Afiliaciones" at bounding box center [194, 123] width 189 height 15
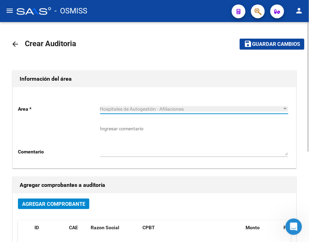
click at [80, 203] on span "Agregar Comprobante" at bounding box center [53, 204] width 63 height 6
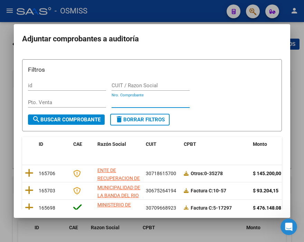
click at [123, 100] on input "Nro. Comprobante" at bounding box center [151, 102] width 78 height 6
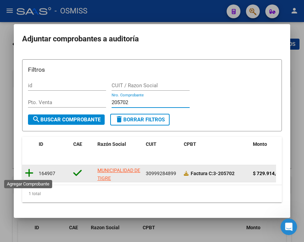
type input "205702"
click at [31, 177] on icon at bounding box center [29, 173] width 9 height 10
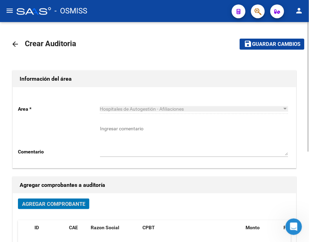
click at [255, 48] on button "save Guardar cambios" at bounding box center [272, 44] width 65 height 11
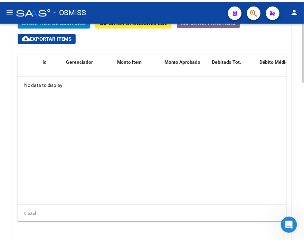
scroll to position [499, 0]
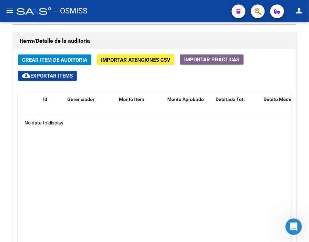
click at [108, 17] on div "- OSMISS" at bounding box center [122, 10] width 210 height 15
click at [52, 56] on button "Crear Item de Auditoria" at bounding box center [55, 60] width 74 height 11
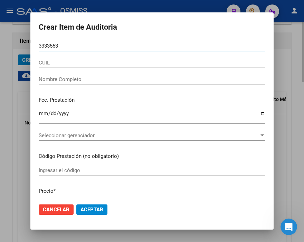
type input "33335538"
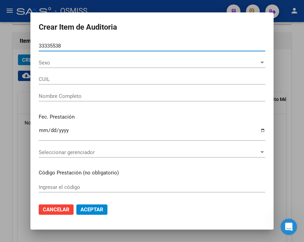
type input "27333355383"
type input "SORIA CARLA EUGENIA"
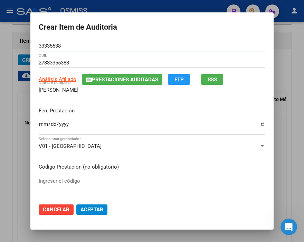
type input "33335538"
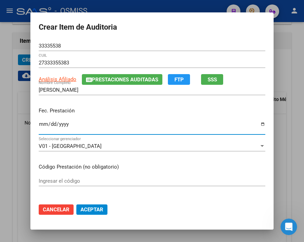
click at [39, 126] on input "Ingresar la fecha" at bounding box center [152, 127] width 226 height 11
type input "2025-06-24"
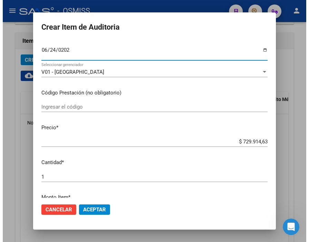
scroll to position [77, 0]
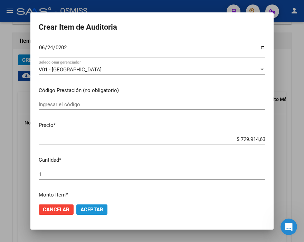
click at [102, 214] on button "Aceptar" at bounding box center [91, 210] width 31 height 10
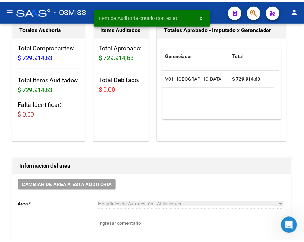
scroll to position [126, 0]
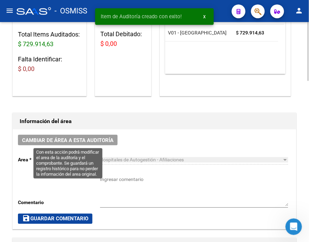
click at [49, 133] on div "Cambiar de área a esta auditoría Area * Hospitales de Autogestión - Afiliacione…" at bounding box center [155, 180] width 284 height 100
click at [78, 140] on span "Cambiar de área a esta auditoría" at bounding box center [67, 140] width 91 height 6
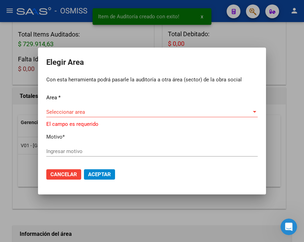
click at [67, 118] on div "Seleccionar area Seleccionar area" at bounding box center [151, 115] width 211 height 17
click at [84, 116] on div "Seleccionar area Seleccionar area" at bounding box center [151, 112] width 211 height 10
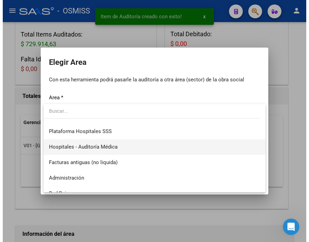
scroll to position [115, 0]
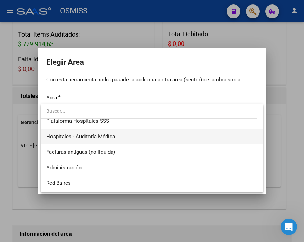
click at [110, 139] on span "Hospitales - Auditoría Médica" at bounding box center [80, 137] width 69 height 6
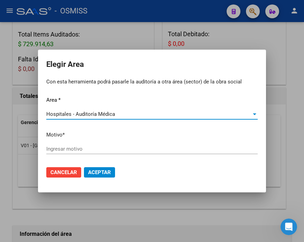
click at [68, 146] on div "Ingresar motivo" at bounding box center [151, 149] width 211 height 10
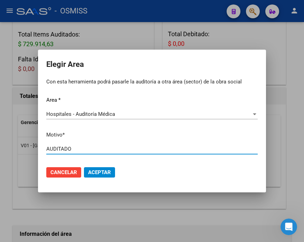
type input "AUDITADO"
click at [96, 171] on span "Aceptar" at bounding box center [99, 173] width 23 height 6
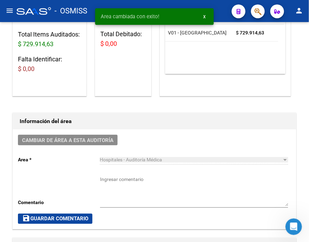
scroll to position [0, 0]
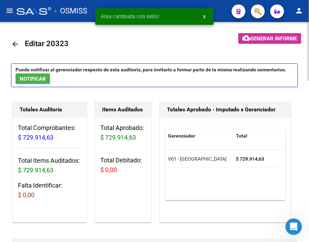
click at [14, 42] on mat-icon "arrow_back" at bounding box center [15, 44] width 8 height 8
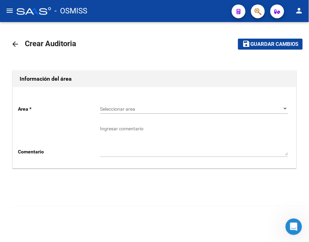
click at [128, 109] on span "Seleccionar area" at bounding box center [191, 109] width 182 height 6
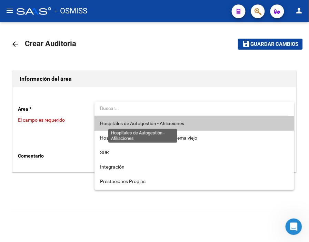
click at [148, 121] on span "Hospitales de Autogestión - Afiliaciones" at bounding box center [142, 124] width 84 height 6
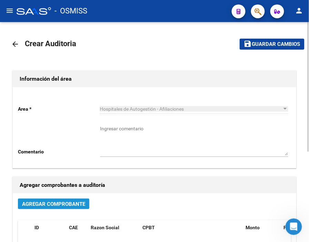
click at [71, 200] on button "Agregar Comprobante" at bounding box center [53, 204] width 71 height 11
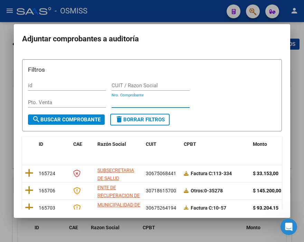
click at [130, 103] on input "Nro. Comprobante" at bounding box center [151, 102] width 78 height 6
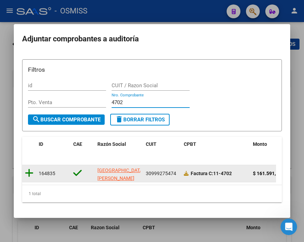
type input "4702"
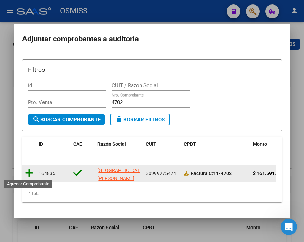
click at [29, 174] on icon at bounding box center [29, 173] width 9 height 10
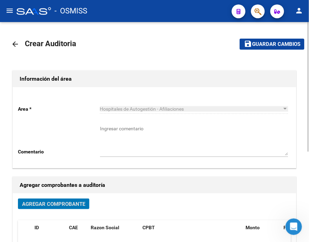
click at [276, 46] on span "Guardar cambios" at bounding box center [276, 44] width 48 height 6
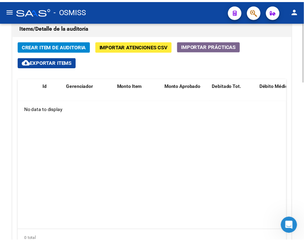
scroll to position [499, 0]
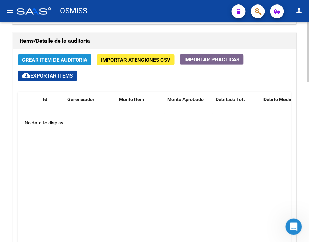
click at [65, 57] on span "Crear Item de Auditoria" at bounding box center [54, 60] width 65 height 6
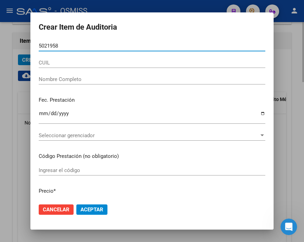
type input "50219586"
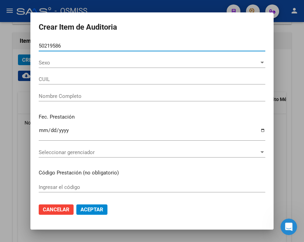
type input "20502195868"
type input "RUIZ CABANA JOAQUIN"
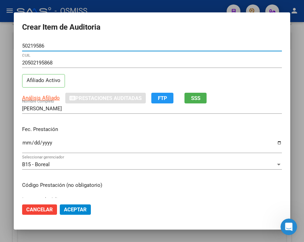
type input "50219586"
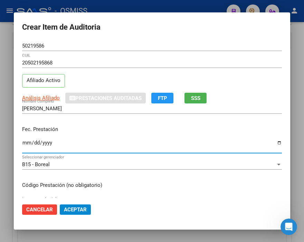
click at [28, 142] on input "Ingresar la fecha" at bounding box center [152, 145] width 260 height 11
type input "2025-05-01"
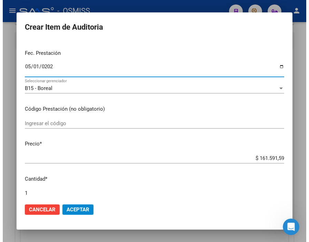
scroll to position [77, 0]
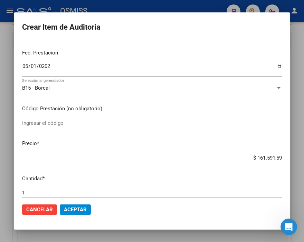
drag, startPoint x: 242, startPoint y: 154, endPoint x: 284, endPoint y: 159, distance: 42.1
click at [284, 159] on mat-dialog-content "50219586 Nro Documento 20502195868 CUIL Afiliado Activo Análisis Afiliado Prest…" at bounding box center [152, 119] width 276 height 157
click at [244, 150] on mat-dialog-content "50219586 Nro Documento 20502195868 CUIL Afiliado Activo Análisis Afiliado Prest…" at bounding box center [152, 119] width 276 height 157
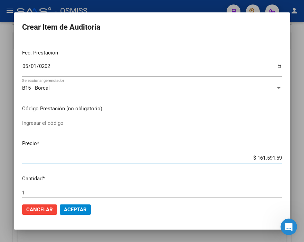
drag, startPoint x: 262, startPoint y: 159, endPoint x: 284, endPoint y: 167, distance: 23.3
click at [284, 167] on mat-dialog-content "50219586 Nro Documento 20502195868 CUIL Afiliado Activo Análisis Afiliado Prest…" at bounding box center [152, 119] width 276 height 157
type input "$ 0,01"
type input "$ 0,10"
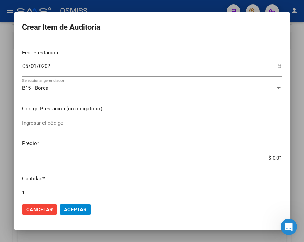
type input "$ 0,10"
type input "$ 1,05"
type input "$ 10,59"
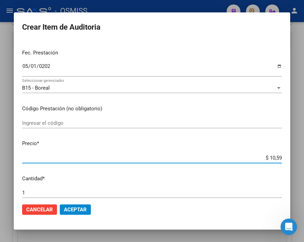
type input "$ 105,92"
type input "$ 1.059,23"
type input "$ 10.592,35"
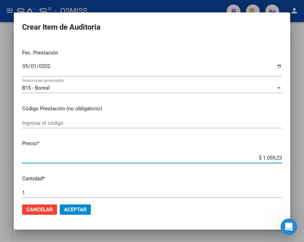
type input "$ 10.592,35"
click at [76, 213] on button "Aceptar" at bounding box center [75, 210] width 31 height 10
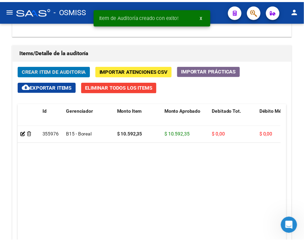
scroll to position [510, 0]
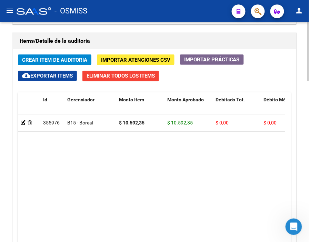
click at [125, 42] on h1 "Items/Detalle de la auditoría" at bounding box center [155, 41] width 270 height 11
click at [49, 59] on span "Crear Item de Auditoria" at bounding box center [54, 60] width 65 height 6
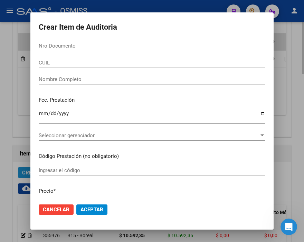
scroll to position [623, 0]
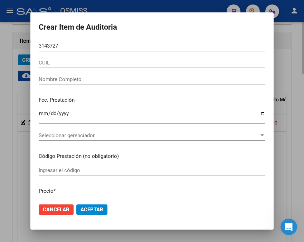
type input "31437274"
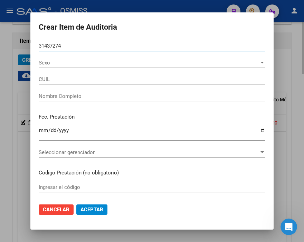
type input "20314372744"
type input "ARROYO OSCAR GABRIEL"
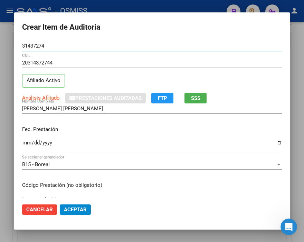
type input "31437274"
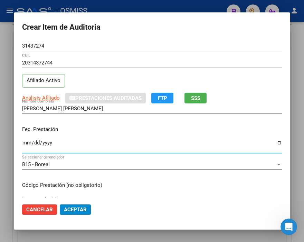
click at [26, 142] on input "Ingresar la fecha" at bounding box center [152, 145] width 260 height 11
type input "2025-05-02"
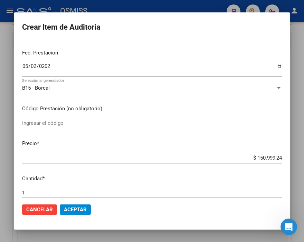
drag, startPoint x: 239, startPoint y: 158, endPoint x: 284, endPoint y: 158, distance: 45.2
click at [284, 158] on mat-dialog-content "31437274 Nro Documento 20314372744 CUIL Afiliado Activo Análisis Afiliado Prest…" at bounding box center [152, 119] width 276 height 157
click at [249, 156] on input "$ 150.999,24" at bounding box center [152, 158] width 260 height 6
drag, startPoint x: 237, startPoint y: 159, endPoint x: 284, endPoint y: 156, distance: 47.0
click at [284, 156] on mat-dialog-content "31437274 Nro Documento 20314372744 CUIL Afiliado Activo Análisis Afiliado Prest…" at bounding box center [152, 119] width 276 height 157
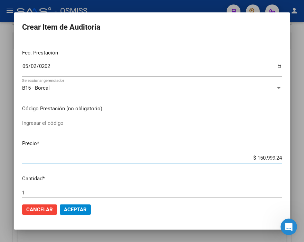
type input "$ 0,01"
type input "$ 0,11"
type input "$ 1,17"
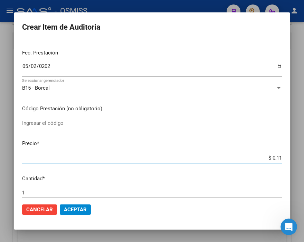
type input "$ 1,17"
type input "$ 11,75"
type input "$ 117,55"
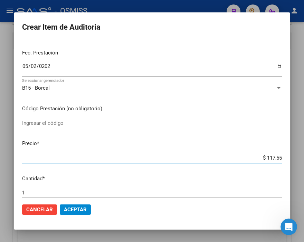
type input "$ 1.175,56"
type input "$ 11.755,67"
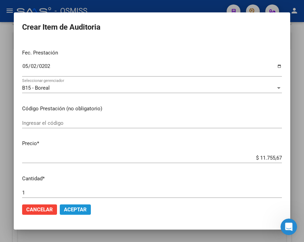
click at [84, 214] on button "Aceptar" at bounding box center [75, 210] width 31 height 10
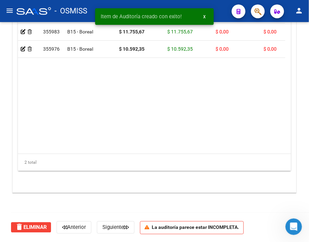
scroll to position [510, 0]
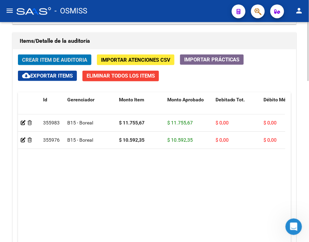
click at [142, 42] on h1 "Items/Detalle de la auditoría" at bounding box center [155, 41] width 270 height 11
click at [136, 39] on h1 "Items/Detalle de la auditoría" at bounding box center [155, 41] width 270 height 11
click at [58, 57] on span "Crear Item de Auditoria" at bounding box center [54, 60] width 65 height 6
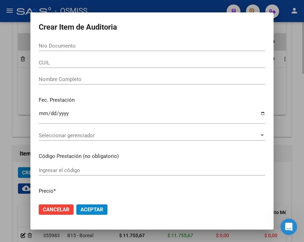
scroll to position [623, 0]
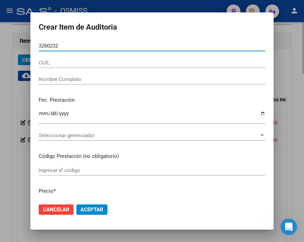
type input "32602323"
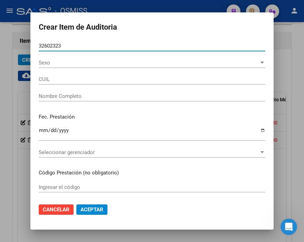
type input "20326023230"
type input "ROMANO PEDRO MATIAS"
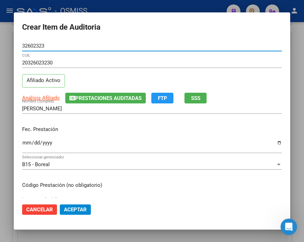
type input "32602323"
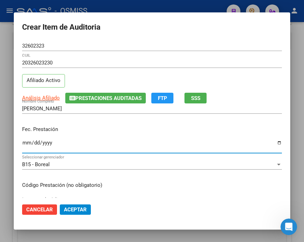
click at [25, 141] on input "Ingresar la fecha" at bounding box center [152, 145] width 260 height 11
type input "2025-05-07"
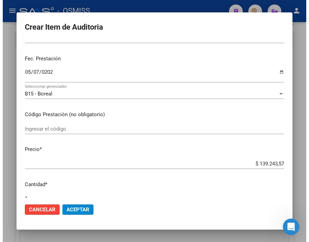
scroll to position [77, 0]
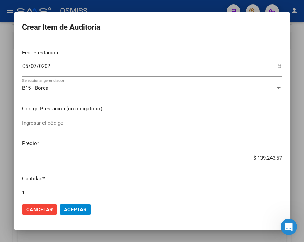
drag, startPoint x: 225, startPoint y: 154, endPoint x: 284, endPoint y: 163, distance: 60.0
click at [284, 163] on mat-dialog-content "32602323 Nro Documento 20326023230 CUIL Afiliado Activo Análisis Afiliado Prest…" at bounding box center [152, 119] width 276 height 157
click at [233, 152] on mat-dialog-content "32602323 Nro Documento 20326023230 CUIL Afiliado Activo Análisis Afiliado Prest…" at bounding box center [152, 119] width 276 height 157
drag, startPoint x: 235, startPoint y: 154, endPoint x: 284, endPoint y: 159, distance: 49.0
click at [284, 159] on mat-dialog-content "32602323 Nro Documento 20326023230 CUIL Afiliado Activo Análisis Afiliado Prest…" at bounding box center [152, 119] width 276 height 157
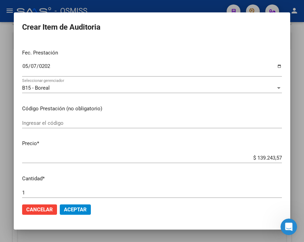
click at [236, 148] on mat-dialog-content "32602323 Nro Documento 20326023230 CUIL Afiliado Activo Análisis Afiliado Prest…" at bounding box center [152, 119] width 276 height 157
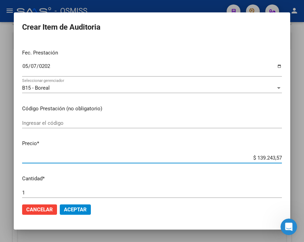
drag, startPoint x: 249, startPoint y: 160, endPoint x: 284, endPoint y: 156, distance: 35.7
click at [284, 156] on mat-dialog-content "32602323 Nro Documento 20326023230 CUIL Afiliado Activo Análisis Afiliado Prest…" at bounding box center [152, 119] width 276 height 157
type input "$ 0,04"
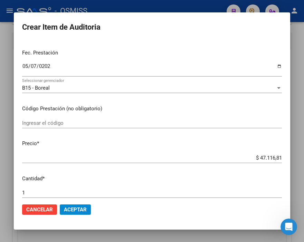
click at [77, 203] on mat-dialog-actions "Cancelar Aceptar" at bounding box center [152, 209] width 260 height 23
click at [78, 205] on button "Aceptar" at bounding box center [75, 210] width 31 height 10
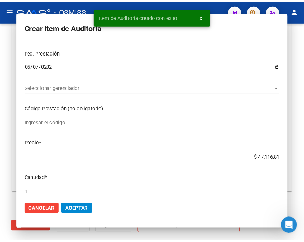
scroll to position [510, 0]
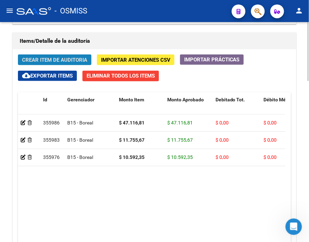
click at [59, 60] on span "Crear Item de Auditoria" at bounding box center [54, 60] width 65 height 6
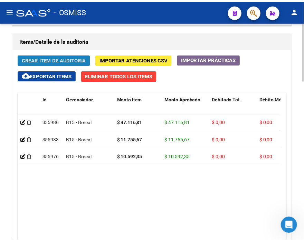
scroll to position [623, 0]
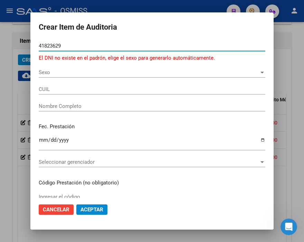
click at [50, 44] on input "41823629" at bounding box center [152, 46] width 226 height 6
drag, startPoint x: 74, startPoint y: 46, endPoint x: -21, endPoint y: 44, distance: 95.3
click at [0, 44] on html "menu - OSMISS person Firma Express Inicio Calendario SSS Instructivos Contacto …" at bounding box center [152, 121] width 304 height 242
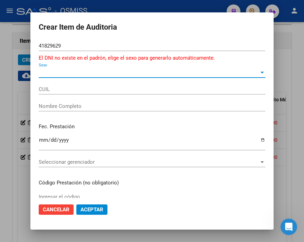
click at [50, 73] on span "Sexo" at bounding box center [149, 72] width 220 height 6
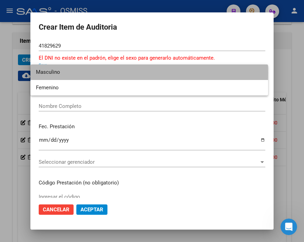
click at [50, 73] on span "Masculino" at bounding box center [149, 73] width 226 height 16
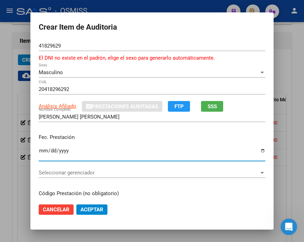
click at [39, 149] on input "Ingresar la fecha" at bounding box center [152, 153] width 226 height 11
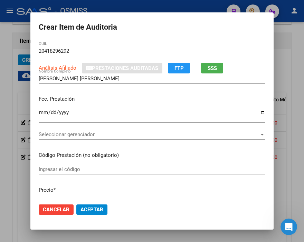
scroll to position [77, 0]
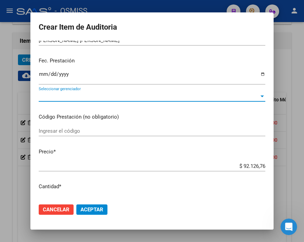
click at [60, 97] on span "Seleccionar gerenciador" at bounding box center [149, 96] width 220 height 6
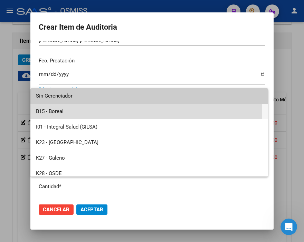
click at [52, 111] on span "B15 - Boreal" at bounding box center [149, 112] width 226 height 16
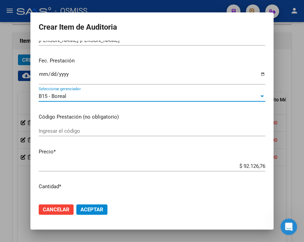
scroll to position [115, 0]
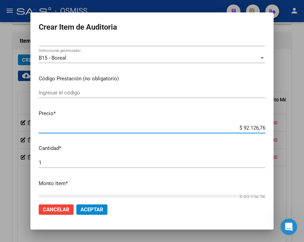
drag, startPoint x: 223, startPoint y: 130, endPoint x: 268, endPoint y: 130, distance: 44.5
click at [268, 130] on mat-dialog-content "41829629 Nro Documento El DNI no existe en el padrón, elige el sexo para genera…" at bounding box center [151, 119] width 243 height 157
drag, startPoint x: 235, startPoint y: 118, endPoint x: 232, endPoint y: 121, distance: 4.4
click at [235, 118] on mat-dialog-content "41829629 Nro Documento El DNI no existe en el padrón, elige el sexo para genera…" at bounding box center [151, 119] width 243 height 157
drag, startPoint x: 231, startPoint y: 125, endPoint x: 284, endPoint y: 132, distance: 53.3
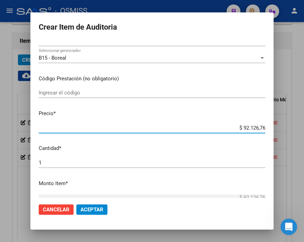
click at [284, 132] on div "Crear Item de Auditoria 41829629 Nro Documento El DNI no existe en el padrón, e…" at bounding box center [152, 121] width 304 height 242
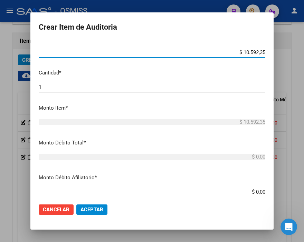
scroll to position [230, 0]
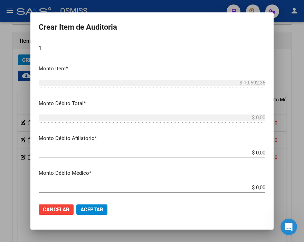
drag, startPoint x: 243, startPoint y: 149, endPoint x: 279, endPoint y: 158, distance: 37.4
click at [279, 158] on div "Crear Item de Auditoria 41829629 Nro Documento El DNI no existe en el padrón, e…" at bounding box center [152, 121] width 304 height 242
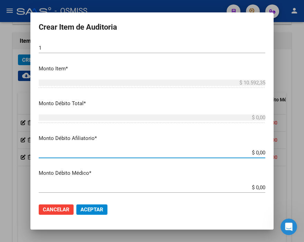
click at [237, 151] on input "$ 0,00" at bounding box center [152, 153] width 226 height 6
drag, startPoint x: 237, startPoint y: 151, endPoint x: 283, endPoint y: 156, distance: 46.5
click at [283, 156] on div "Crear Item de Auditoria 41829629 Nro Documento El DNI no existe en el padrón, e…" at bounding box center [152, 121] width 304 height 242
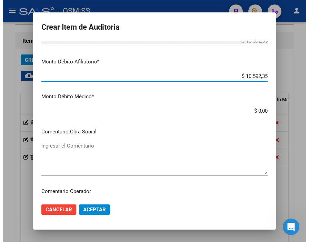
scroll to position [345, 0]
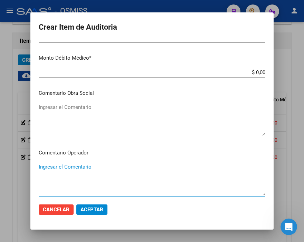
click at [75, 166] on textarea "Ingresar el Comentario" at bounding box center [152, 179] width 226 height 32
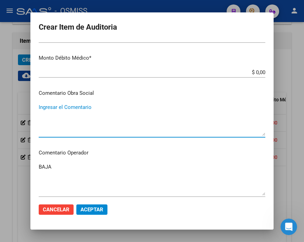
click at [133, 116] on textarea "Ingresar el Comentario" at bounding box center [152, 120] width 226 height 32
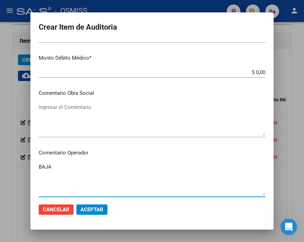
click at [89, 163] on textarea "BAJA" at bounding box center [152, 179] width 226 height 32
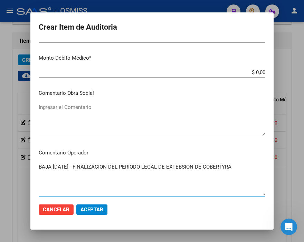
click at [234, 165] on textarea "BAJA 30/06/2018 - FINALIZACION DEL PERIODO LEGAL DE EXTEBSION DE COBERTYRA" at bounding box center [152, 179] width 226 height 32
click at [189, 166] on textarea "BAJA 30/06/2018 - FINALIZACION DEL PERIODO LEGAL DE EXTEBSION DE COBERTURA" at bounding box center [152, 179] width 226 height 32
click at [241, 166] on textarea "BAJA 30/06/2018 - FINALIZACION DEL PERIODO LEGAL DE EXTENSION DE COBERTURA" at bounding box center [152, 179] width 226 height 32
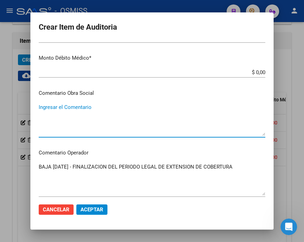
click at [181, 120] on textarea "Ingresar el Comentario" at bounding box center [152, 120] width 226 height 32
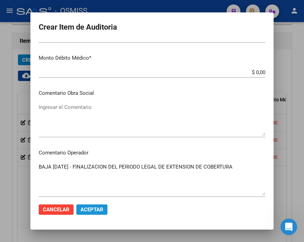
click at [88, 211] on span "Aceptar" at bounding box center [91, 210] width 23 height 6
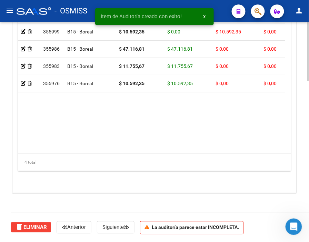
scroll to position [510, 0]
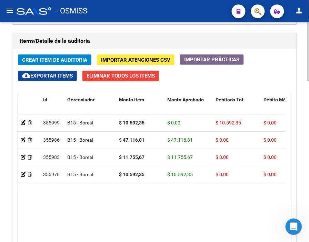
click at [145, 42] on h1 "Items/Detalle de la auditoría" at bounding box center [155, 41] width 270 height 11
click at [51, 60] on span "Crear Item de Auditoria" at bounding box center [54, 60] width 65 height 6
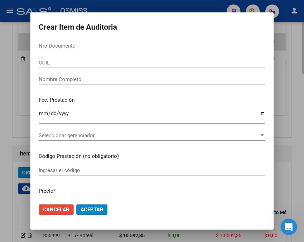
scroll to position [623, 0]
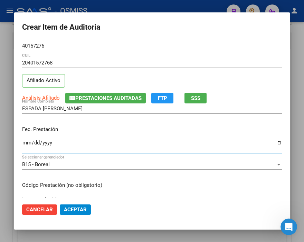
click at [26, 142] on input "Ingresar la fecha" at bounding box center [152, 145] width 260 height 11
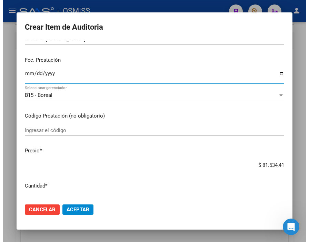
scroll to position [77, 0]
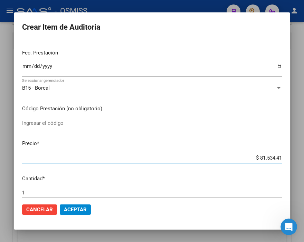
drag, startPoint x: 238, startPoint y: 160, endPoint x: 284, endPoint y: 159, distance: 45.9
click at [284, 159] on mat-dialog-content "40157276 Nro Documento 20401572768 CUIL Afiliado Activo Análisis Afiliado Prest…" at bounding box center [152, 119] width 276 height 157
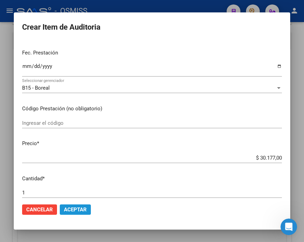
click at [86, 211] on span "Aceptar" at bounding box center [75, 210] width 23 height 6
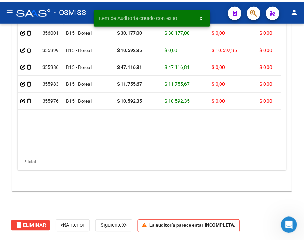
scroll to position [510, 0]
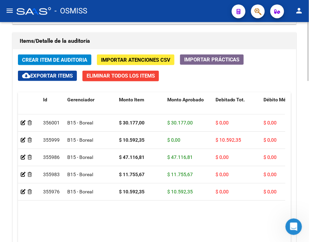
click at [151, 33] on div "Items/Detalle de la auditoría" at bounding box center [155, 41] width 284 height 17
click at [58, 59] on span "Crear Item de Auditoria" at bounding box center [54, 60] width 65 height 6
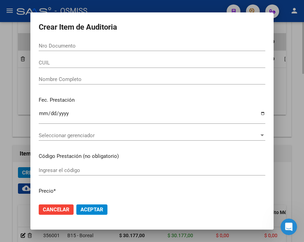
scroll to position [623, 0]
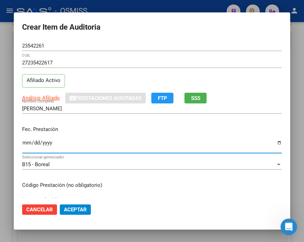
click at [28, 141] on input "Ingresar la fecha" at bounding box center [152, 145] width 260 height 11
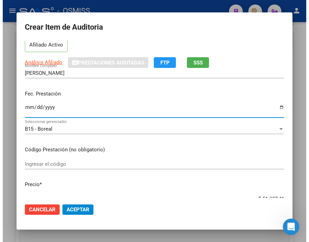
scroll to position [77, 0]
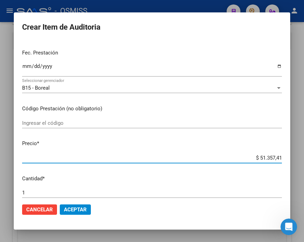
drag, startPoint x: 242, startPoint y: 158, endPoint x: 284, endPoint y: 162, distance: 41.9
click at [284, 162] on mat-dialog-content "23542261 Nro Documento 27235422617 CUIL Afiliado Activo Análisis Afiliado Prest…" at bounding box center [152, 119] width 276 height 157
click at [88, 209] on button "Aceptar" at bounding box center [75, 210] width 31 height 10
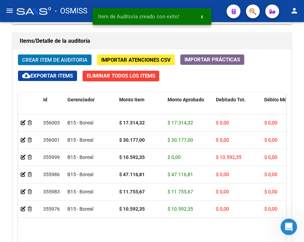
scroll to position [510, 0]
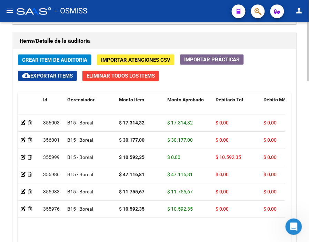
click at [149, 39] on h1 "Items/Detalle de la auditoría" at bounding box center [155, 41] width 270 height 11
click at [49, 60] on span "Crear Item de Auditoria" at bounding box center [54, 60] width 65 height 6
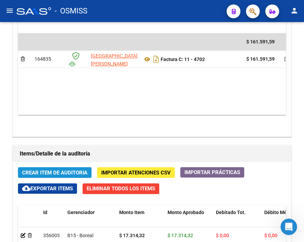
scroll to position [623, 0]
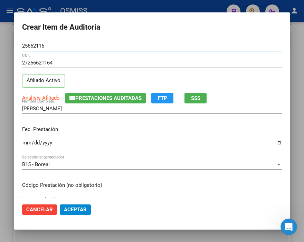
click at [26, 142] on input "Ingresar la fecha" at bounding box center [152, 145] width 260 height 11
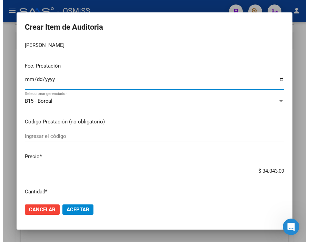
scroll to position [77, 0]
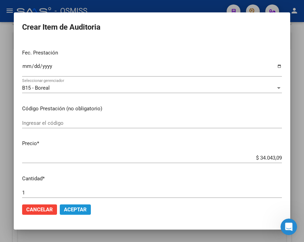
click at [78, 209] on span "Aceptar" at bounding box center [75, 210] width 23 height 6
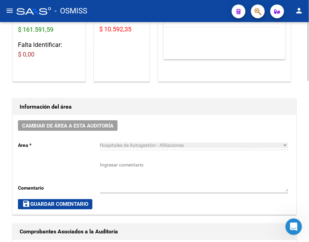
scroll to position [0, 0]
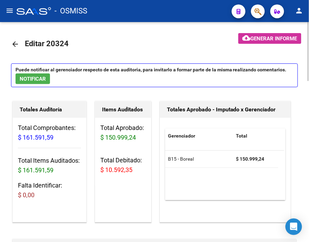
click at [264, 35] on button "cloud_download Generar informe" at bounding box center [270, 38] width 63 height 11
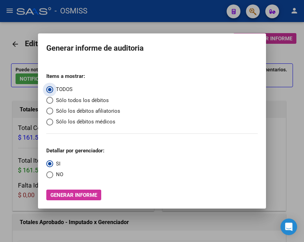
click at [76, 108] on span "Sólo los débitos afiliatorios" at bounding box center [86, 111] width 67 height 8
click at [53, 108] on input "Sólo los débitos afiliatorios" at bounding box center [49, 111] width 7 height 7
radio input "true"
click at [59, 173] on span "NO" at bounding box center [58, 175] width 10 height 8
click at [53, 173] on input "NO" at bounding box center [49, 175] width 7 height 7
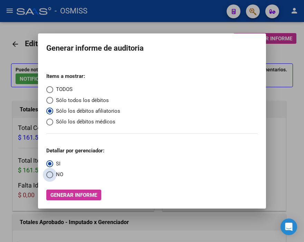
radio input "true"
click at [78, 194] on span "Generar informe" at bounding box center [73, 195] width 47 height 6
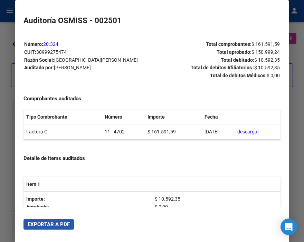
click at [68, 223] on button "Exportar a PDF" at bounding box center [48, 225] width 50 height 10
click at [7, 37] on div at bounding box center [152, 121] width 304 height 242
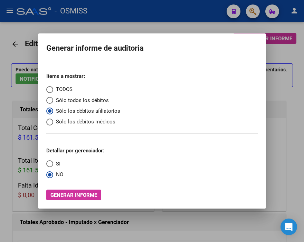
click at [7, 37] on div at bounding box center [152, 121] width 304 height 242
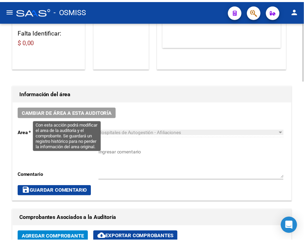
scroll to position [153, 0]
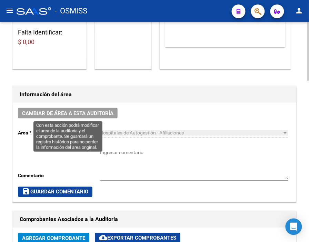
click at [70, 110] on span "Cambiar de área a esta auditoría" at bounding box center [67, 113] width 91 height 6
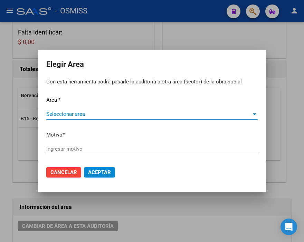
click at [66, 113] on span "Seleccionar area" at bounding box center [148, 114] width 205 height 6
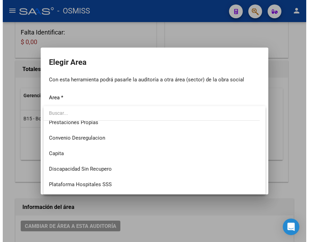
scroll to position [77, 0]
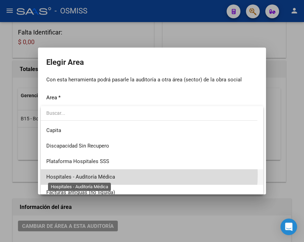
click at [101, 174] on span "Hospitales - Auditoría Médica" at bounding box center [80, 177] width 69 height 6
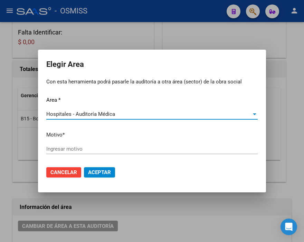
click at [78, 151] on input "Ingresar motivo" at bounding box center [151, 149] width 211 height 6
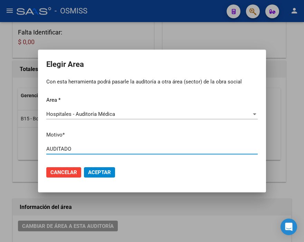
type input "AUDITADO"
click at [98, 177] on button "Aceptar" at bounding box center [99, 172] width 31 height 10
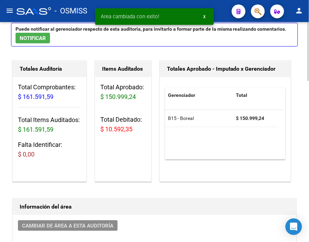
scroll to position [0, 0]
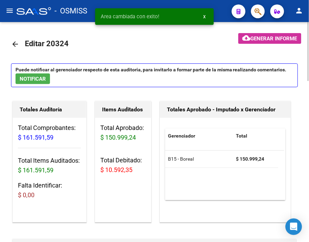
click at [16, 41] on mat-icon "arrow_back" at bounding box center [15, 44] width 8 height 8
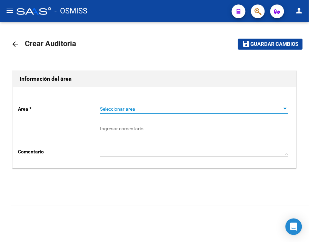
click at [127, 109] on span "Seleccionar area" at bounding box center [191, 109] width 182 height 6
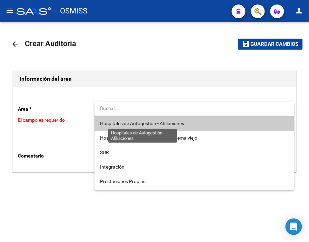
click at [126, 123] on span "Hospitales de Autogestión - Afiliaciones" at bounding box center [142, 124] width 84 height 6
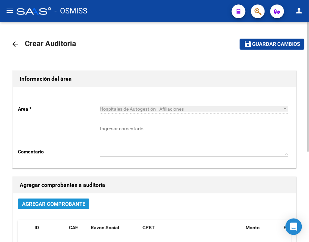
click at [61, 205] on span "Agregar Comprobante" at bounding box center [53, 204] width 63 height 6
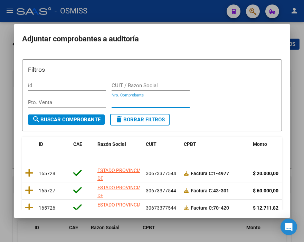
click at [122, 100] on input "Nro. Comprobante" at bounding box center [151, 102] width 78 height 6
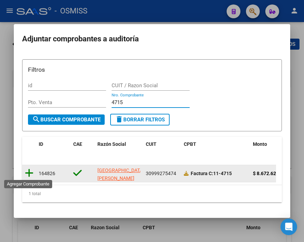
type input "4715"
click at [30, 176] on icon at bounding box center [29, 173] width 9 height 10
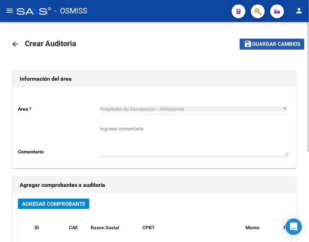
click at [261, 48] on button "save Guardar cambios" at bounding box center [272, 44] width 65 height 11
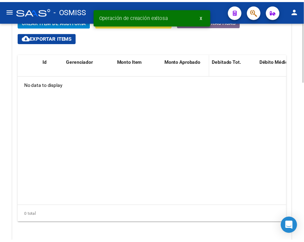
scroll to position [499, 0]
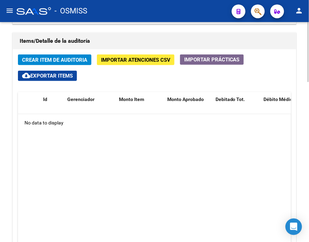
click at [128, 35] on div "Items/Detalle de la auditoría" at bounding box center [155, 41] width 284 height 17
click at [46, 62] on span "Crear Item de Auditoria" at bounding box center [54, 60] width 65 height 6
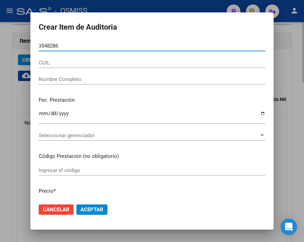
type input "35482864"
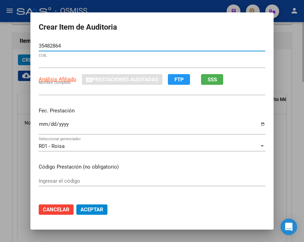
type input "27354828648"
type input "LENCINA ADRIANA ELVIRA"
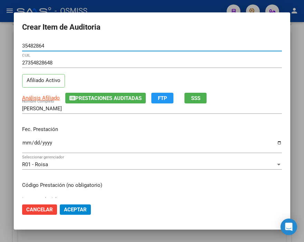
type input "35482864"
click at [26, 143] on input "Ingresar la fecha" at bounding box center [152, 145] width 260 height 11
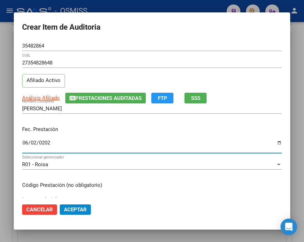
type input "2025-06-02"
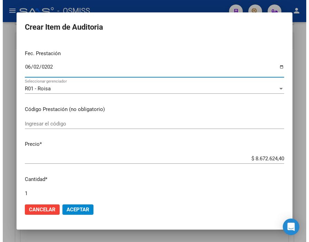
scroll to position [77, 0]
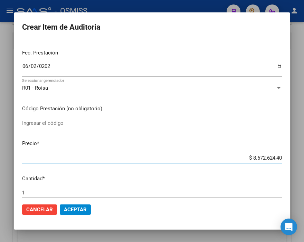
drag, startPoint x: 245, startPoint y: 158, endPoint x: 260, endPoint y: 161, distance: 14.8
click at [284, 161] on mat-dialog-content "35482864 Nro Documento 27354828648 CUIL Afiliado Activo Análisis Afiliado Prest…" at bounding box center [152, 119] width 276 height 157
type input "$ 0,01"
type input "$ 0,16"
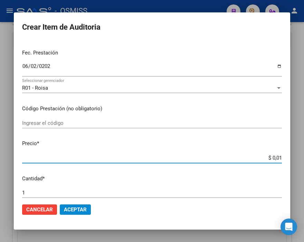
type input "$ 0,16"
type input "$ 1,66"
type input "$ 16,65"
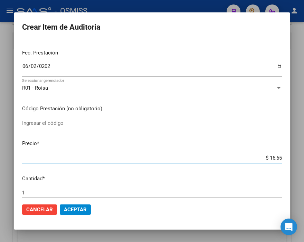
type input "$ 166,57"
type input "$ 1.665,72"
type input "$ 16.657,29"
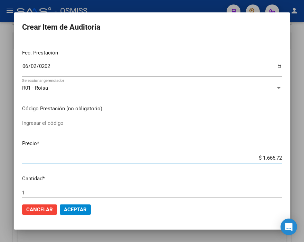
type input "$ 16.657,29"
type input "$ 166.572,93"
type input "$ 1.665.729,33"
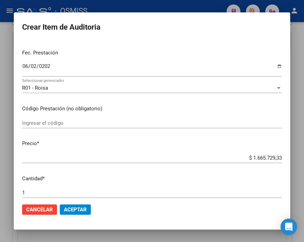
click at [80, 204] on mat-dialog-actions "Cancelar Aceptar" at bounding box center [152, 209] width 260 height 23
click at [78, 210] on span "Aceptar" at bounding box center [75, 210] width 23 height 6
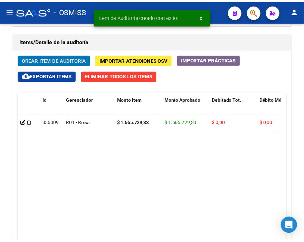
scroll to position [510, 0]
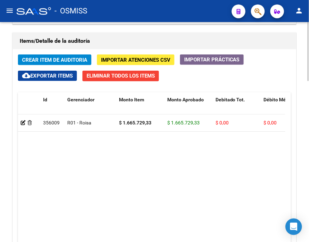
click at [123, 185] on datatable-body "356009 R01 - Roisa $ 1.665.729,33 $ 1.665.729,33 $ 0,00 $ 0,00 $ 0,00 273548286…" at bounding box center [152, 180] width 268 height 131
click at [41, 57] on span "Crear Item de Auditoria" at bounding box center [54, 60] width 65 height 6
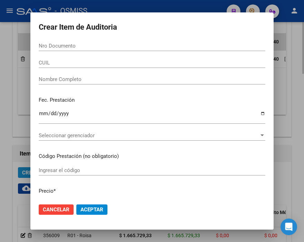
scroll to position [623, 0]
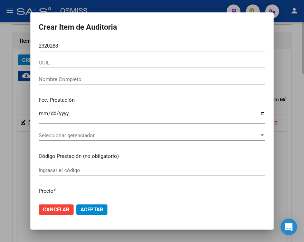
type input "23202886"
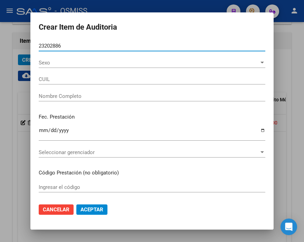
type input "20232028867"
type input "PEREYRA ROBERTO ANTONIO"
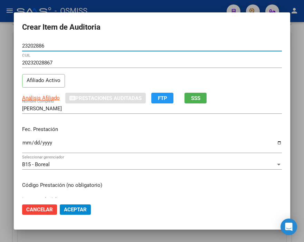
type input "23202886"
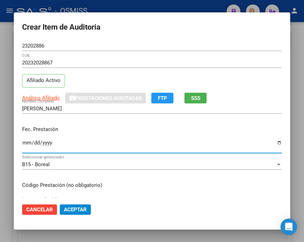
click at [27, 143] on input "Ingresar la fecha" at bounding box center [152, 145] width 260 height 11
type input "2025-06-15"
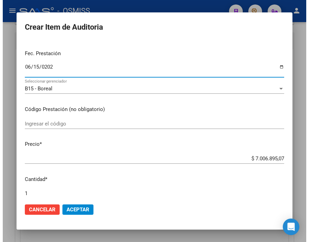
scroll to position [77, 0]
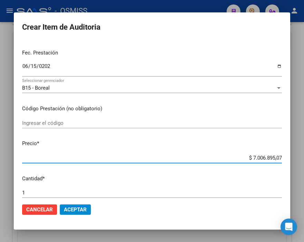
drag, startPoint x: 236, startPoint y: 158, endPoint x: 284, endPoint y: 162, distance: 48.2
click at [284, 162] on mat-dialog-content "23202886 Nro Documento 20232028867 CUIL Afiliado Activo Análisis Afiliado Prest…" at bounding box center [152, 119] width 276 height 157
type input "$ 0,08"
type input "$ 0,84"
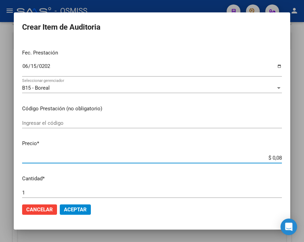
type input "$ 0,84"
type input "$ 8,46"
type input "$ 84,60"
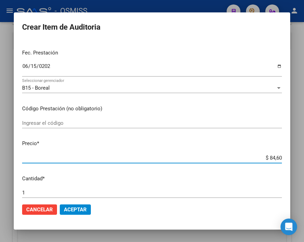
type input "$ 846,06"
type input "$ 8.460,64"
type input "$ 84.606,40"
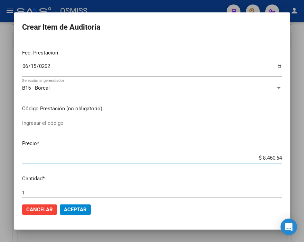
type input "$ 84.606,40"
type input "$ 846.064,09"
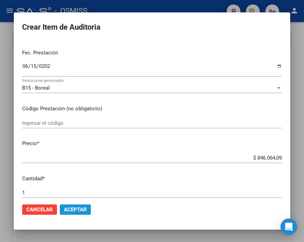
click at [68, 208] on span "Aceptar" at bounding box center [75, 210] width 23 height 6
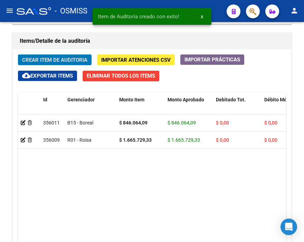
scroll to position [510, 0]
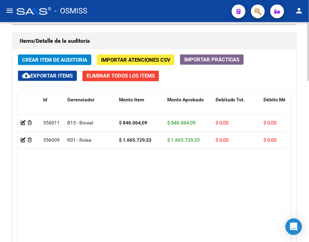
click at [135, 45] on h1 "Items/Detalle de la auditoría" at bounding box center [155, 41] width 270 height 11
click at [46, 59] on span "Crear Item de Auditoria" at bounding box center [54, 60] width 65 height 6
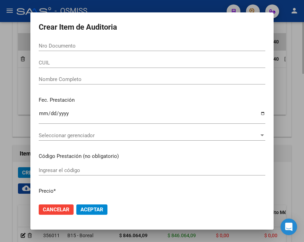
scroll to position [623, 0]
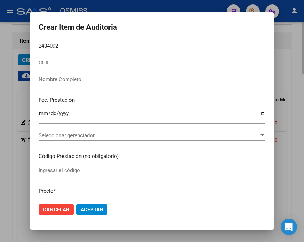
type input "24340926"
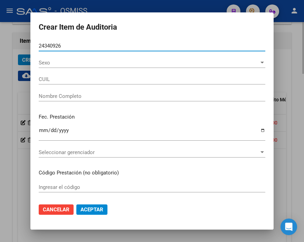
type input "27243409263"
type input "BRITO MARIA FERNANDA"
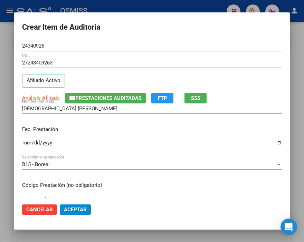
type input "24340926"
click at [27, 143] on input "Ingresar la fecha" at bounding box center [152, 145] width 260 height 11
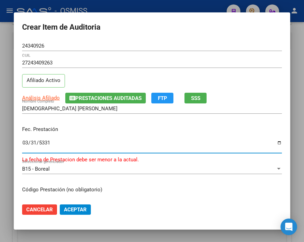
click at [26, 145] on input "5331-03-31" at bounding box center [152, 145] width 260 height 11
type input "5331-03-20"
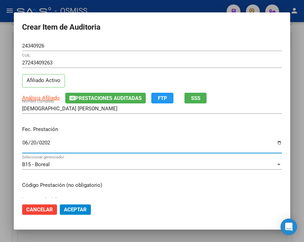
type input "2025-06-20"
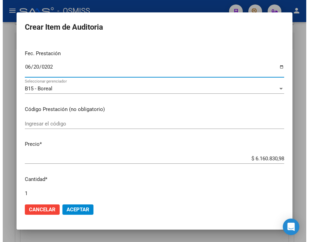
scroll to position [77, 0]
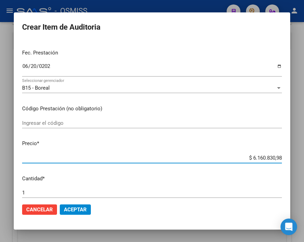
drag, startPoint x: 234, startPoint y: 157, endPoint x: 284, endPoint y: 159, distance: 50.5
click at [284, 159] on mat-dialog-content "24340926 Nro Documento 27243409263 CUIL Afiliado Activo Análisis Afiliado Prest…" at bounding box center [152, 119] width 276 height 157
type input "$ 0,03"
type input "$ 0,31"
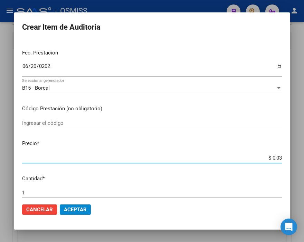
type input "$ 0,31"
type input "$ 3,13"
type input "$ 31,35"
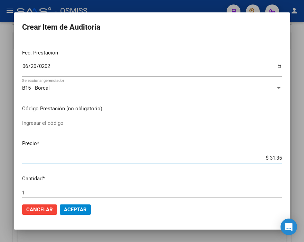
type input "$ 3,13"
type input "$ 31,39"
type input "$ 313,95"
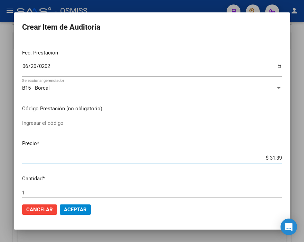
type input "$ 313,95"
type input "$ 3.139,53"
type input "$ 31.395,33"
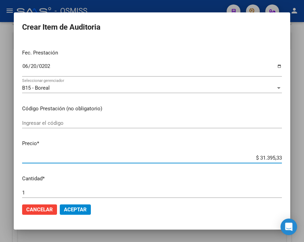
type input "$ 313.953,31"
click at [77, 209] on span "Aceptar" at bounding box center [75, 210] width 23 height 6
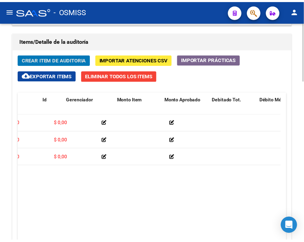
scroll to position [0, 0]
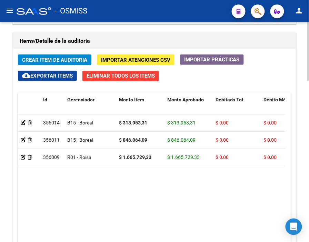
click at [149, 36] on h1 "Items/Detalle de la auditoría" at bounding box center [155, 41] width 270 height 11
click at [45, 58] on span "Crear Item de Auditoria" at bounding box center [54, 60] width 65 height 6
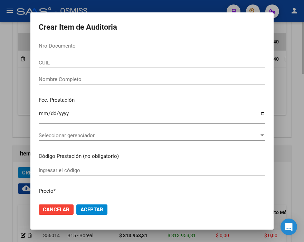
scroll to position [623, 0]
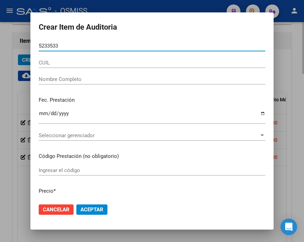
type input "52335331"
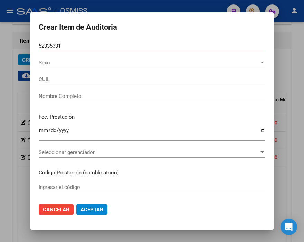
type input "23523353314"
type input "ALVAREZ ALEJANDRA"
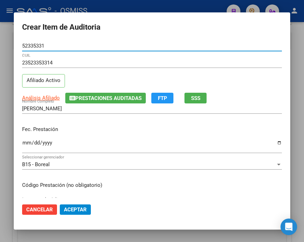
type input "52335331"
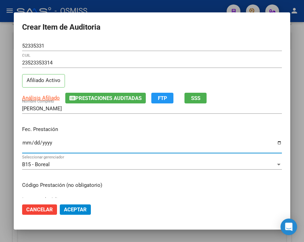
click at [25, 142] on input "Ingresar la fecha" at bounding box center [152, 145] width 260 height 11
type input "[DATE]"
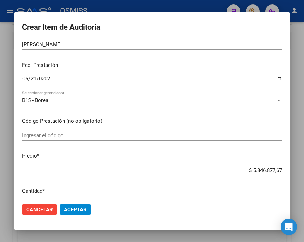
scroll to position [77, 0]
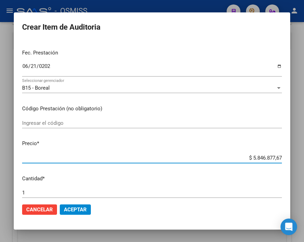
drag, startPoint x: 235, startPoint y: 160, endPoint x: 284, endPoint y: 156, distance: 49.5
click at [284, 156] on mat-dialog-content "52335331 Nro Documento 23523353314 CUIL Afiliado Activo Análisis Afiliado Prest…" at bounding box center [152, 119] width 276 height 157
type input "$ 0,02"
type input "$ 0,24"
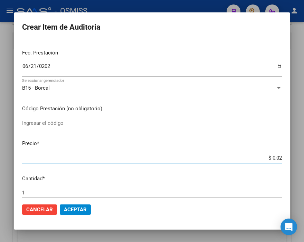
type input "$ 0,24"
type input "$ 2,40"
type input "$ 24,00"
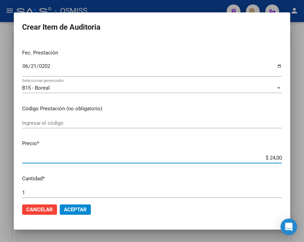
type input "$ 240,06"
type input "$ 2.400,65"
type input "$ 24.006,50"
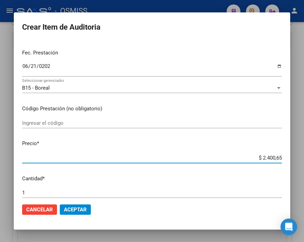
type input "$ 24.006,50"
type input "$ 240.065,03"
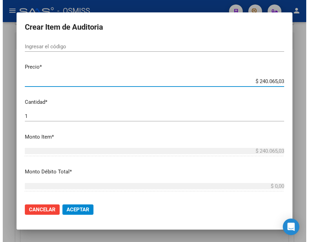
scroll to position [192, 0]
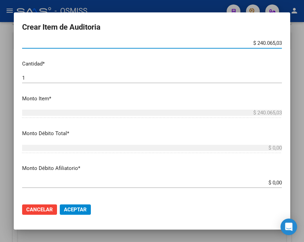
click at [71, 211] on span "Aceptar" at bounding box center [75, 210] width 23 height 6
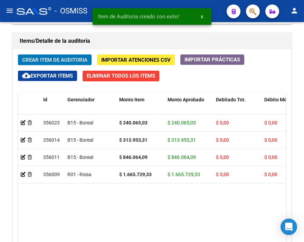
scroll to position [510, 0]
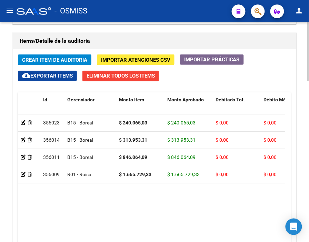
click at [135, 37] on h1 "Items/Detalle de la auditoría" at bounding box center [155, 41] width 270 height 11
click at [47, 60] on span "Crear Item de Auditoria" at bounding box center [54, 60] width 65 height 6
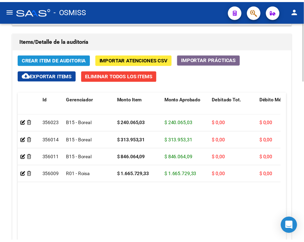
scroll to position [623, 0]
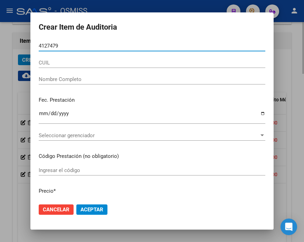
type input "41274798"
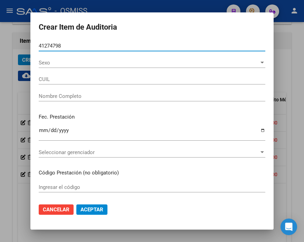
type input "23412747984"
type input "CAZALBON MARIA FLORENCIA"
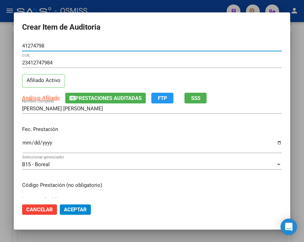
type input "41274798"
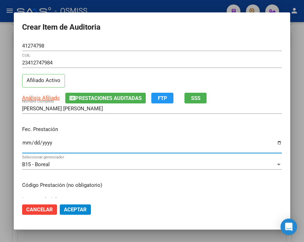
click at [23, 143] on input "Ingresar la fecha" at bounding box center [152, 145] width 260 height 11
type input "2025-05-24"
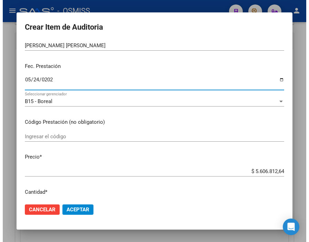
scroll to position [77, 0]
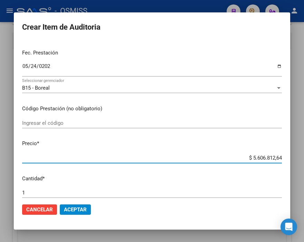
drag, startPoint x: 235, startPoint y: 157, endPoint x: 284, endPoint y: 171, distance: 51.0
click at [284, 171] on mat-dialog-content "41274798 Nro Documento 23412747984 CUIL Afiliado Activo Análisis Afiliado Prest…" at bounding box center [152, 119] width 276 height 157
type input "$ 0,01"
type input "$ 0,17"
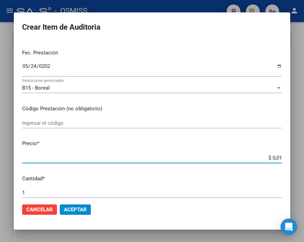
type input "$ 0,17"
type input "$ 1,78"
type input "$ 17,87"
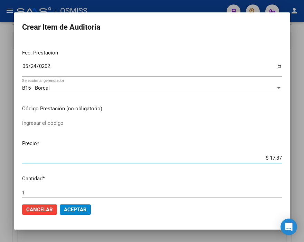
type input "$ 178,73"
type input "$ 1.787,36"
type input "$ 17.873,68"
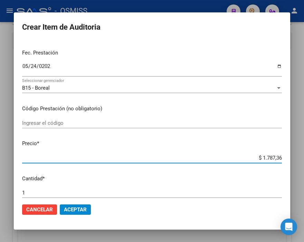
type input "$ 17.873,68"
type input "$ 178.736,86"
click at [79, 208] on span "Aceptar" at bounding box center [75, 210] width 23 height 6
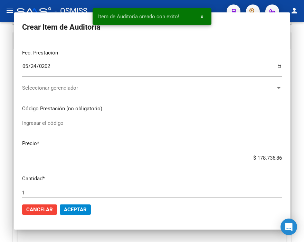
scroll to position [510, 0]
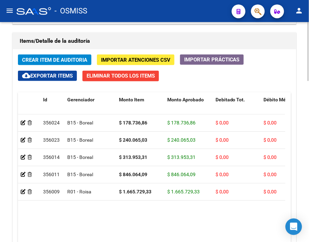
click at [177, 83] on div "Crear Item de Auditoria Importar Atenciones CSV Importar Prácticas cloud_downlo…" at bounding box center [155, 166] width 284 height 234
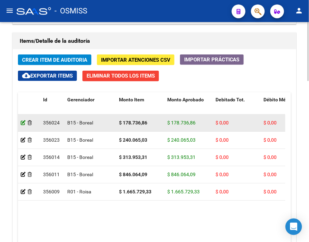
click at [22, 125] on icon at bounding box center [23, 122] width 5 height 5
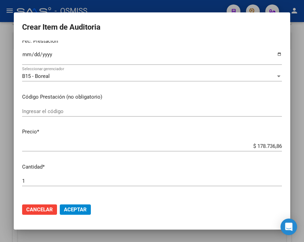
scroll to position [77, 0]
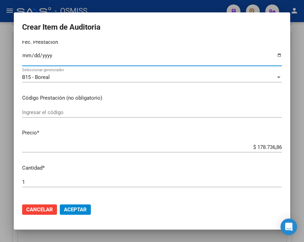
click at [35, 56] on input "2025-05-24" at bounding box center [152, 58] width 260 height 11
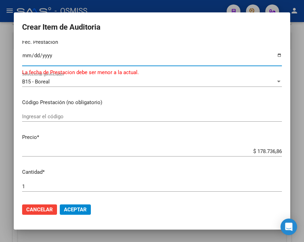
type input "2025-06-24"
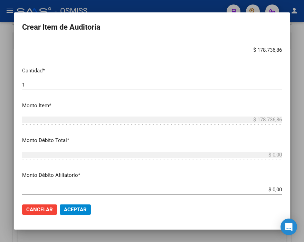
scroll to position [192, 0]
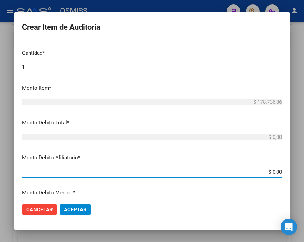
drag, startPoint x: 240, startPoint y: 170, endPoint x: 284, endPoint y: 176, distance: 44.6
click at [284, 176] on mat-dialog-content "41274798 Nro Documento 23412747984 CUIL Afiliado Activo CAZALBON MARIA FLORENCI…" at bounding box center [152, 119] width 276 height 157
type input "$ 0,01"
type input "$ 0,17"
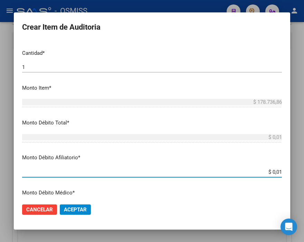
type input "$ 0,17"
type input "$ 1,78"
type input "$ 17,87"
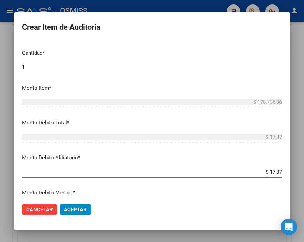
type input "$ 178,73"
type input "$ 1.787,36"
type input "$ 17.873,68"
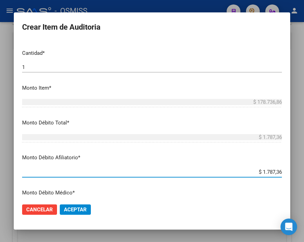
type input "$ 17.873,68"
type input "$ 178.736,86"
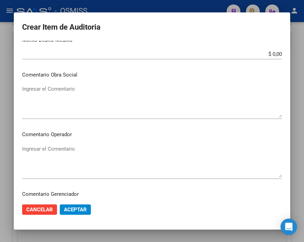
scroll to position [345, 0]
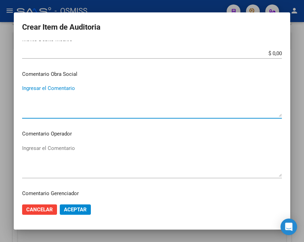
click at [49, 91] on textarea "Ingresar el Comentario" at bounding box center [152, 101] width 260 height 32
click at [46, 148] on textarea "Ingresar el Comentario" at bounding box center [152, 161] width 260 height 32
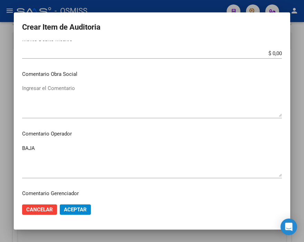
click at [198, 154] on textarea "BAJA" at bounding box center [152, 161] width 260 height 32
click at [178, 103] on textarea "Ingresar el Comentario" at bounding box center [152, 101] width 260 height 32
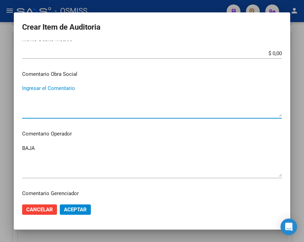
click at [70, 146] on textarea "BAJA" at bounding box center [152, 161] width 260 height 32
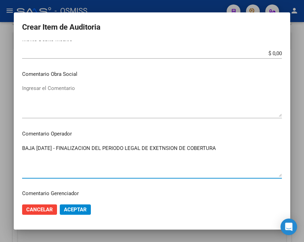
click at [174, 147] on textarea "BAJA 31/05/2025 - FINALIZACION DEL PERIODO LEGAL DE EXETNSION DE COBERTURA" at bounding box center [152, 161] width 260 height 32
type textarea "BAJA 31/05/2025 - FINALIZACION DEL PERIODO LEGAL DE EXTENSION DE COBERTURA"
click at [87, 211] on button "Aceptar" at bounding box center [75, 210] width 31 height 10
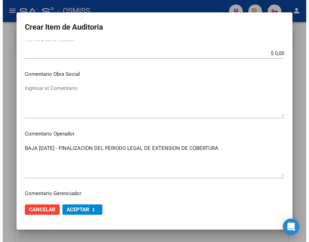
scroll to position [0, 0]
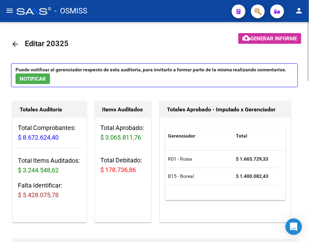
click at [164, 35] on mat-toolbar-row "arrow_back Editar 20325" at bounding box center [111, 44] width 201 height 22
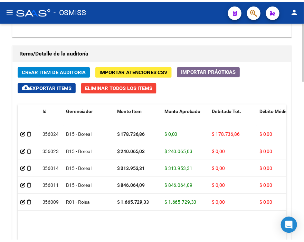
scroll to position [499, 0]
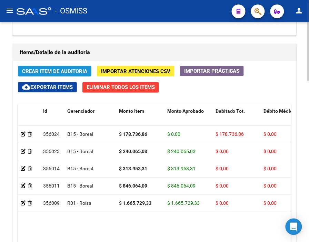
click at [54, 68] on span "Crear Item de Auditoria" at bounding box center [54, 71] width 65 height 6
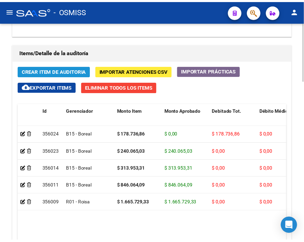
scroll to position [611, 0]
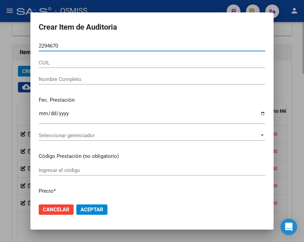
type input "22946709"
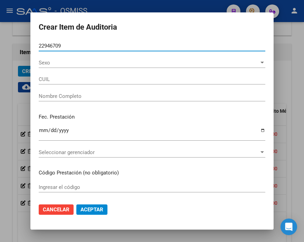
type input "20229467094"
type input "TIRADO JUAN EDUARDO"
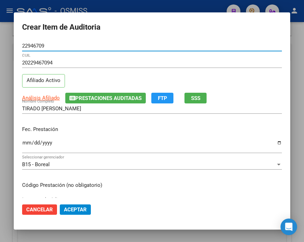
type input "22946709"
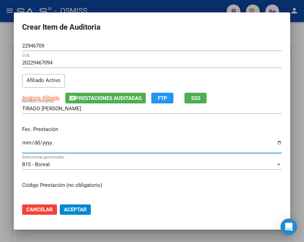
click at [25, 141] on input "Ingresar la fecha" at bounding box center [152, 145] width 260 height 11
click at [25, 141] on input "1231-02-04" at bounding box center [152, 145] width 260 height 11
type input "1231-02-26"
type input "0255-06-26"
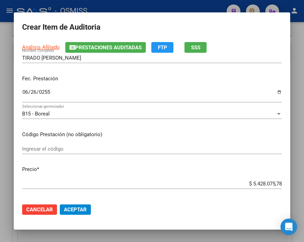
scroll to position [77, 0]
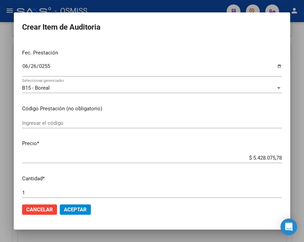
click at [237, 161] on div "$ 5.428.075,78 Ingresar el precio" at bounding box center [152, 158] width 260 height 10
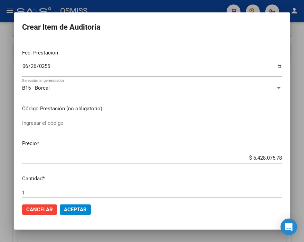
drag, startPoint x: 237, startPoint y: 159, endPoint x: 284, endPoint y: 161, distance: 47.0
click at [284, 161] on mat-dialog-content "22946709 Nro Documento 20229467094 CUIL Afiliado Activo Análisis Afiliado Prest…" at bounding box center [152, 119] width 276 height 157
type input "$ 0,04"
type input "$ 0,42"
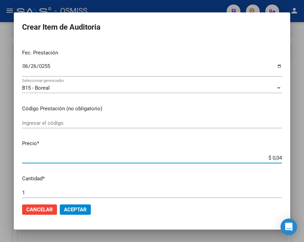
type input "$ 0,42"
type input "$ 4,27"
type input "$ 42,76"
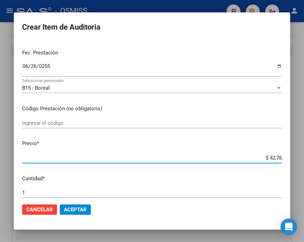
type input "$ 427,66"
type input "$ 4.276,61"
type input "$ 42.766,12"
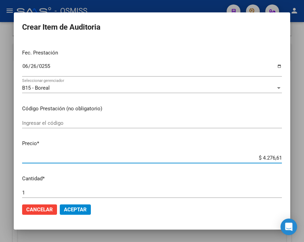
type input "$ 42.766,12"
type input "$ 427.661,23"
type input "$ 4.276.612,31"
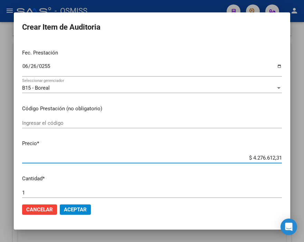
click at [85, 210] on span "Aceptar" at bounding box center [75, 210] width 23 height 6
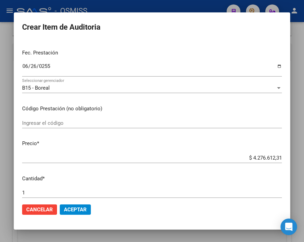
drag, startPoint x: 218, startPoint y: 135, endPoint x: 218, endPoint y: 138, distance: 3.8
click at [218, 135] on div "Ingresar el código" at bounding box center [152, 126] width 260 height 17
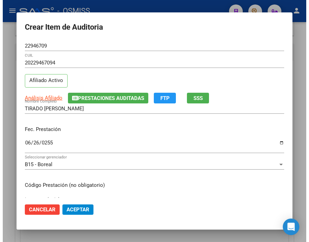
scroll to position [38, 0]
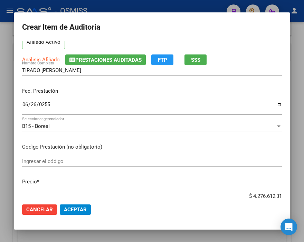
click at [43, 101] on div "0255-06-26 Ingresar la fecha" at bounding box center [152, 107] width 260 height 15
click at [46, 104] on input "0255-06-26" at bounding box center [152, 107] width 260 height 11
type input "[DATE]"
click at [77, 211] on span "Aceptar" at bounding box center [75, 210] width 23 height 6
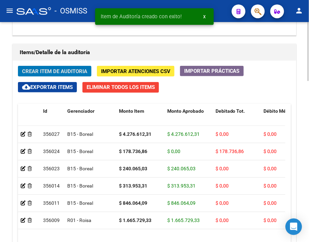
click at [61, 71] on span "Crear Item de Auditoria" at bounding box center [54, 71] width 65 height 6
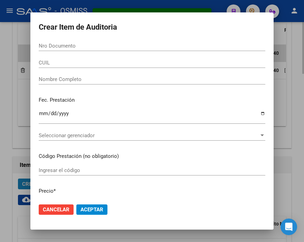
scroll to position [611, 0]
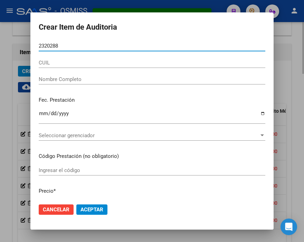
type input "23202886"
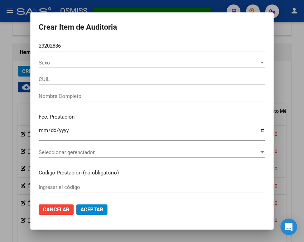
type input "20232028867"
type input "PEREYRA ROBERTO ANTONIO"
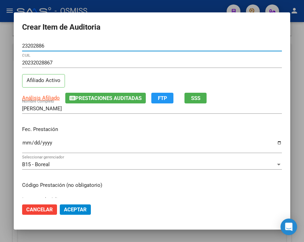
type input "23202886"
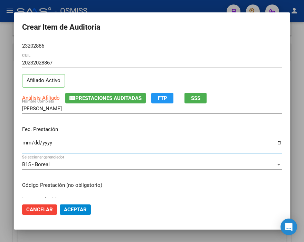
click at [27, 143] on input "Ingresar la fecha" at bounding box center [152, 145] width 260 height 11
type input "[DATE]"
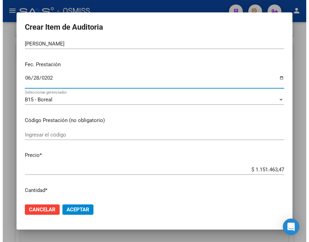
scroll to position [77, 0]
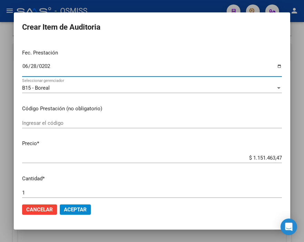
click at [74, 211] on span "Aceptar" at bounding box center [75, 210] width 23 height 6
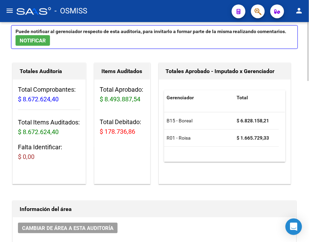
scroll to position [0, 0]
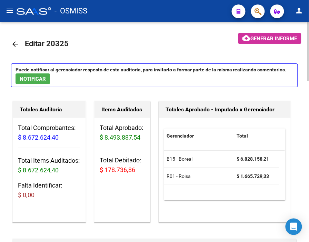
click at [262, 40] on span "Generar informe" at bounding box center [274, 39] width 47 height 6
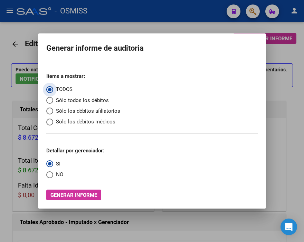
click at [81, 111] on span "Sólo los débitos afiliatorios" at bounding box center [86, 111] width 67 height 8
click at [53, 111] on input "Sólo los débitos afiliatorios" at bounding box center [49, 111] width 7 height 7
radio input "true"
click at [57, 176] on span "NO" at bounding box center [58, 175] width 10 height 8
click at [53, 176] on input "NO" at bounding box center [49, 175] width 7 height 7
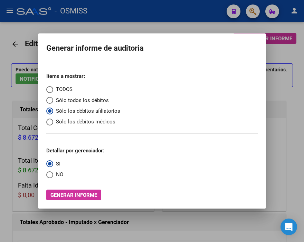
radio input "true"
click at [74, 193] on span "Generar informe" at bounding box center [73, 195] width 47 height 6
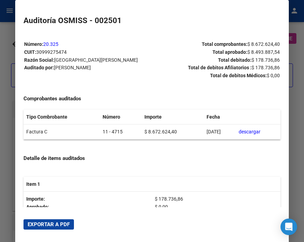
click at [57, 224] on span "Exportar a PDF" at bounding box center [49, 225] width 42 height 6
click at [7, 49] on div at bounding box center [152, 121] width 304 height 242
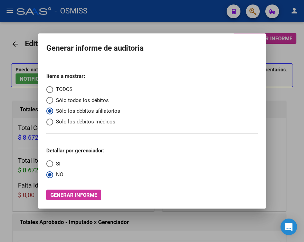
click at [7, 49] on div at bounding box center [152, 121] width 304 height 242
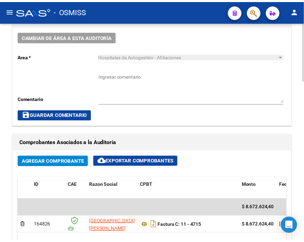
scroll to position [192, 0]
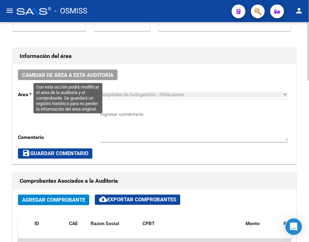
click at [84, 75] on span "Cambiar de área a esta auditoría" at bounding box center [67, 75] width 91 height 6
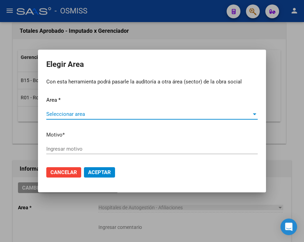
click at [67, 114] on span "Seleccionar area" at bounding box center [148, 114] width 205 height 6
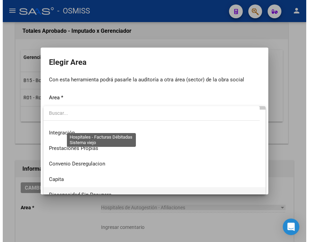
scroll to position [77, 0]
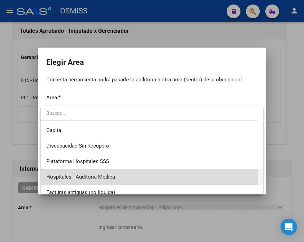
click at [118, 174] on span "Hospitales - Auditoría Médica" at bounding box center [151, 178] width 211 height 16
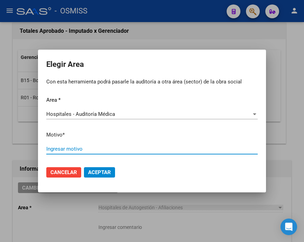
click at [99, 151] on input "Ingresar motivo" at bounding box center [151, 149] width 211 height 6
type input "AUDITADO"
click at [111, 167] on button "Aceptar" at bounding box center [99, 172] width 31 height 10
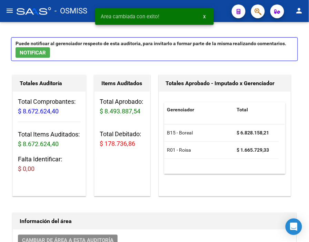
scroll to position [0, 0]
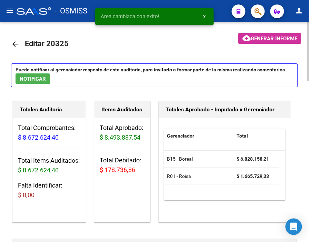
click at [15, 44] on mat-icon "arrow_back" at bounding box center [15, 44] width 8 height 8
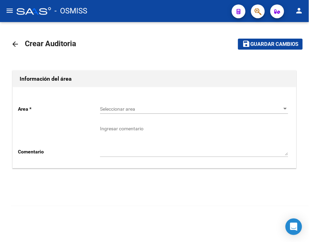
click at [109, 107] on span "Seleccionar area" at bounding box center [191, 109] width 182 height 6
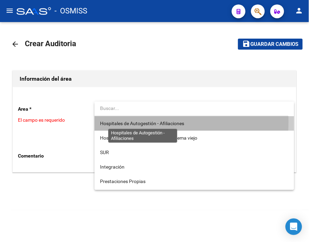
click at [124, 122] on span "Hospitales de Autogestión - Afiliaciones" at bounding box center [142, 124] width 84 height 6
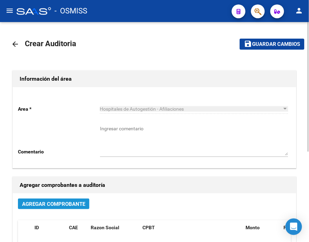
click at [75, 204] on span "Agregar Comprobante" at bounding box center [53, 204] width 63 height 6
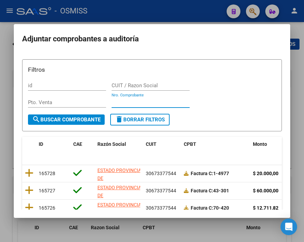
click at [117, 102] on input "Nro. Comprobante" at bounding box center [151, 102] width 78 height 6
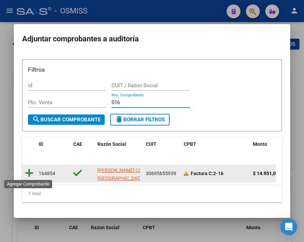
type input "016"
click at [26, 170] on icon at bounding box center [29, 173] width 9 height 10
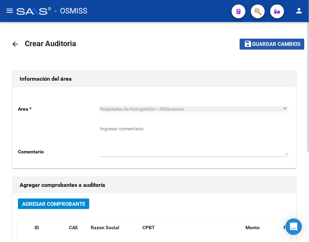
click at [263, 45] on span "Guardar cambios" at bounding box center [276, 44] width 48 height 6
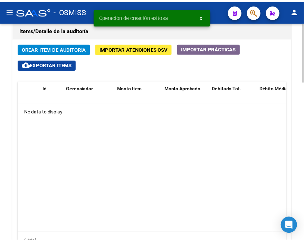
scroll to position [499, 0]
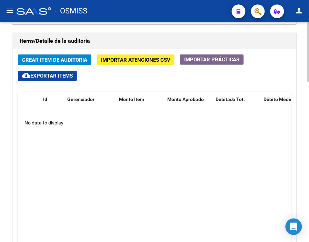
click at [134, 154] on datatable-body "No data to display" at bounding box center [154, 179] width 273 height 131
click at [61, 61] on span "Crear Item de Auditoria" at bounding box center [54, 60] width 65 height 6
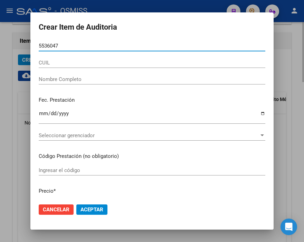
type input "55360470"
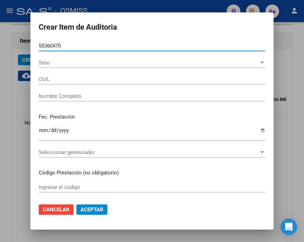
type input "20553604703"
type input "BERARDO BASTIAN"
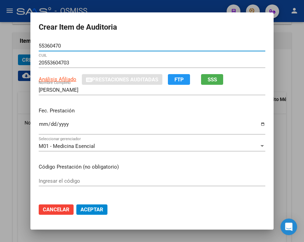
type input "55360470"
click at [39, 125] on input "Ingresar la fecha" at bounding box center [152, 127] width 226 height 11
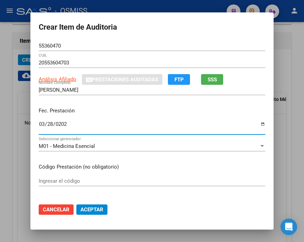
type input "2025-03-28"
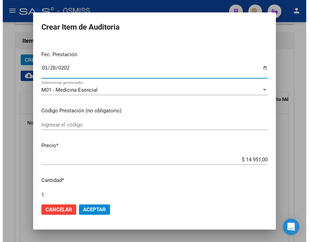
scroll to position [77, 0]
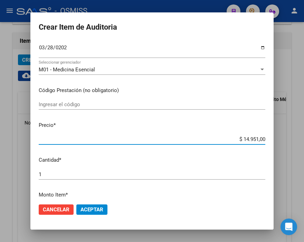
drag, startPoint x: 211, startPoint y: 138, endPoint x: 284, endPoint y: 146, distance: 73.6
click at [284, 146] on div "Crear Item de Auditoria 55360470 Nro Documento 20553604703 CUIL Análisis Afilia…" at bounding box center [152, 121] width 304 height 242
type input "$ 0,02"
type input "$ 0,29"
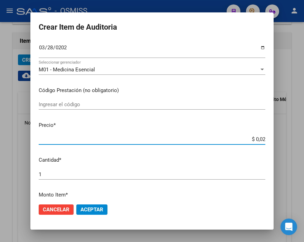
type input "$ 0,29"
type input "$ 2,95"
type input "$ 29,57"
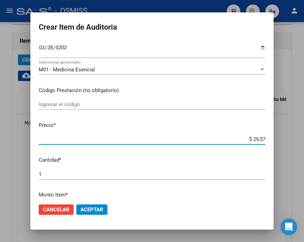
type input "$ 295,70"
type input "$ 2.957,00"
click at [95, 211] on span "Aceptar" at bounding box center [91, 210] width 23 height 6
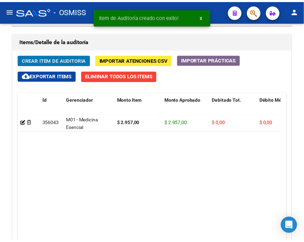
scroll to position [510, 0]
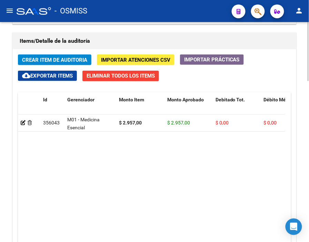
click at [136, 31] on div "Items/Detalle de la auditoría Crear Item de Auditoria Importar Atenciones CSV I…" at bounding box center [154, 158] width 287 height 254
click at [55, 58] on span "Crear Item de Auditoria" at bounding box center [54, 60] width 65 height 6
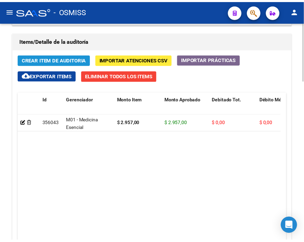
scroll to position [623, 0]
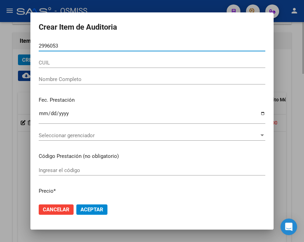
type input "29960532"
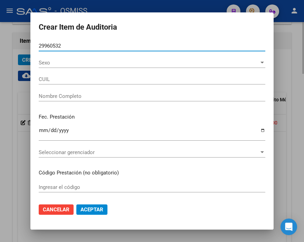
type input "23299605329"
type input "ABASTO, MARCELO"
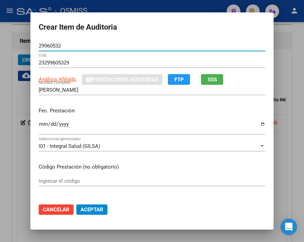
type input "29960532"
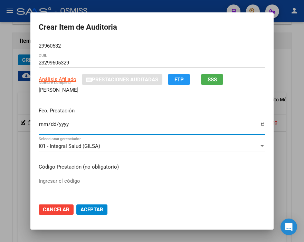
click at [39, 126] on input "Ingresar la fecha" at bounding box center [152, 127] width 226 height 11
type input "2025-03-30"
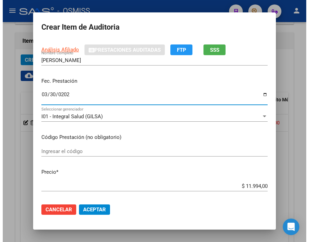
scroll to position [115, 0]
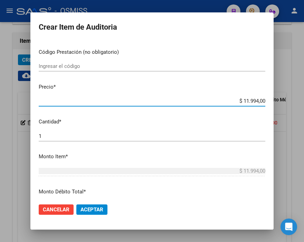
drag, startPoint x: 228, startPoint y: 100, endPoint x: 284, endPoint y: 99, distance: 56.3
click at [284, 99] on div "Crear Item de Auditoria 29960532 Nro Documento 23299605329 CUIL Análisis Afilia…" at bounding box center [152, 121] width 304 height 242
type input "$ 0,03"
type input "$ 0,39"
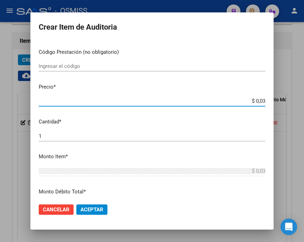
type input "$ 0,39"
type input "$ 3,99"
type input "$ 39,98"
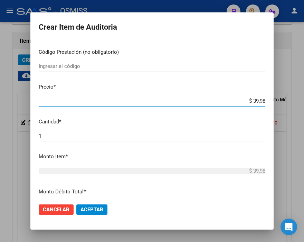
type input "$ 399,80"
click at [83, 205] on button "Aceptar" at bounding box center [91, 210] width 31 height 10
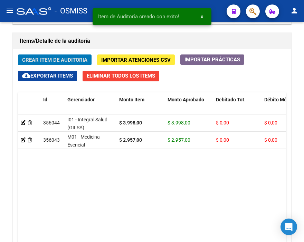
scroll to position [510, 0]
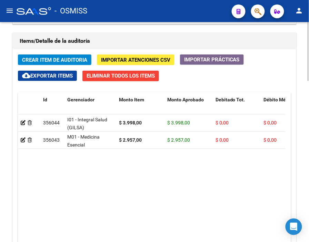
drag, startPoint x: 119, startPoint y: 37, endPoint x: 101, endPoint y: 38, distance: 18.7
click at [119, 37] on h1 "Items/Detalle de la auditoría" at bounding box center [155, 41] width 270 height 11
click at [43, 58] on span "Crear Item de Auditoria" at bounding box center [54, 60] width 65 height 6
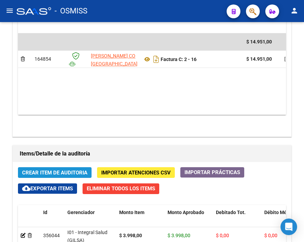
scroll to position [623, 0]
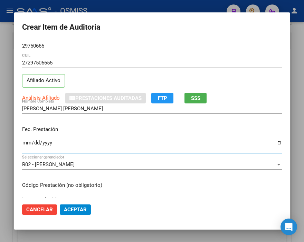
click at [25, 143] on input "Ingresar la fecha" at bounding box center [152, 145] width 260 height 11
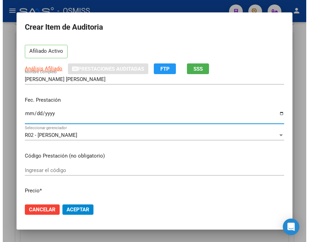
scroll to position [115, 0]
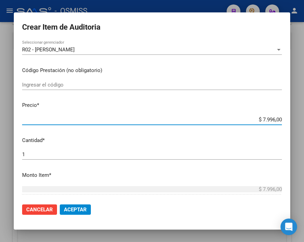
drag, startPoint x: 242, startPoint y: 118, endPoint x: 284, endPoint y: 118, distance: 41.8
click at [284, 118] on mat-dialog-content "29750665 Nro Documento 27297506655 CUIL Afiliado Activo Análisis Afiliado Prest…" at bounding box center [152, 119] width 276 height 157
click at [74, 208] on span "Aceptar" at bounding box center [75, 210] width 23 height 6
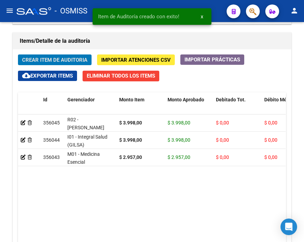
scroll to position [510, 0]
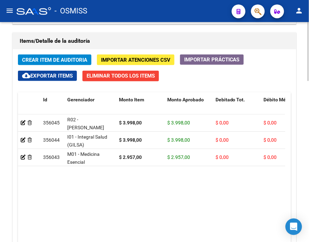
click at [154, 27] on div "Información del área Cambiar de área a esta auditoría Area * Hospitales de Auto…" at bounding box center [154, 15] width 287 height 586
click at [58, 57] on span "Crear Item de Auditoria" at bounding box center [54, 60] width 65 height 6
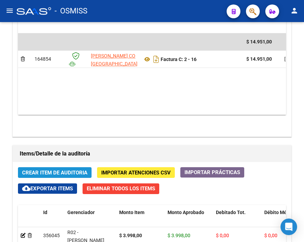
scroll to position [623, 0]
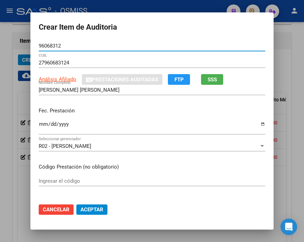
click at [39, 123] on input "Ingresar la fecha" at bounding box center [152, 127] width 226 height 11
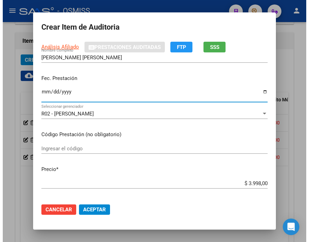
scroll to position [77, 0]
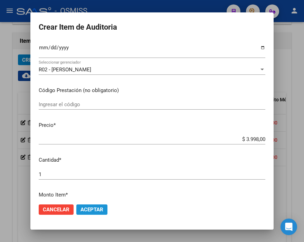
click at [95, 209] on span "Aceptar" at bounding box center [91, 210] width 23 height 6
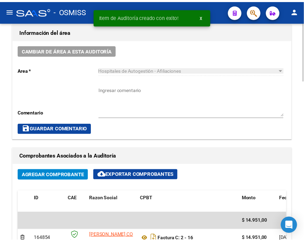
scroll to position [203, 0]
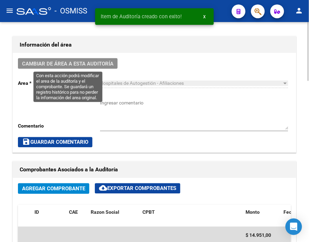
click at [81, 60] on span "Cambiar de área a esta auditoría" at bounding box center [67, 63] width 91 height 6
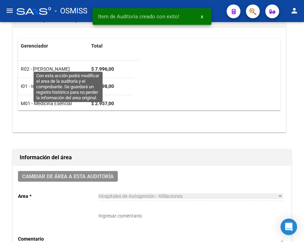
scroll to position [316, 0]
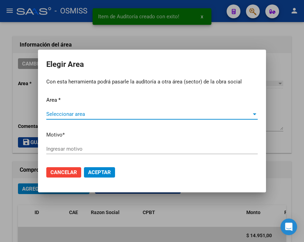
click at [55, 111] on span "Seleccionar area" at bounding box center [148, 114] width 205 height 6
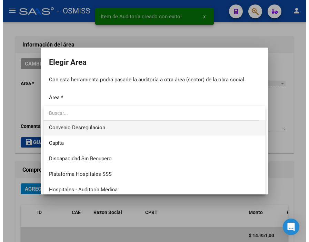
scroll to position [77, 0]
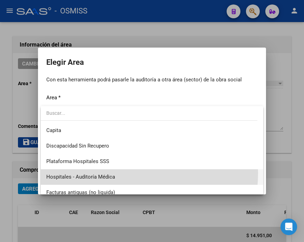
click at [117, 173] on span "Hospitales - Auditoría Médica" at bounding box center [151, 178] width 211 height 16
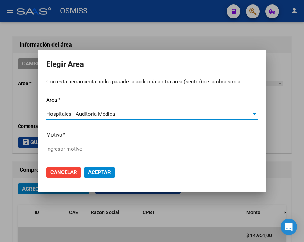
click at [71, 151] on input "Ingresar motivo" at bounding box center [151, 149] width 211 height 6
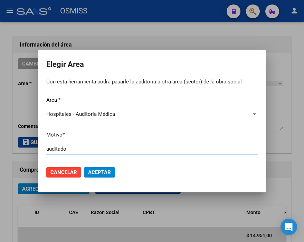
drag, startPoint x: 70, startPoint y: 148, endPoint x: 12, endPoint y: 148, distance: 57.3
click at [12, 148] on div "Elegir Area Con esta herramienta podrá pasarle la auditoría a otra área (sector…" at bounding box center [152, 121] width 304 height 242
click at [103, 172] on span "Aceptar" at bounding box center [99, 173] width 23 height 6
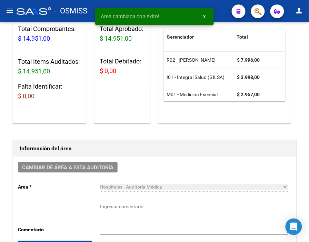
scroll to position [0, 0]
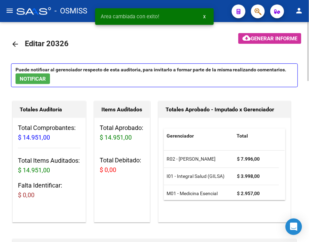
click at [15, 43] on mat-icon "arrow_back" at bounding box center [15, 44] width 8 height 8
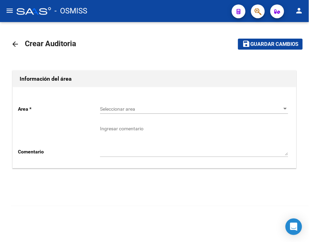
click at [106, 106] on span "Seleccionar area" at bounding box center [191, 109] width 182 height 6
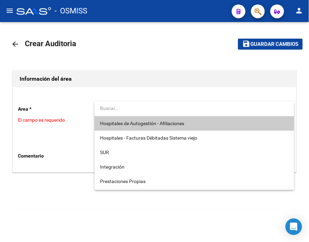
click at [125, 122] on span "Hospitales de Autogestión - Afiliaciones" at bounding box center [142, 124] width 84 height 6
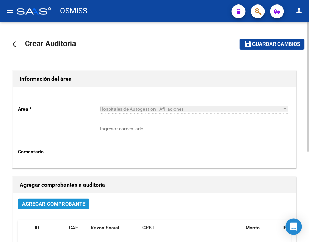
click at [64, 208] on button "Agregar Comprobante" at bounding box center [53, 204] width 71 height 11
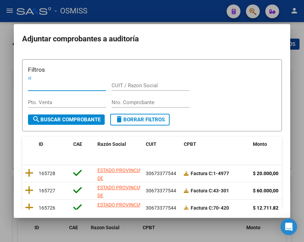
click at [128, 102] on input "Nro. Comprobante" at bounding box center [151, 102] width 78 height 6
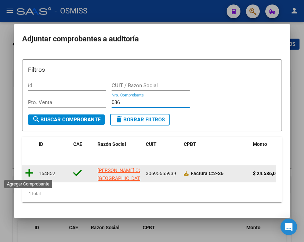
click at [30, 173] on icon at bounding box center [29, 173] width 9 height 10
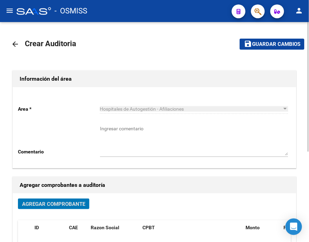
click at [260, 46] on span "Guardar cambios" at bounding box center [276, 44] width 48 height 6
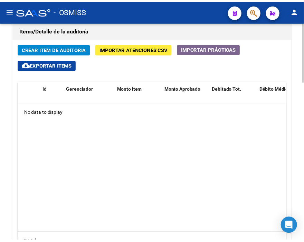
scroll to position [499, 0]
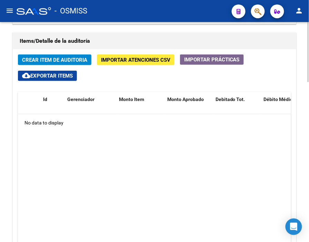
drag, startPoint x: 153, startPoint y: 30, endPoint x: 145, endPoint y: 31, distance: 8.4
click at [153, 30] on div "Información del área Cambiar de área a esta auditoría Area * Hospitales de Auto…" at bounding box center [154, 15] width 287 height 586
click at [51, 57] on span "Crear Item de Auditoria" at bounding box center [54, 60] width 65 height 6
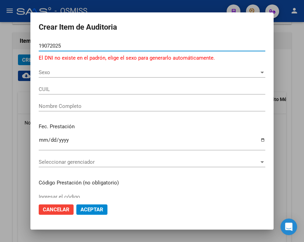
drag, startPoint x: 68, startPoint y: 48, endPoint x: -6, endPoint y: 43, distance: 73.7
click at [0, 43] on html "menu - OSMISS person Firma Express Inicio Calendario SSS Instructivos Contacto …" at bounding box center [152, 121] width 304 height 242
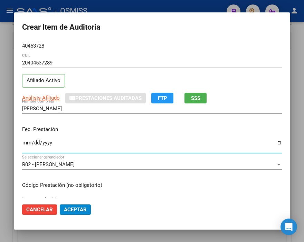
click at [28, 144] on input "Ingresar la fecha" at bounding box center [152, 145] width 260 height 11
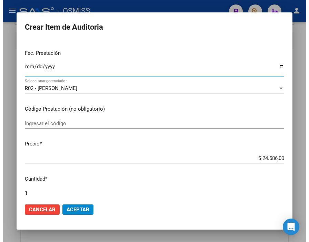
scroll to position [77, 0]
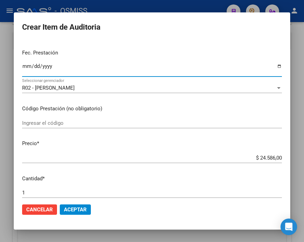
click at [85, 210] on span "Aceptar" at bounding box center [75, 210] width 23 height 6
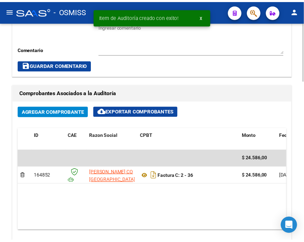
scroll to position [203, 0]
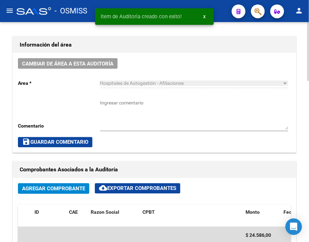
click at [93, 70] on div "Cambiar de área a esta auditoría Area * Hospitales de Autogestión - Afiliacione…" at bounding box center [155, 103] width 284 height 100
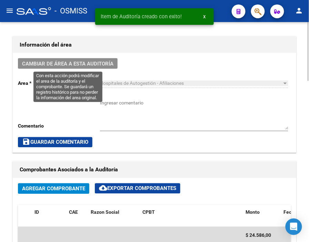
click at [94, 61] on span "Cambiar de área a esta auditoría" at bounding box center [67, 64] width 91 height 6
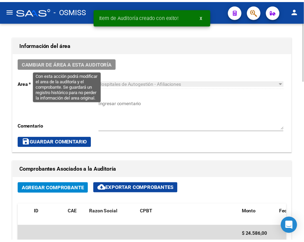
scroll to position [316, 0]
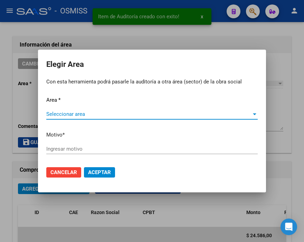
click at [75, 113] on span "Seleccionar area" at bounding box center [148, 114] width 205 height 6
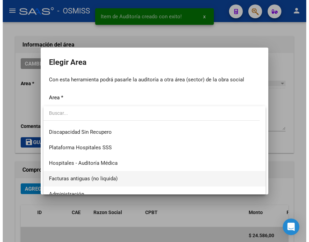
scroll to position [115, 0]
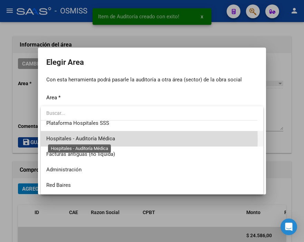
click at [101, 139] on span "Hospitales - Auditoría Médica" at bounding box center [80, 139] width 69 height 6
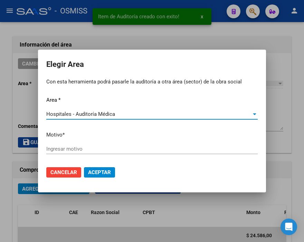
click at [66, 148] on input "Ingresar motivo" at bounding box center [151, 149] width 211 height 6
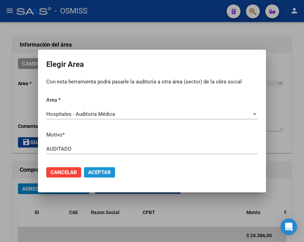
click at [95, 172] on span "Aceptar" at bounding box center [99, 173] width 23 height 6
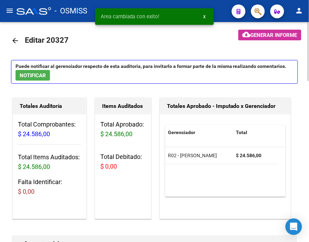
scroll to position [0, 0]
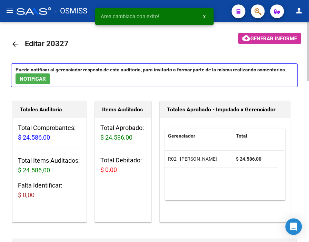
click at [12, 41] on mat-icon "arrow_back" at bounding box center [15, 44] width 8 height 8
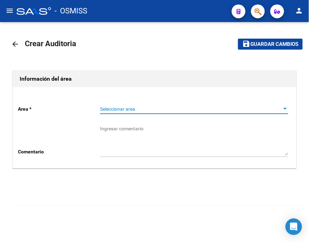
click at [112, 109] on span "Seleccionar area" at bounding box center [191, 109] width 182 height 6
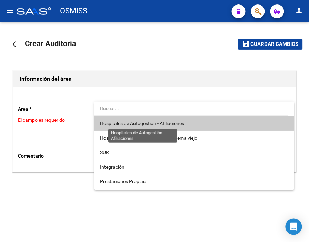
click at [133, 125] on span "Hospitales de Autogestión - Afiliaciones" at bounding box center [142, 124] width 84 height 6
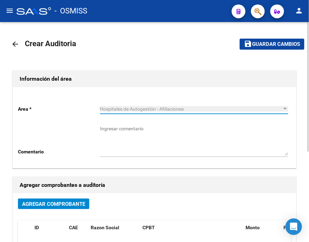
click at [71, 209] on button "Agregar Comprobante" at bounding box center [53, 204] width 71 height 11
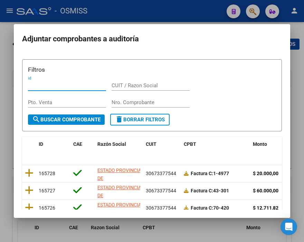
click at [122, 100] on input "Nro. Comprobante" at bounding box center [151, 102] width 78 height 6
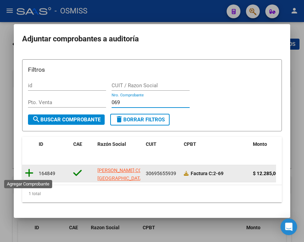
click at [31, 175] on icon at bounding box center [29, 173] width 9 height 10
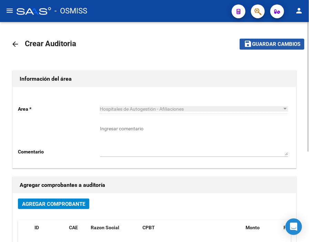
click at [254, 45] on span "Guardar cambios" at bounding box center [276, 44] width 48 height 6
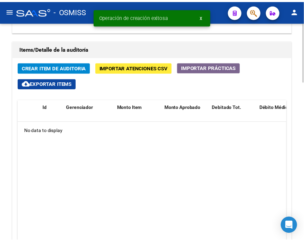
scroll to position [499, 0]
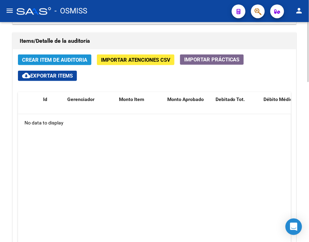
click at [65, 63] on span "Crear Item de Auditoria" at bounding box center [54, 60] width 65 height 6
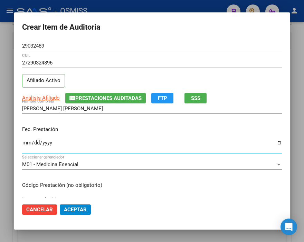
click at [29, 143] on input "Ingresar la fecha" at bounding box center [152, 145] width 260 height 11
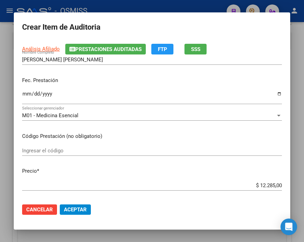
scroll to position [38, 0]
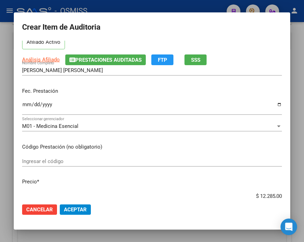
click at [98, 62] on span "Prestaciones Auditadas" at bounding box center [108, 60] width 66 height 6
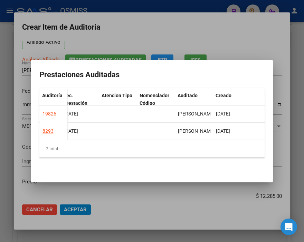
scroll to position [0, 0]
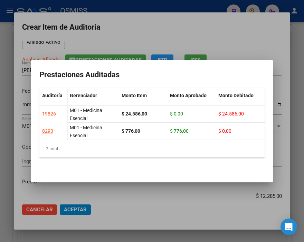
click at [200, 38] on div at bounding box center [152, 121] width 304 height 242
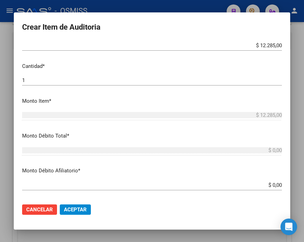
scroll to position [192, 0]
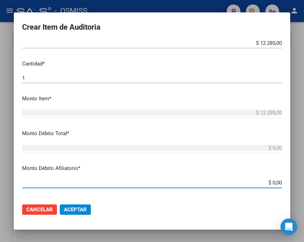
drag, startPoint x: 243, startPoint y: 182, endPoint x: 284, endPoint y: 188, distance: 41.9
click at [284, 188] on mat-dialog-content "29032489 Nro Documento 27290324896 CUIL Afiliado Activo Análisis Afiliado Prest…" at bounding box center [152, 119] width 276 height 157
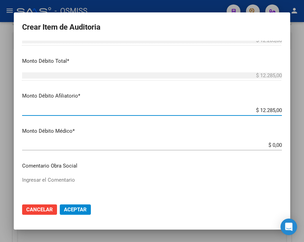
scroll to position [307, 0]
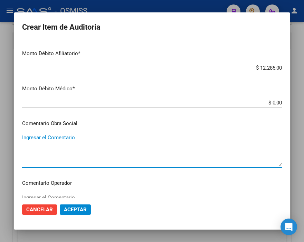
click at [62, 138] on textarea "Ingresar el Comentario" at bounding box center [152, 150] width 260 height 32
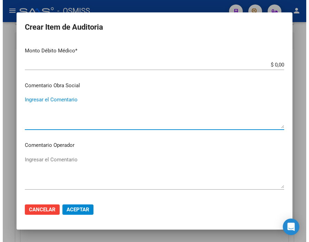
scroll to position [345, 0]
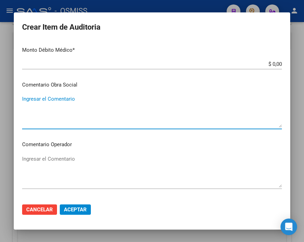
click at [55, 155] on textarea "Ingresar el Comentario" at bounding box center [152, 171] width 260 height 32
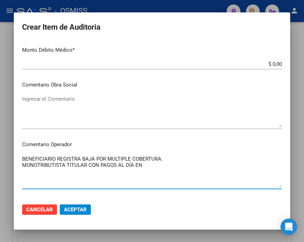
paste textarea "6-0230-5"
click at [81, 212] on span "Aceptar" at bounding box center [75, 210] width 23 height 6
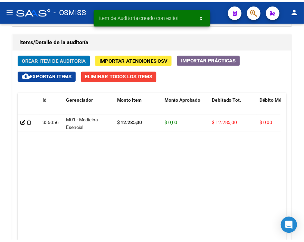
scroll to position [510, 0]
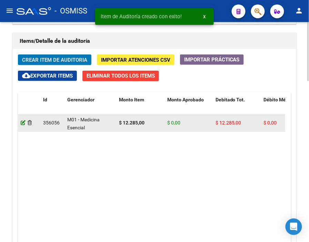
click at [21, 123] on icon at bounding box center [23, 122] width 5 height 5
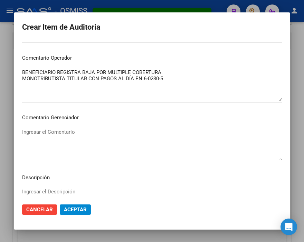
scroll to position [422, 0]
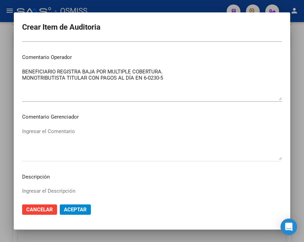
click at [178, 81] on textarea "BENEFICIARIO REGISTRA BAJA POR MULTIPLE COBERTURA. MONOTRIBUTISTA TITULAR CON P…" at bounding box center [152, 84] width 260 height 32
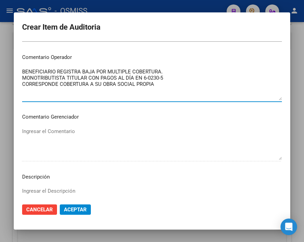
click at [58, 68] on textarea "BENEFICIARIO REGISTRA BAJA POR MULTIPLE COBERTURA. MONOTRIBUTISTA TITULAR CON P…" at bounding box center [152, 84] width 260 height 32
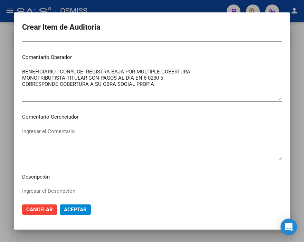
click at [189, 71] on textarea "BENEFICIARIO - CONYUGE- REGISTRA BAJA POR MULTIPLE COBERTURA. MONOTRIBUTISTA TI…" at bounding box center [152, 84] width 260 height 32
click at [84, 210] on span "Aceptar" at bounding box center [75, 210] width 23 height 6
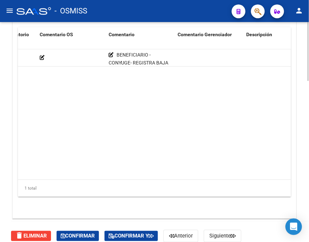
scroll to position [0, 388]
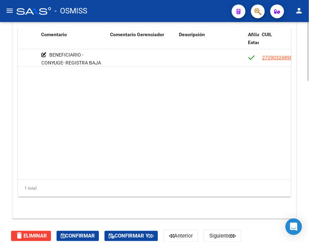
click at [164, 173] on datatable-body "356056 M01 - Medicina Esencial $ 12.285,00 $ 0,00 $ 12.285,00 $ 0,00 $ 12.285,0…" at bounding box center [154, 114] width 273 height 131
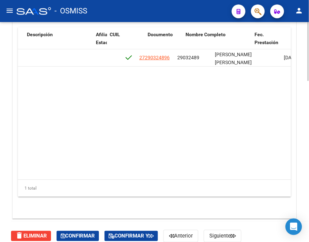
scroll to position [0, 543]
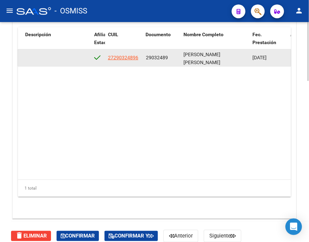
drag, startPoint x: 145, startPoint y: 57, endPoint x: 167, endPoint y: 58, distance: 21.8
click at [167, 58] on datatable-body-cell "29032489" at bounding box center [162, 57] width 38 height 17
copy span "29032489"
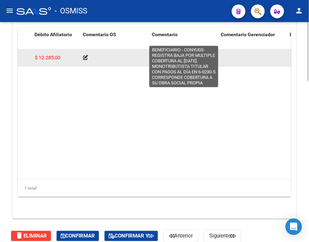
scroll to position [57, 0]
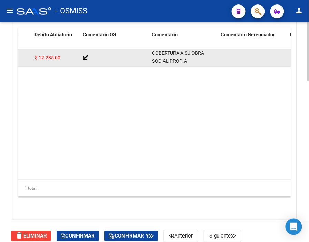
drag, startPoint x: 161, startPoint y: 53, endPoint x: 212, endPoint y: 67, distance: 52.2
click at [212, 67] on div "356056 M01 - Medicina Esencial $ 12.285,00 $ 0,00 $ 12.285,00 $ 0,00 $ 12.285,0…" at bounding box center [300, 57] width 1120 height 17
copy span "BENEFICIARIO - CONYUGE- REGISTRA BAJA POR MULTIPLE COBERTURA AL 31/07/2024. MON…"
